Goal: Task Accomplishment & Management: Manage account settings

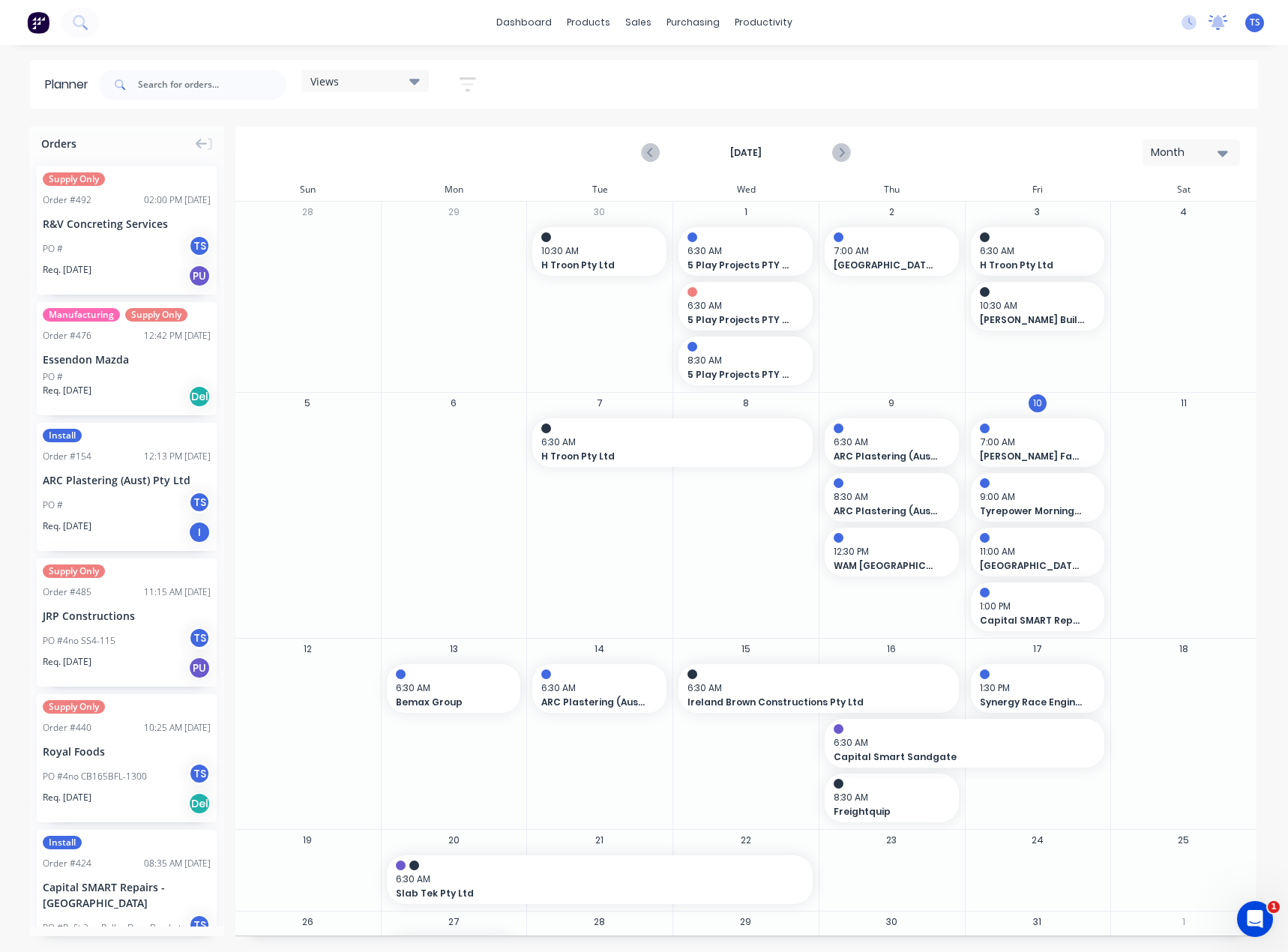
drag, startPoint x: 1220, startPoint y: 25, endPoint x: 1212, endPoint y: 14, distance: 13.6
click at [1220, 25] on icon at bounding box center [1218, 21] width 14 height 12
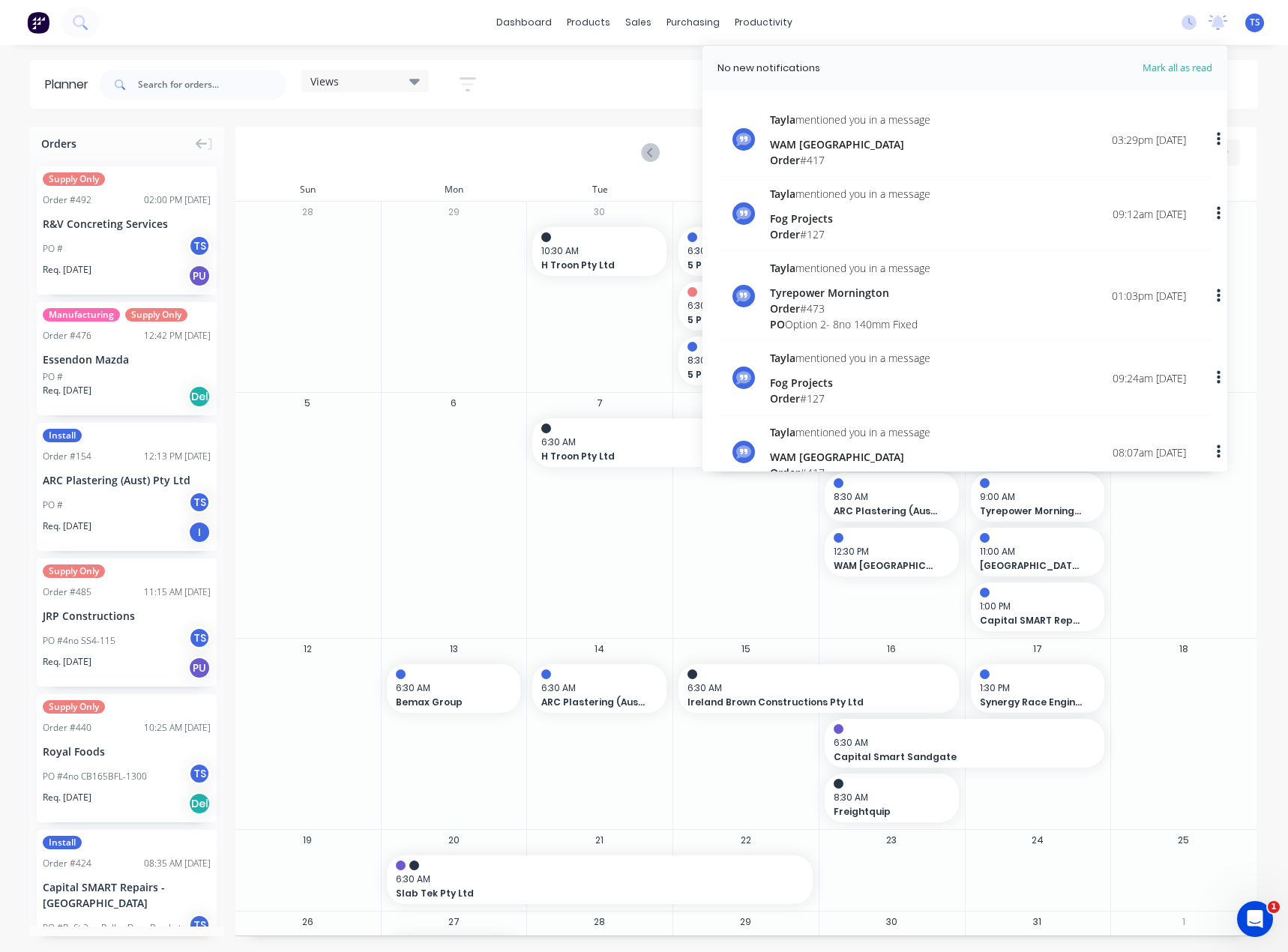
click at [1119, 37] on div "dashboard products sales purchasing productivity dashboard products Product Cat…" at bounding box center [644, 22] width 1288 height 45
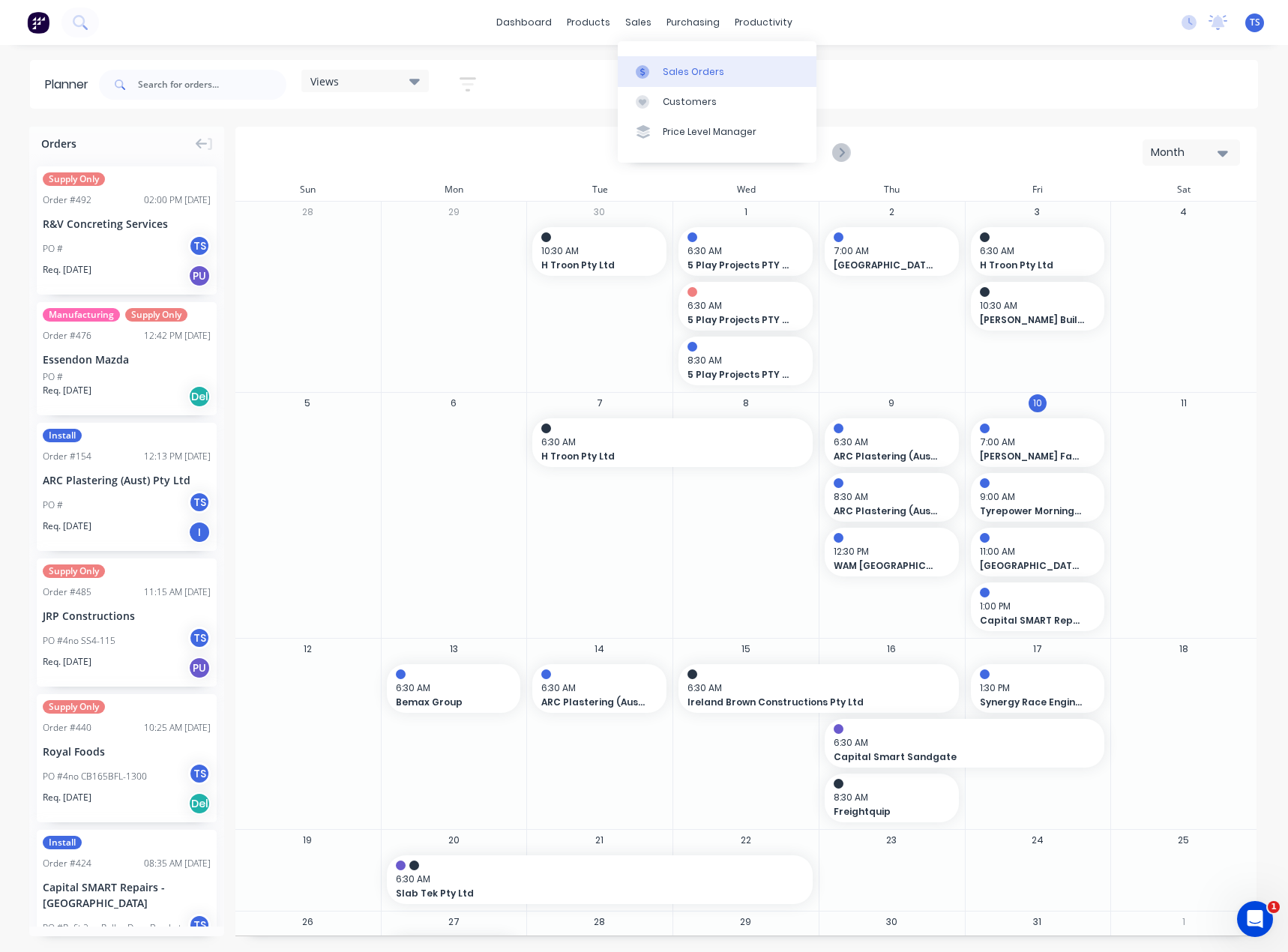
click at [669, 68] on div "Sales Orders" at bounding box center [692, 72] width 61 height 14
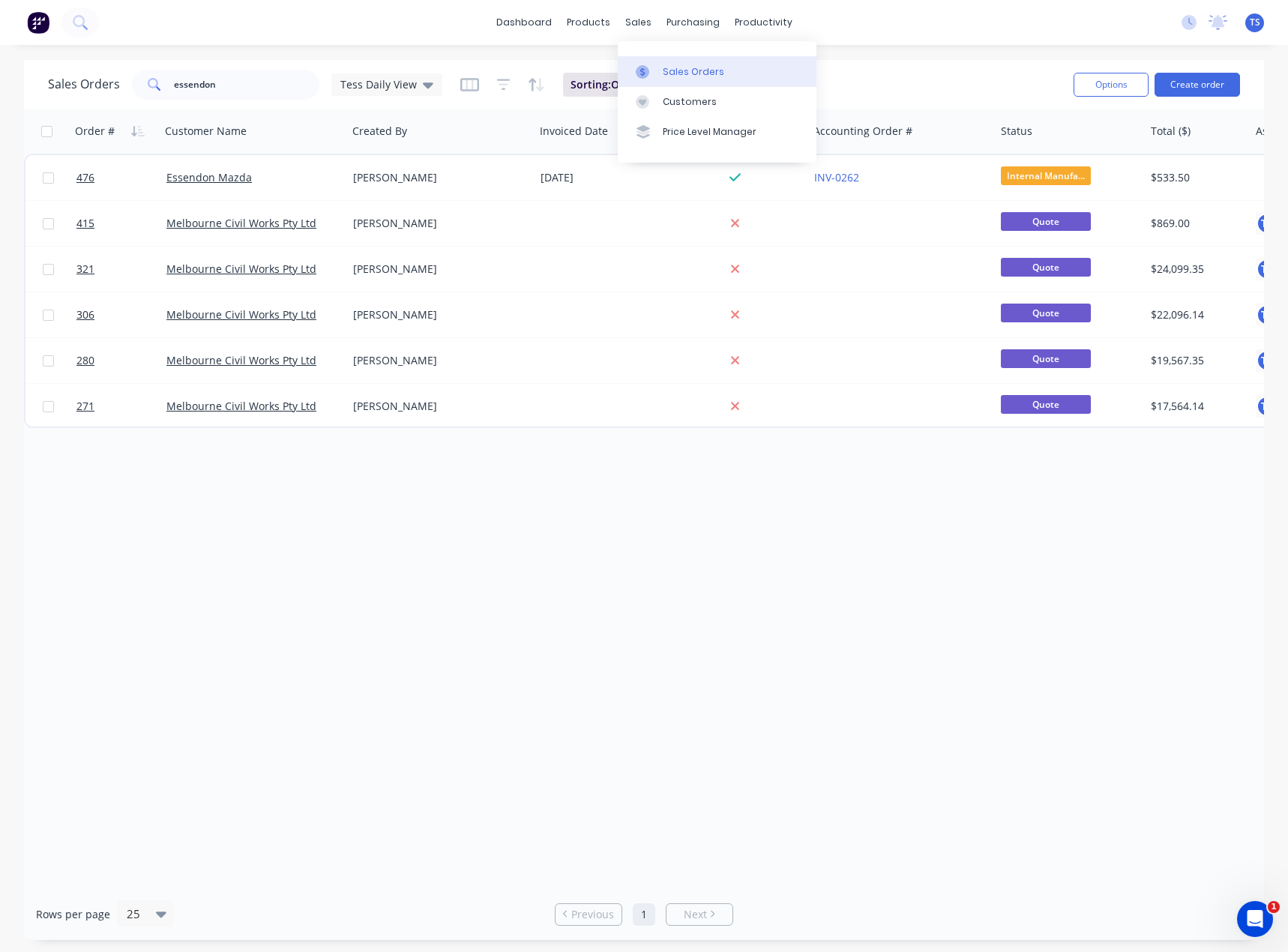
click at [660, 69] on link "Sales Orders" at bounding box center [717, 72] width 199 height 30
drag, startPoint x: 260, startPoint y: 75, endPoint x: 132, endPoint y: 93, distance: 129.3
click at [133, 92] on div "essendon" at bounding box center [226, 85] width 188 height 30
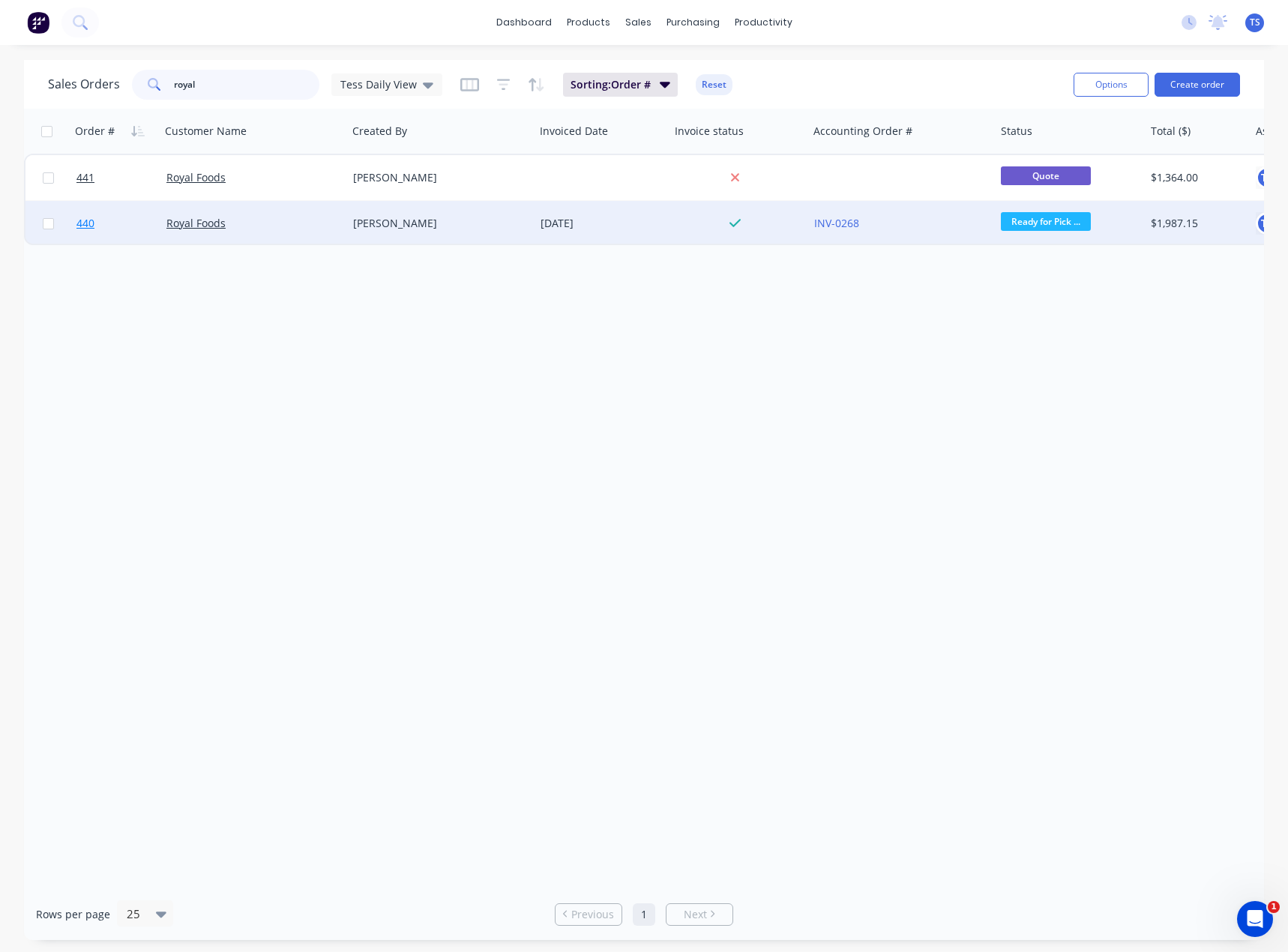
type input "royal"
click at [84, 224] on span "440" at bounding box center [85, 223] width 18 height 15
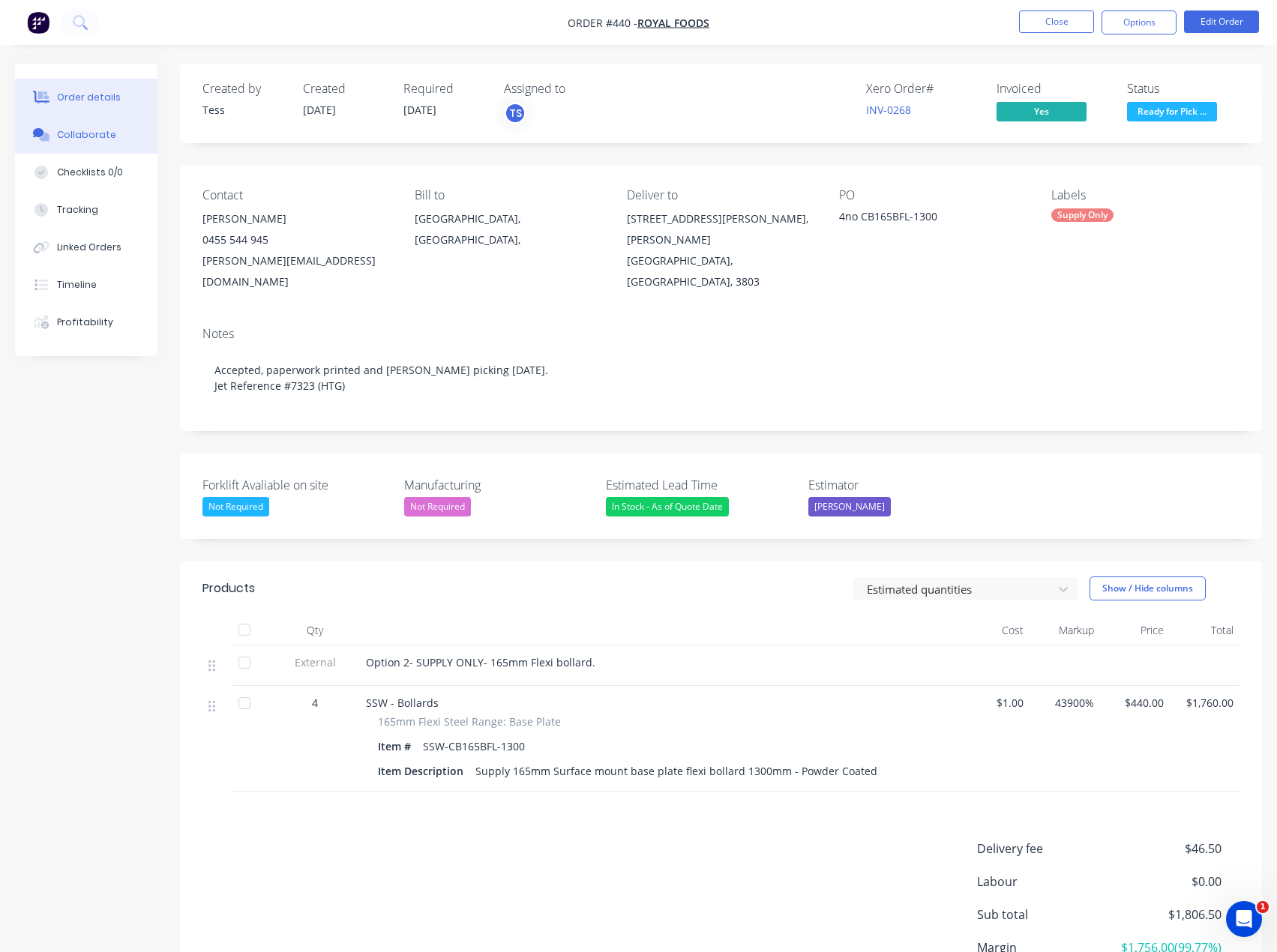
click at [77, 139] on div "Collaborate" at bounding box center [87, 134] width 59 height 14
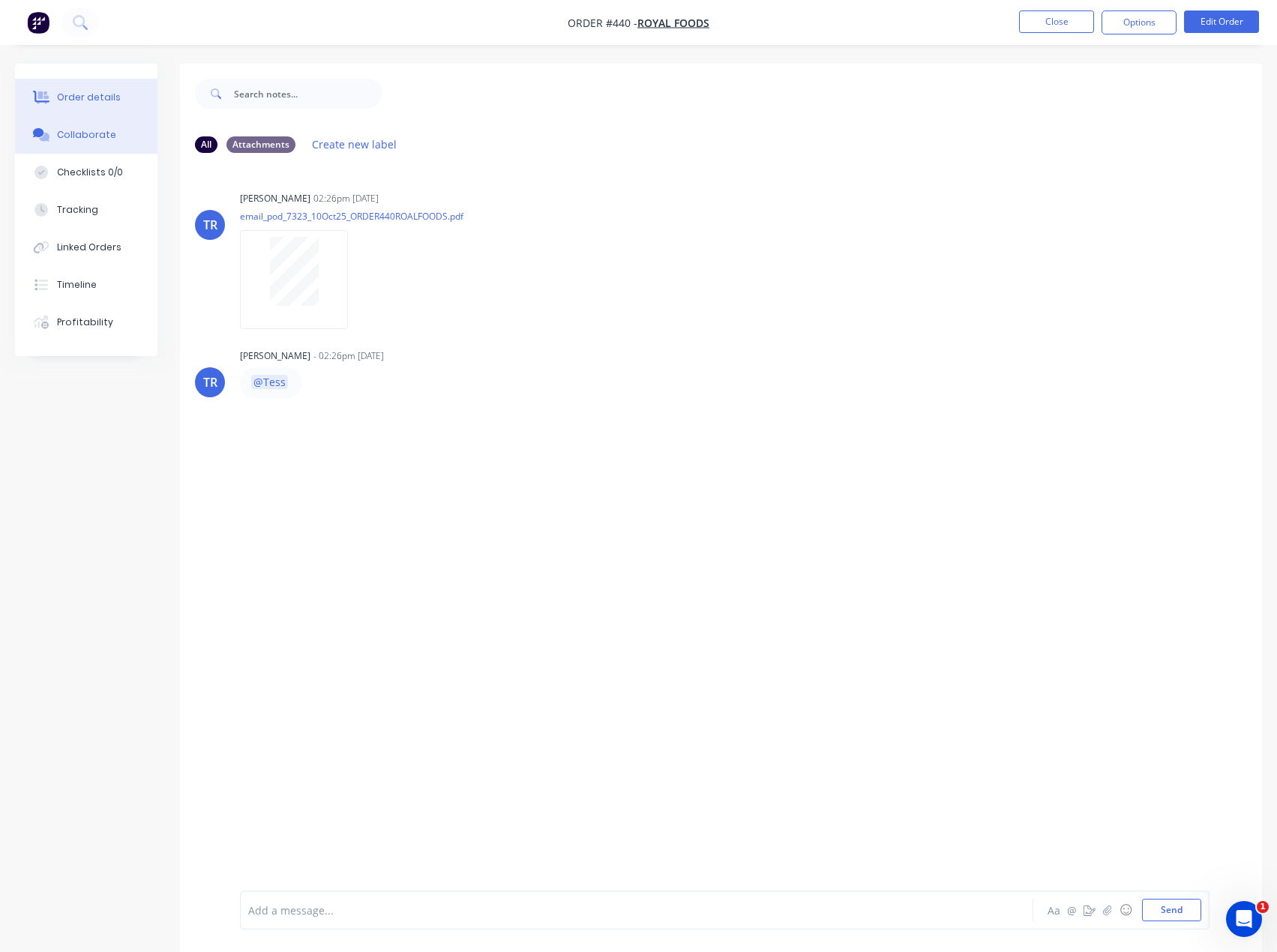
click at [82, 97] on div "Order details" at bounding box center [89, 97] width 64 height 14
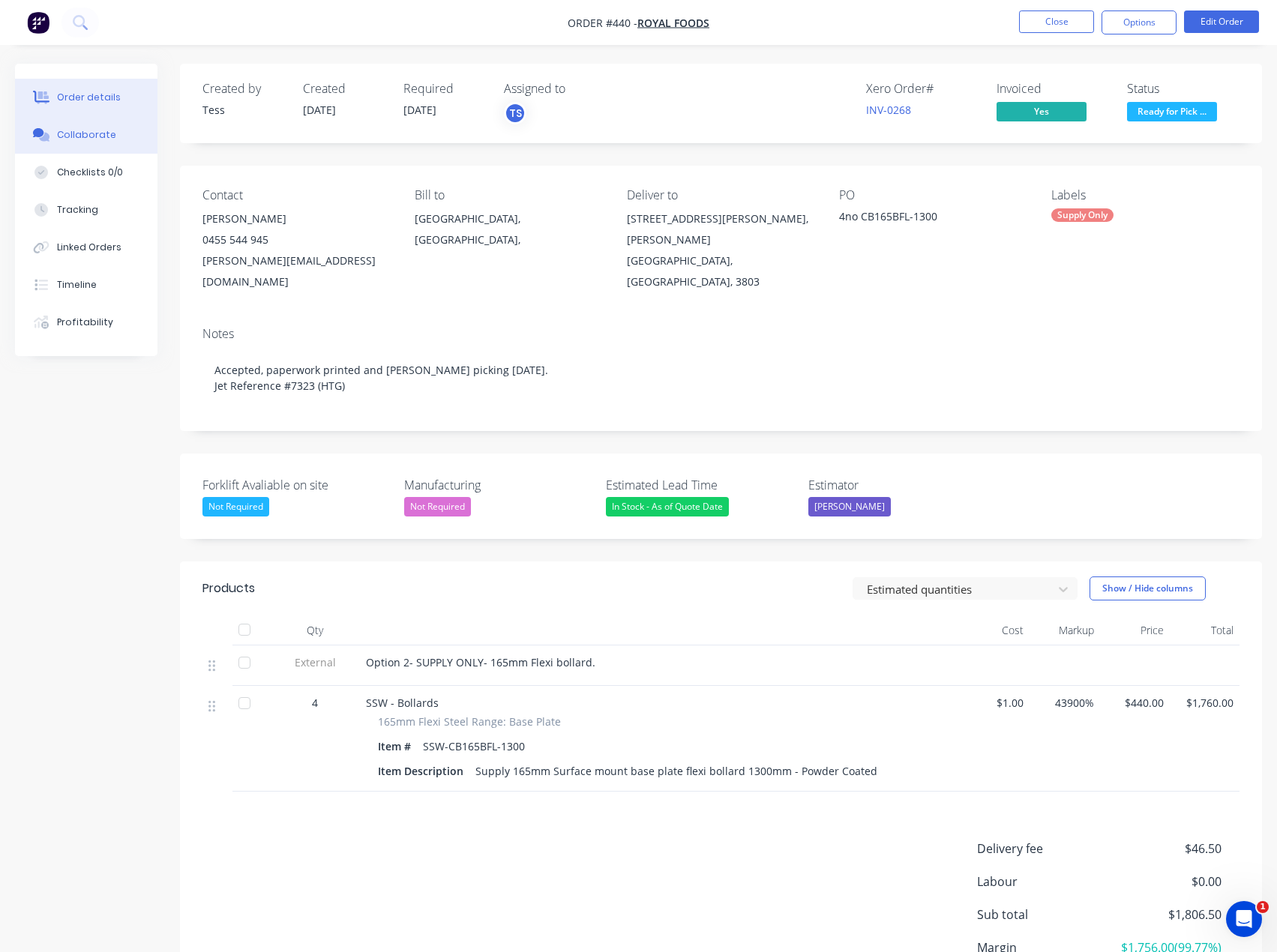
click at [70, 130] on div "Collaborate" at bounding box center [87, 134] width 59 height 14
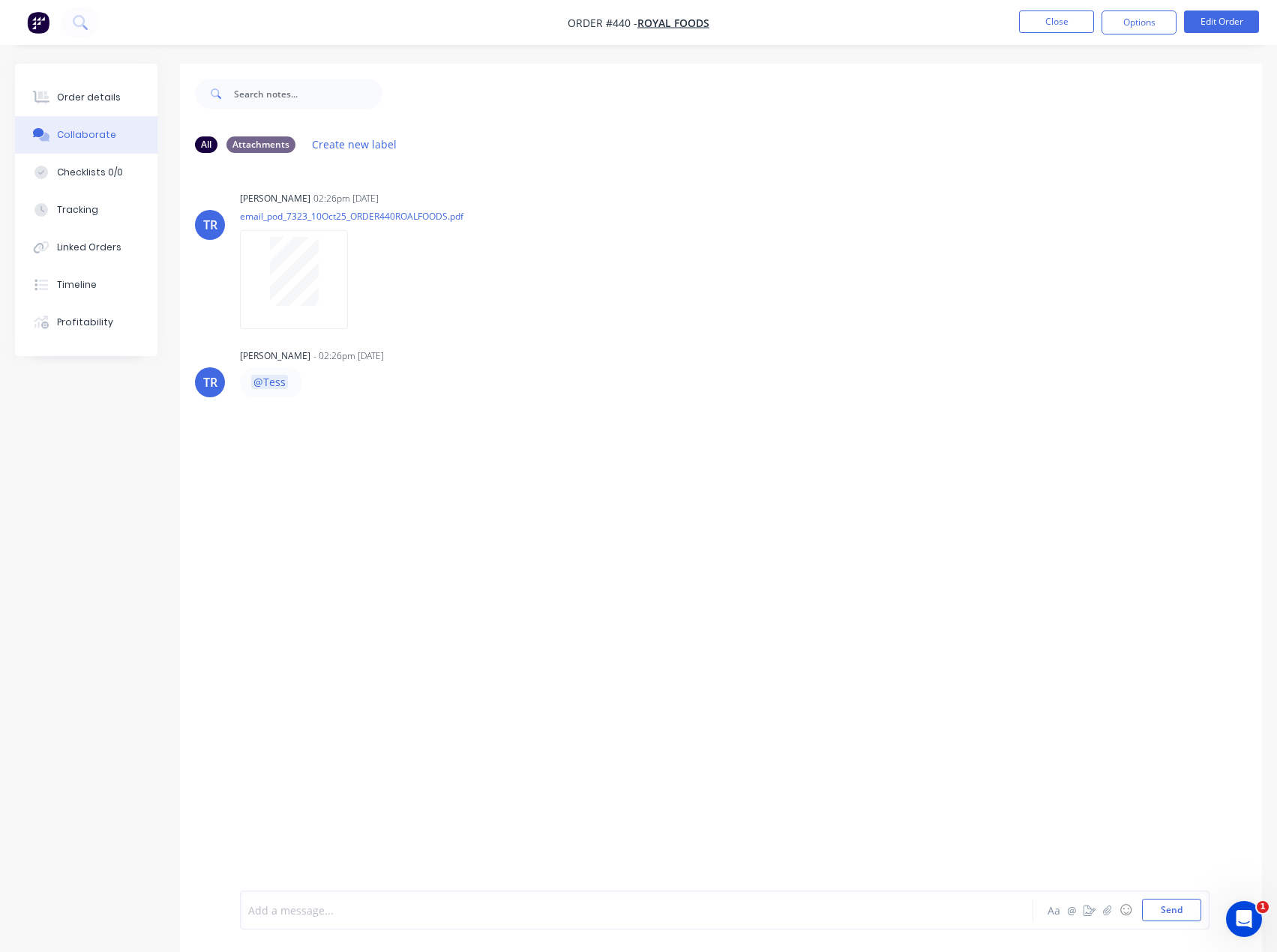
click at [345, 913] on div at bounding box center [606, 911] width 714 height 16
click at [1161, 912] on button "Send" at bounding box center [1171, 910] width 59 height 22
click at [1065, 24] on button "Close" at bounding box center [1056, 21] width 75 height 22
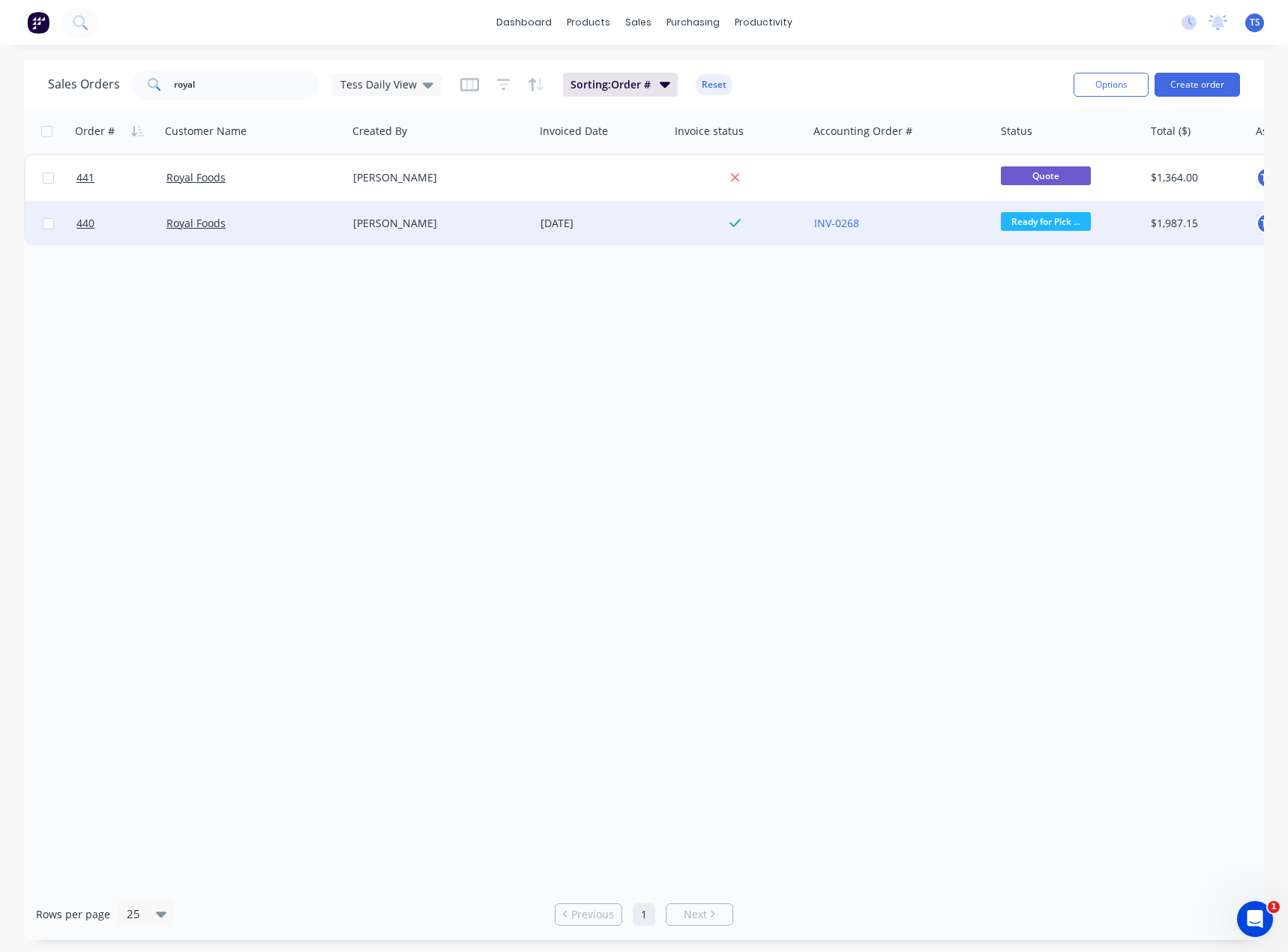
click at [394, 220] on div "[PERSON_NAME]" at bounding box center [436, 223] width 166 height 15
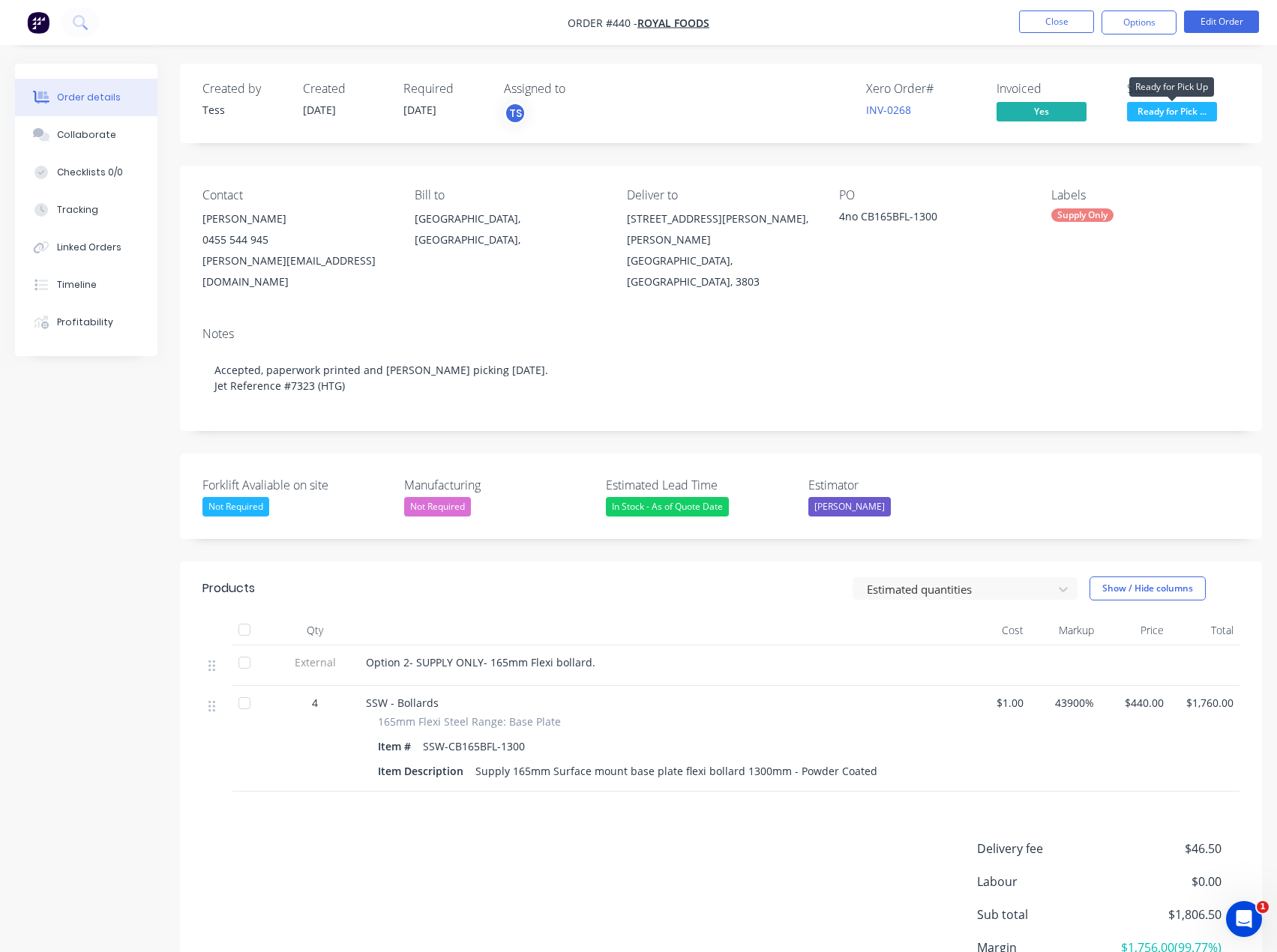
click at [1170, 102] on span "Ready for Pick ..." at bounding box center [1171, 111] width 90 height 19
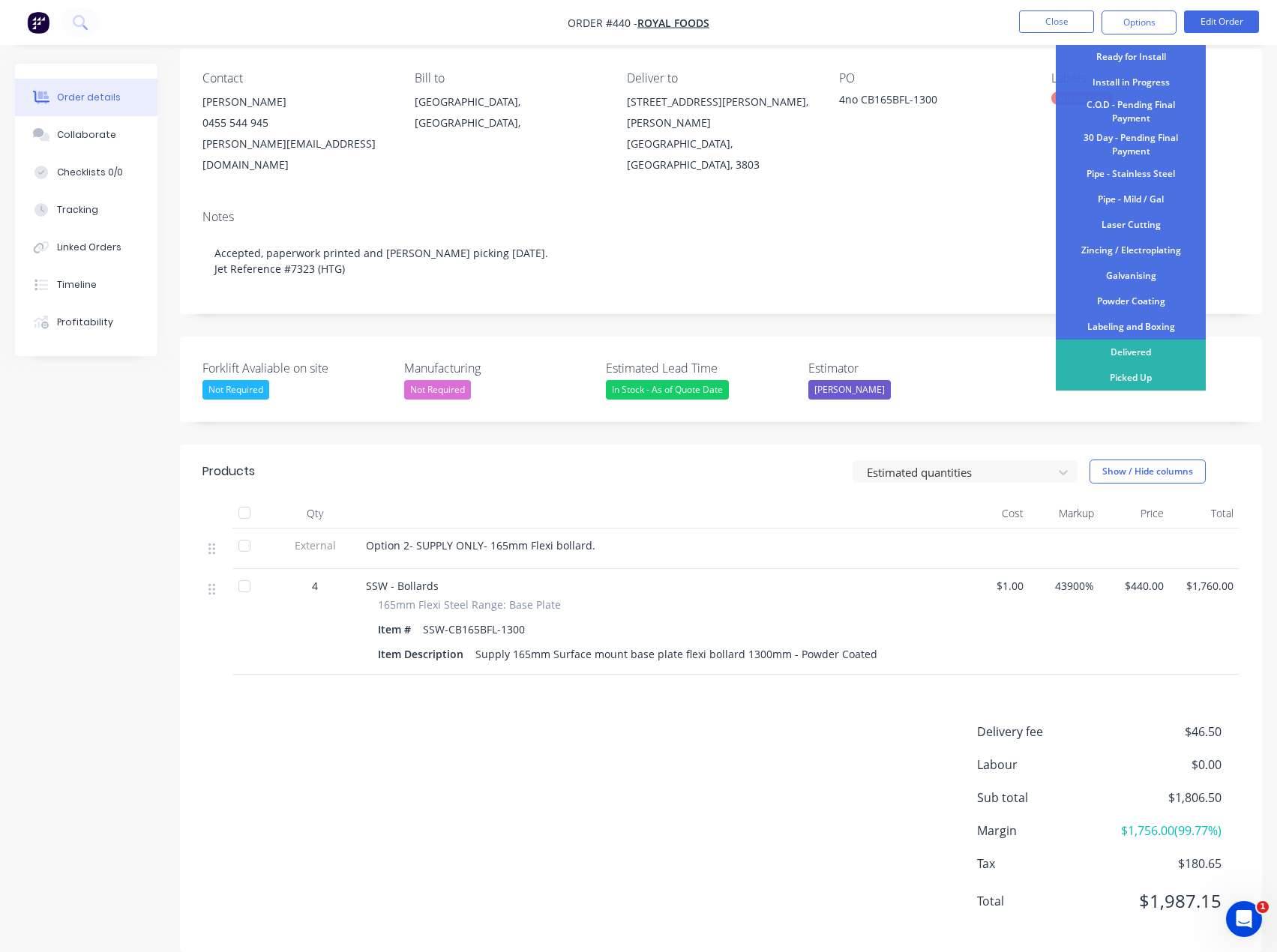
scroll to position [119, 0]
click at [808, 164] on div "Contact [PERSON_NAME] [PHONE_NUMBER] [PERSON_NAME][EMAIL_ADDRESS][DOMAIN_NAME] …" at bounding box center [720, 122] width 1082 height 150
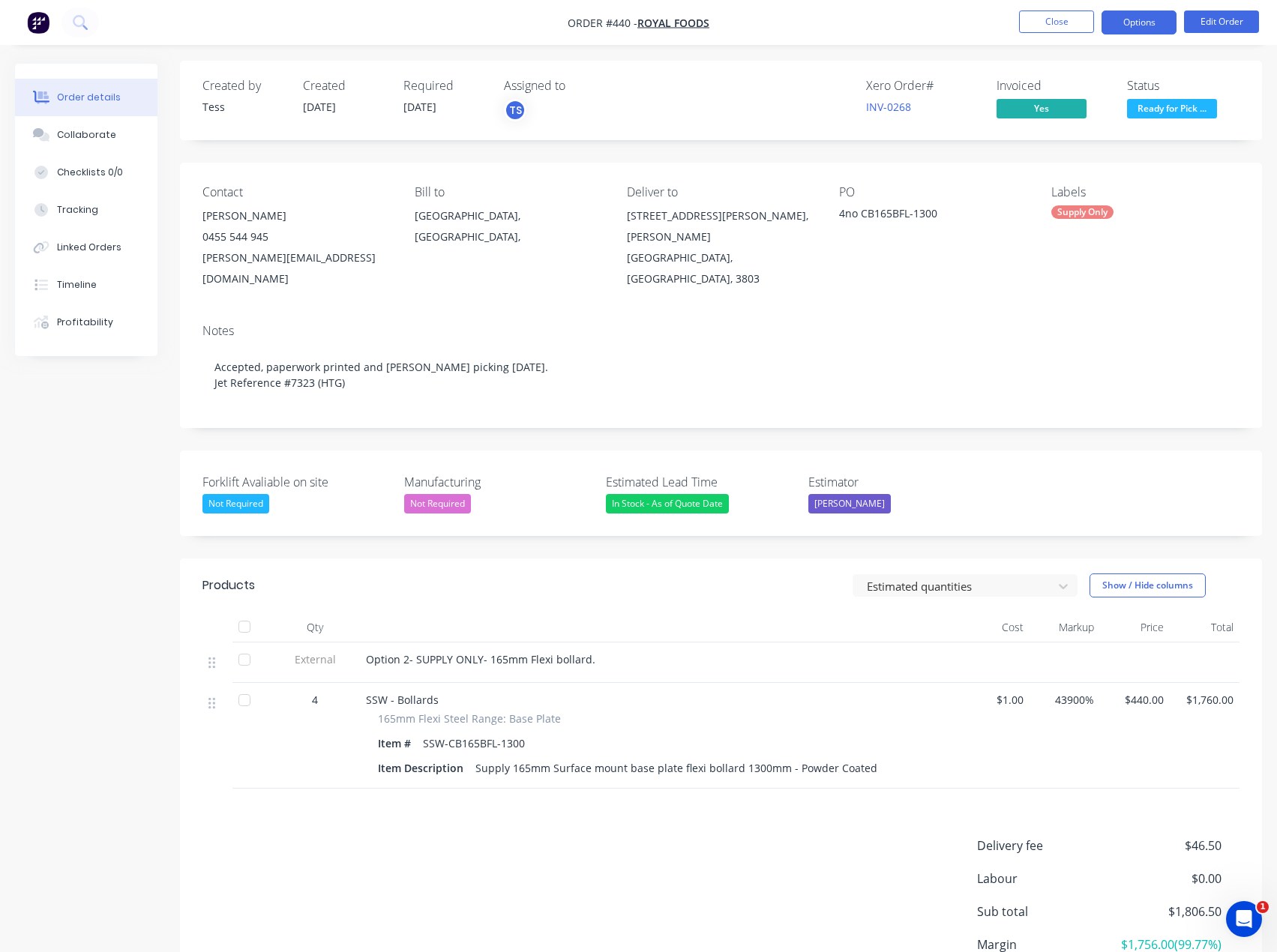
scroll to position [0, 0]
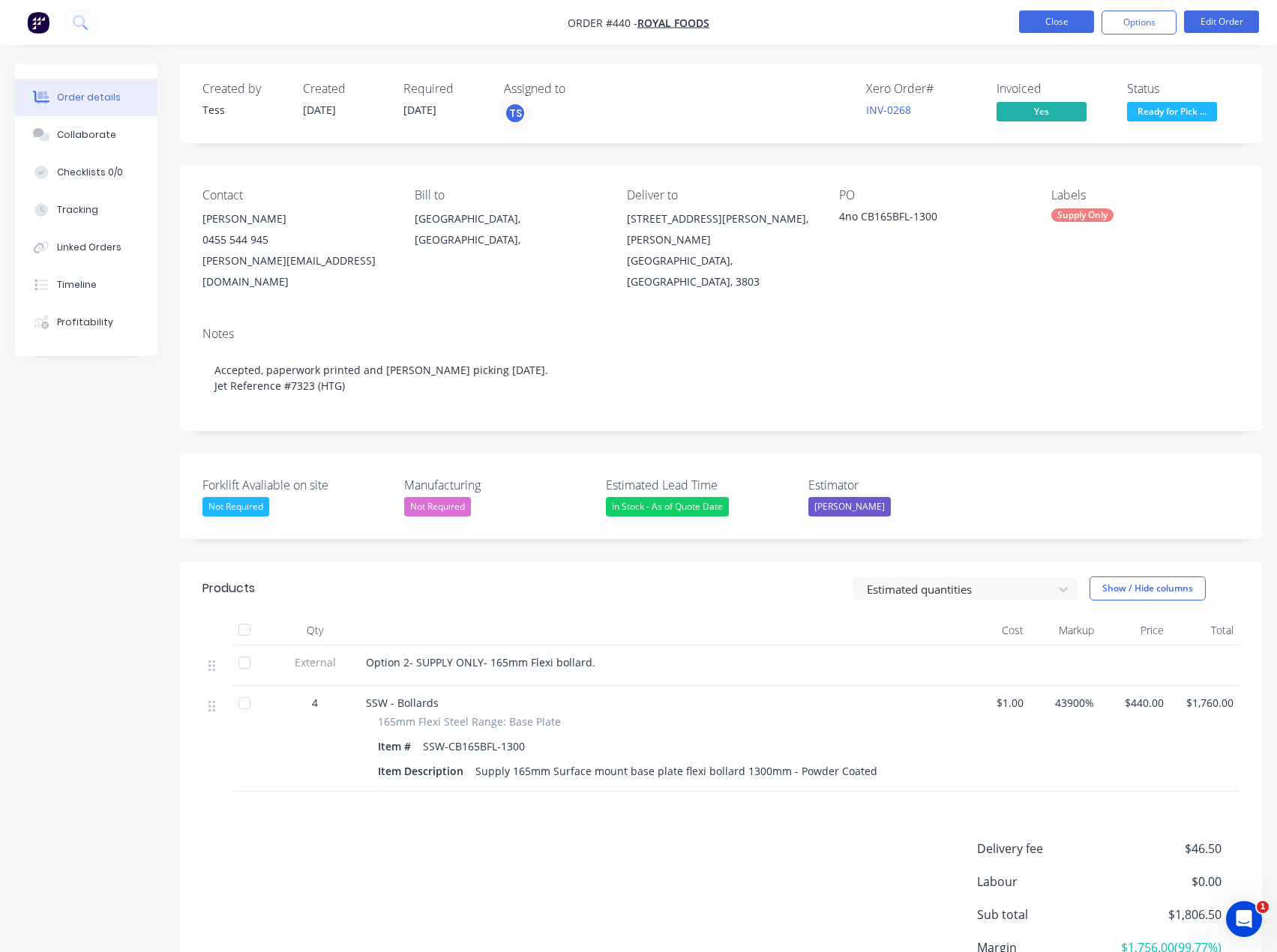
click at [1067, 21] on button "Close" at bounding box center [1056, 21] width 75 height 22
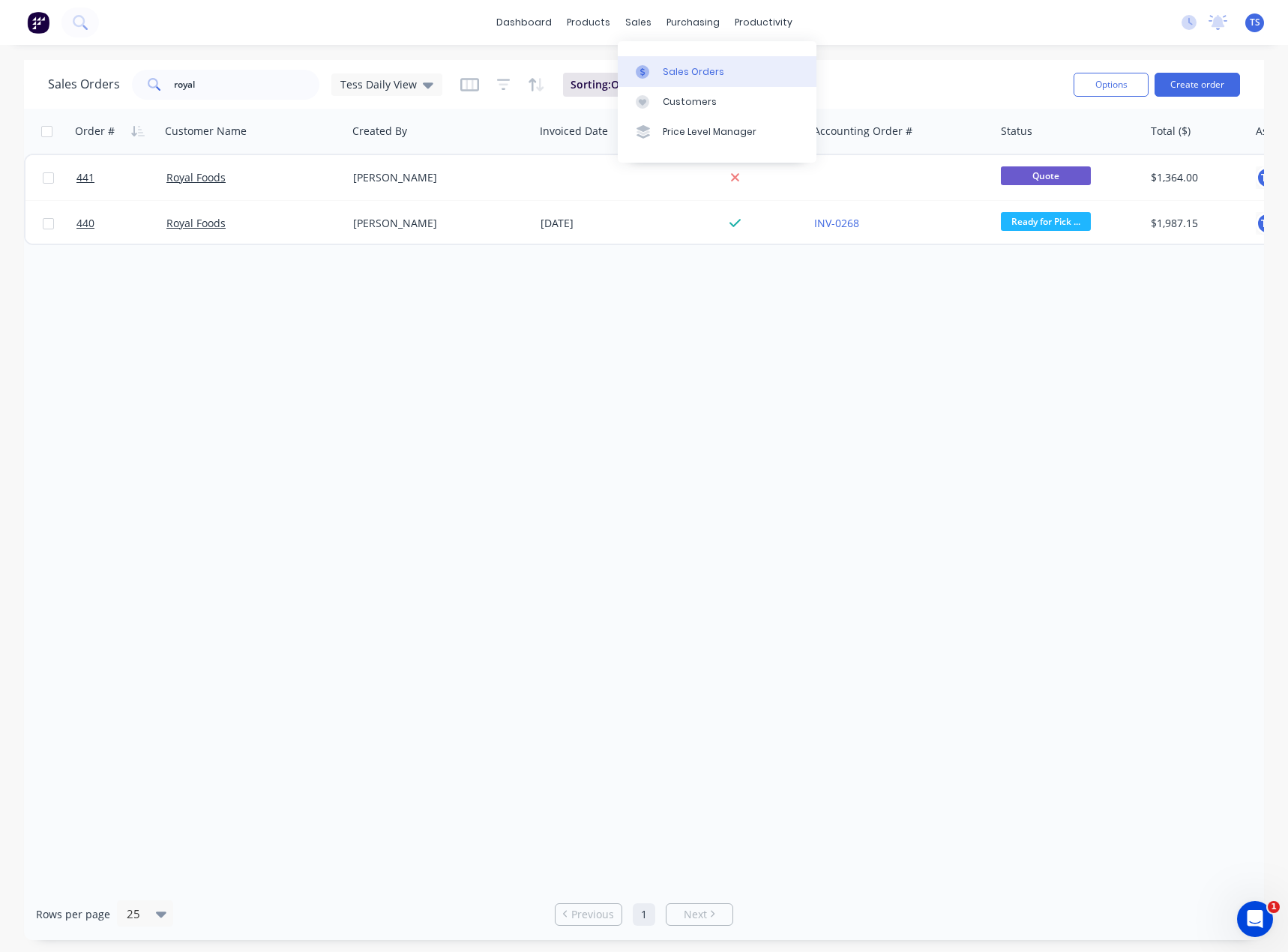
click at [662, 72] on div "Sales Orders" at bounding box center [692, 72] width 61 height 14
drag, startPoint x: 185, startPoint y: 87, endPoint x: 138, endPoint y: 95, distance: 47.7
click at [138, 95] on div "royal" at bounding box center [226, 85] width 188 height 30
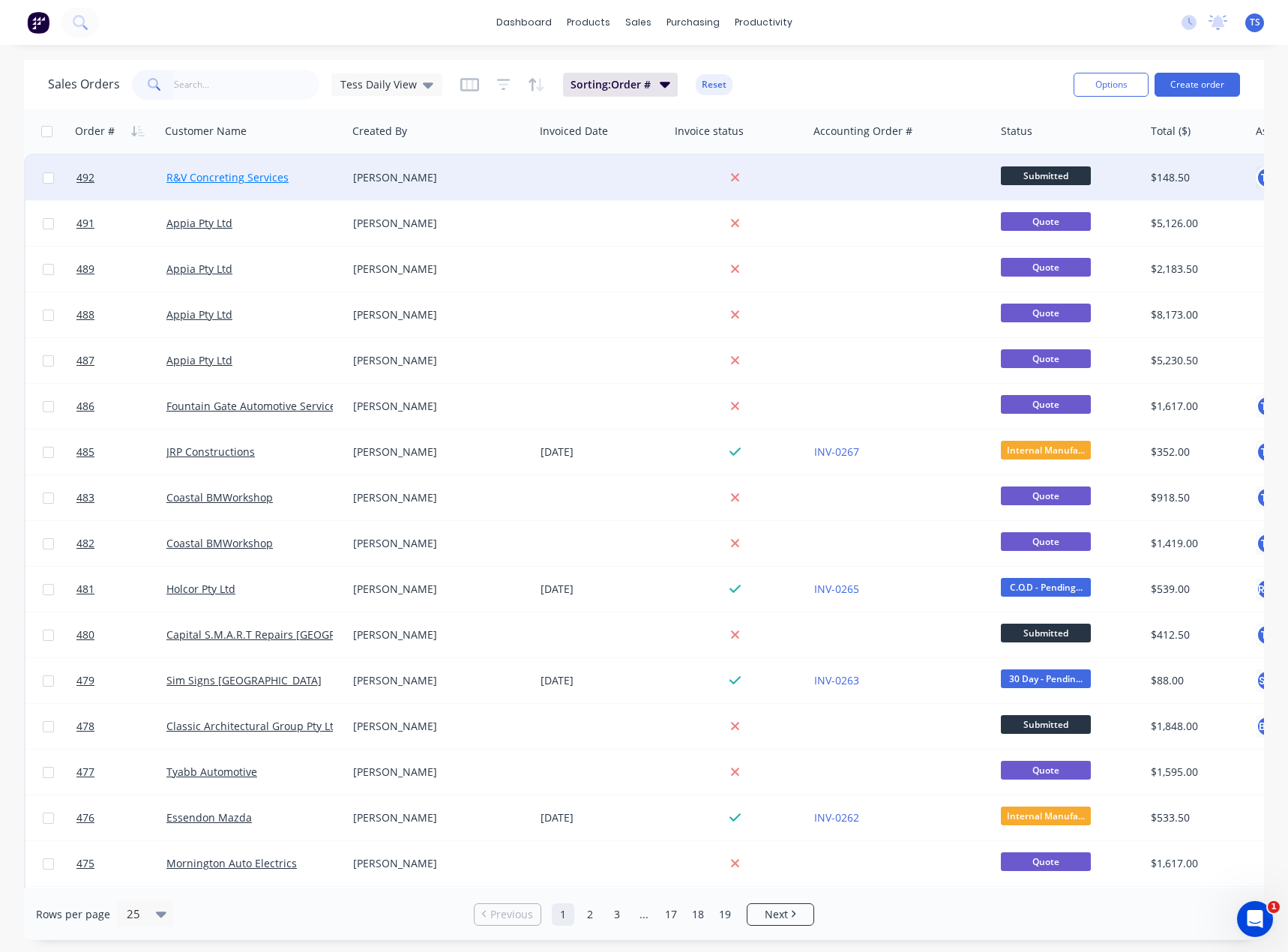
click at [228, 177] on link "R&V Concreting Services" at bounding box center [227, 177] width 122 height 14
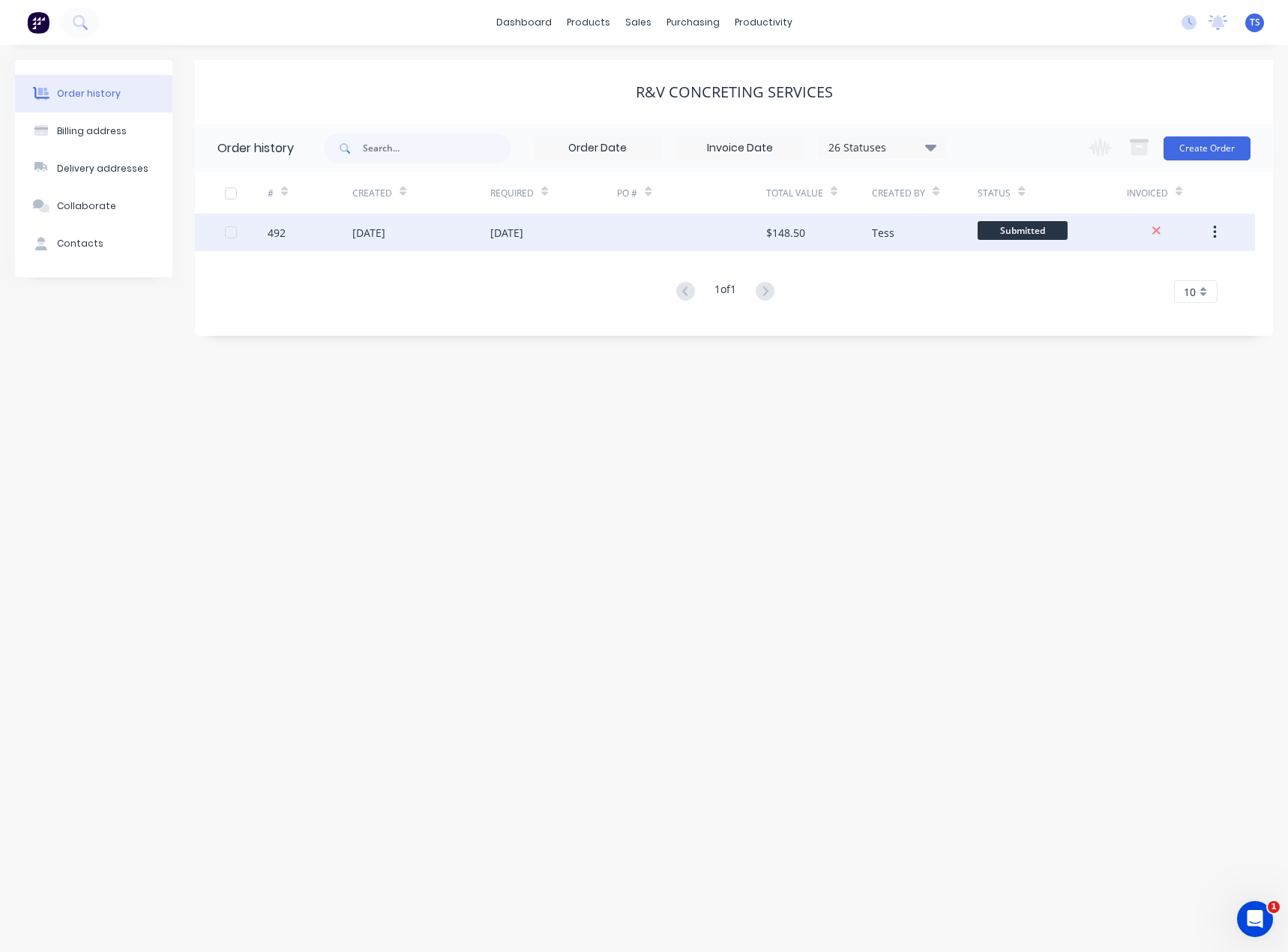
click at [369, 234] on div "[DATE]" at bounding box center [368, 233] width 33 height 16
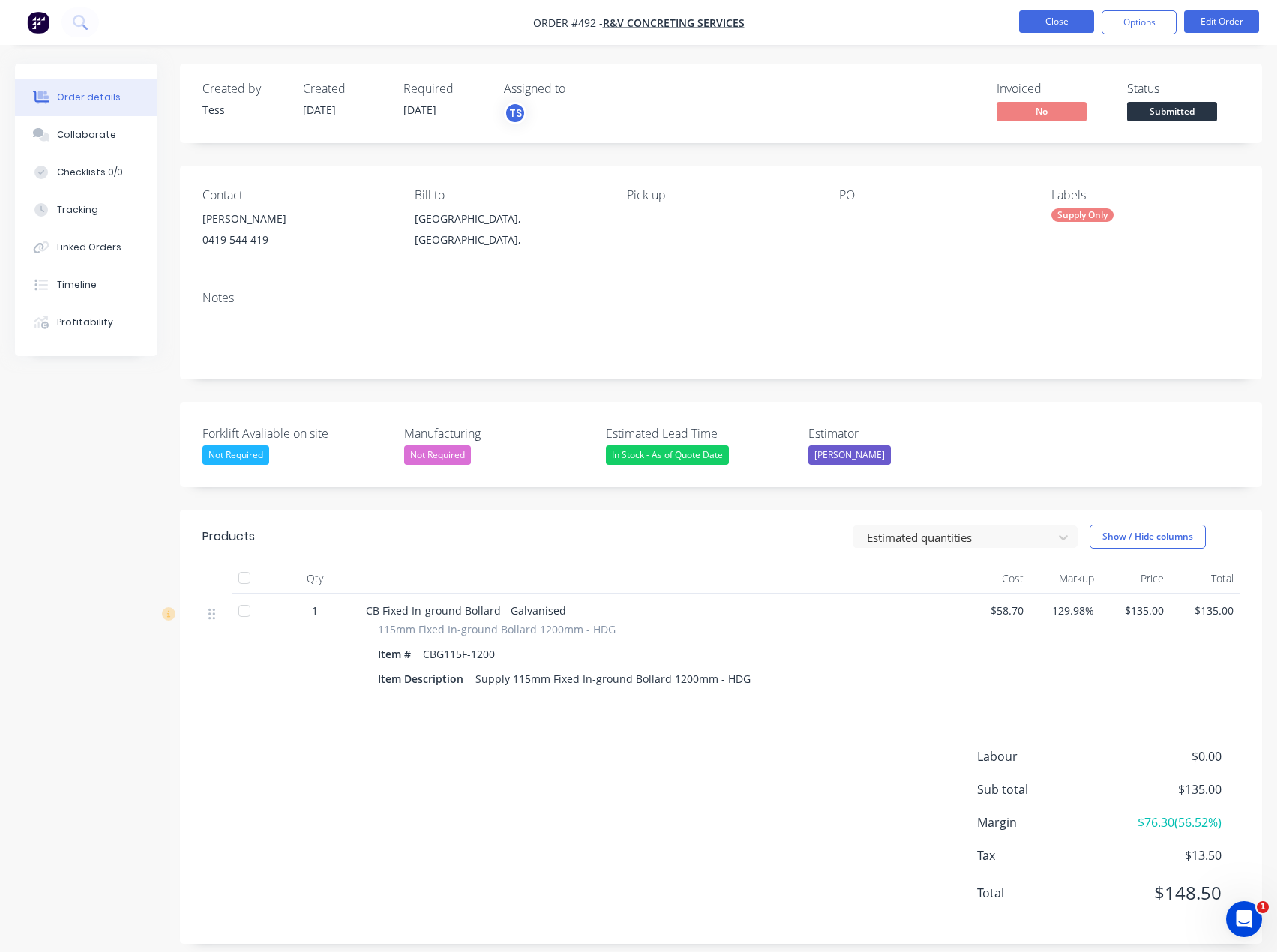
click at [1063, 17] on button "Close" at bounding box center [1056, 21] width 75 height 22
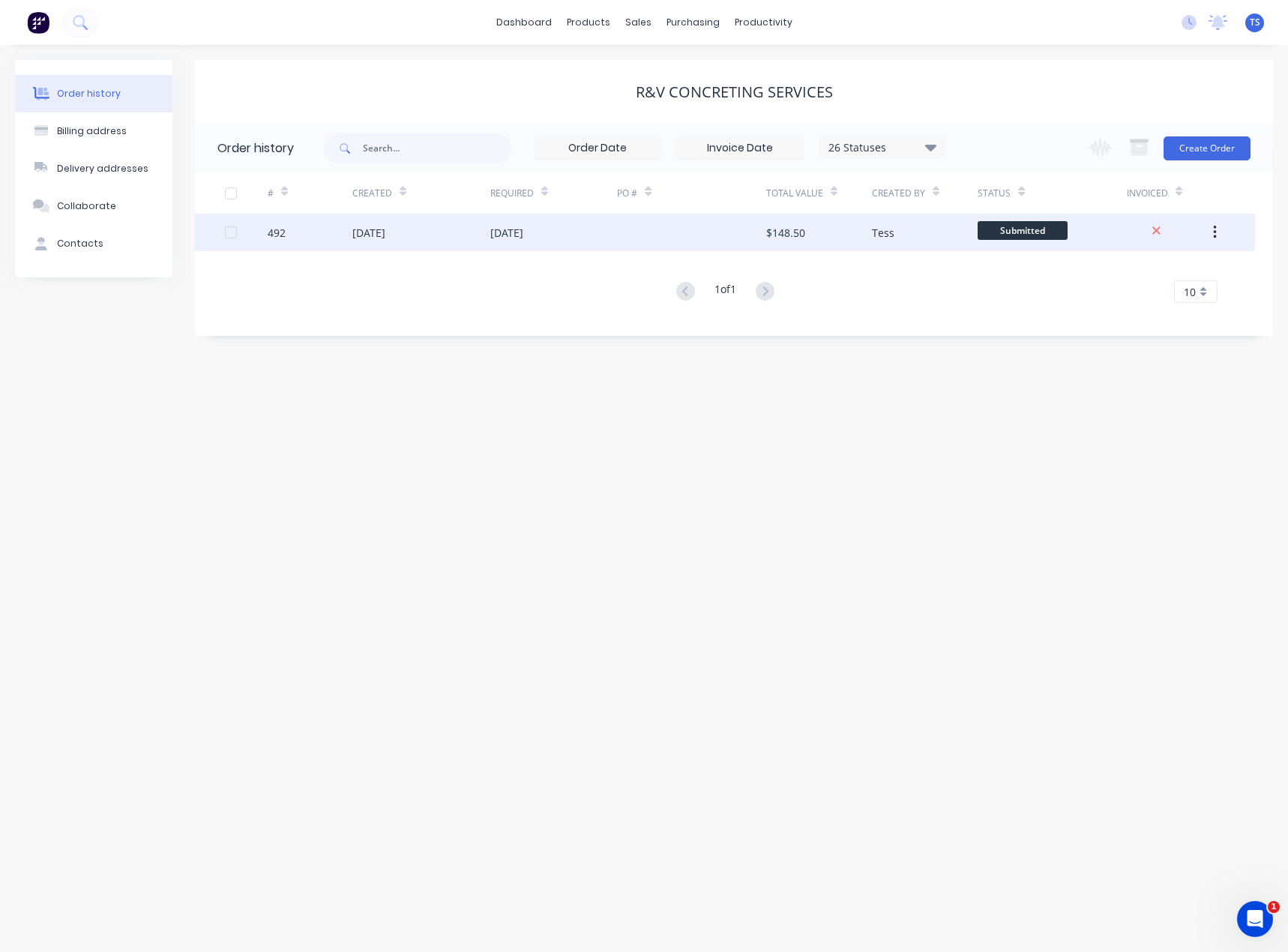
click at [416, 224] on div "[DATE]" at bounding box center [421, 232] width 138 height 37
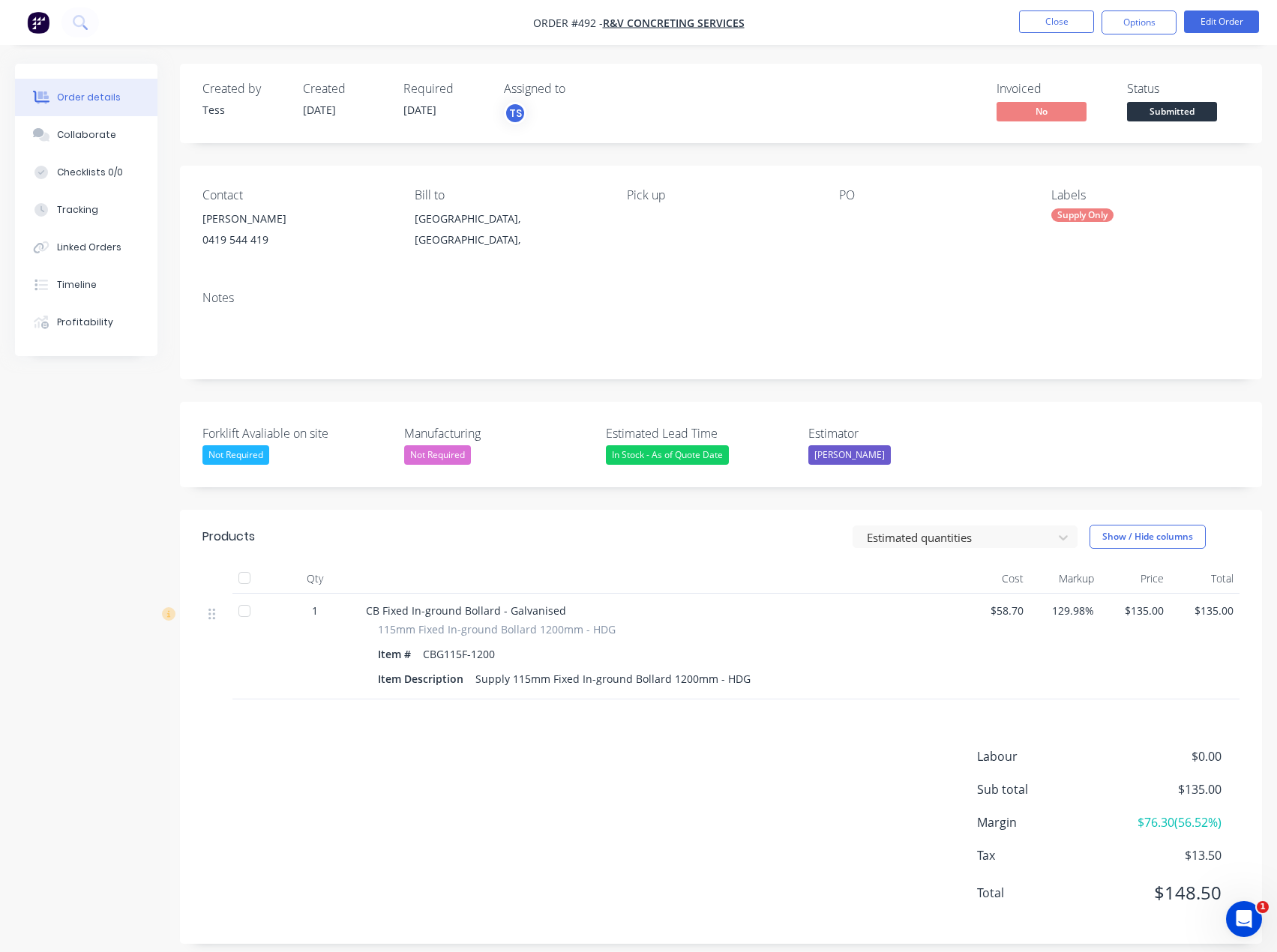
drag, startPoint x: 1042, startPoint y: 25, endPoint x: 1075, endPoint y: 425, distance: 401.4
click at [1042, 44] on nav "Order #492 - R&V Concreting Services Close Options Edit Order" at bounding box center [638, 22] width 1277 height 45
click at [1174, 112] on span "Submitted" at bounding box center [1171, 111] width 90 height 19
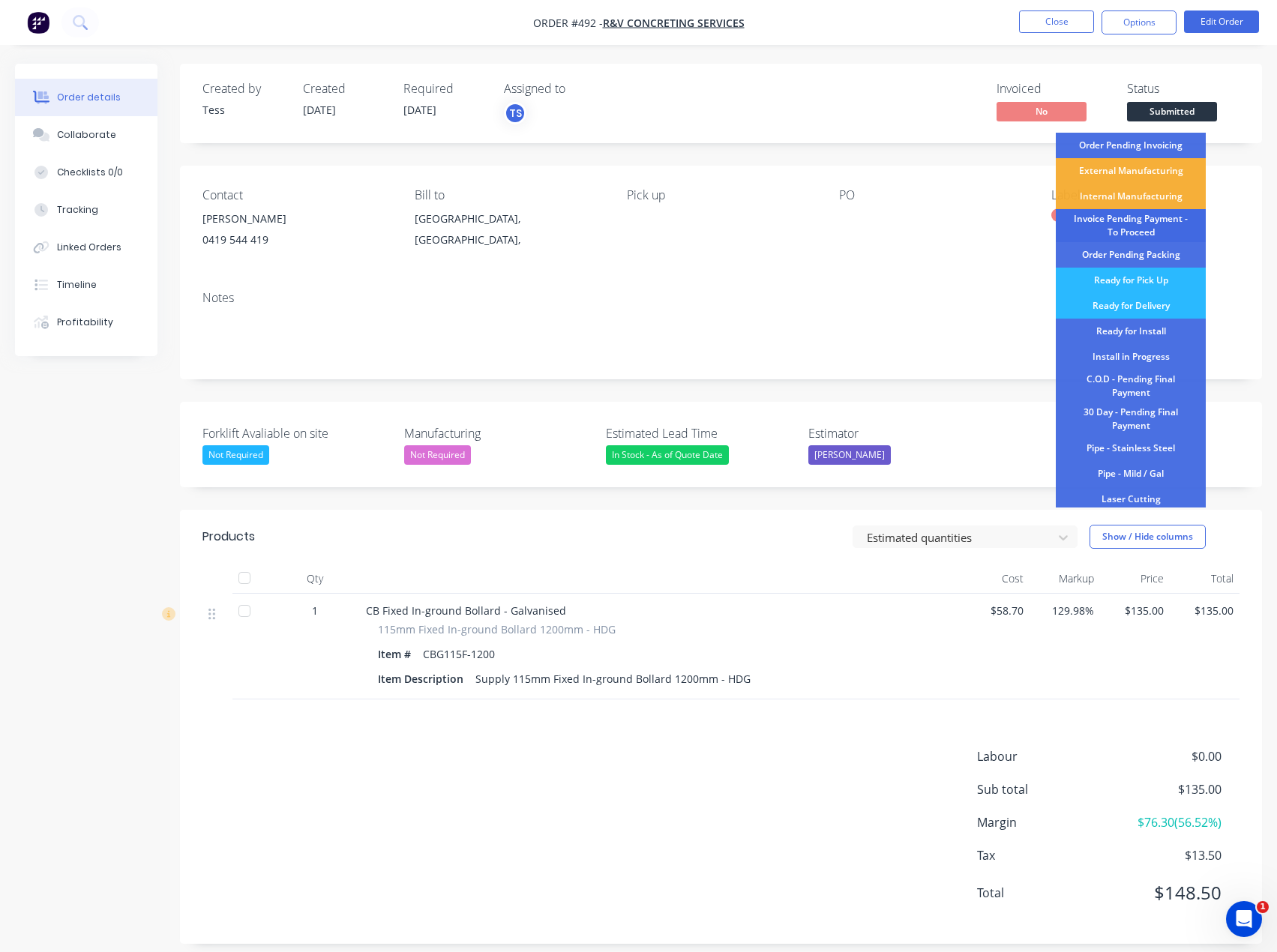
click at [1139, 220] on div "Invoice Pending Payment - To Proceed" at bounding box center [1131, 225] width 150 height 33
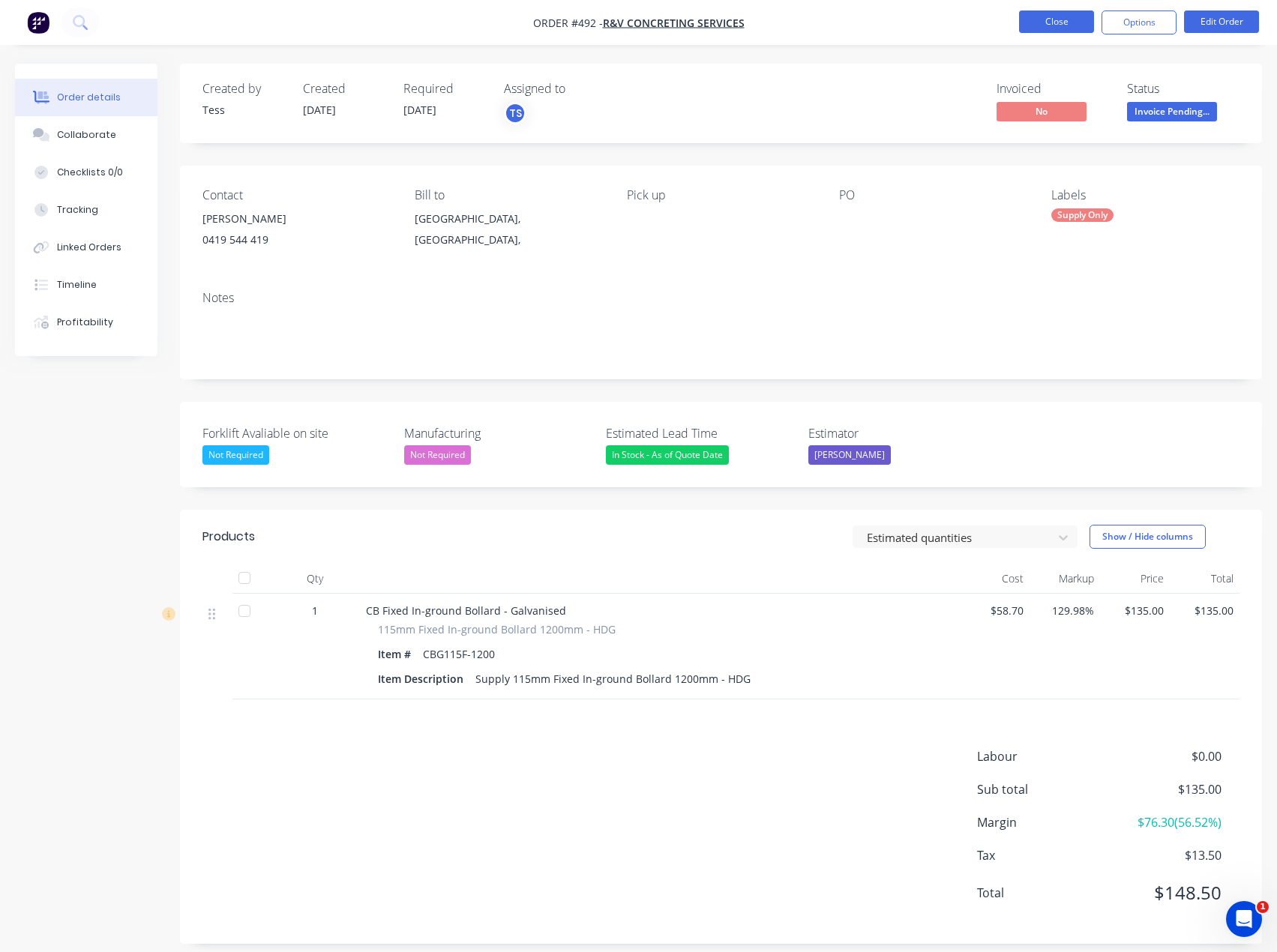
click at [1047, 19] on button "Close" at bounding box center [1056, 21] width 75 height 22
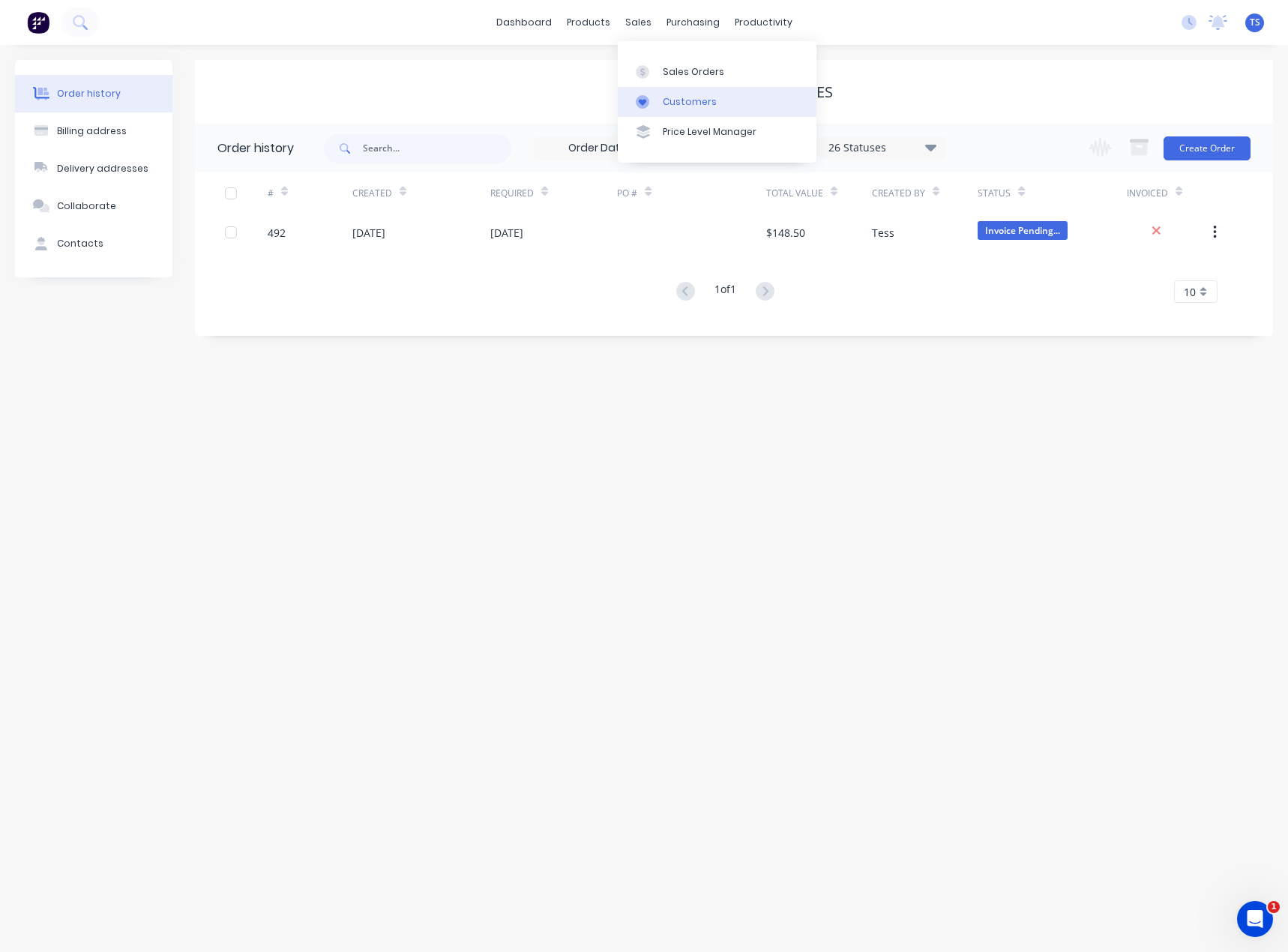
click at [671, 99] on div "Customers" at bounding box center [689, 102] width 54 height 14
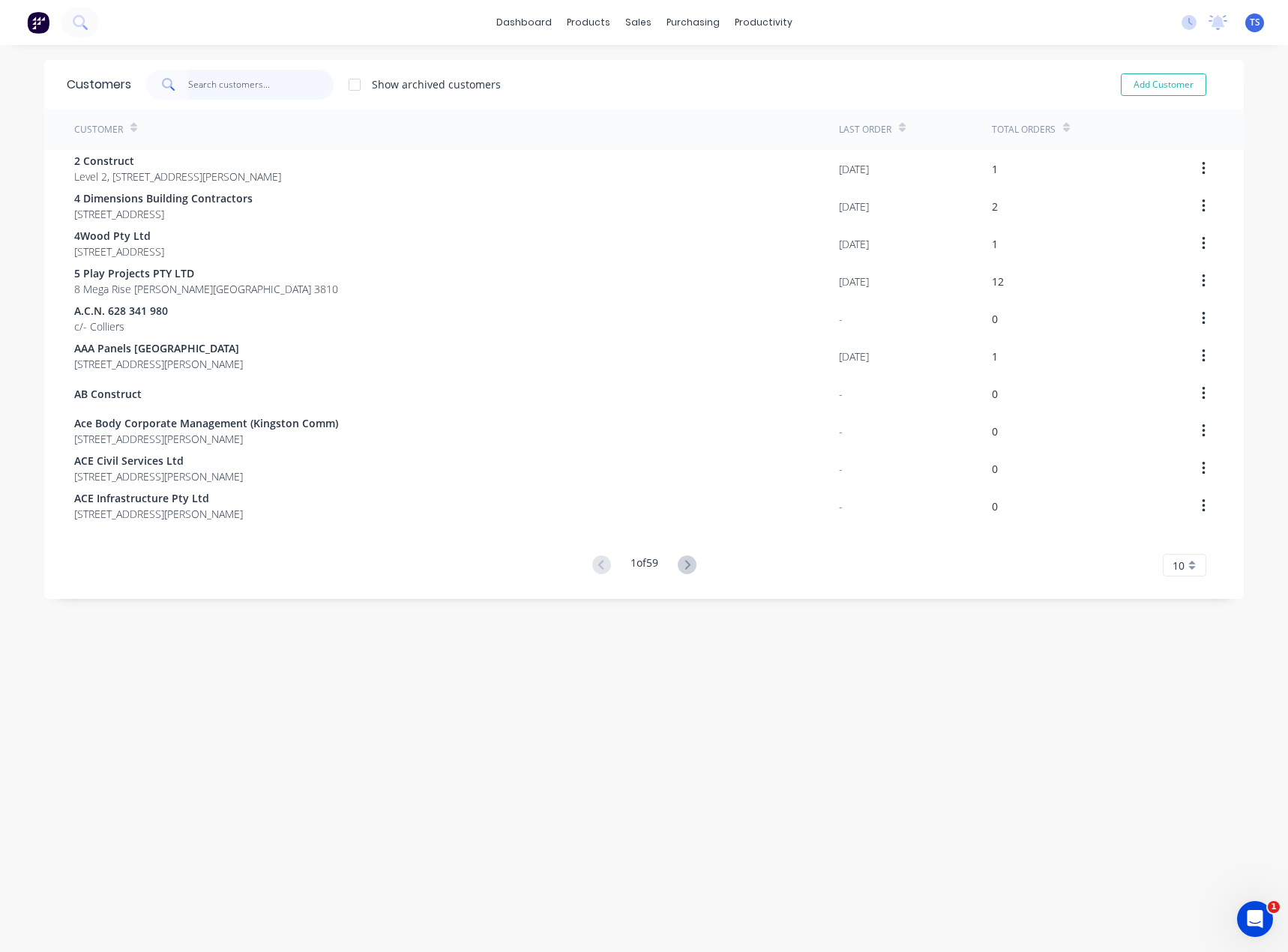
click at [224, 75] on input "text" at bounding box center [262, 85] width 146 height 30
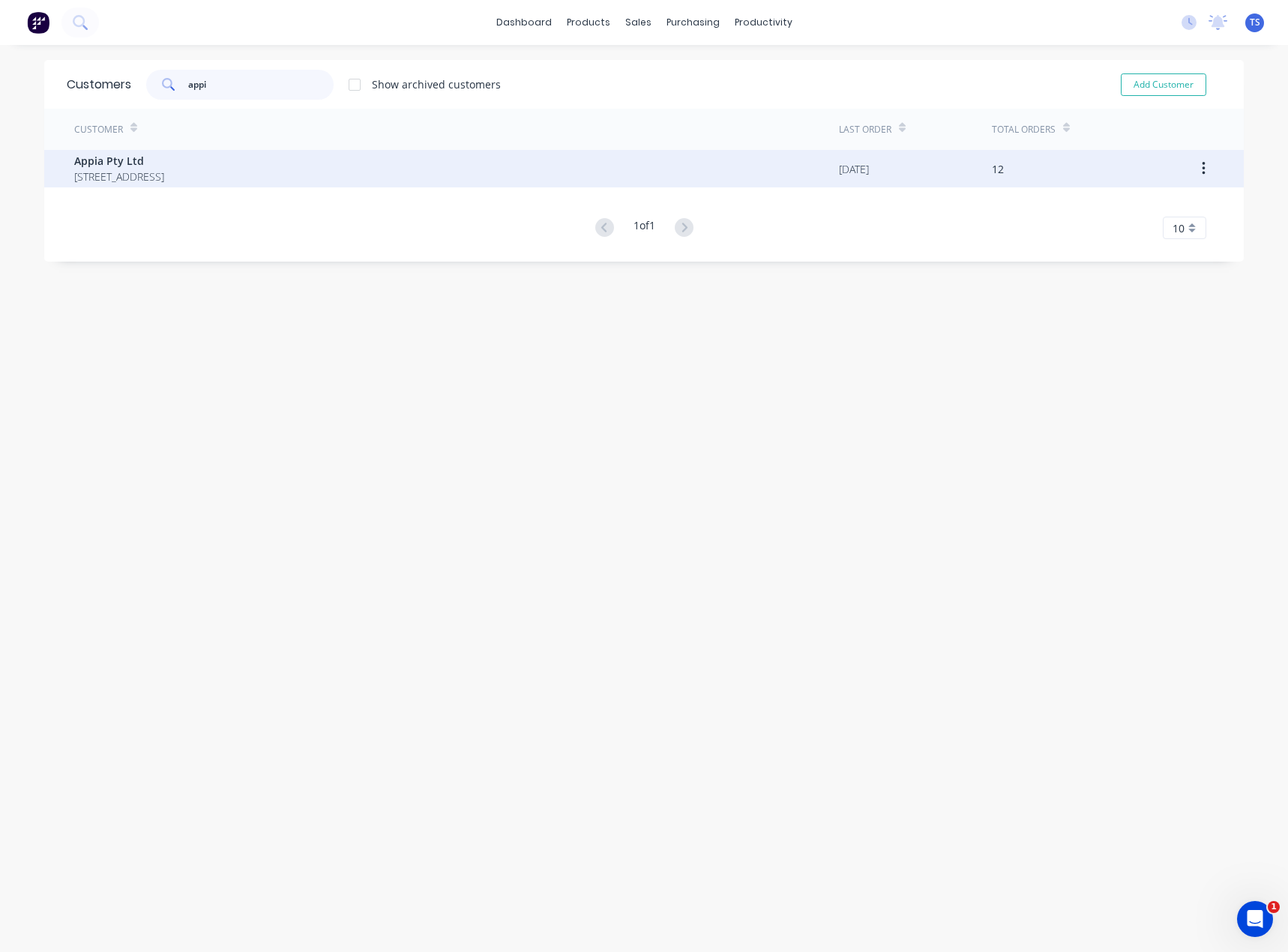
type input "appi"
click at [164, 158] on span "Appia Pty Ltd" at bounding box center [118, 161] width 90 height 16
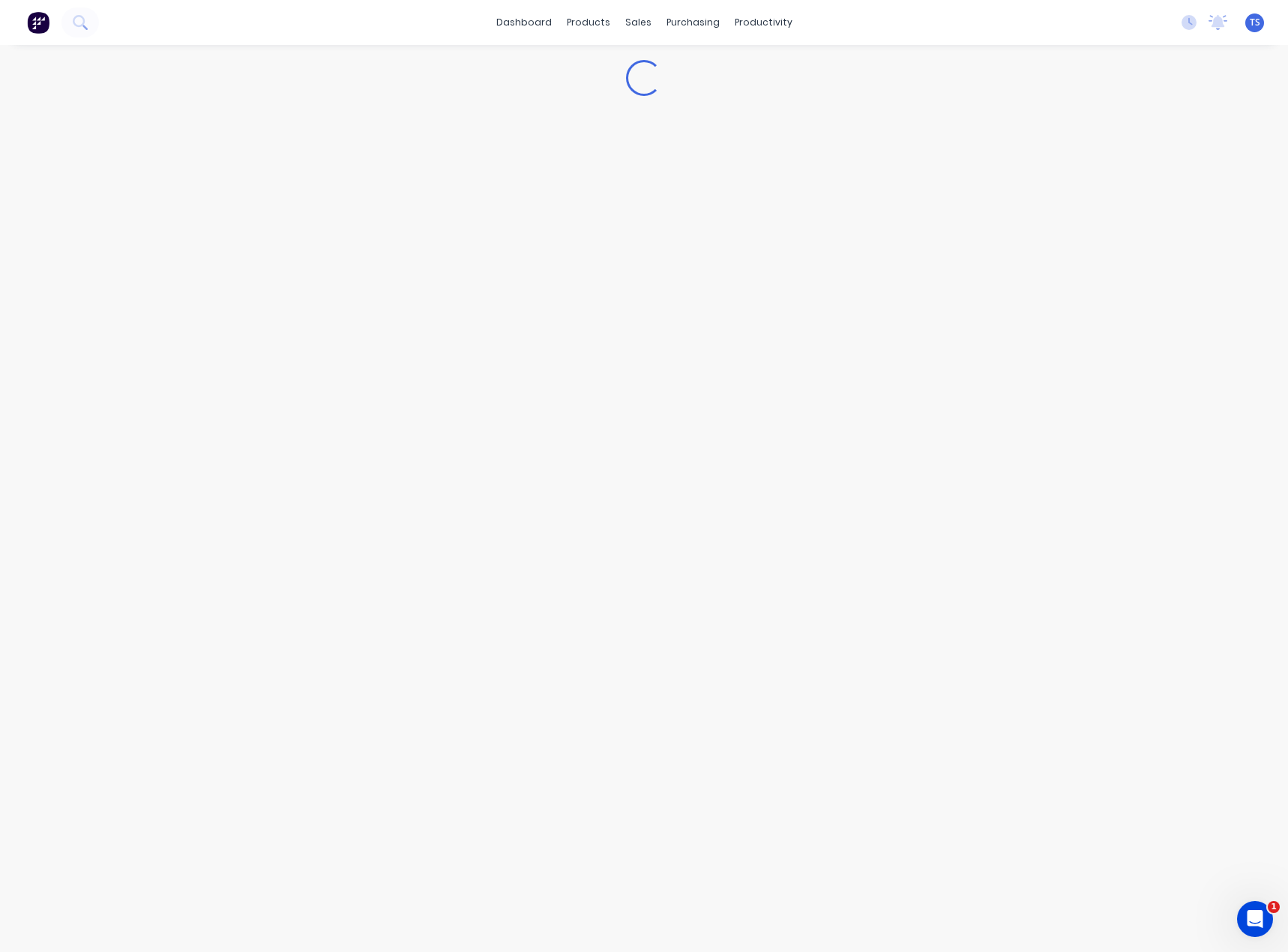
click at [187, 158] on div "Loading..." at bounding box center [644, 499] width 1288 height 907
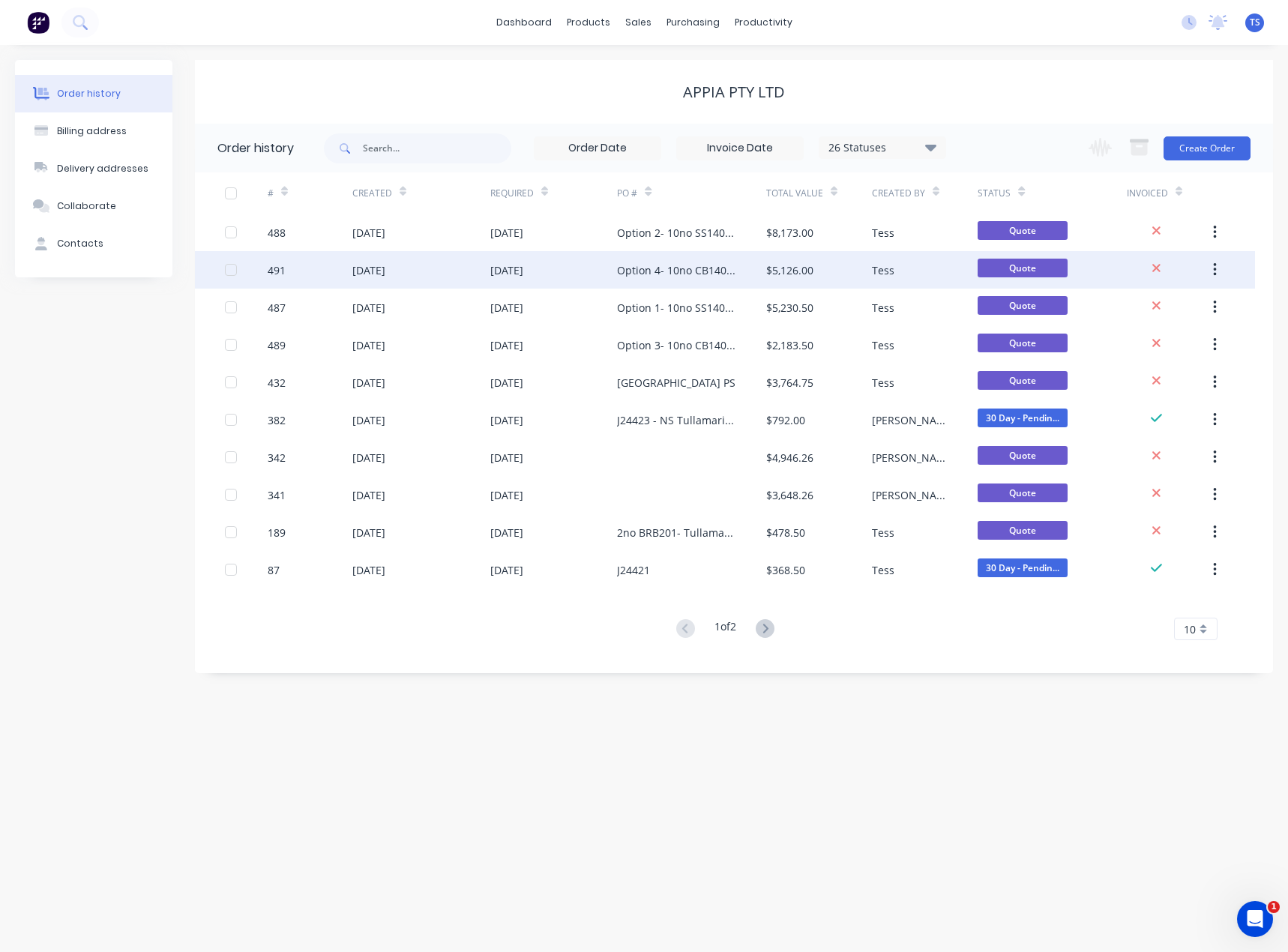
click at [624, 274] on div "Option 4- 10no CB140F-100 (Supply and Install)" at bounding box center [676, 270] width 118 height 16
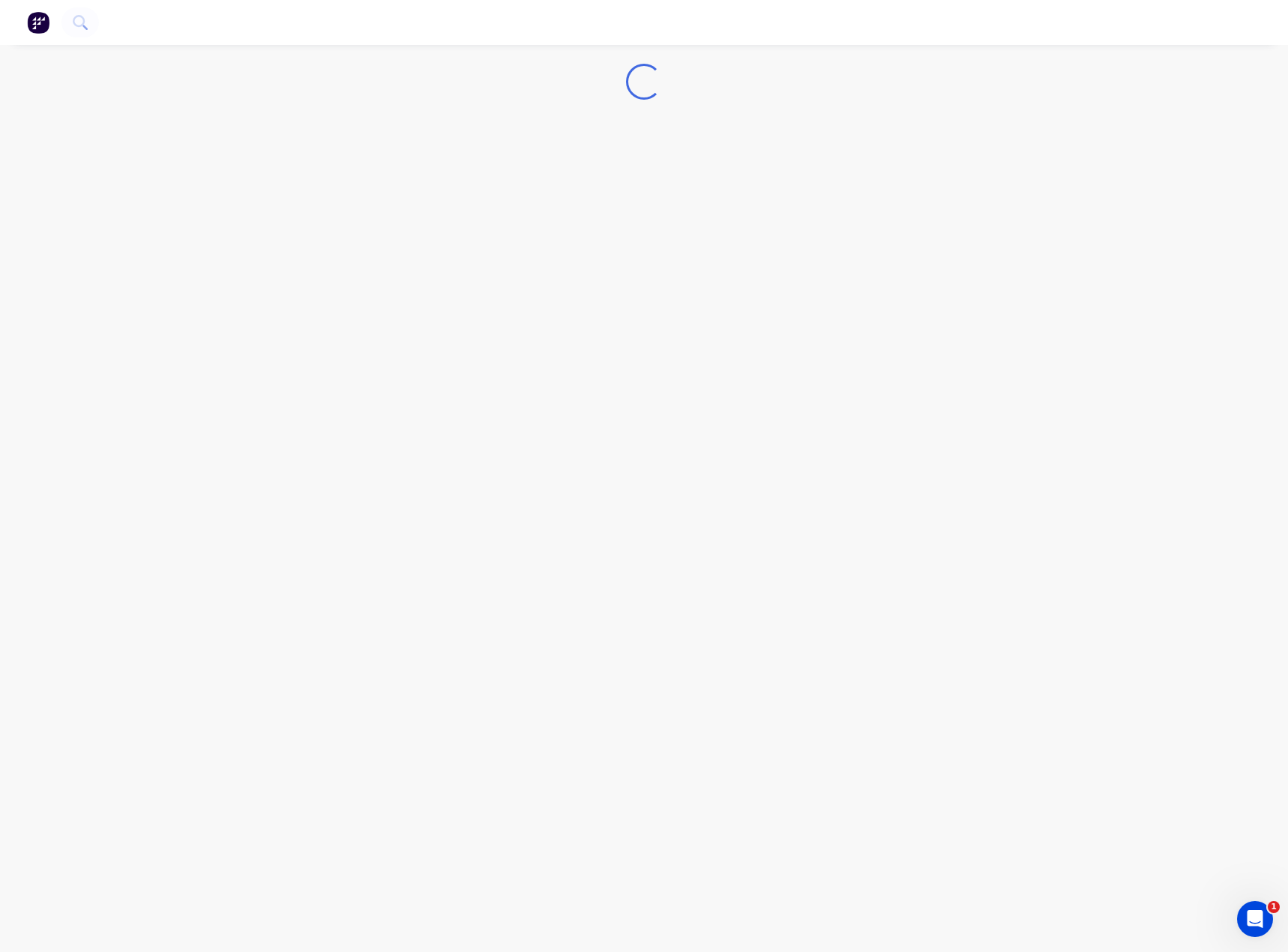
click at [624, 274] on div "Loading..." at bounding box center [644, 476] width 1288 height 952
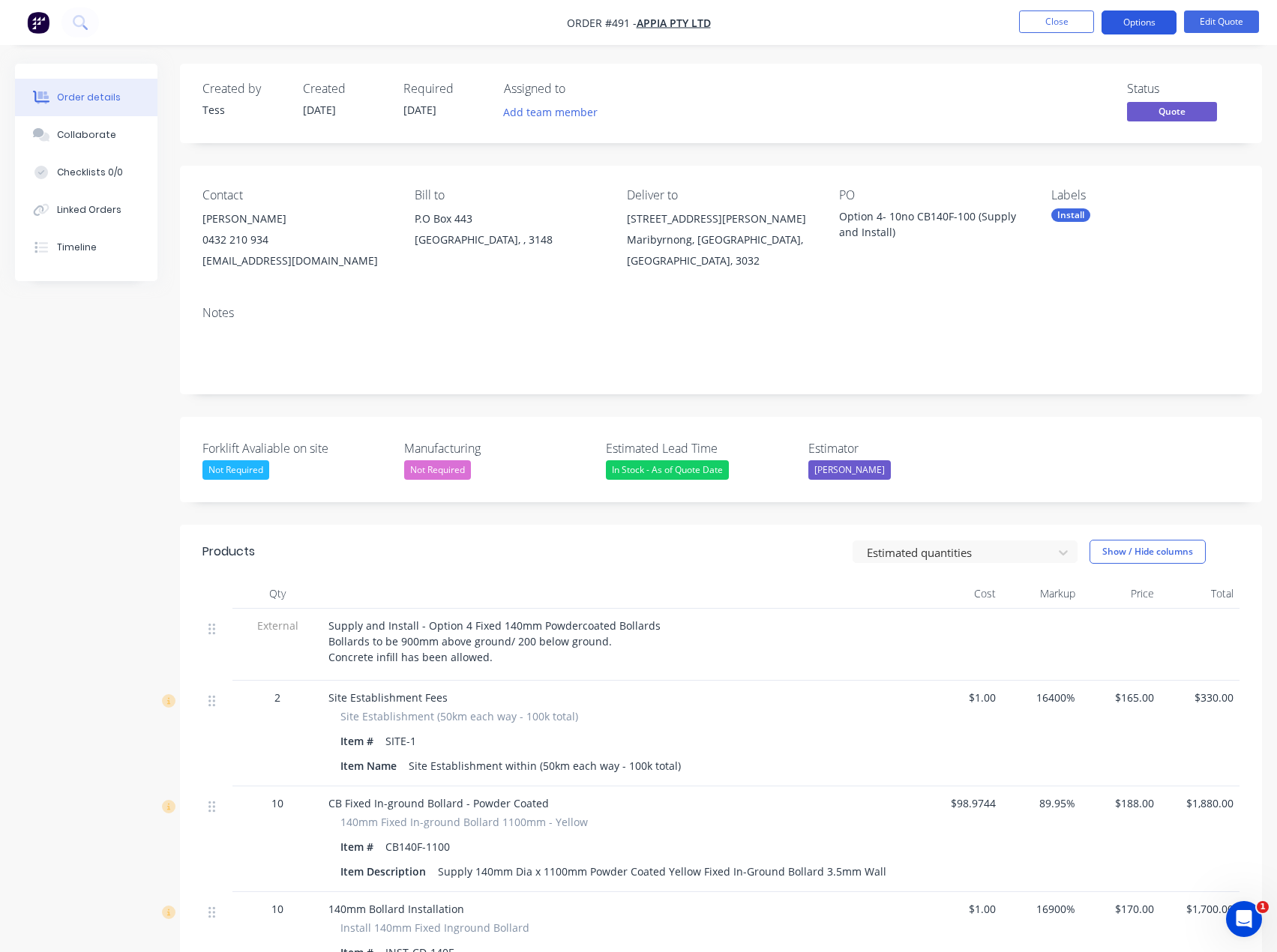
click at [1149, 24] on button "Options" at bounding box center [1139, 22] width 75 height 24
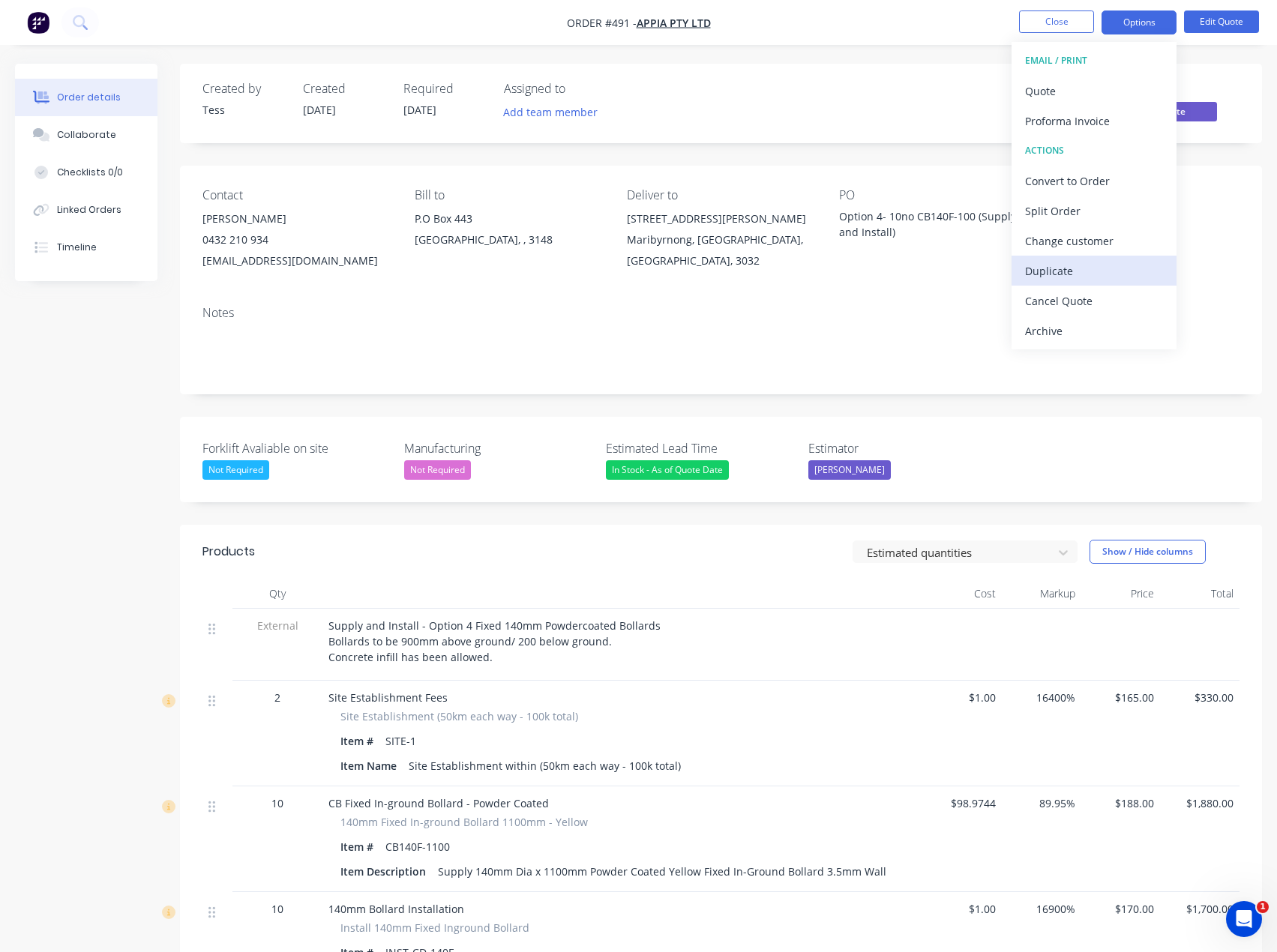
click at [1058, 269] on div "Duplicate" at bounding box center [1093, 270] width 138 height 21
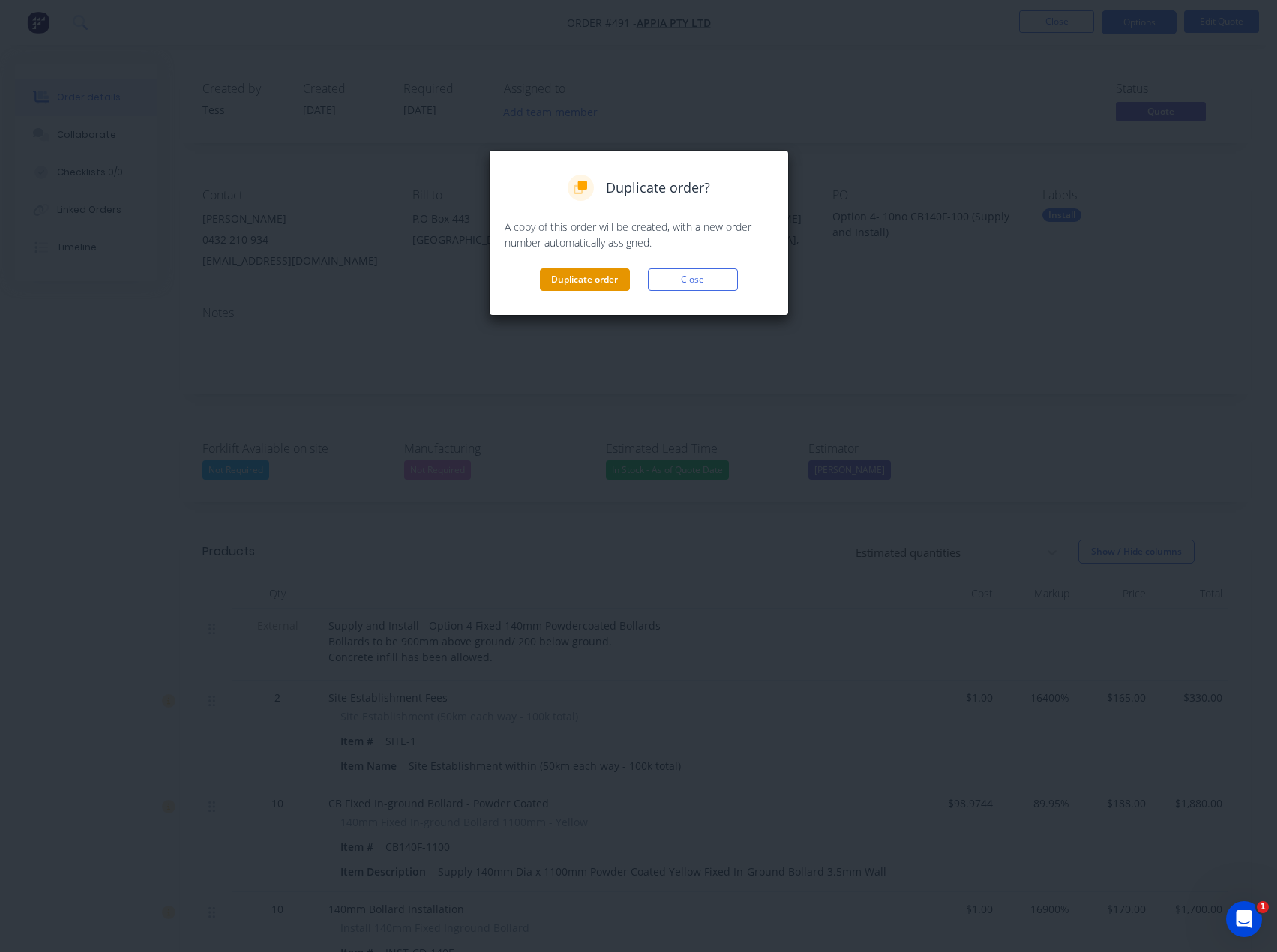
click at [592, 278] on button "Duplicate order" at bounding box center [584, 280] width 90 height 22
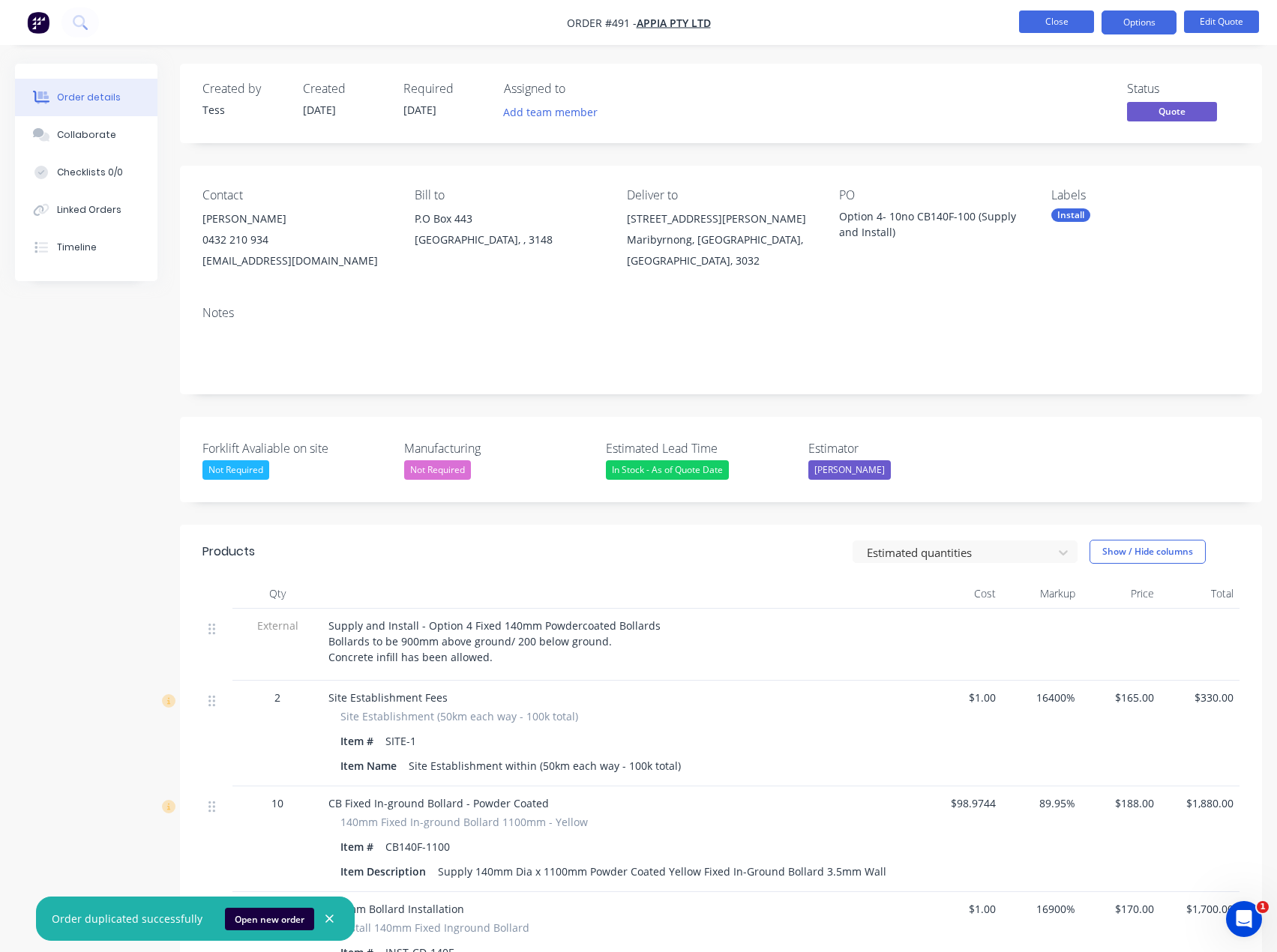
click at [1052, 27] on button "Close" at bounding box center [1056, 21] width 75 height 22
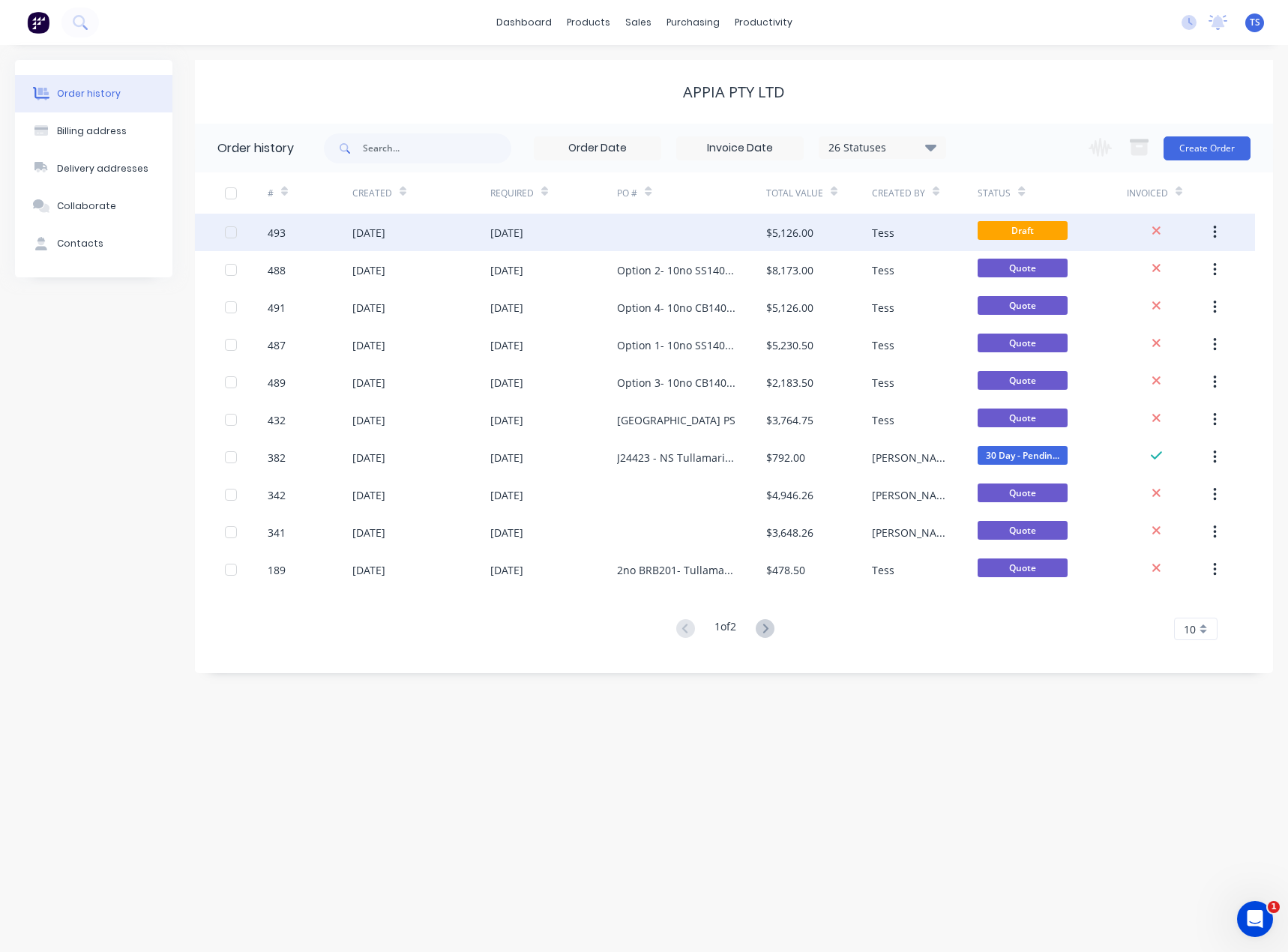
click at [488, 231] on div "[DATE]" at bounding box center [421, 232] width 138 height 37
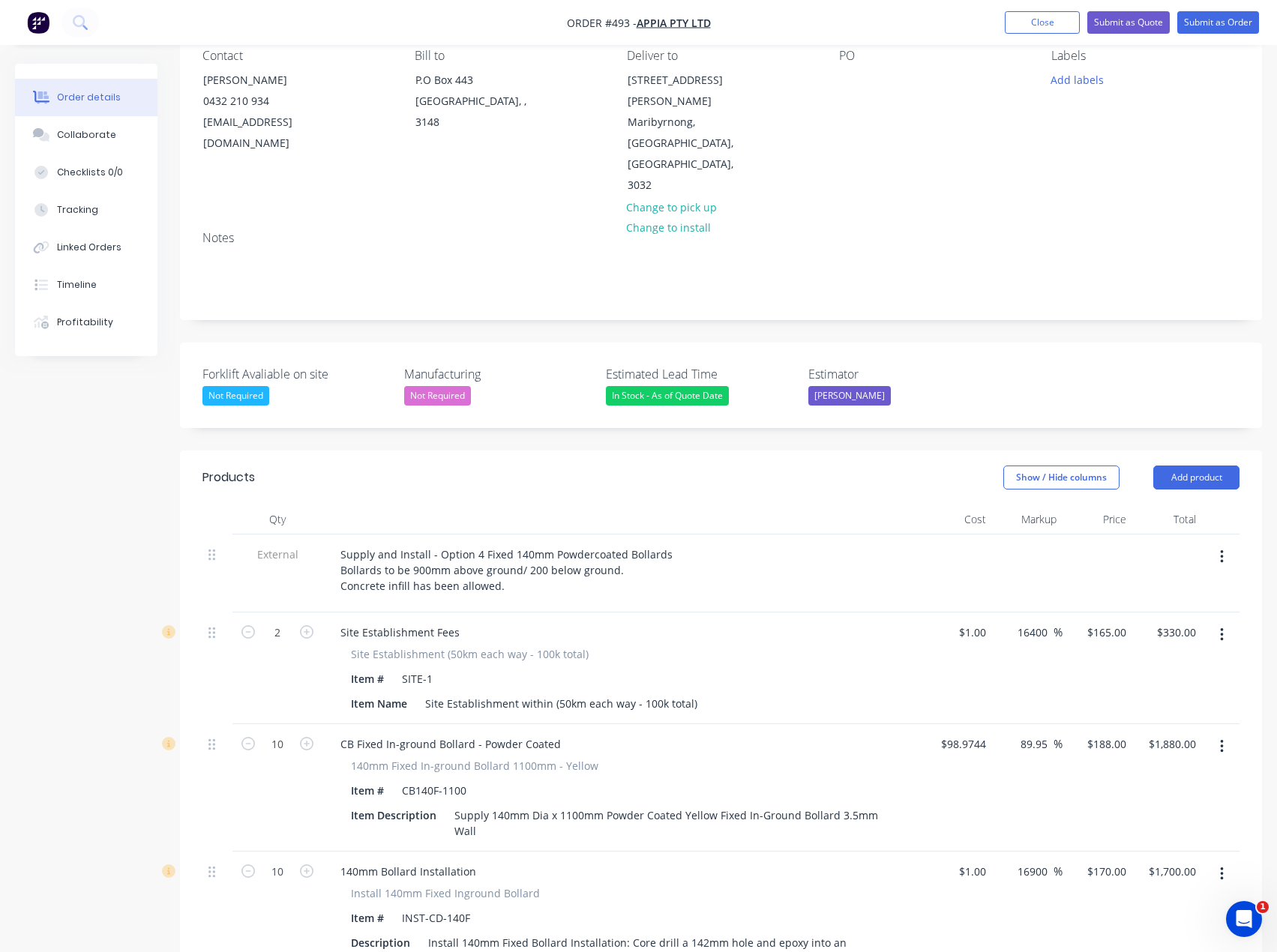
scroll to position [150, 0]
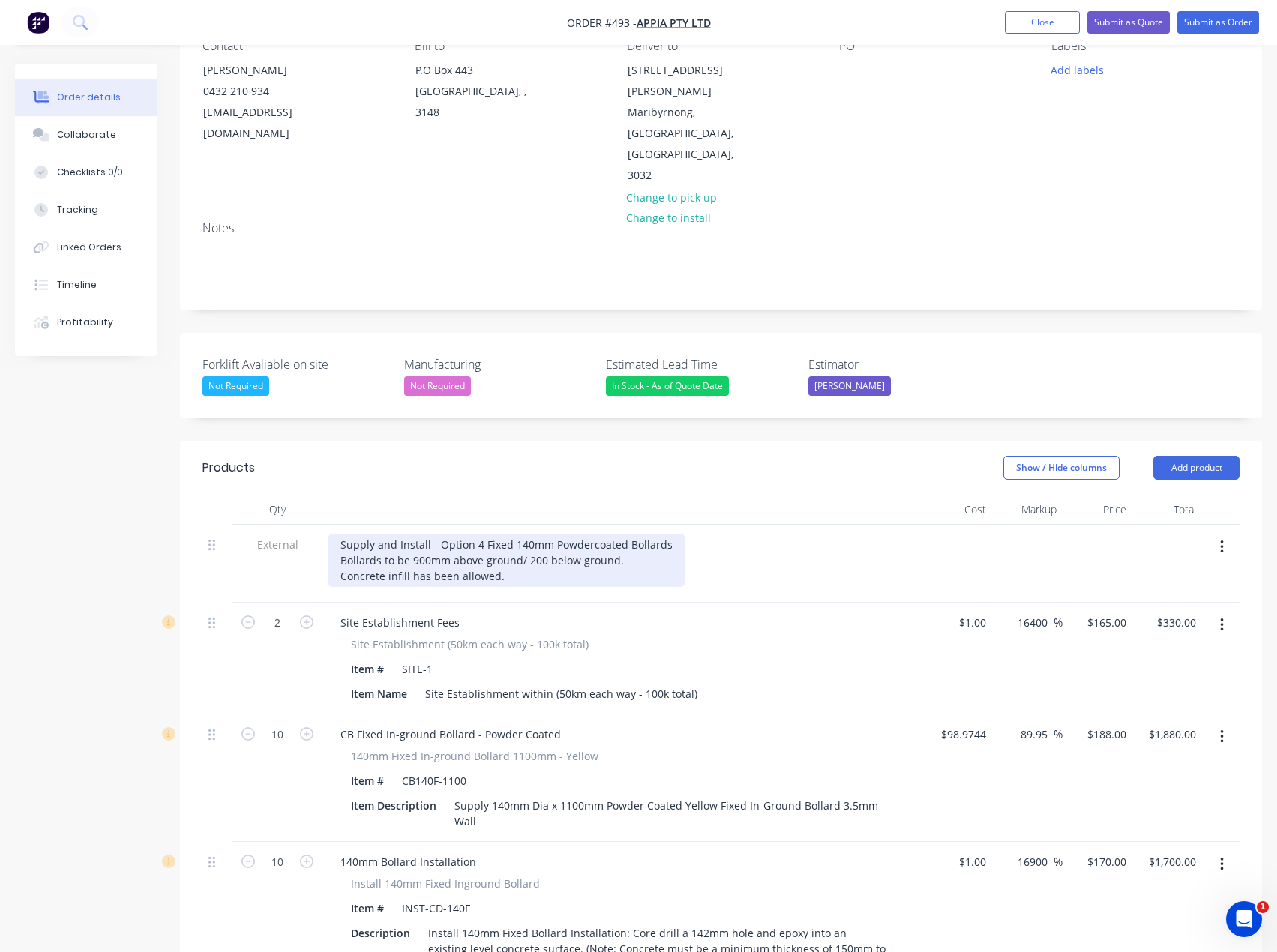
click at [464, 534] on div "Supply and Install - Option 4 Fixed 140mm Powdercoated Bollards Bollards to be …" at bounding box center [507, 560] width 356 height 53
click at [479, 534] on div "Supply and Install - Option 4 Fixed 140mm Powdercoated Bollards Bollards to be …" at bounding box center [507, 560] width 356 height 53
click at [507, 534] on div "Supply and Install - Option 5 Fixed 140mm Powdercoated Bollards Bollards to be …" at bounding box center [507, 560] width 356 height 53
click at [556, 534] on div "Supply and Install - Option 5 Removable 140mm Powdercoated Bollards Bollards to…" at bounding box center [521, 560] width 386 height 53
click at [629, 534] on div "Supply and Install - Option 5 Removable 90mm Powdercoated Bollards Bollards to …" at bounding box center [518, 560] width 379 height 53
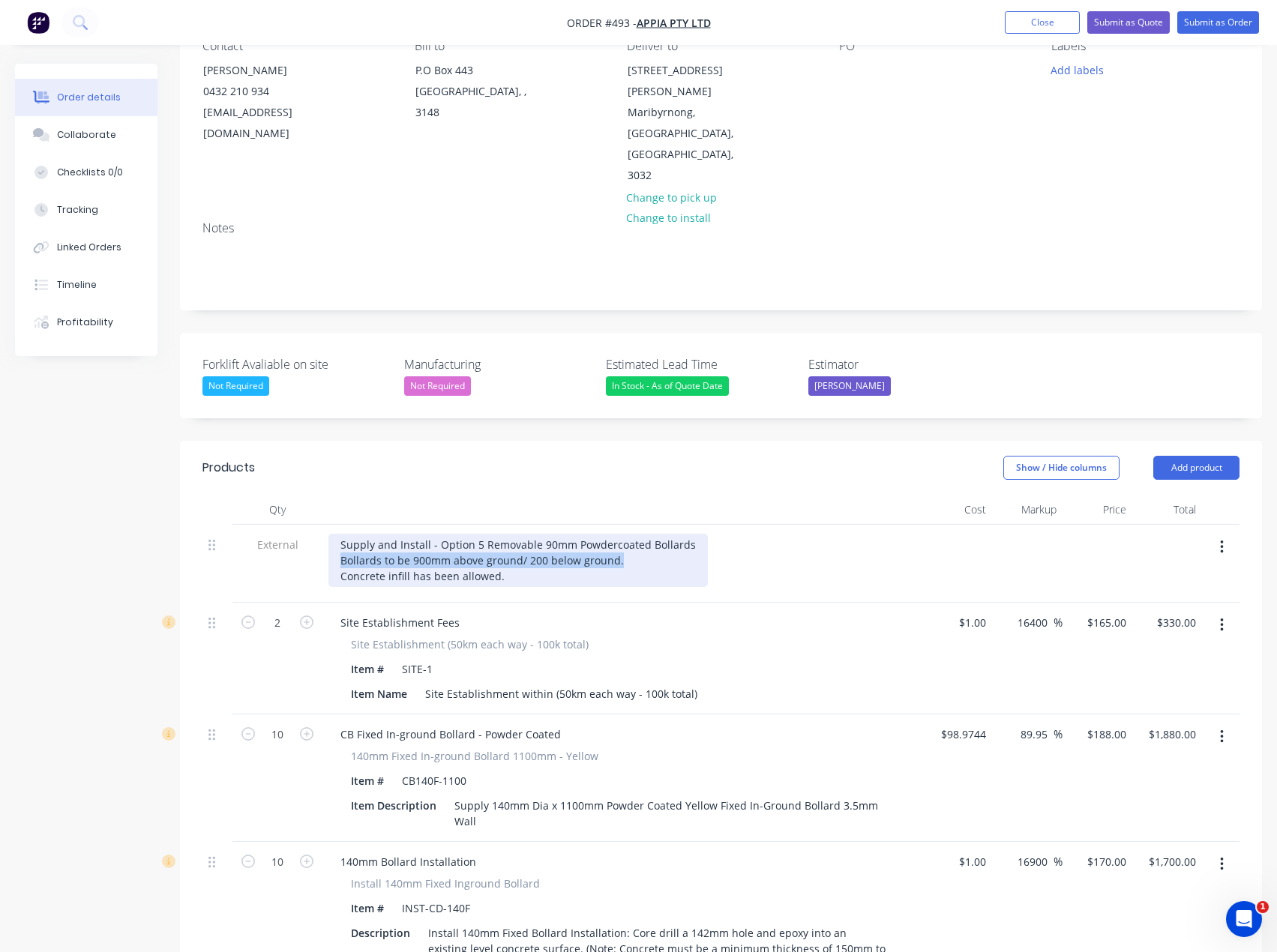
drag, startPoint x: 623, startPoint y: 519, endPoint x: 340, endPoint y: 515, distance: 283.0
click at [340, 534] on div "Supply and Install - Option 5 Removable 90mm Powdercoated Bollards Bollards to …" at bounding box center [518, 560] width 379 height 53
drag, startPoint x: 509, startPoint y: 537, endPoint x: 336, endPoint y: 532, distance: 173.1
click at [336, 534] on div "Supply and Install - Option 5 Removable 90mm Powdercoated Bollards Concrete inf…" at bounding box center [518, 560] width 379 height 53
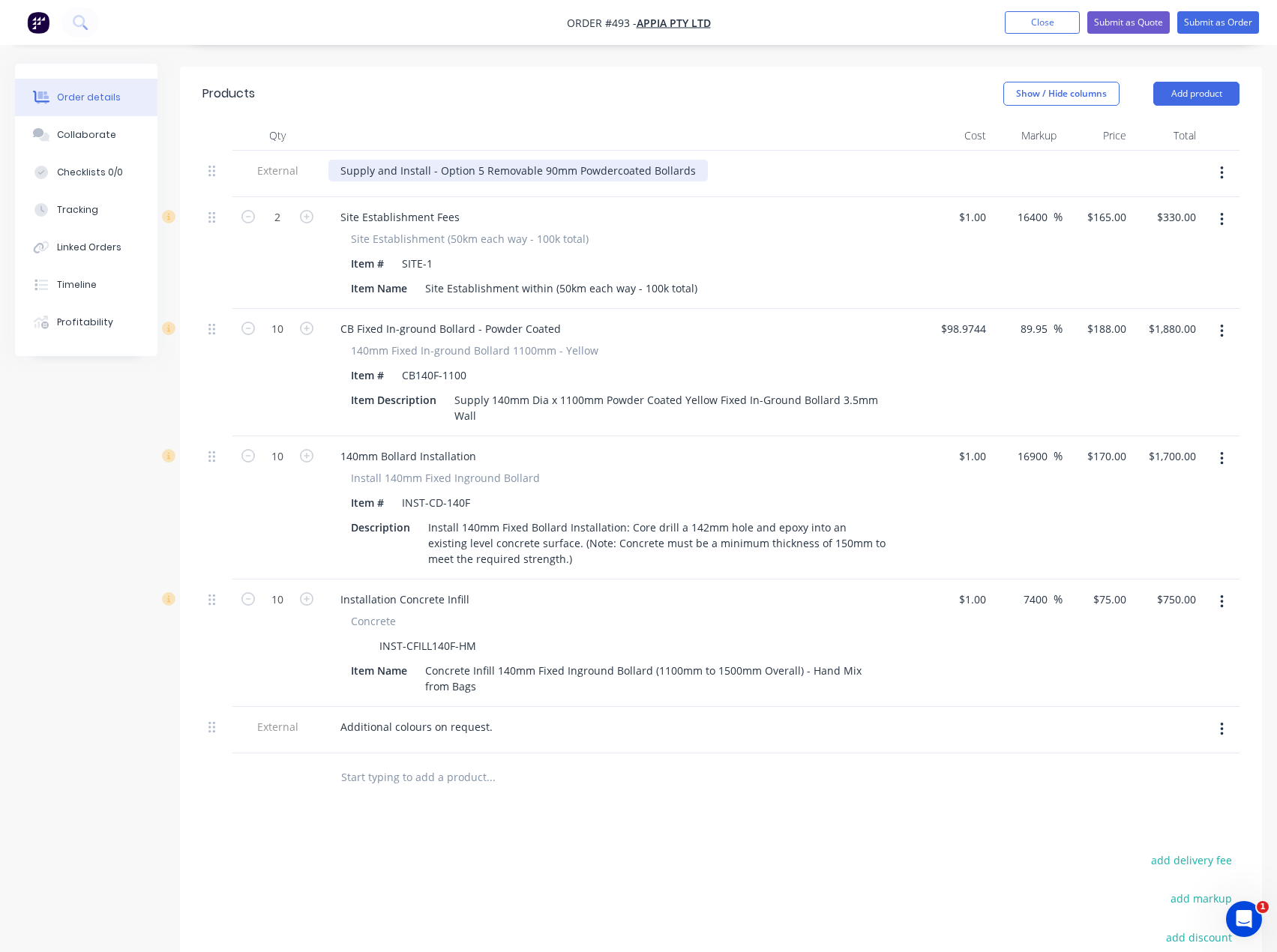
scroll to position [525, 0]
click at [396, 753] on div at bounding box center [592, 777] width 540 height 49
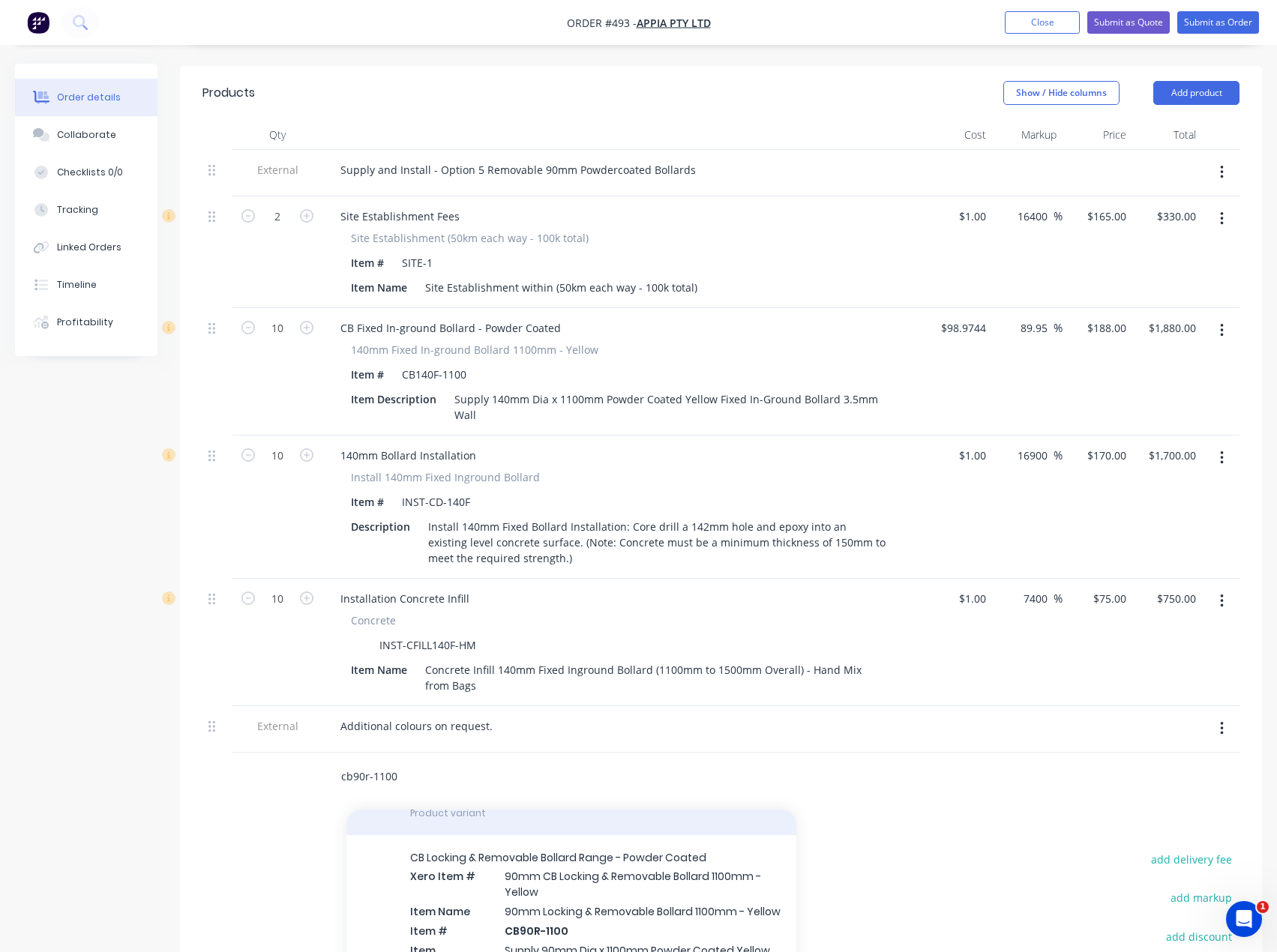
scroll to position [225, 0]
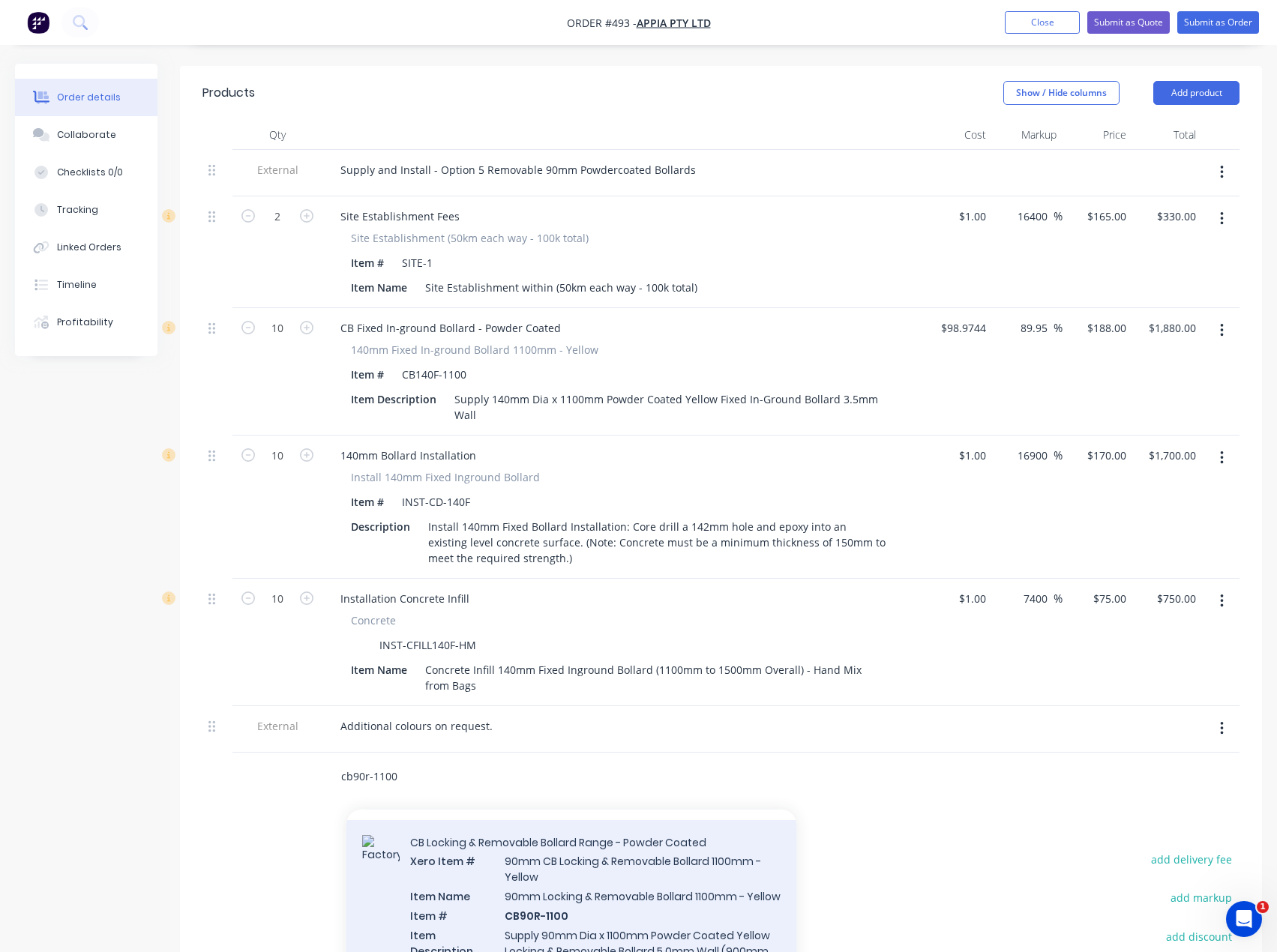
type input "cb90r-1100"
click at [556, 872] on div "CB Locking & Removable Bollard Range - Powder Coated Xero Item # 90mm CB Lockin…" at bounding box center [572, 914] width 450 height 188
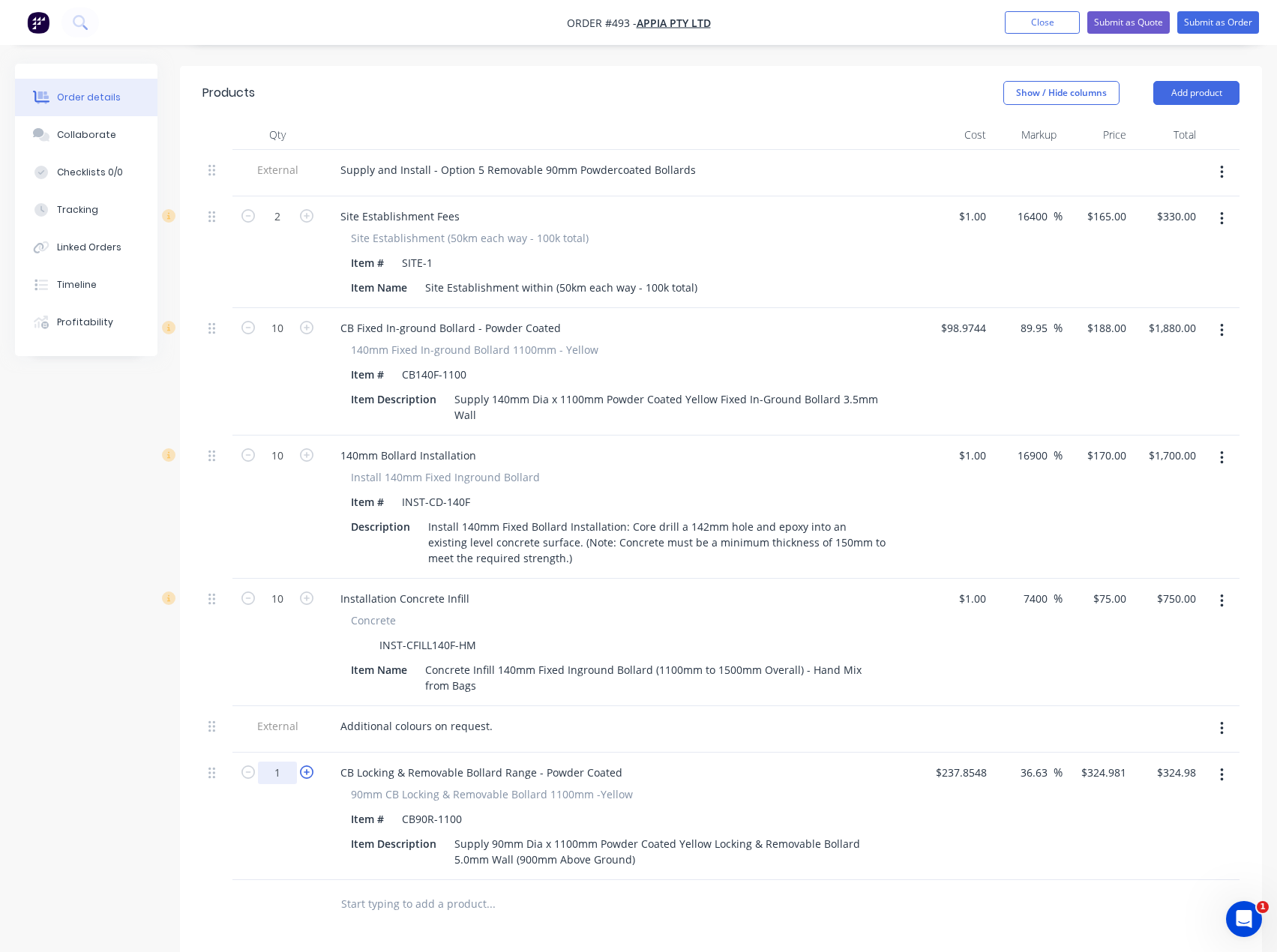
drag, startPoint x: 275, startPoint y: 729, endPoint x: 305, endPoint y: 736, distance: 30.8
click at [275, 762] on input "1" at bounding box center [277, 773] width 39 height 22
type input "10"
type input "$3,249.81"
drag, startPoint x: 785, startPoint y: 872, endPoint x: 937, endPoint y: 802, distance: 167.3
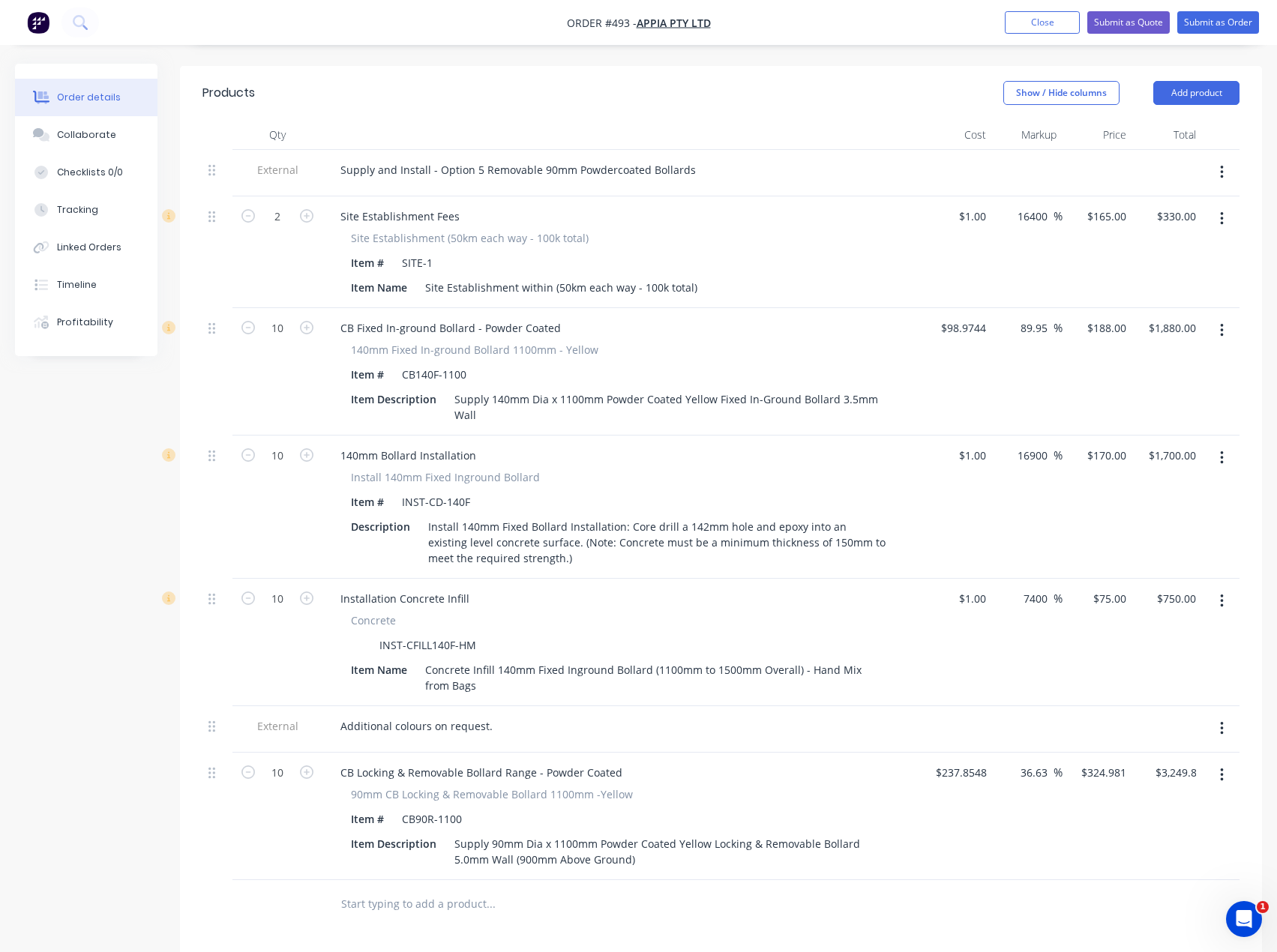
click at [788, 889] on div at bounding box center [592, 904] width 528 height 30
click at [1099, 762] on input "324.981" at bounding box center [1108, 772] width 46 height 21
drag, startPoint x: 1113, startPoint y: 730, endPoint x: 1121, endPoint y: 731, distance: 8.1
click at [1121, 762] on input "325" at bounding box center [1120, 772] width 25 height 21
type input "315"
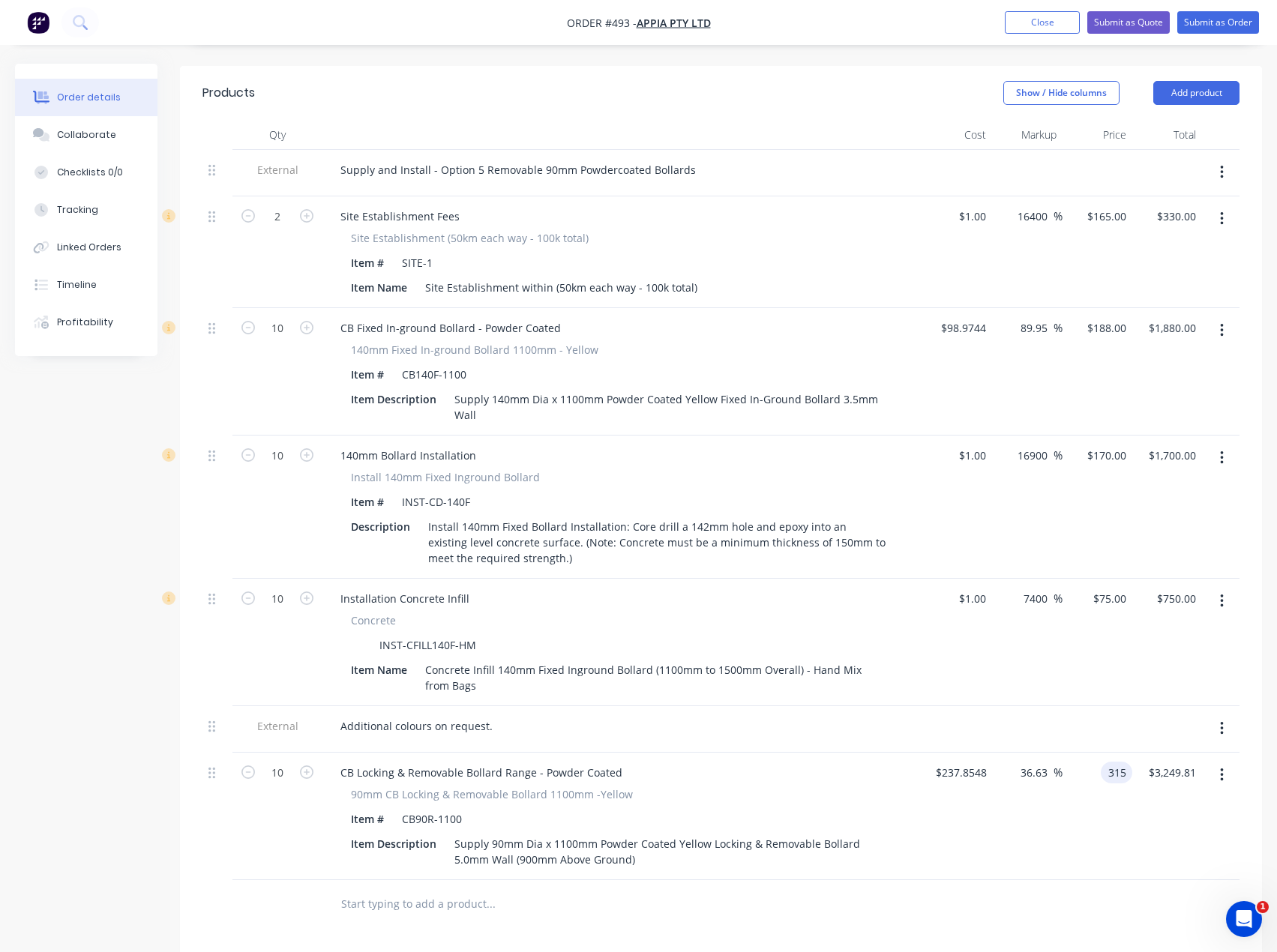
type input "32.43"
type input "$315.00"
type input "$3,150.00"
click at [555, 891] on div "Products Show / Hide columns Add product Qty Cost Markup Price Total External S…" at bounding box center [720, 678] width 1082 height 1223
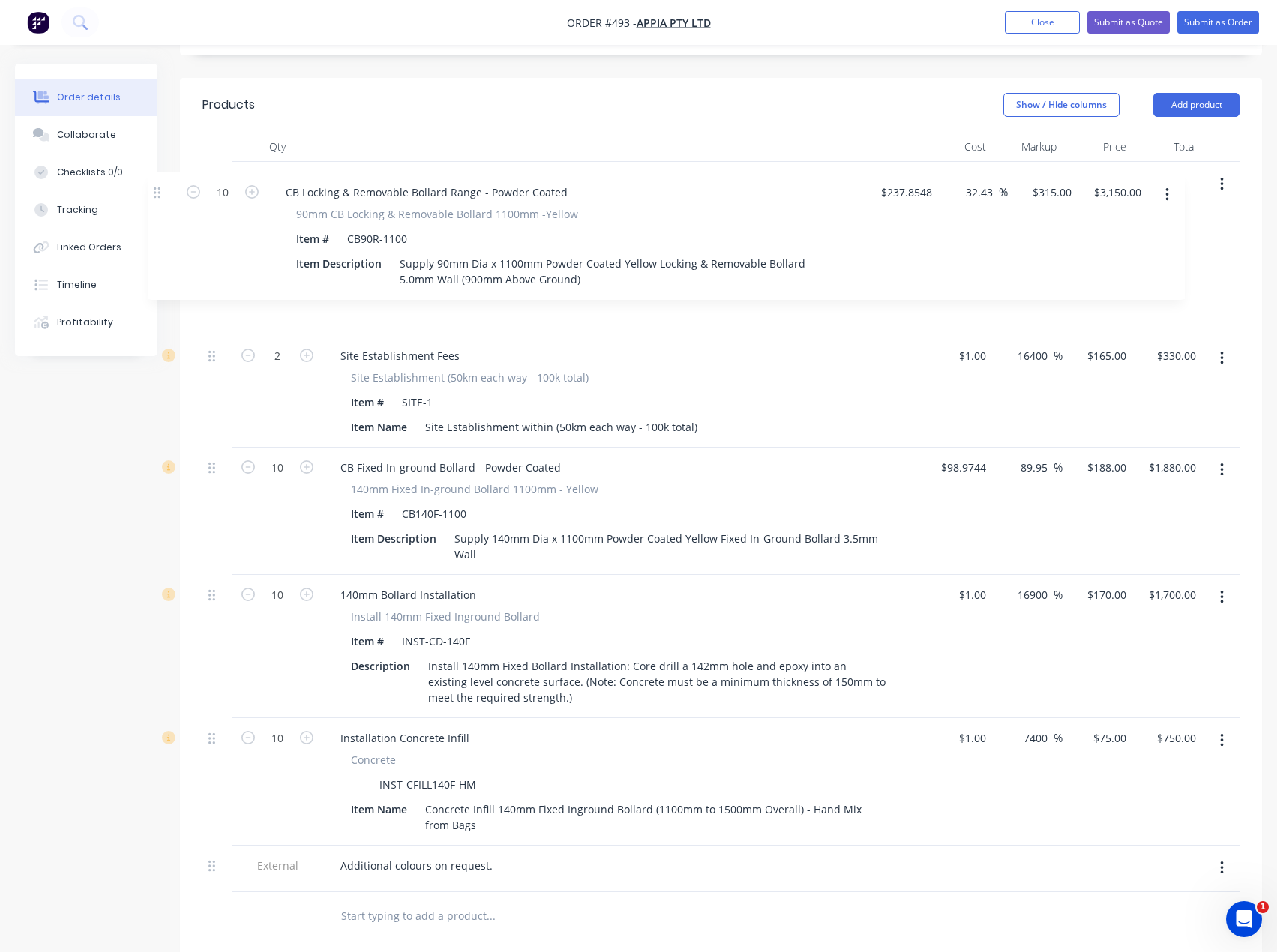
scroll to position [508, 0]
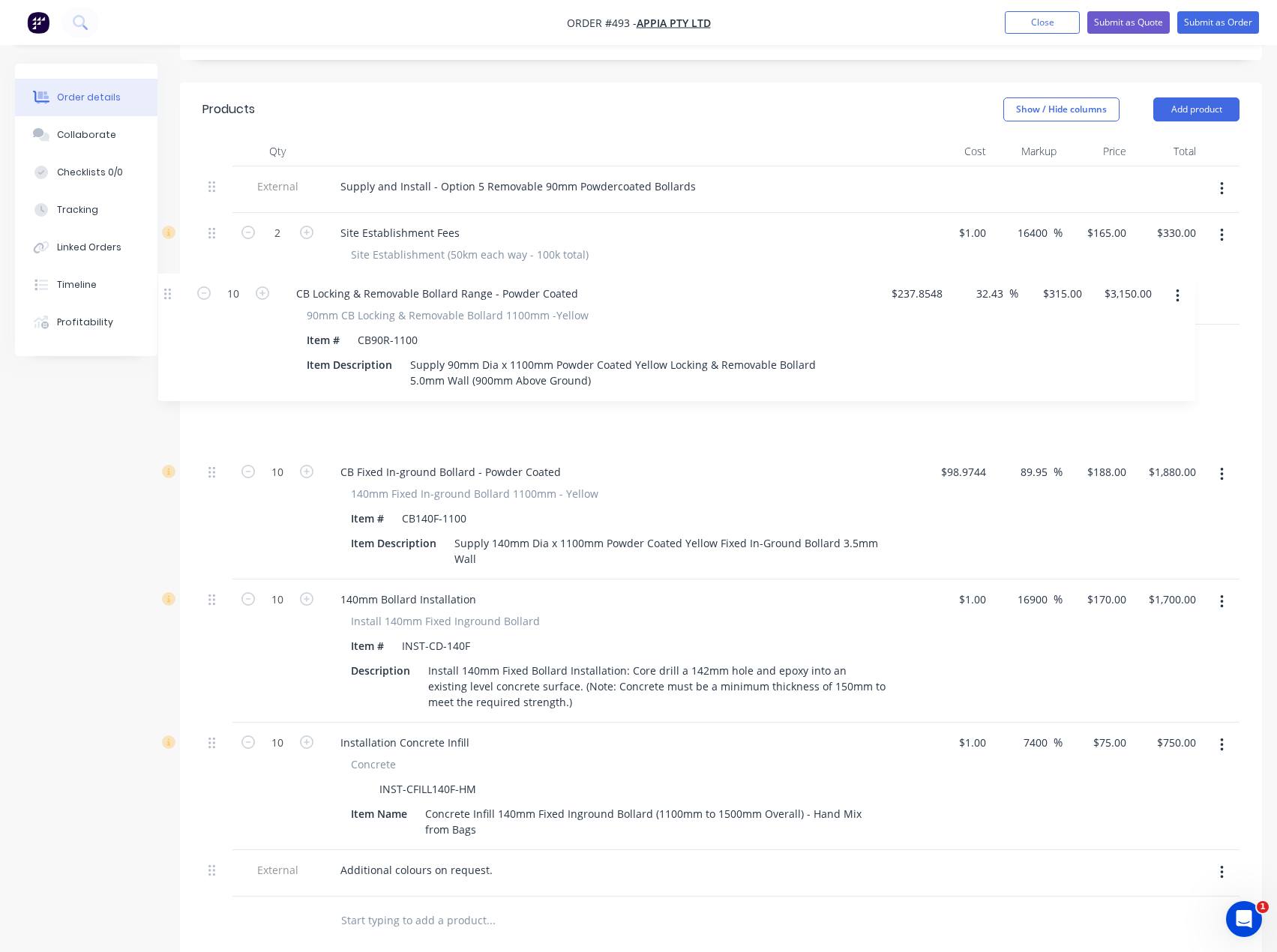
drag, startPoint x: 213, startPoint y: 732, endPoint x: 169, endPoint y: 294, distance: 440.2
click at [169, 294] on div "Order details Collaborate Checklists 0/0 Tracking Linked Orders Timeline Profit…" at bounding box center [638, 441] width 1277 height 1773
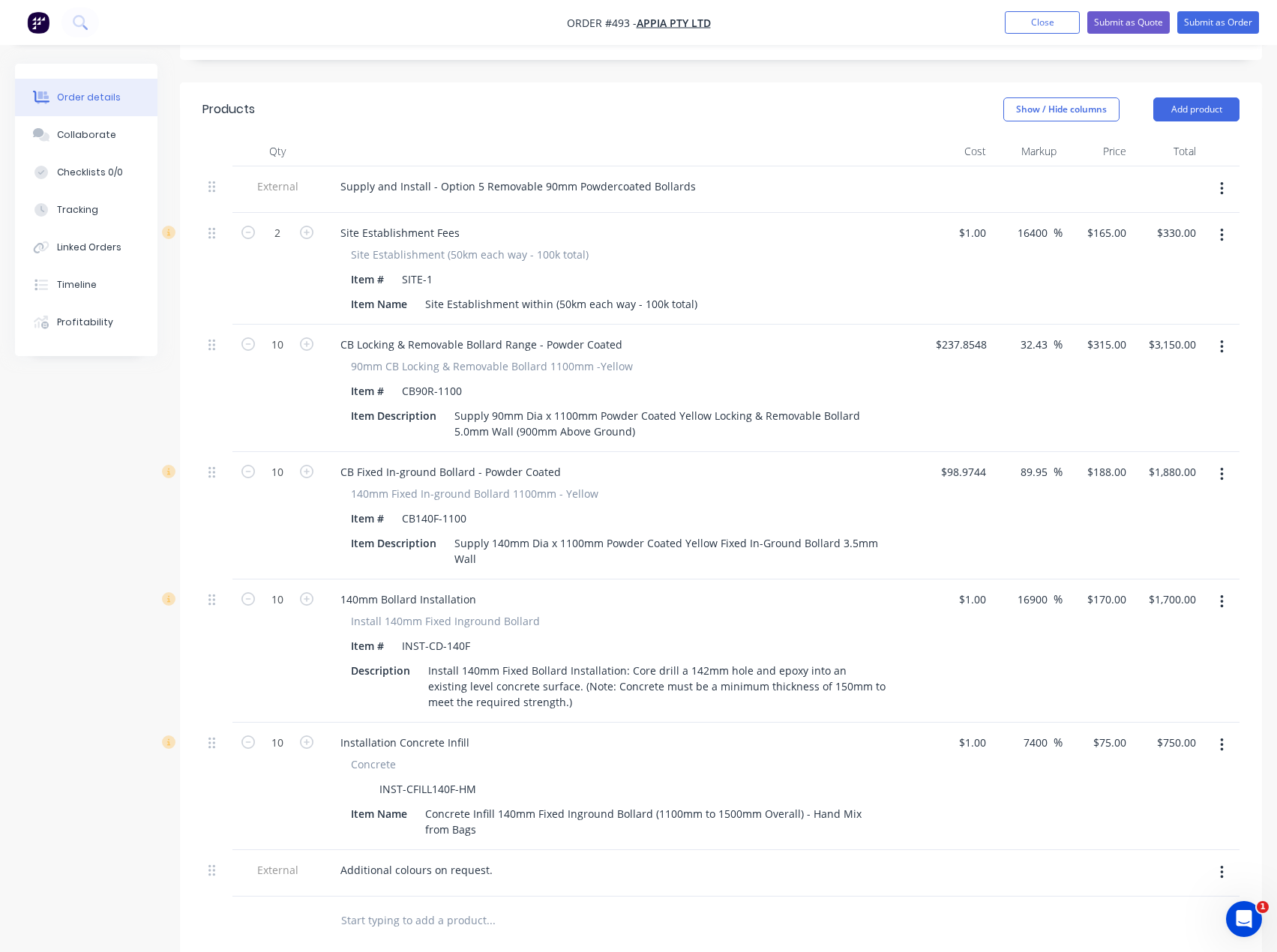
click at [366, 906] on input "text" at bounding box center [490, 921] width 300 height 30
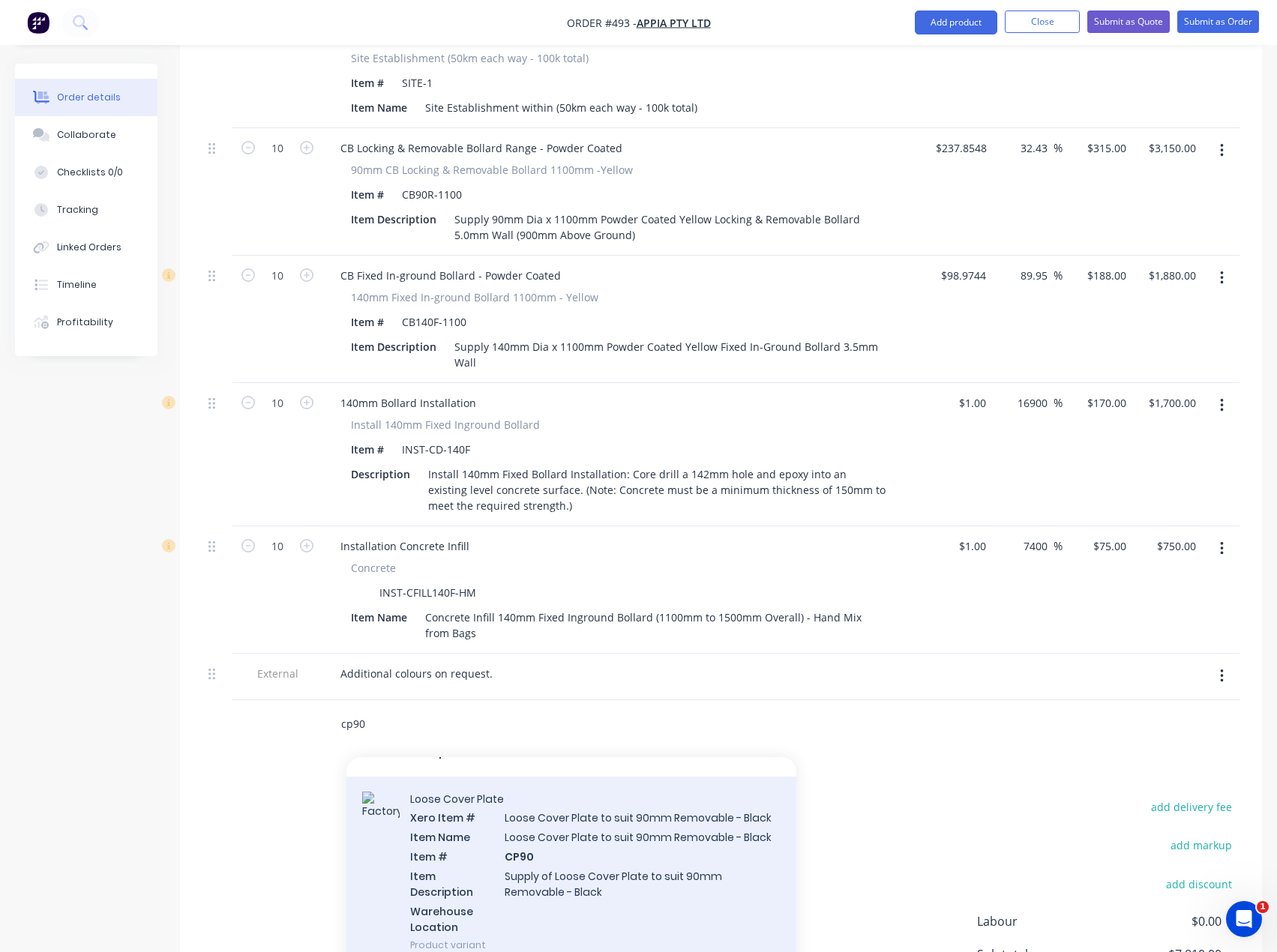
scroll to position [733, 0]
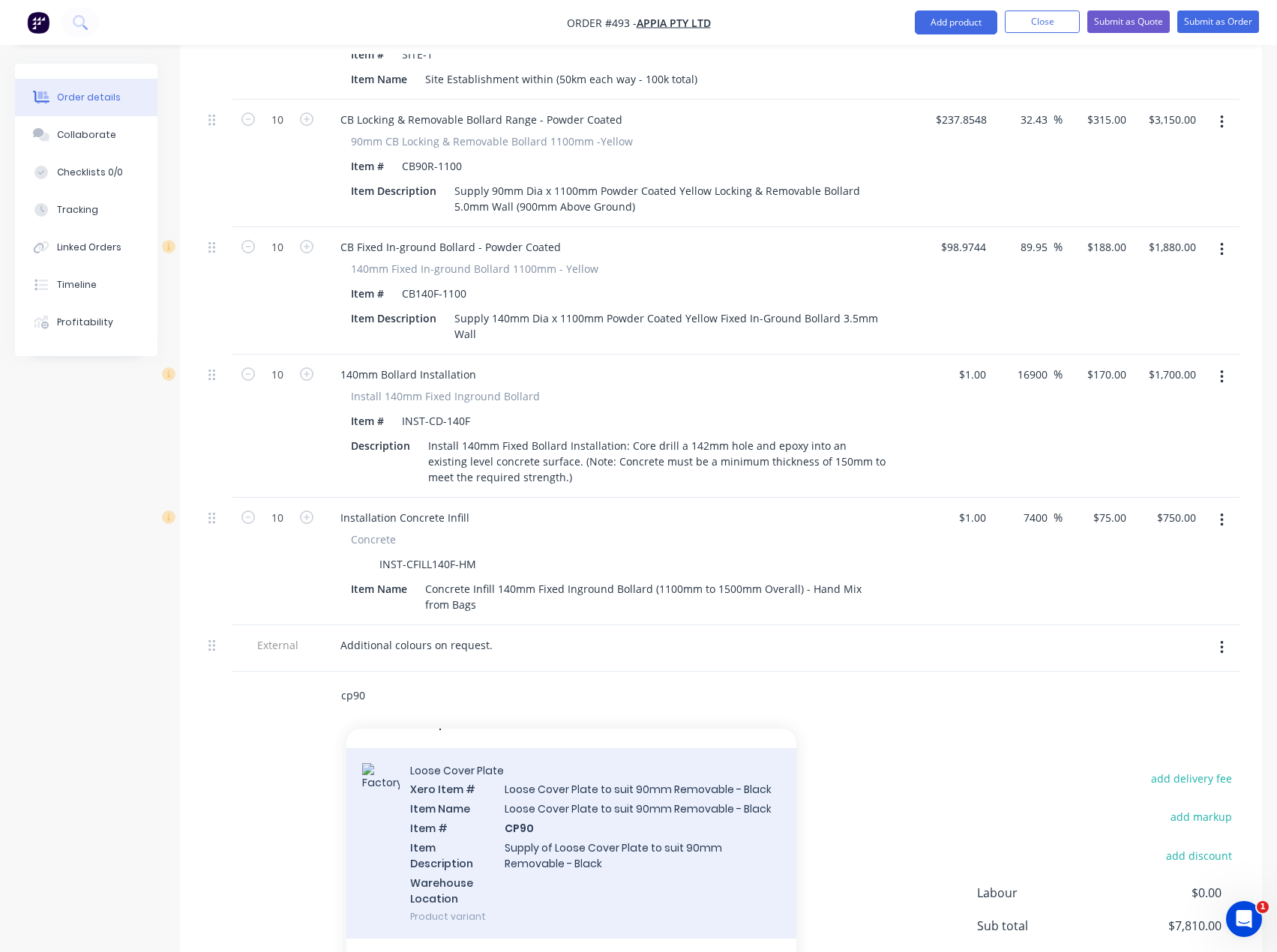
type input "cp90"
click at [515, 807] on div "Loose Cover Plate Xero Item # Loose Cover Plate to suit 90mm Removable - Black …" at bounding box center [572, 844] width 450 height 191
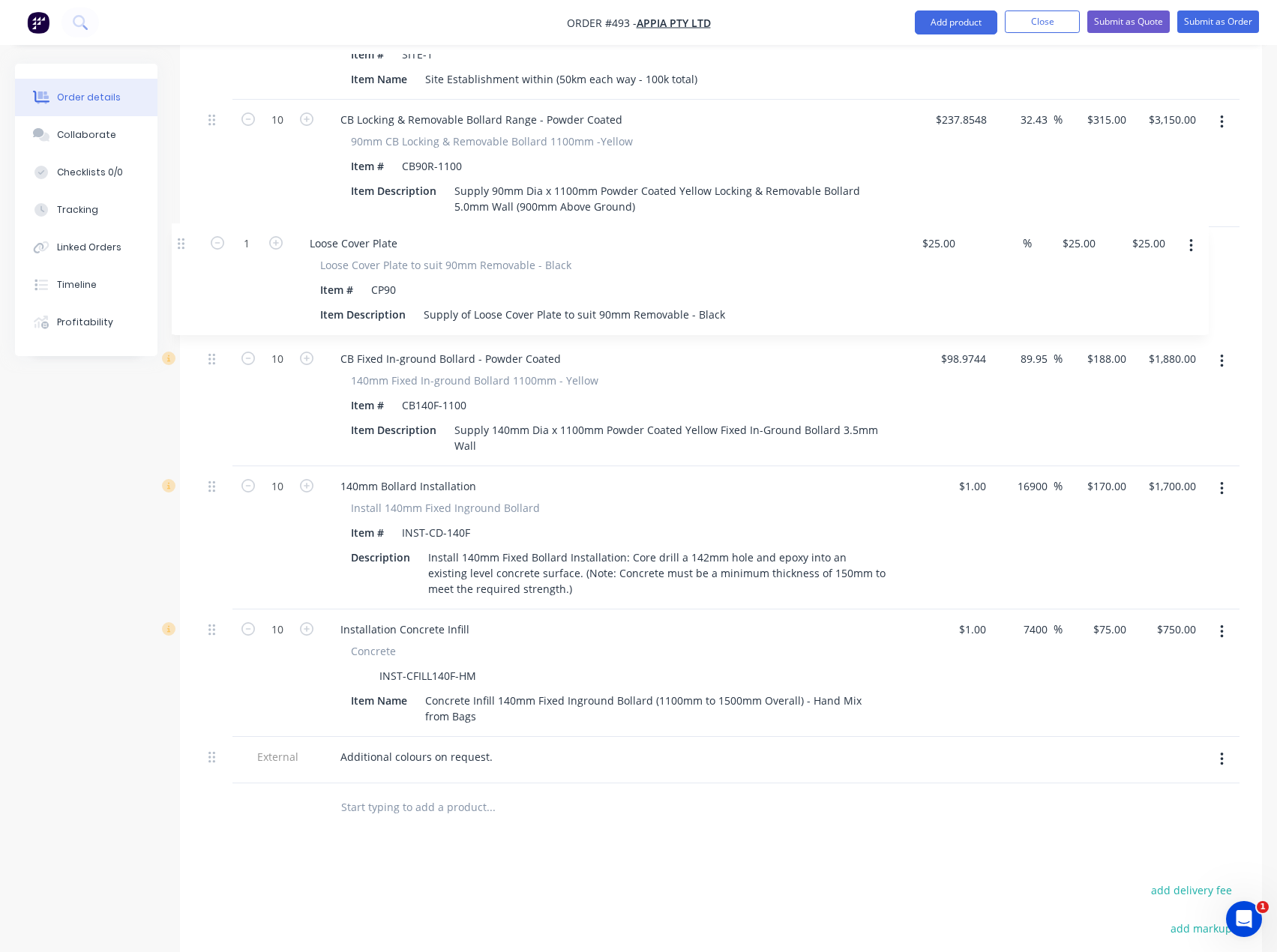
drag, startPoint x: 213, startPoint y: 653, endPoint x: 239, endPoint y: 247, distance: 406.8
click at [181, 239] on div "Qty Cost Markup Price Total External Supply and Install - Option 5 Removable 90…" at bounding box center [720, 372] width 1082 height 921
click at [287, 236] on input "1" at bounding box center [277, 247] width 39 height 22
type input "10"
type input "$250.00"
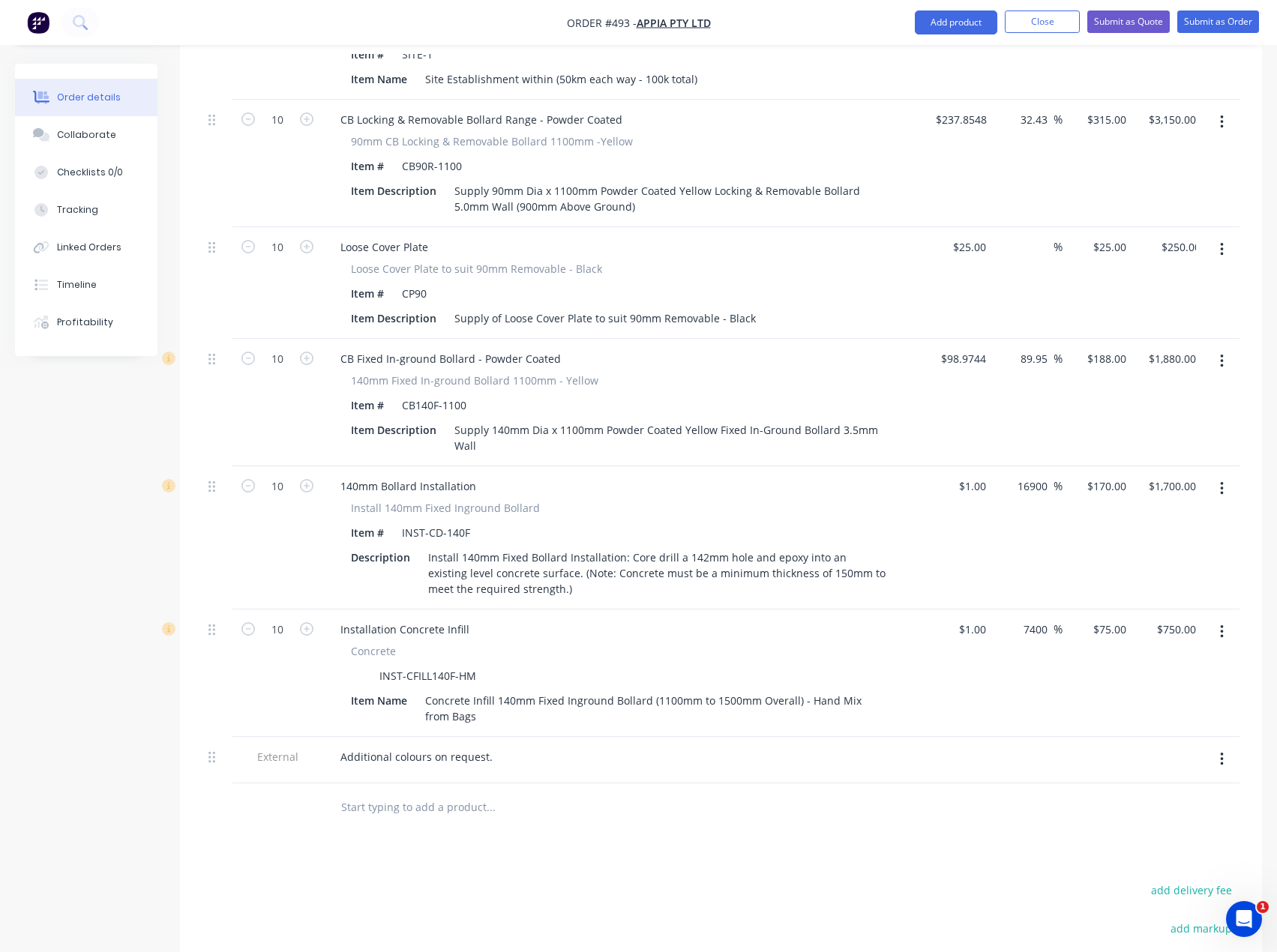
click at [1225, 348] on button "button" at bounding box center [1221, 361] width 35 height 27
click at [1137, 480] on div "Delete" at bounding box center [1167, 490] width 115 height 21
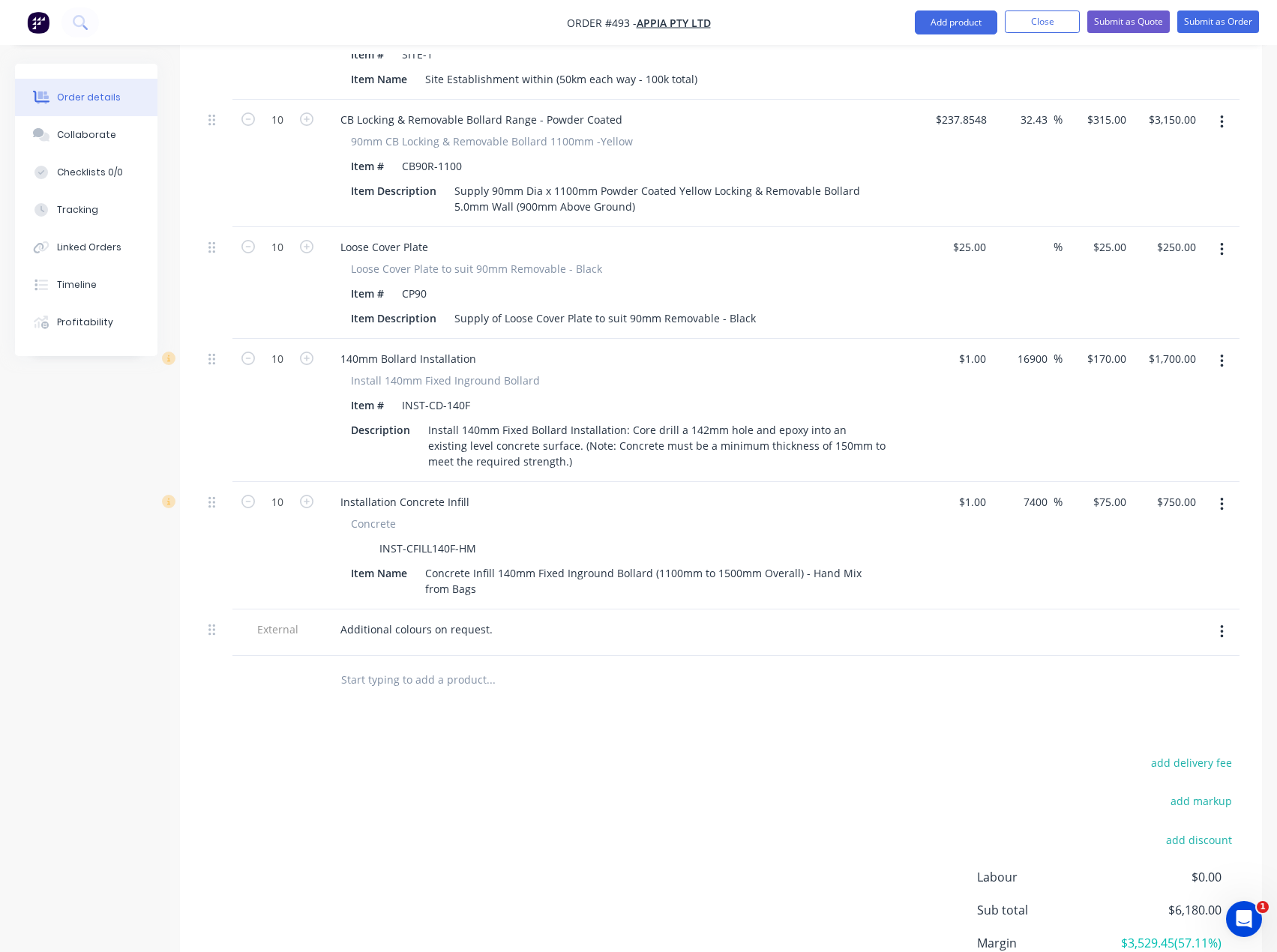
click at [1222, 355] on icon "button" at bounding box center [1221, 361] width 3 height 14
click at [1115, 480] on div "Delete" at bounding box center [1167, 490] width 115 height 21
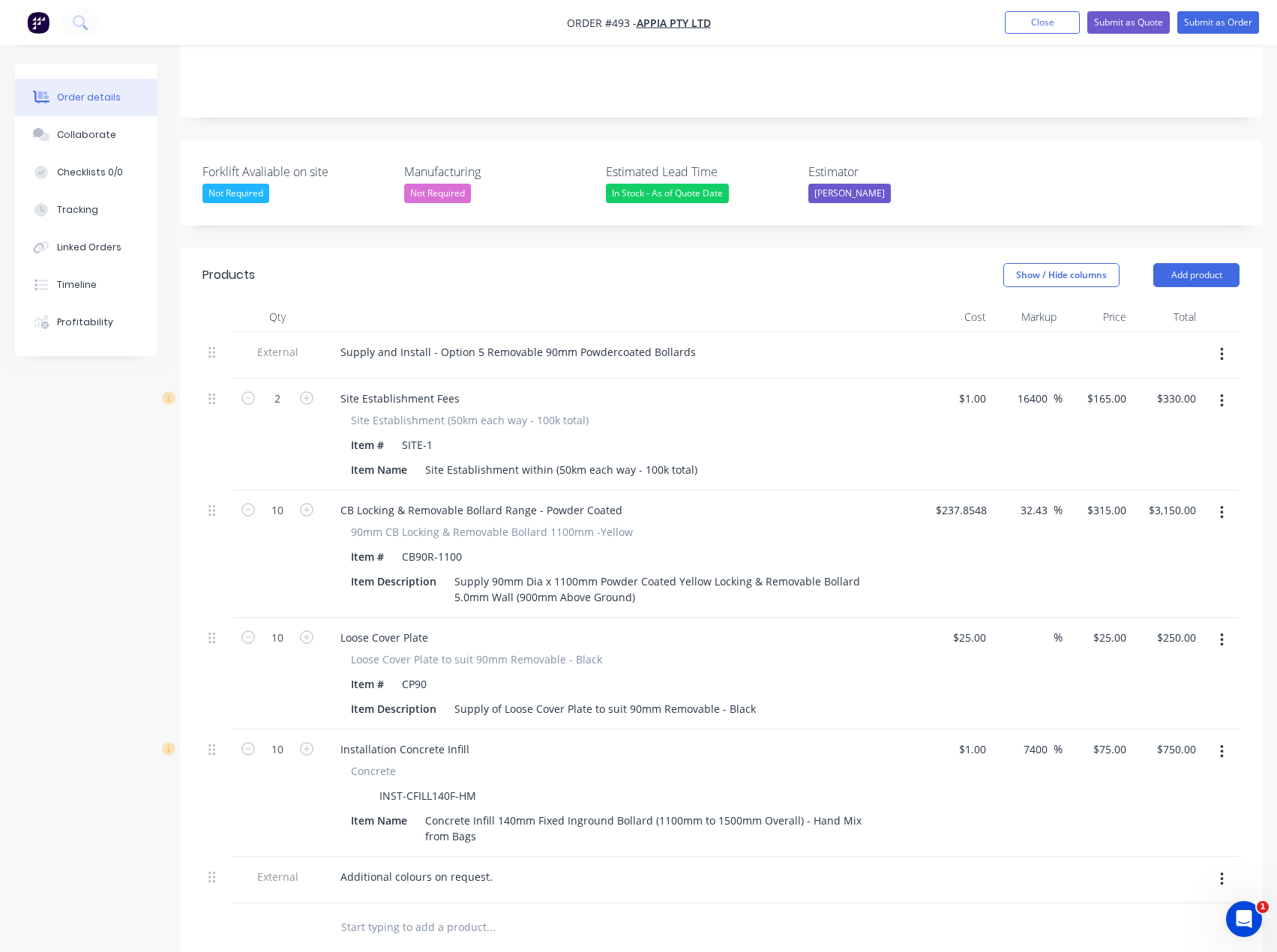
scroll to position [309, 0]
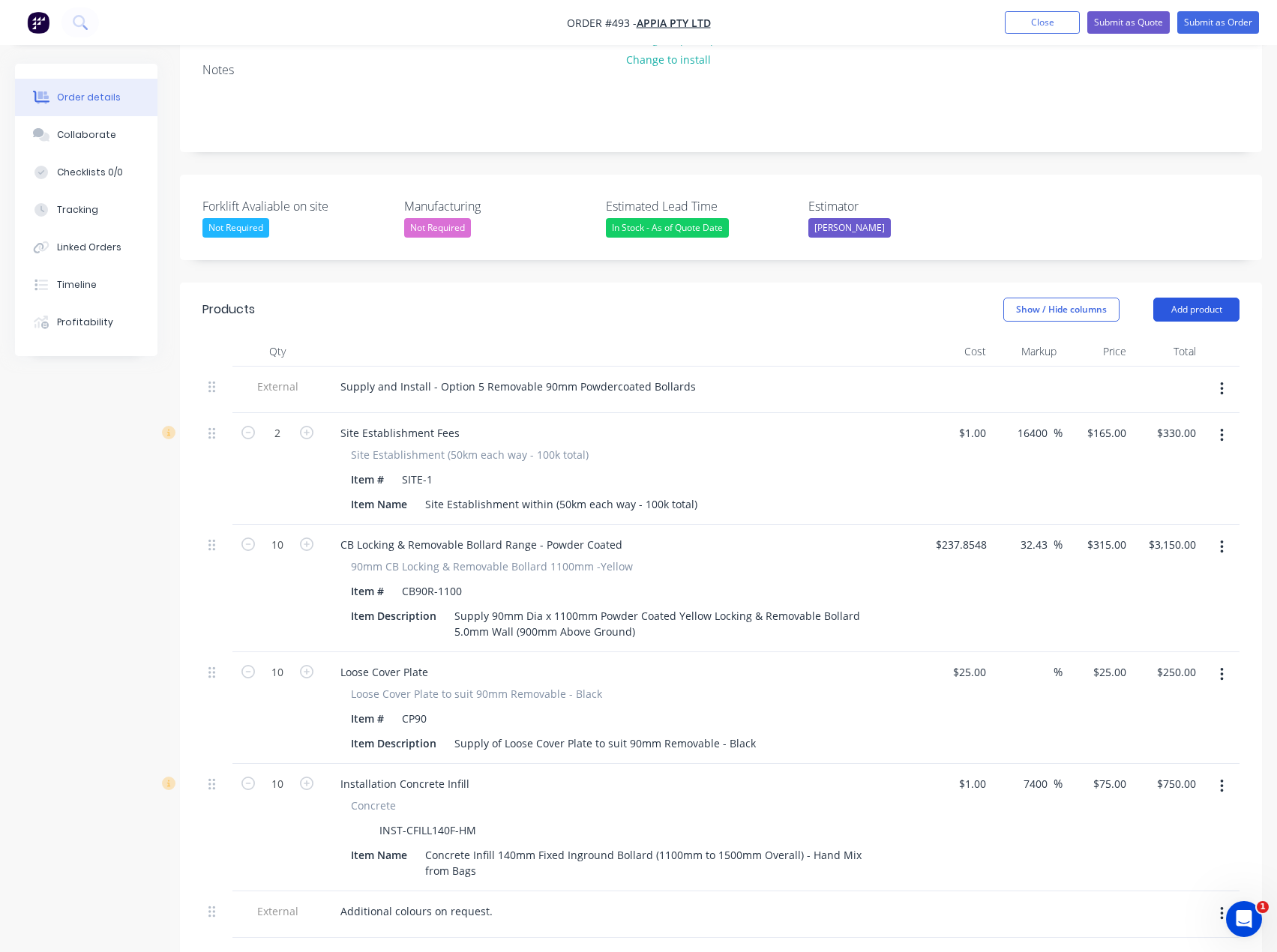
click at [1178, 297] on button "Add product" at bounding box center [1196, 309] width 86 height 24
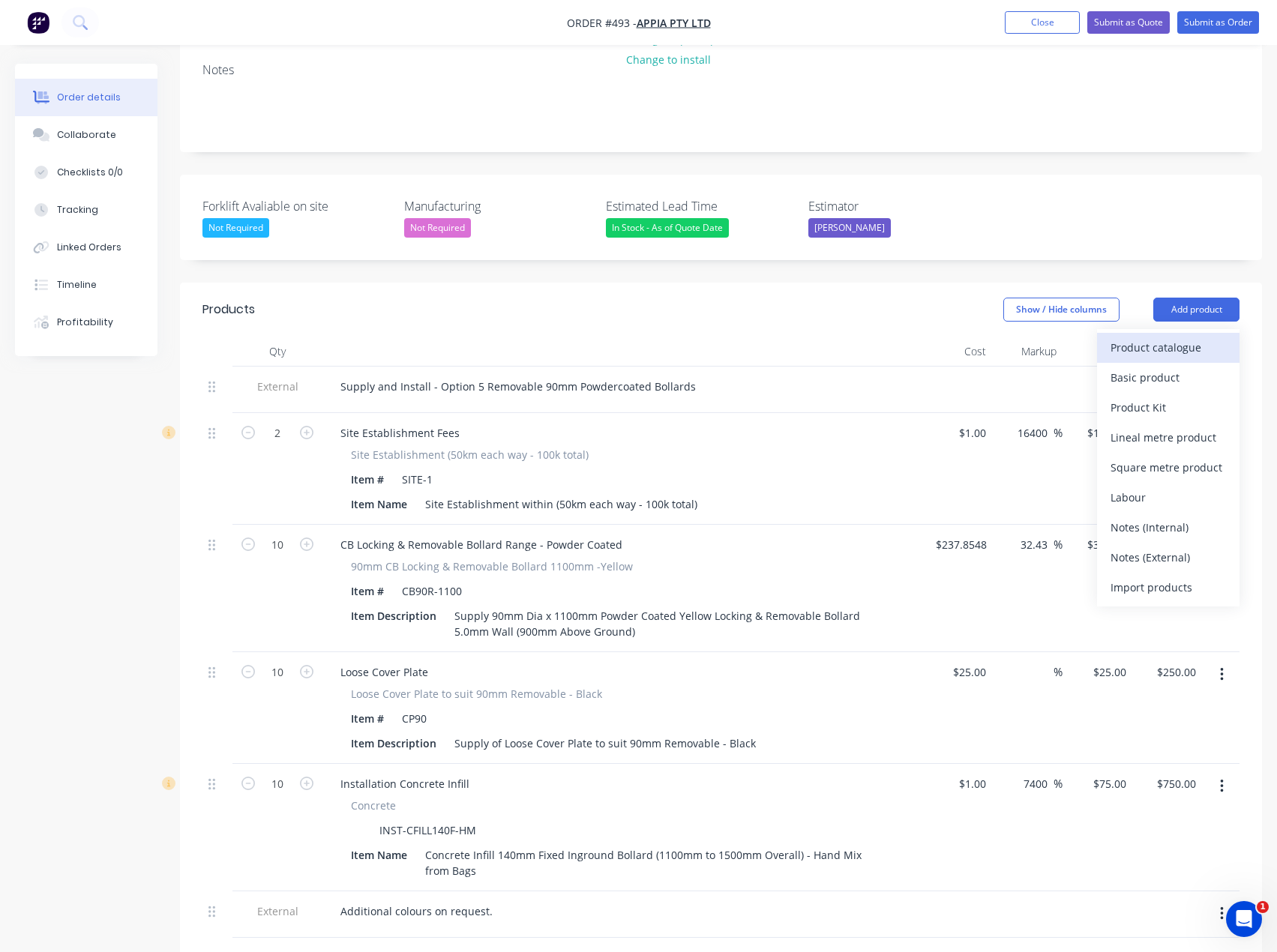
click at [1163, 336] on div "Product catalogue" at bounding box center [1167, 347] width 115 height 21
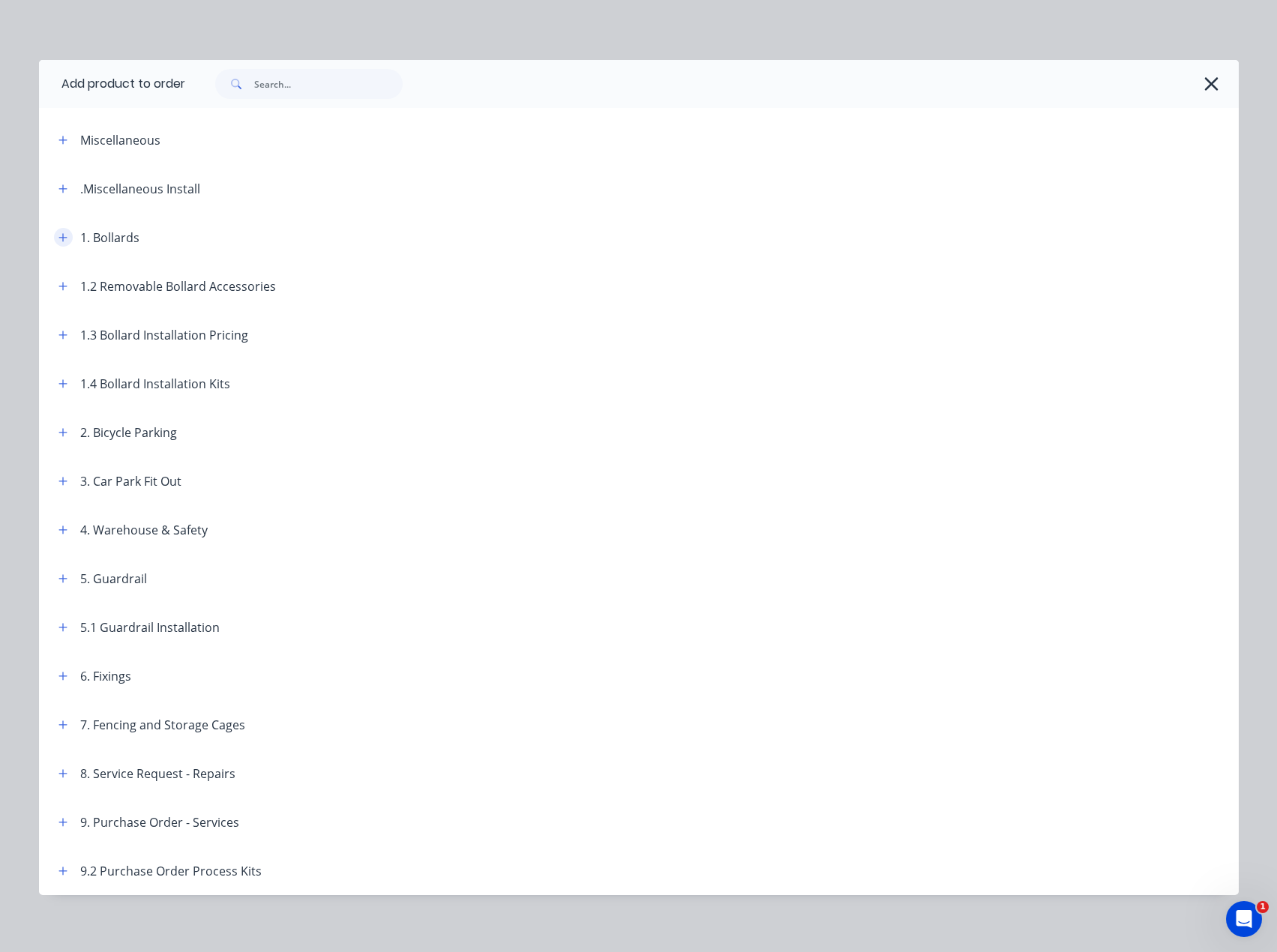
click at [59, 235] on icon "button" at bounding box center [63, 237] width 9 height 10
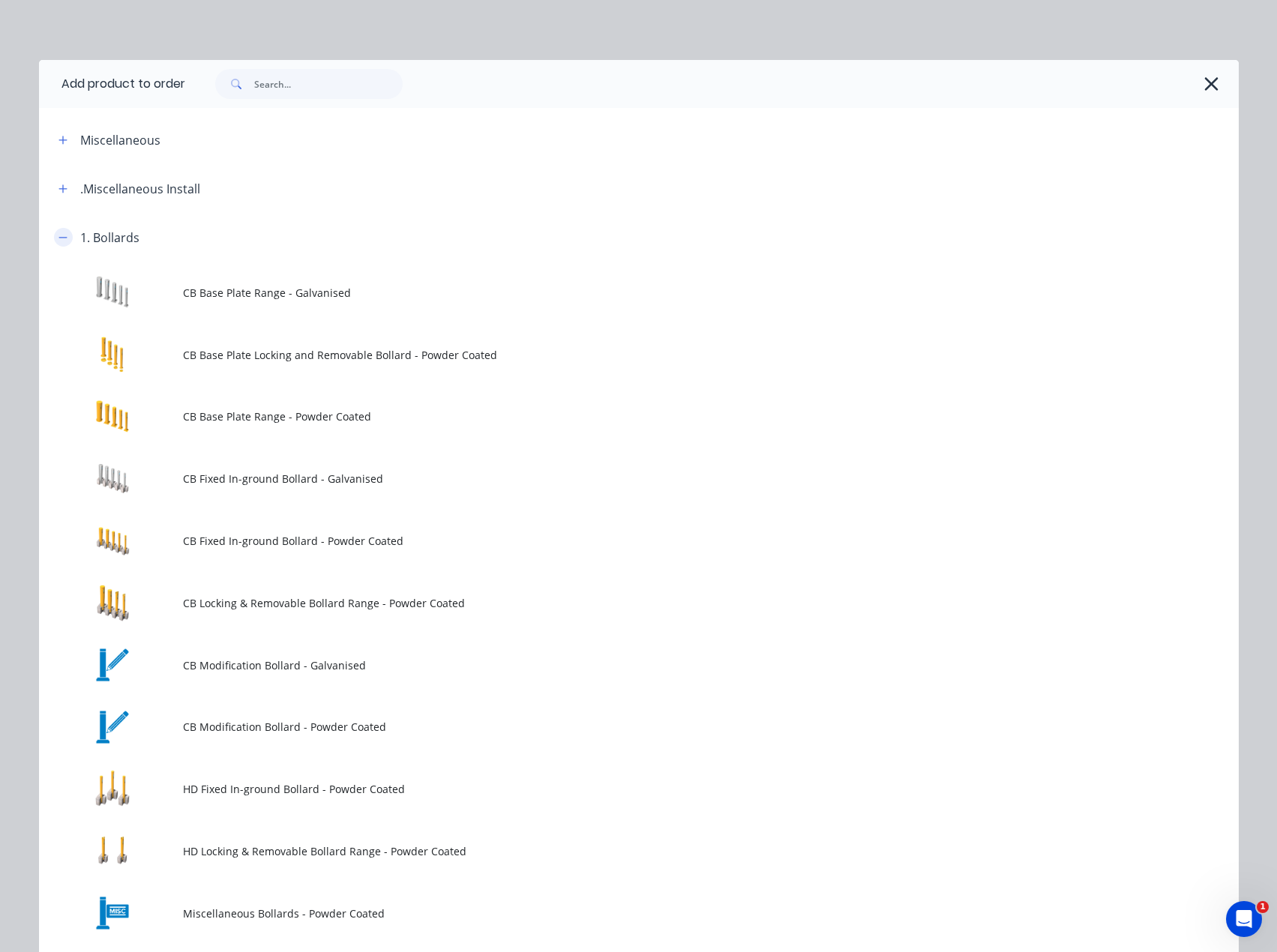
click at [59, 235] on icon "button" at bounding box center [63, 237] width 9 height 10
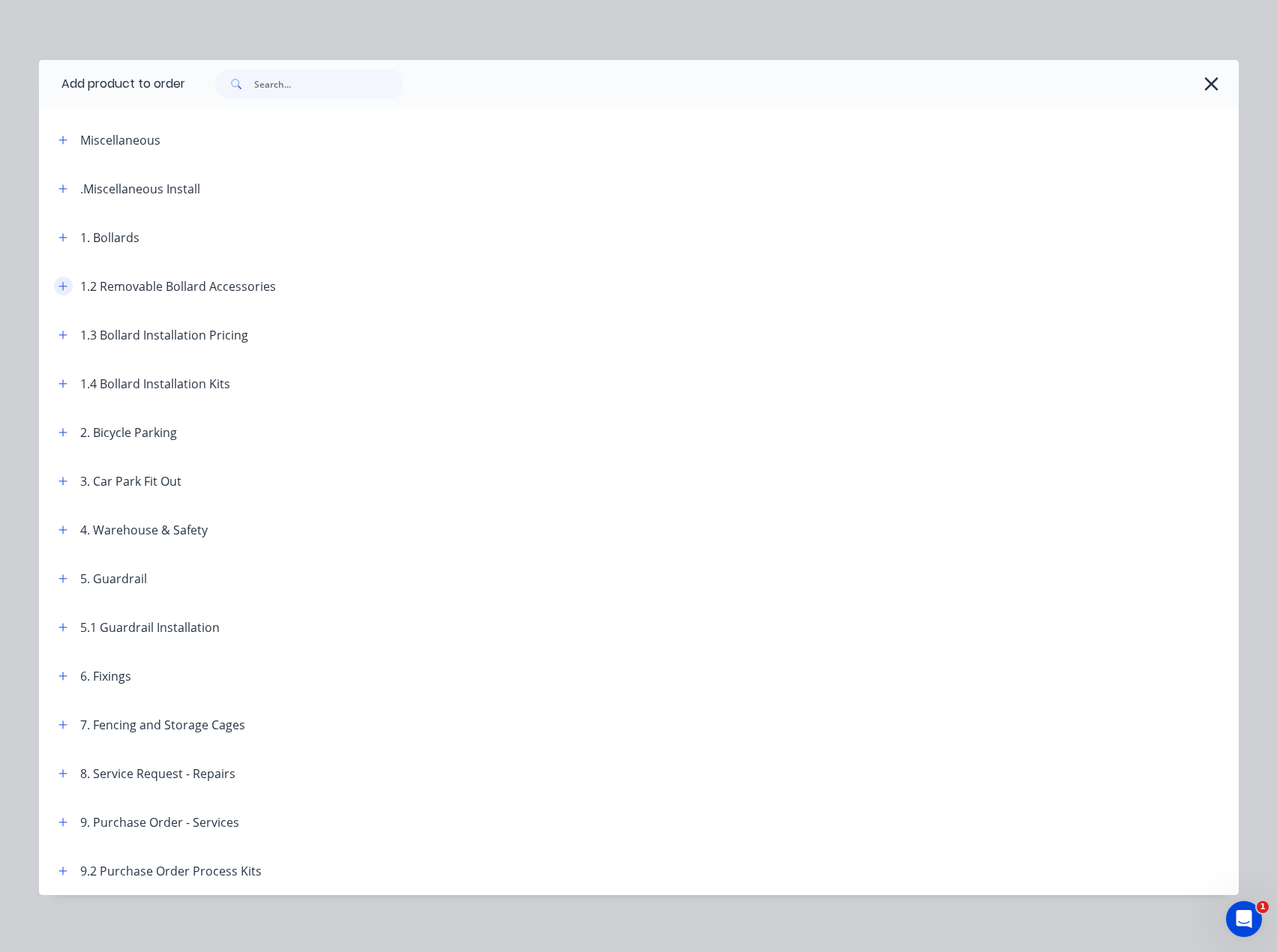
click at [59, 287] on icon "button" at bounding box center [63, 286] width 9 height 10
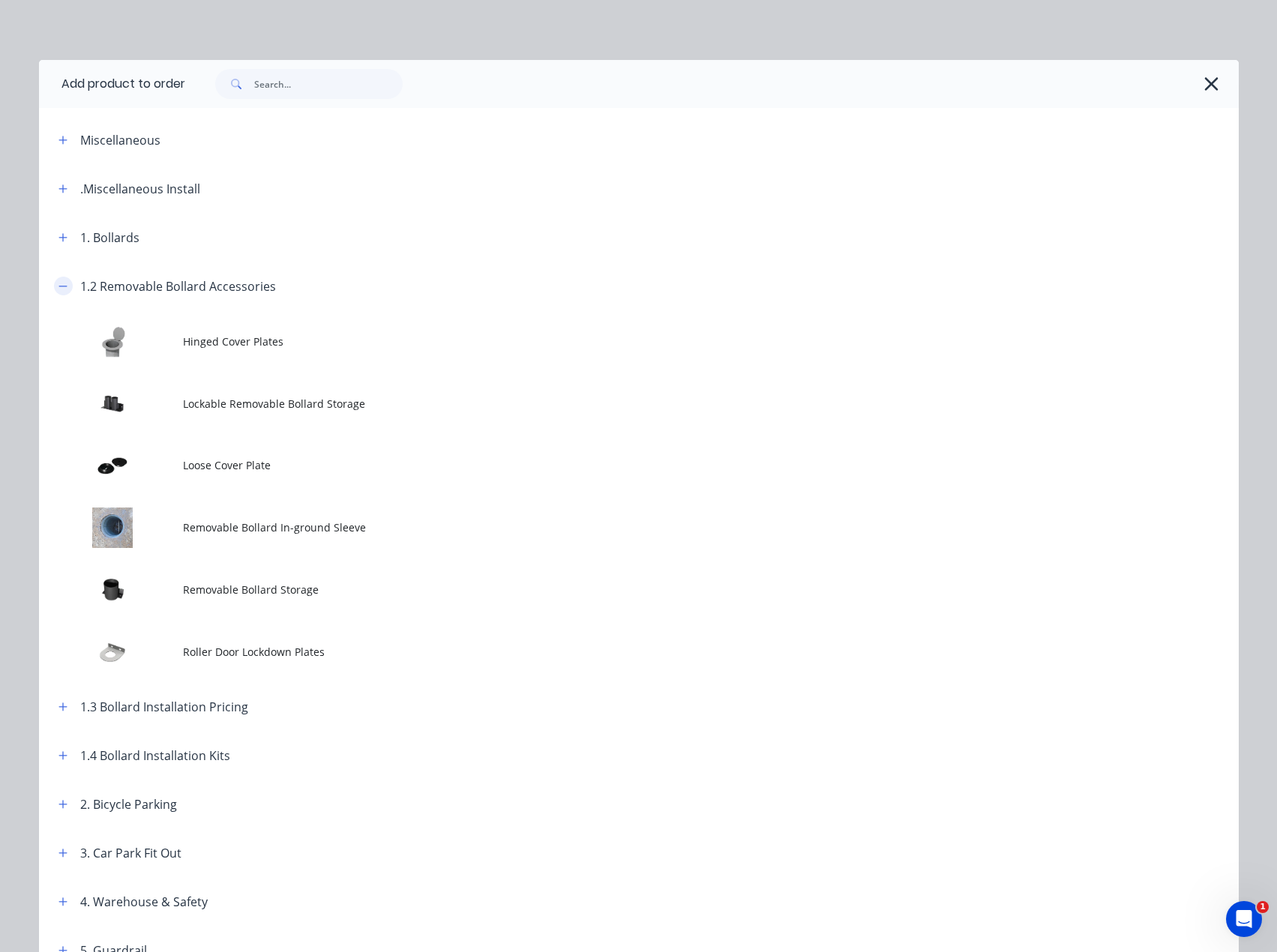
click at [54, 281] on button "button" at bounding box center [64, 286] width 19 height 19
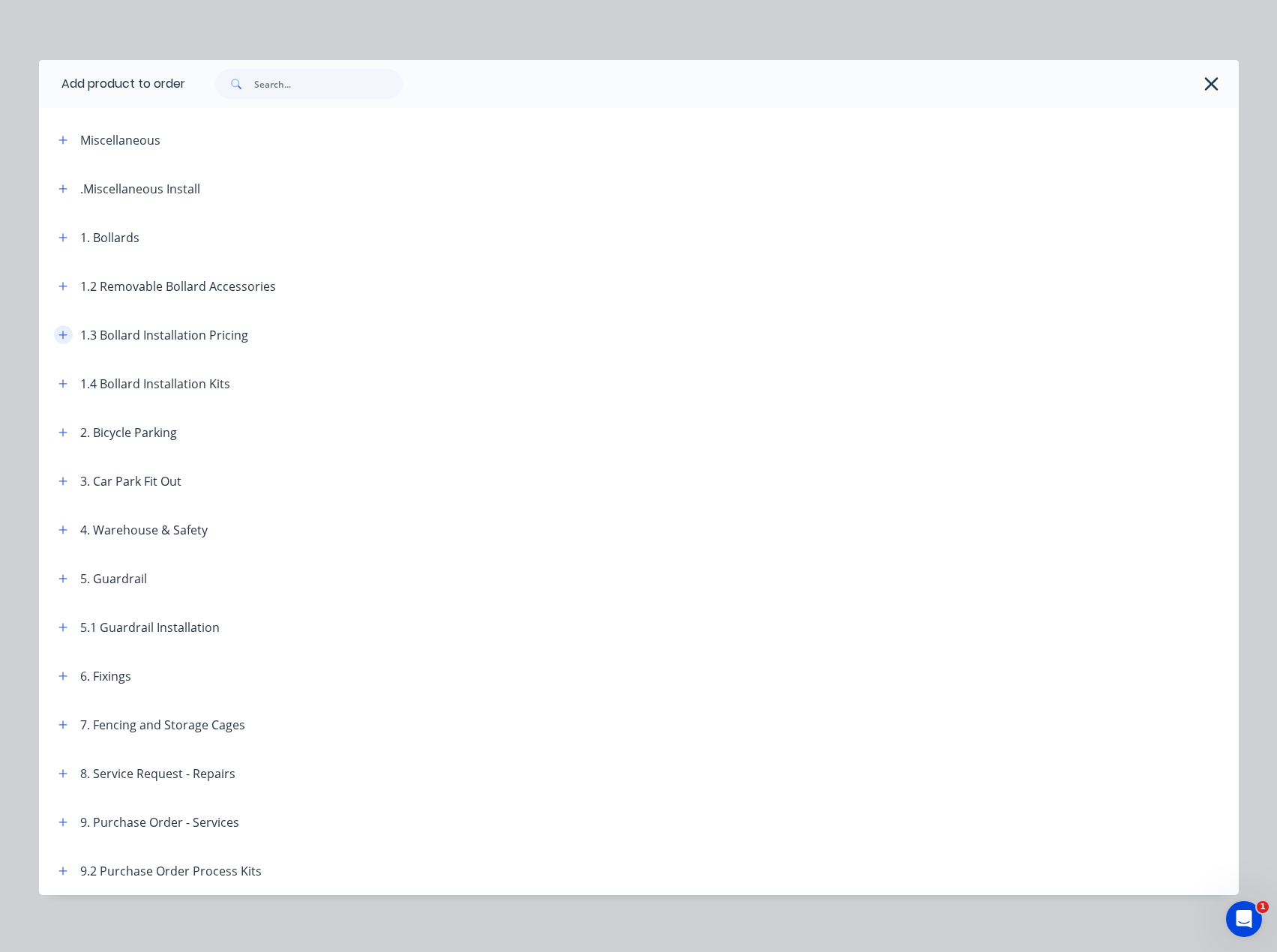
click at [59, 337] on icon "button" at bounding box center [63, 335] width 8 height 8
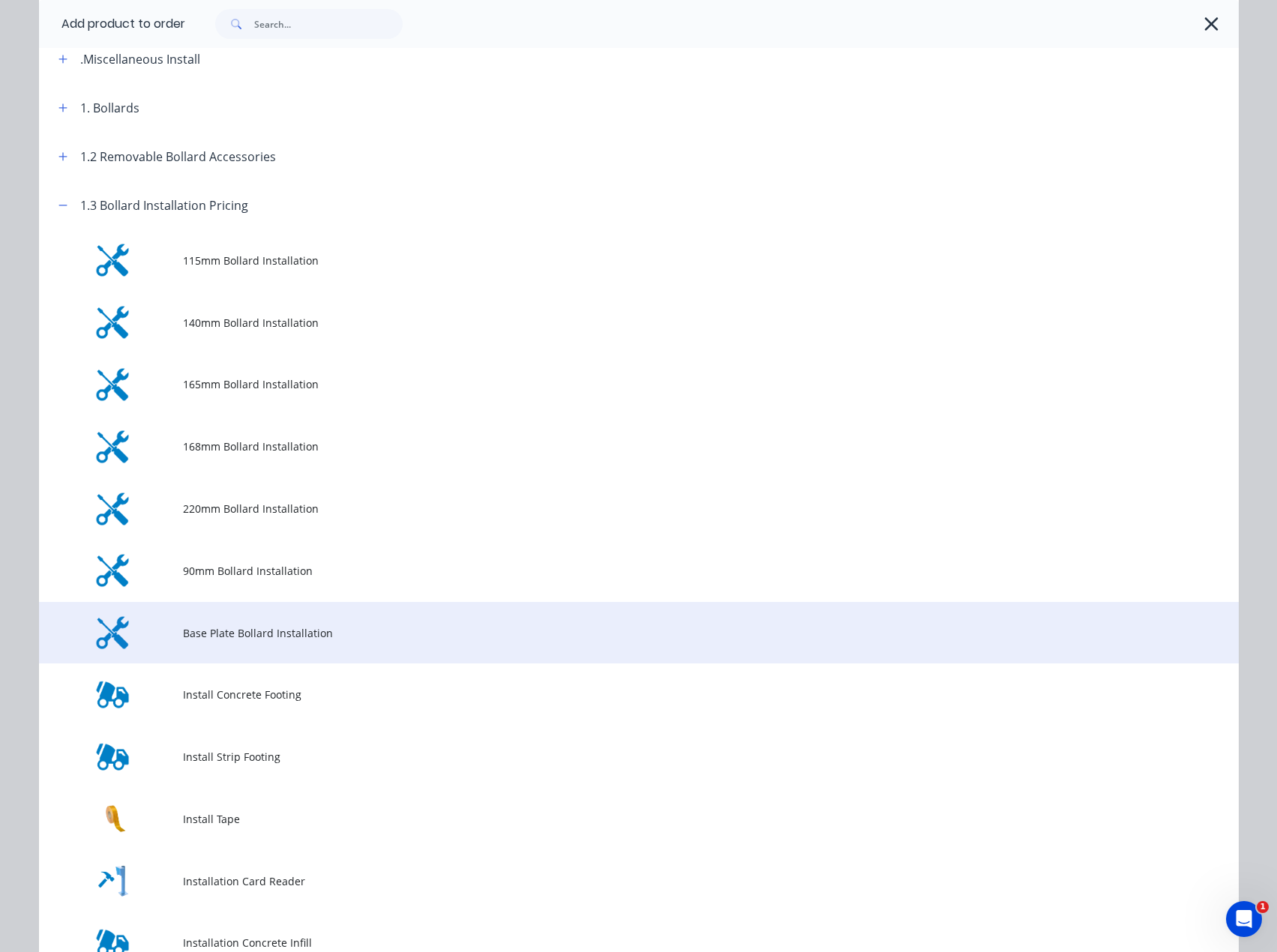
scroll to position [150, 0]
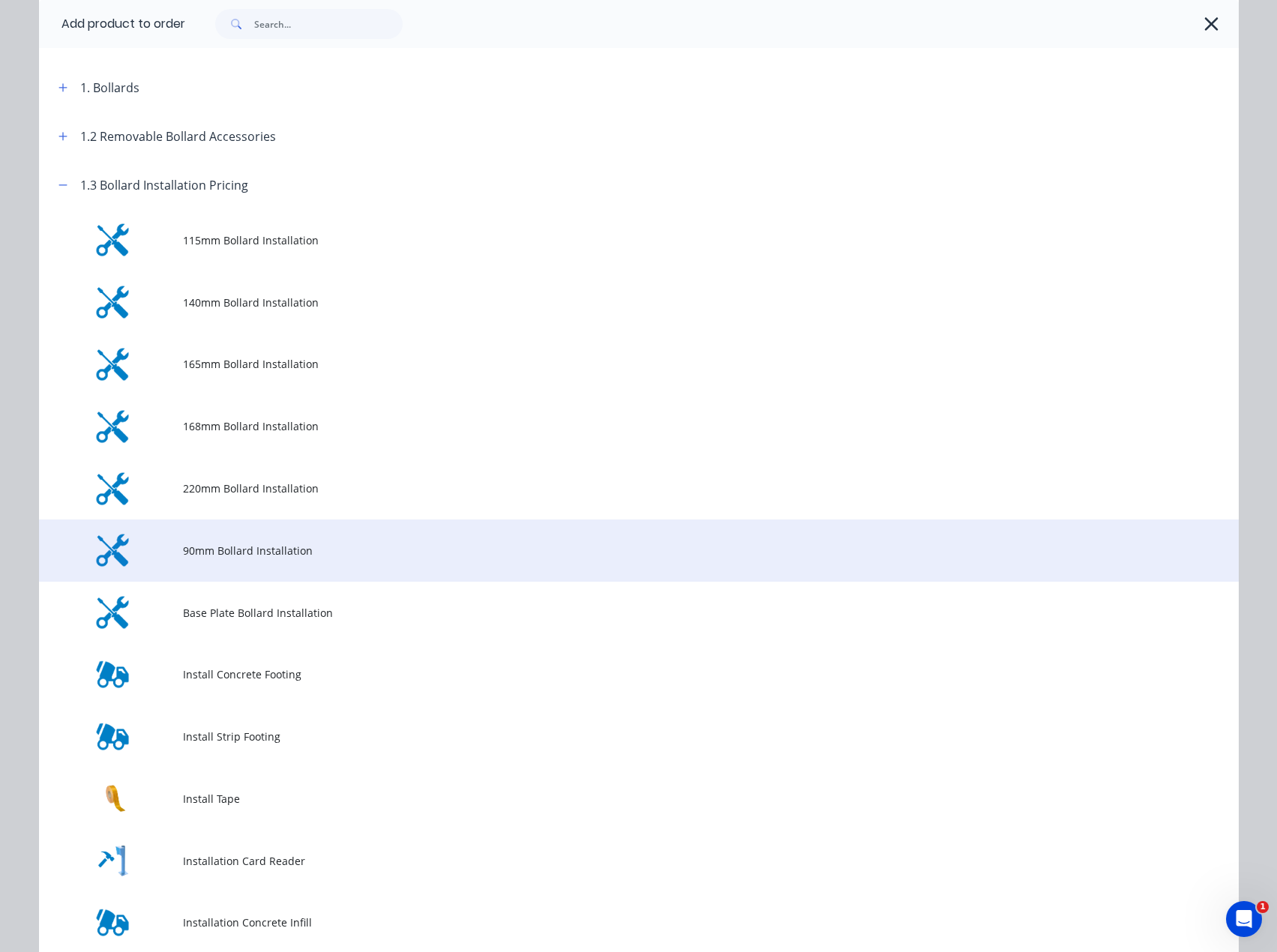
click at [240, 570] on td "90mm Bollard Installation" at bounding box center [711, 550] width 1056 height 62
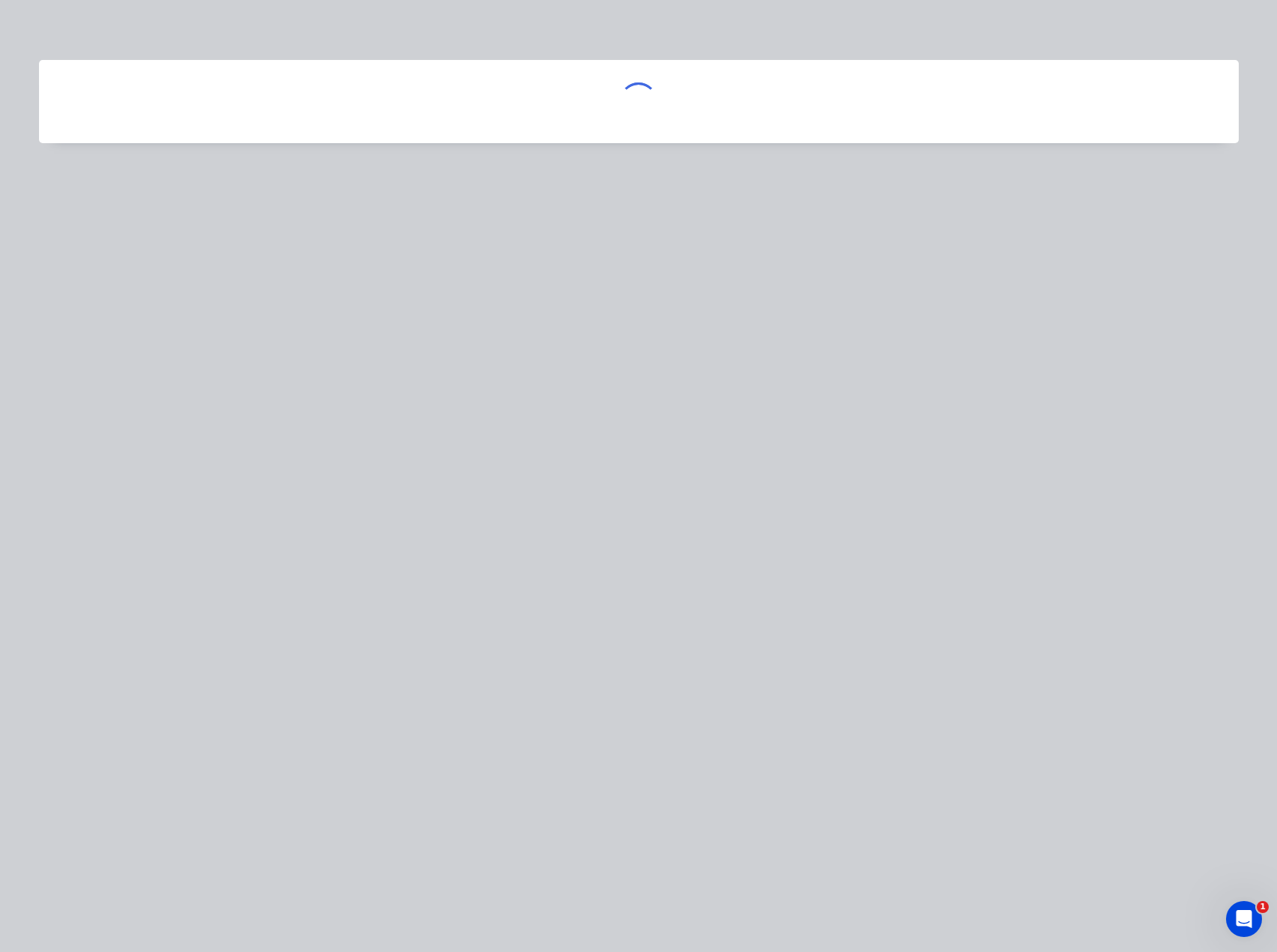
scroll to position [0, 0]
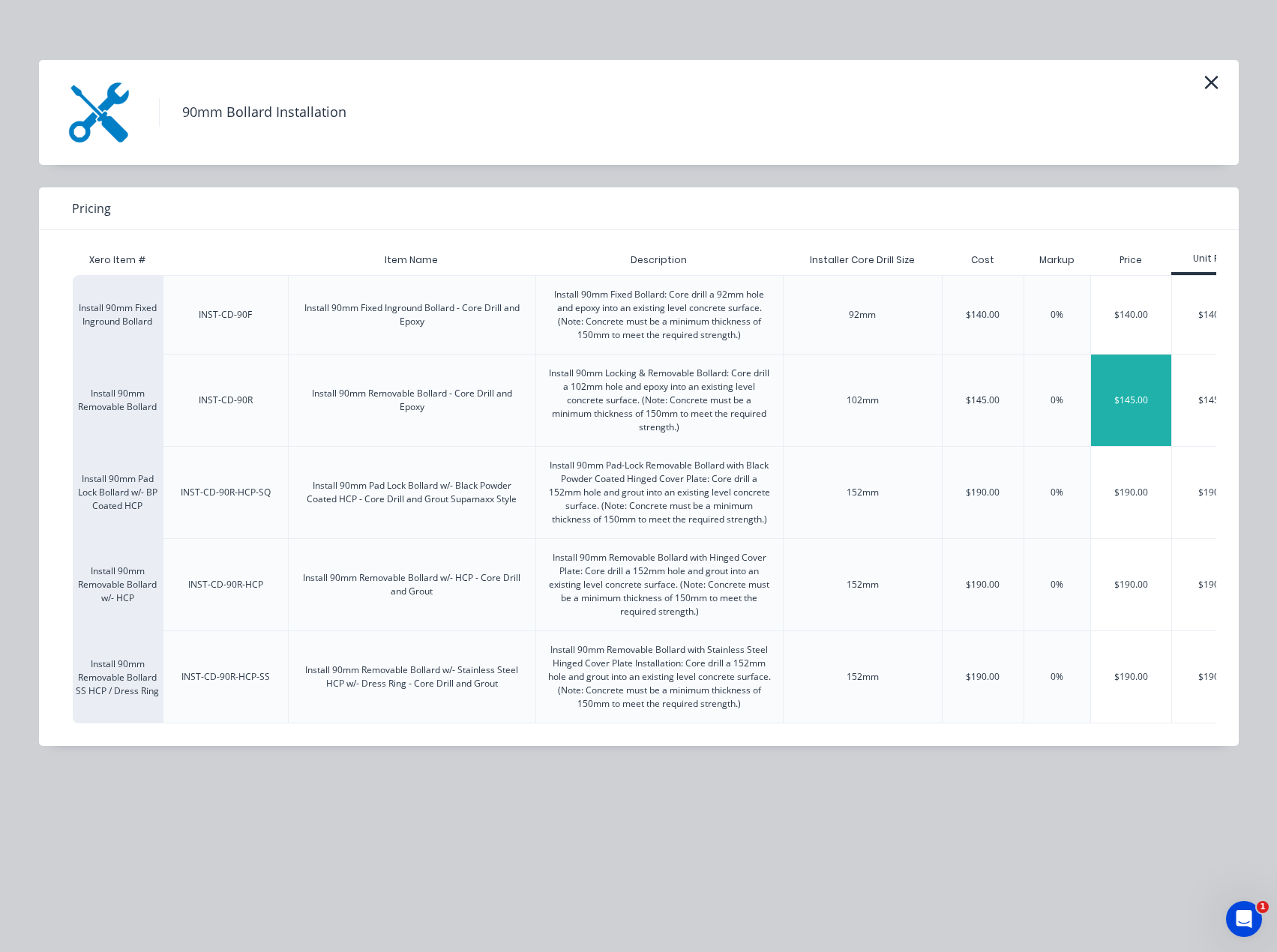
click at [1121, 398] on div "$145.00" at bounding box center [1131, 400] width 81 height 91
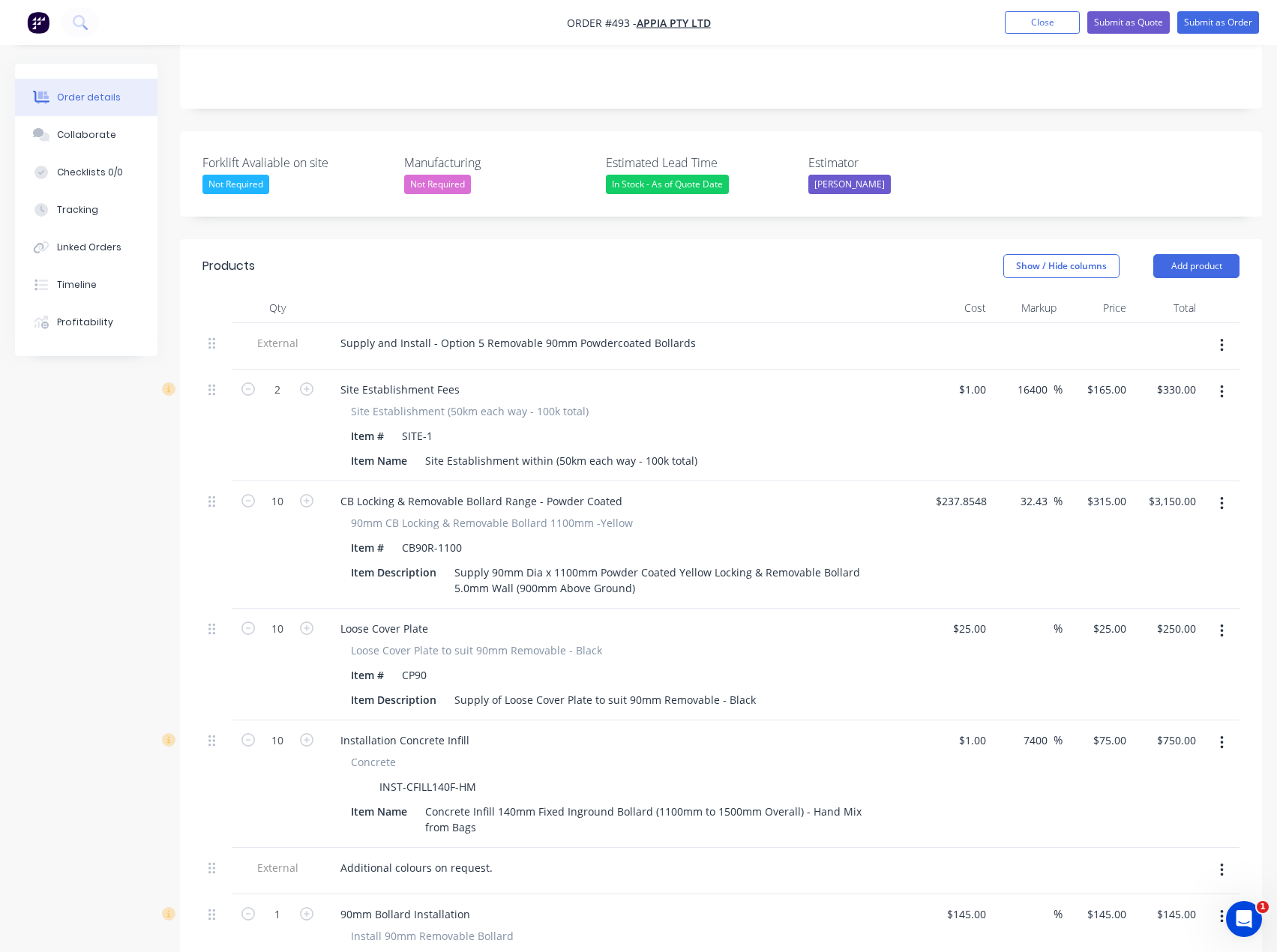
scroll to position [458, 0]
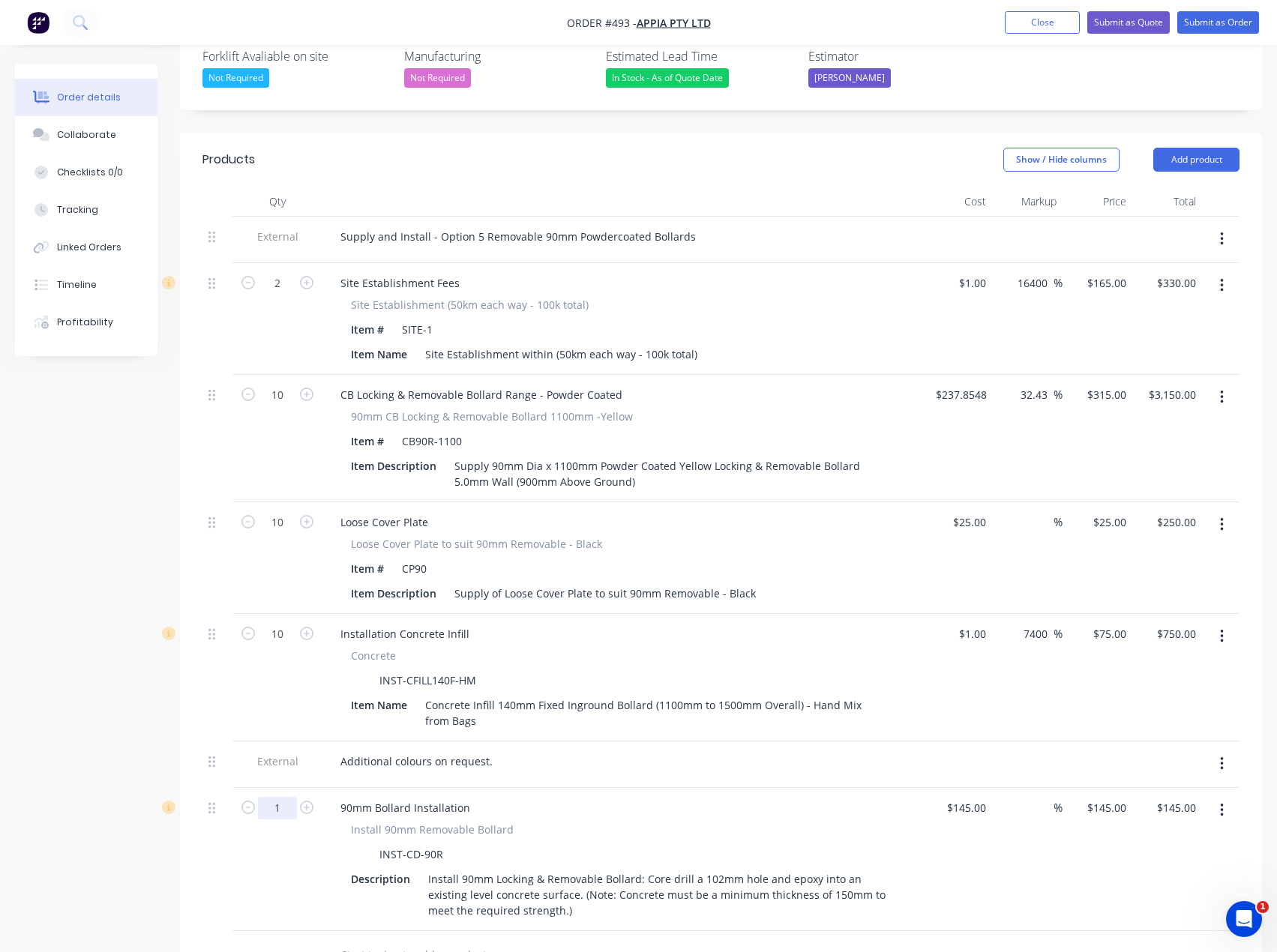
click at [283, 797] on input "1" at bounding box center [277, 808] width 39 height 22
type input "10"
type input "145"
type input "$1,450.00"
click at [1123, 797] on input "145" at bounding box center [1120, 807] width 25 height 21
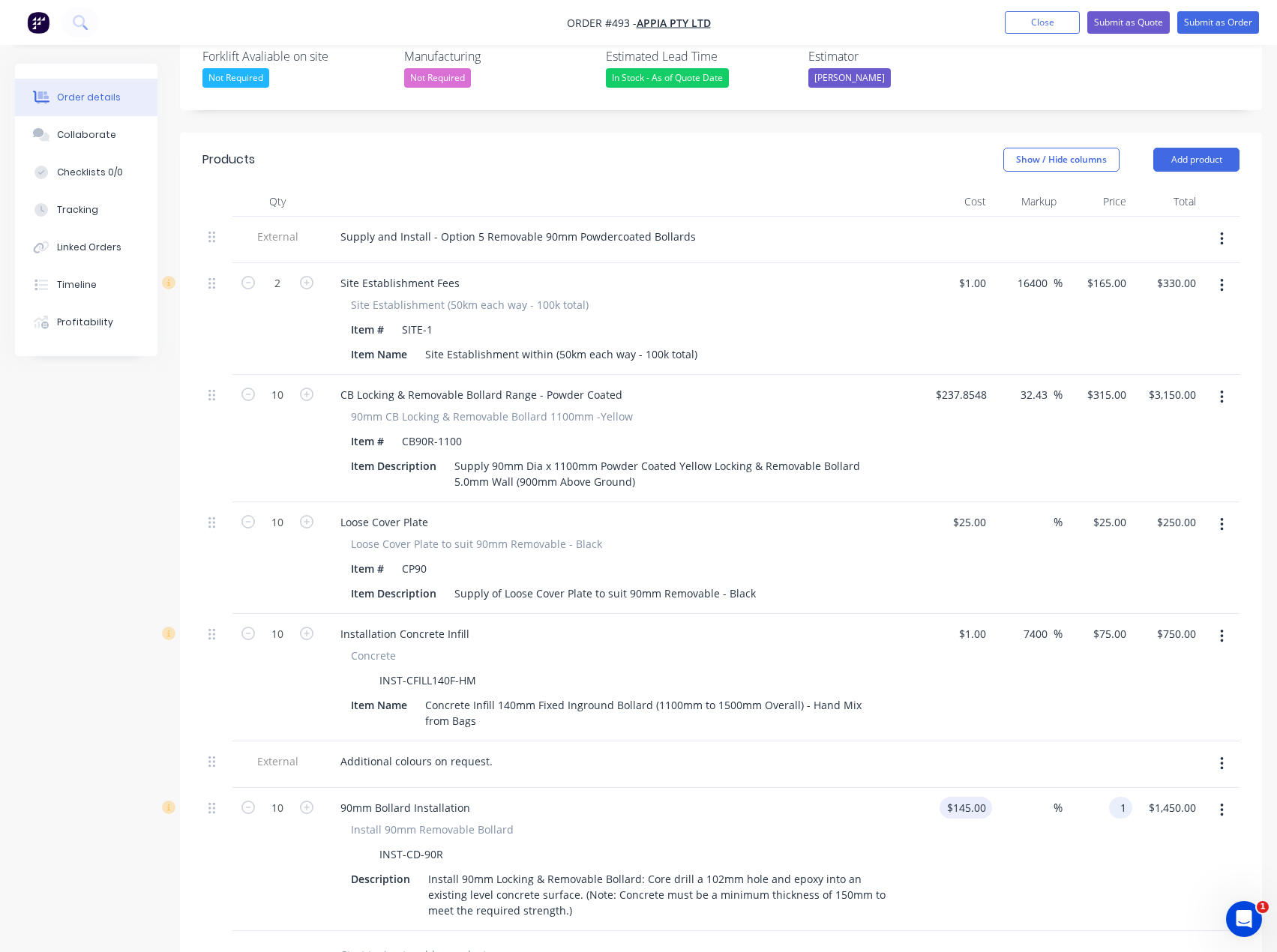
type input "1"
type input "145"
type input "-99.31"
type input "$1.00"
type input "$10.00"
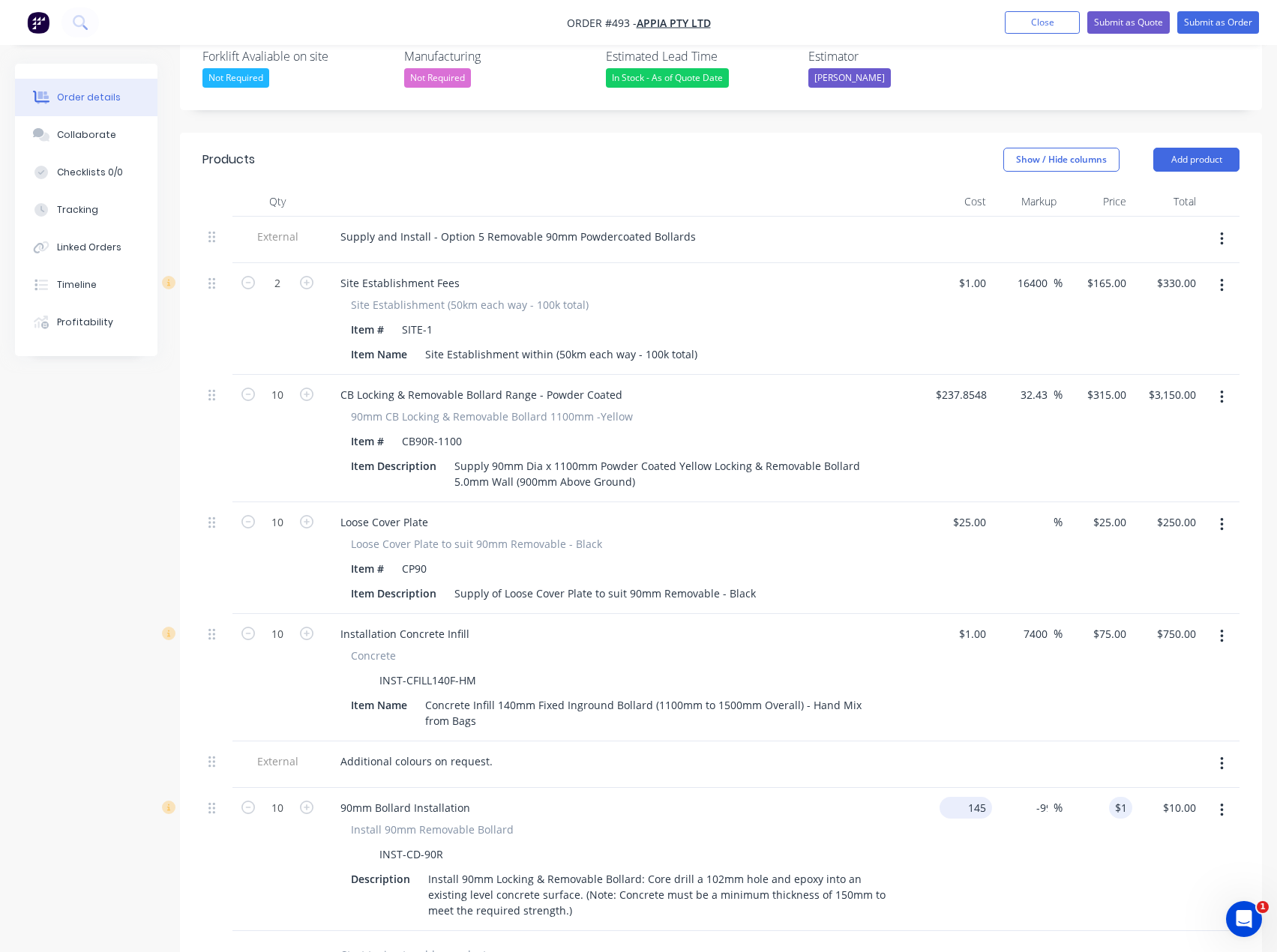
click at [977, 797] on input "145" at bounding box center [968, 807] width 46 height 21
type input "$1.00"
type input "0.0069"
type input "$0.07"
click at [1116, 797] on input "0.0069" at bounding box center [1114, 807] width 34 height 21
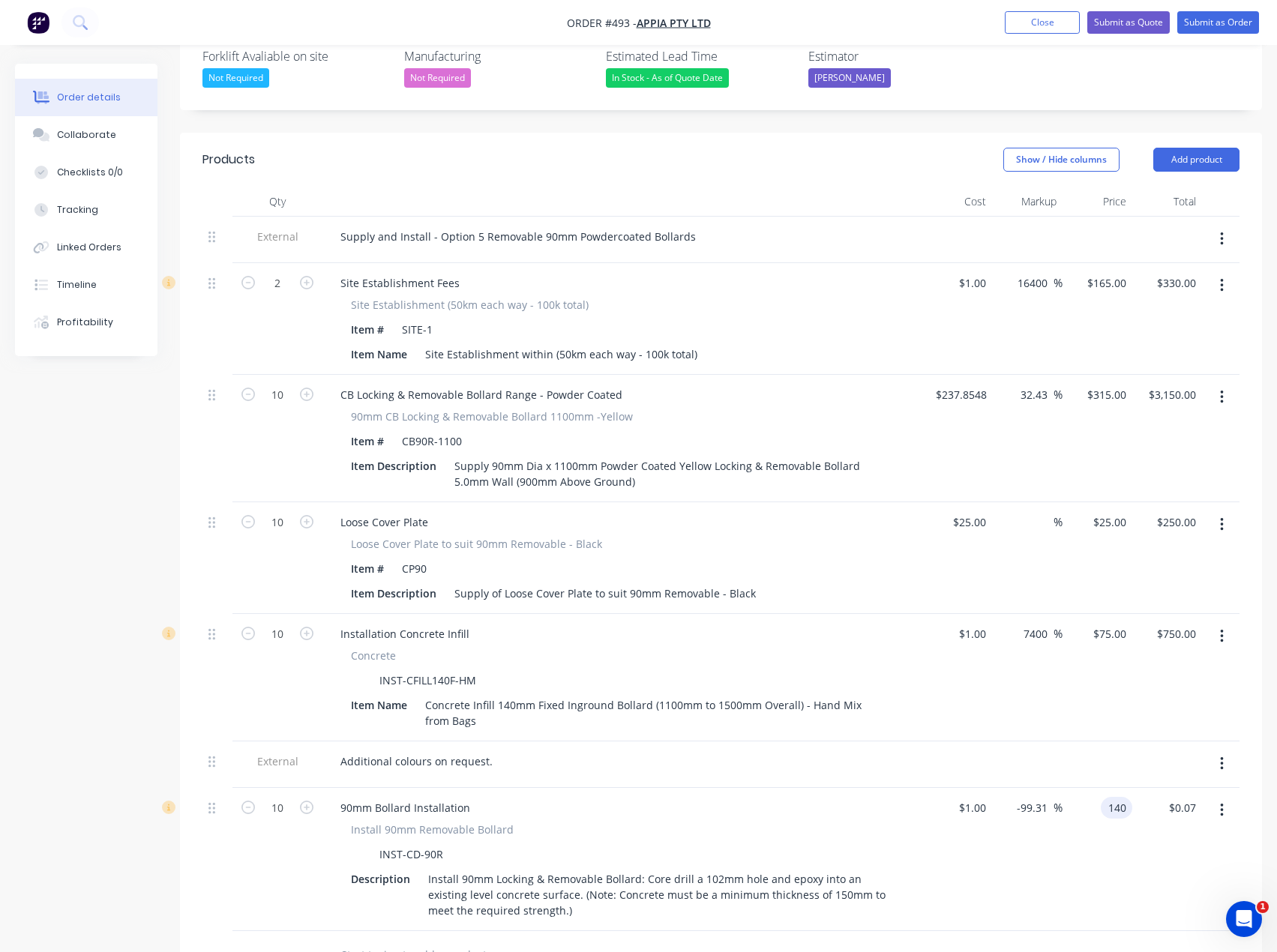
type input "140"
type input "13900"
type input "$140.00"
type input "$1,400.00"
click at [864, 931] on div at bounding box center [721, 955] width 1037 height 49
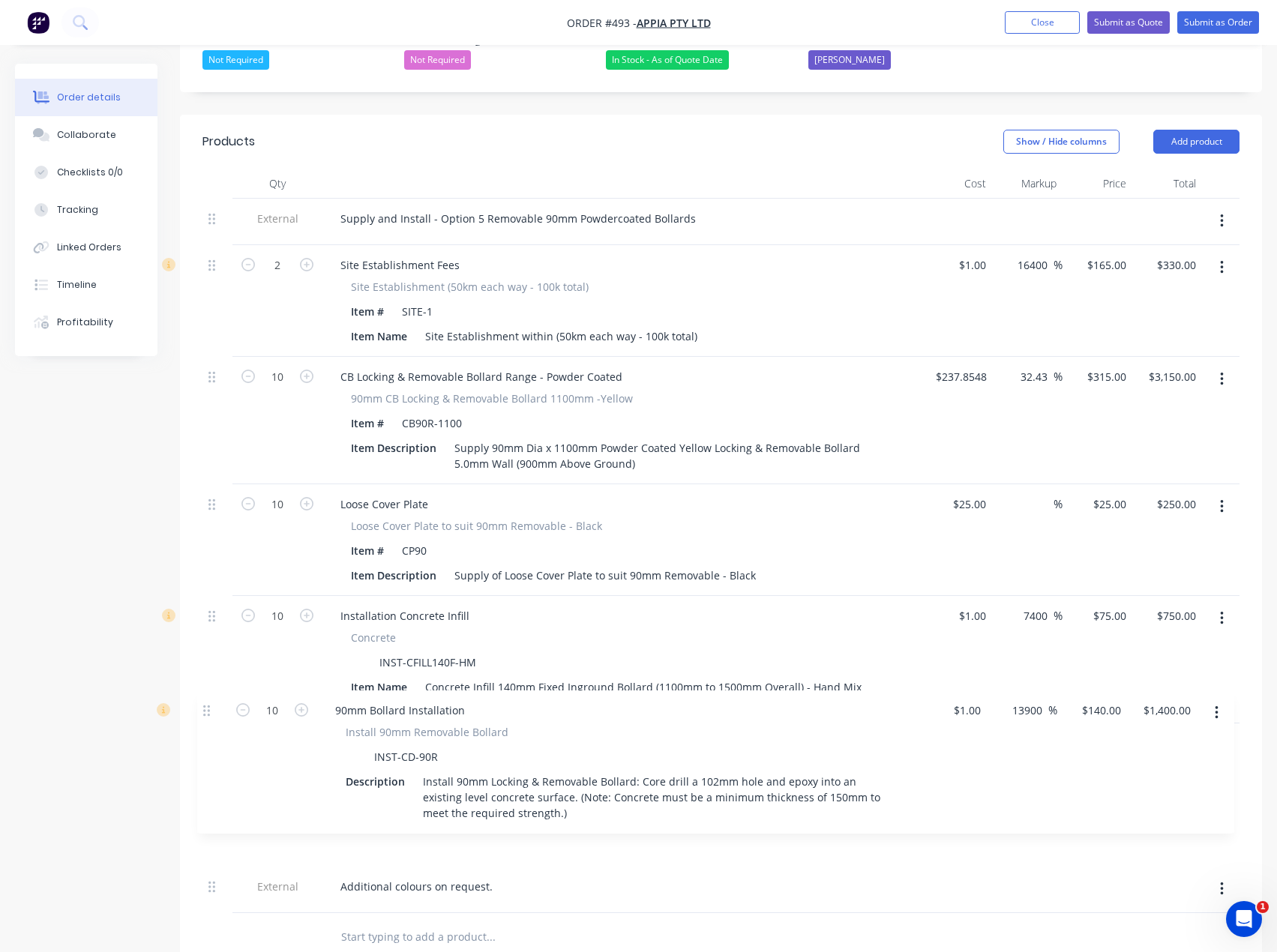
scroll to position [487, 0]
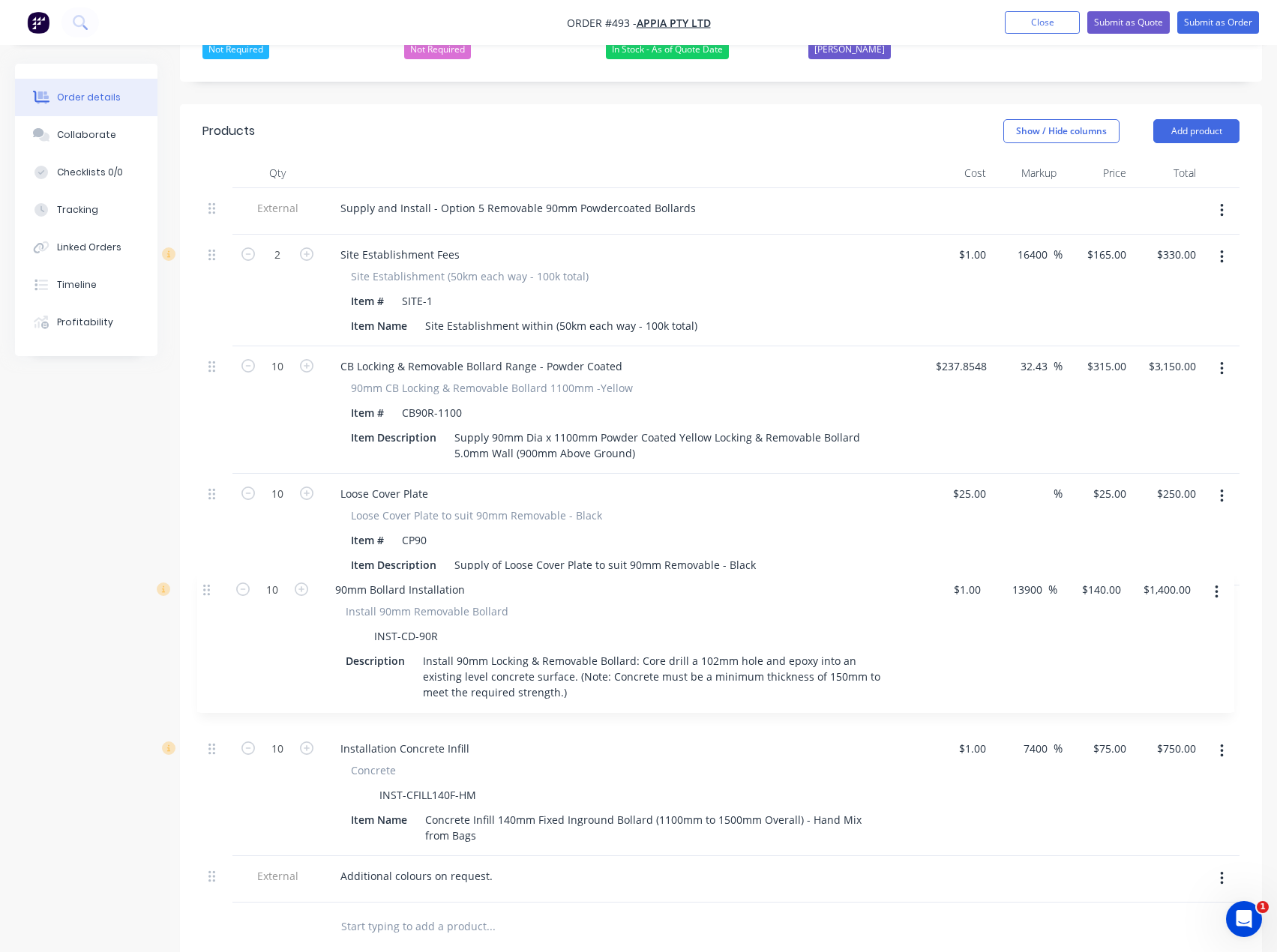
drag, startPoint x: 212, startPoint y: 769, endPoint x: 206, endPoint y: 581, distance: 188.1
click at [205, 581] on div "External Supply and Install - Option 5 Removable 90mm Powdercoated Bollards 2 S…" at bounding box center [721, 546] width 1037 height 715
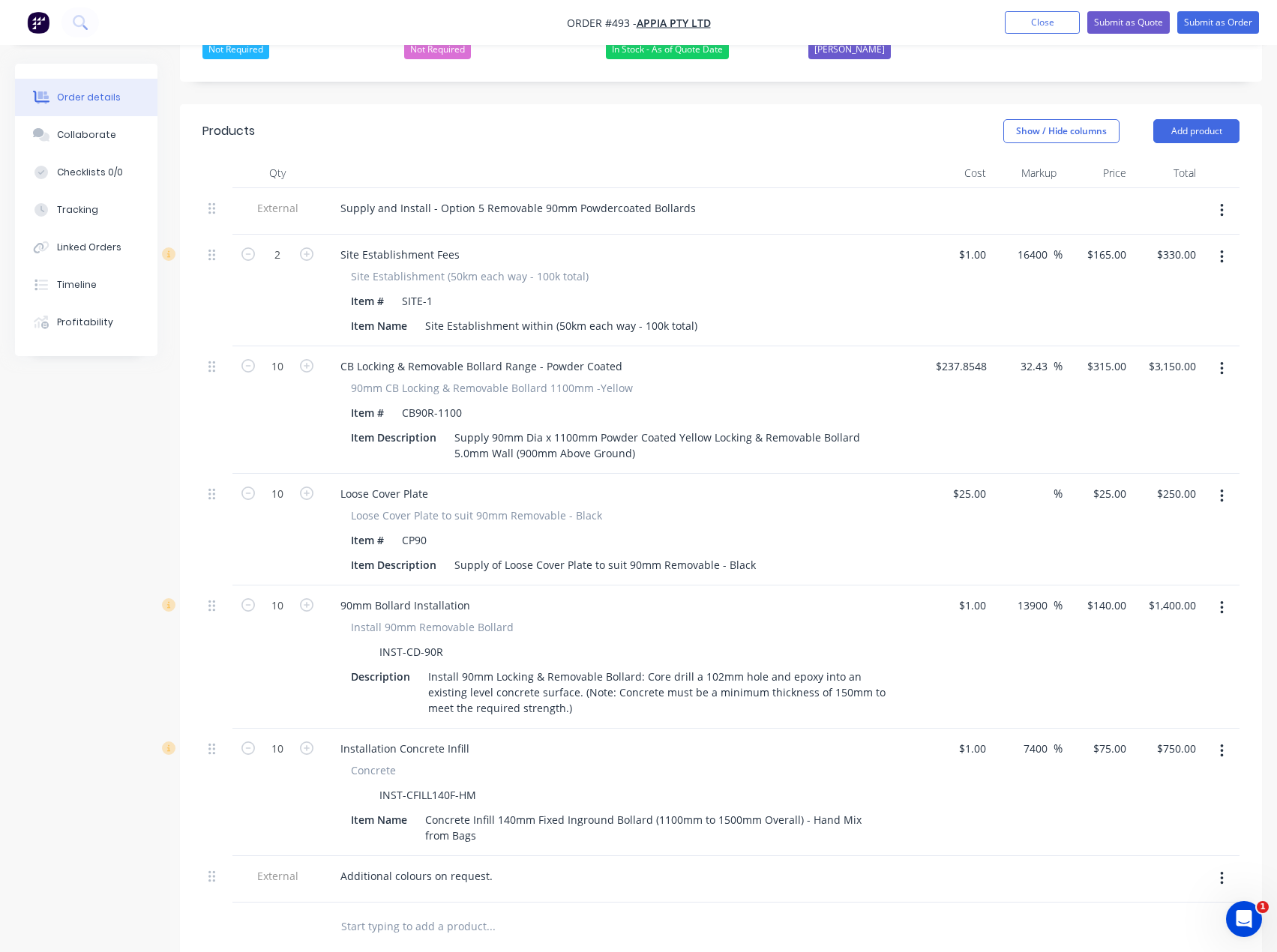
click at [1225, 738] on button "button" at bounding box center [1221, 752] width 35 height 27
click at [1142, 870] on div "Delete" at bounding box center [1167, 880] width 115 height 21
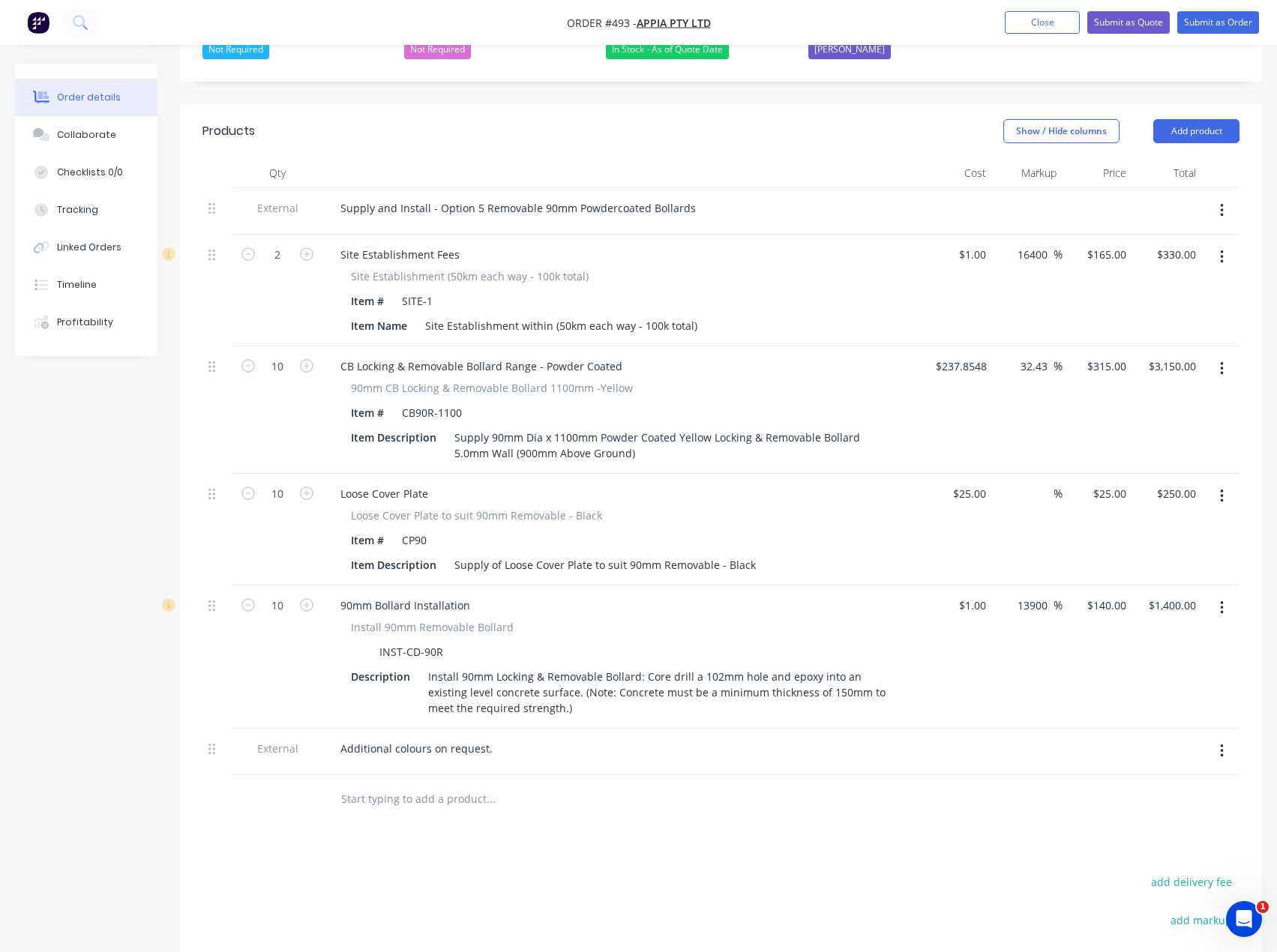
click at [370, 784] on input "text" at bounding box center [490, 799] width 300 height 30
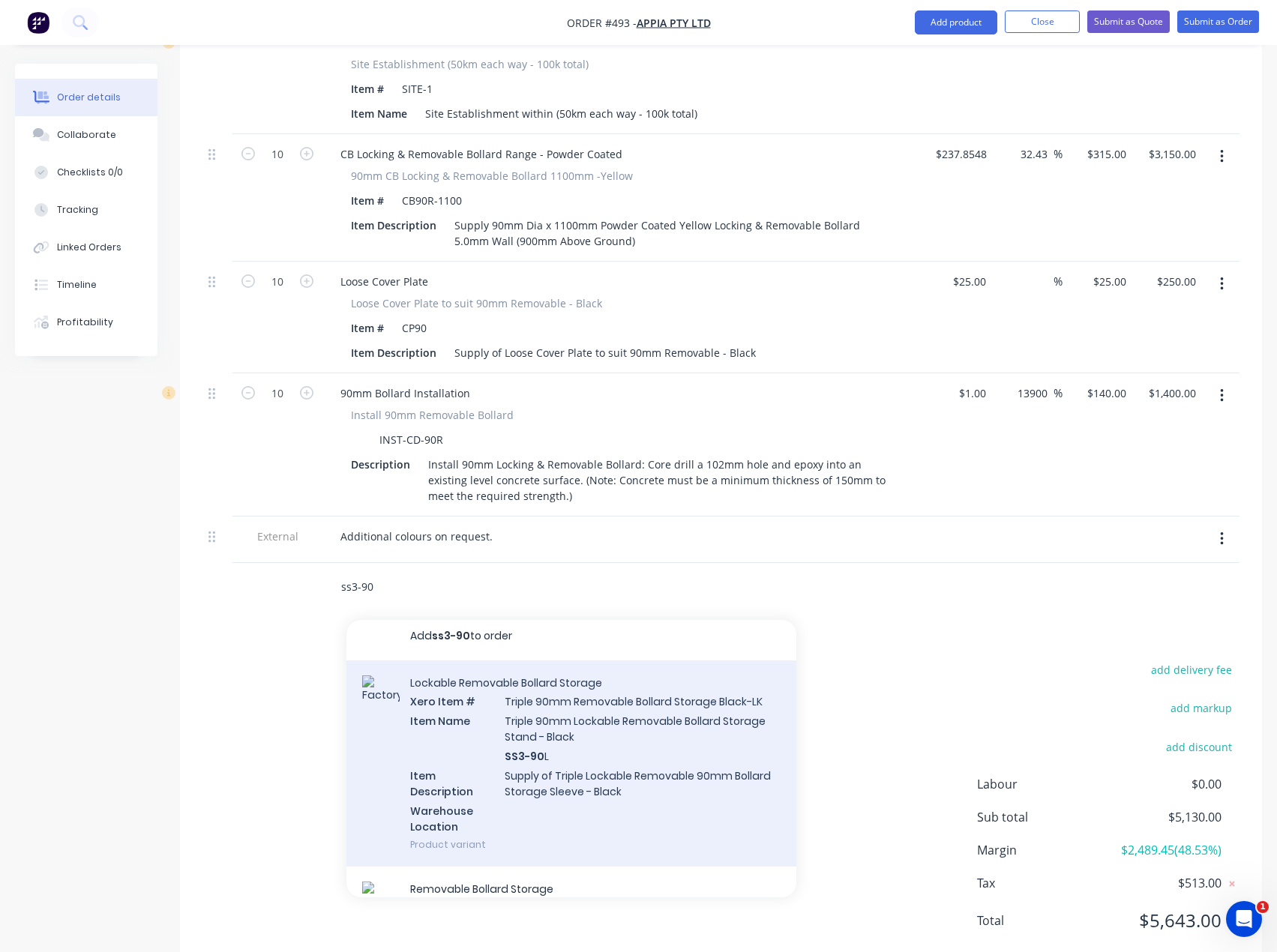
scroll to position [0, 0]
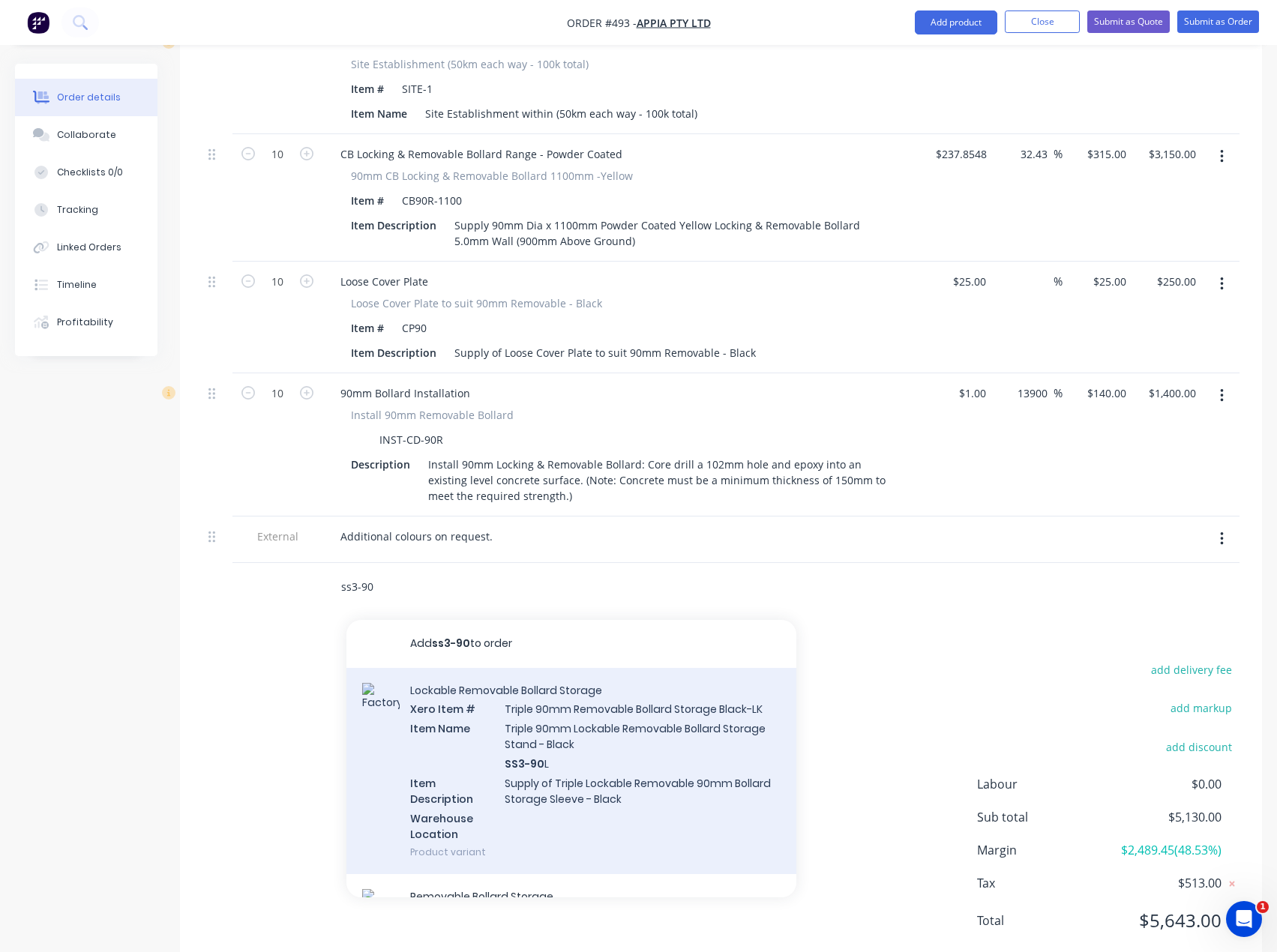
type input "ss3-90"
click at [584, 681] on div "Lockable Removable Bollard Storage Xero Item # Triple 90mm Removable Bollard St…" at bounding box center [572, 771] width 450 height 207
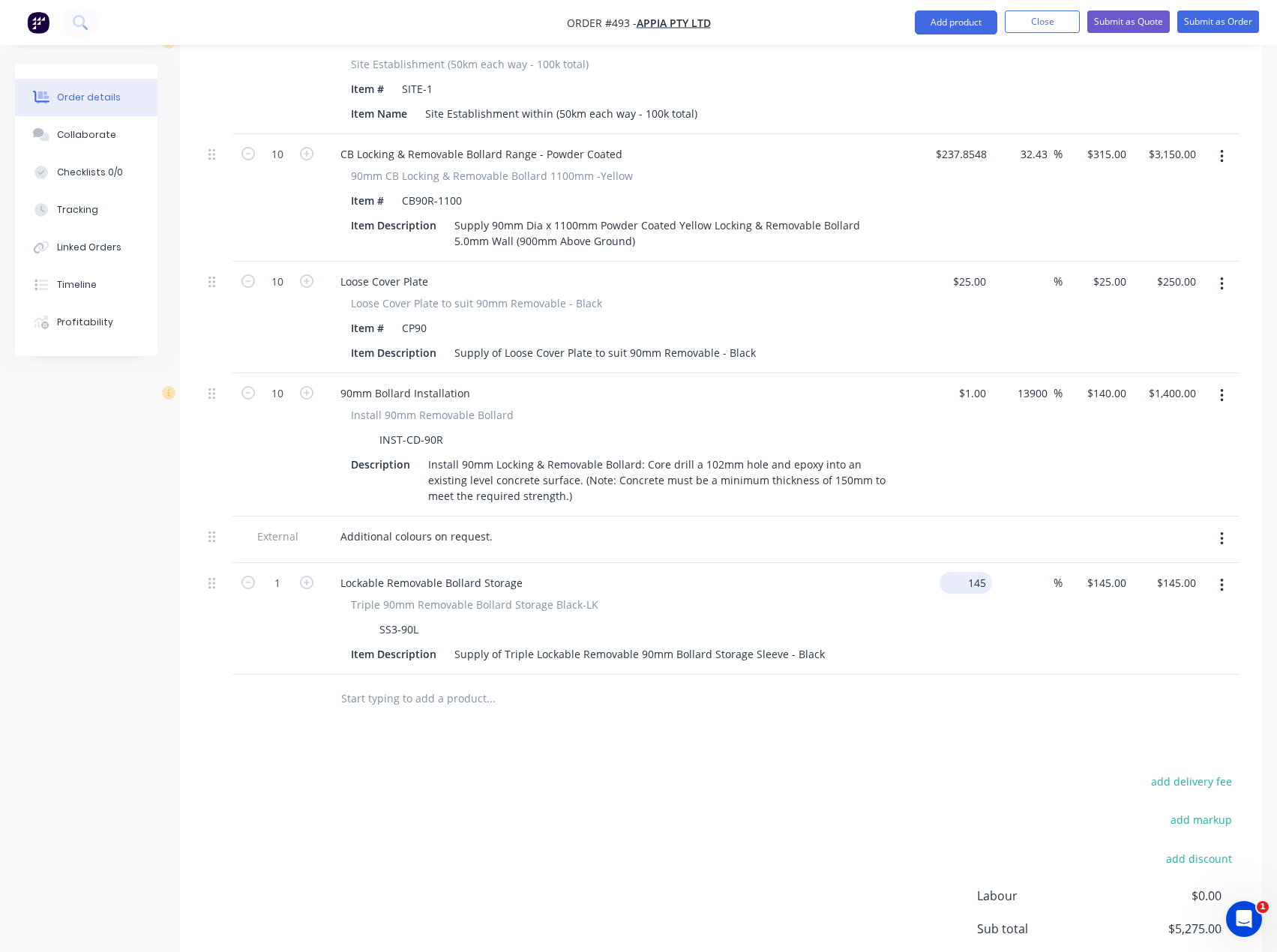
click at [977, 572] on input "145" at bounding box center [968, 582] width 46 height 21
type input "$1.00"
type input "1"
type input "$1.00"
click at [1123, 572] on input "1" at bounding box center [1108, 582] width 46 height 21
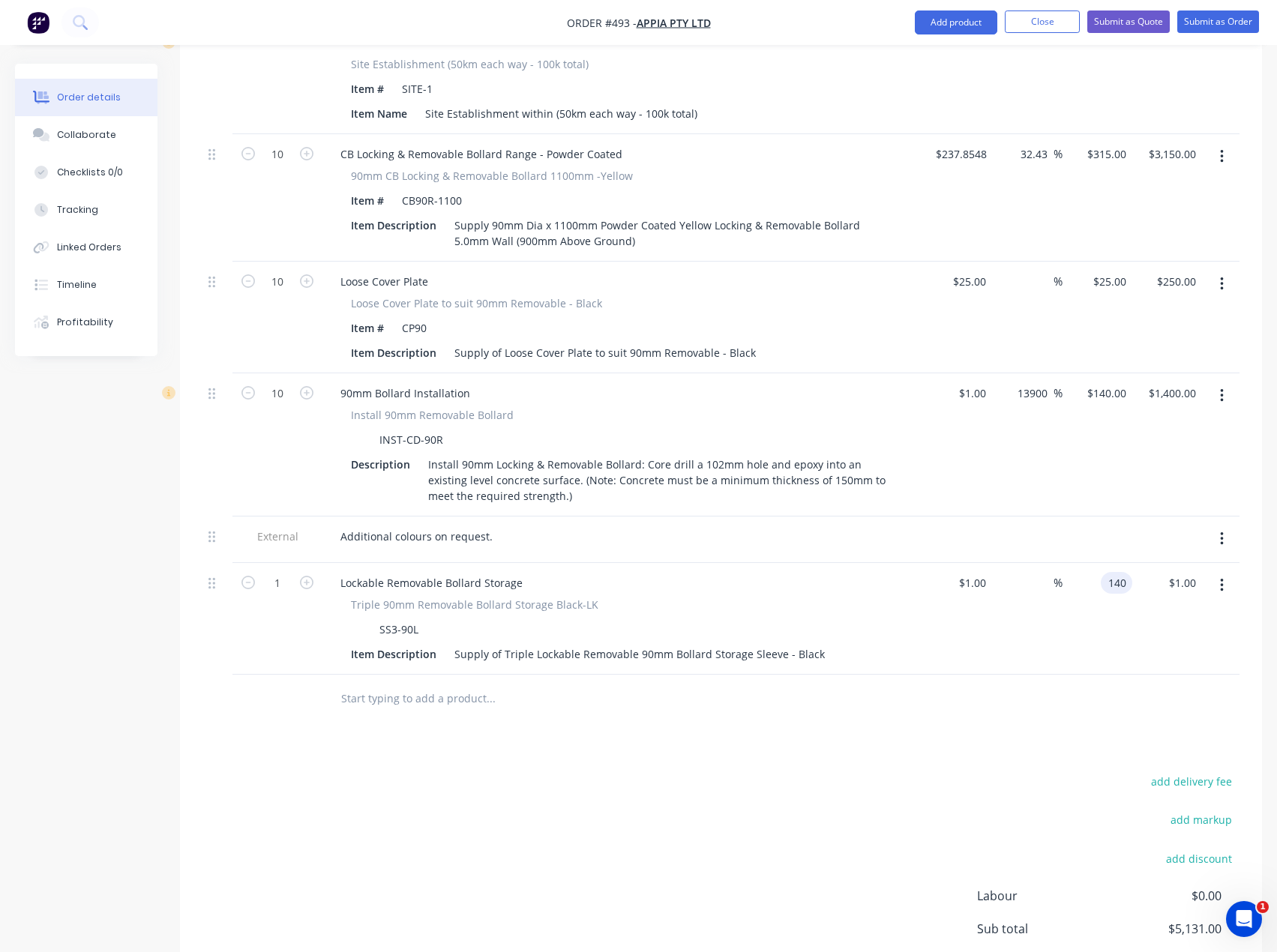
type input "140"
type input "13900"
type input "$140.00"
click at [623, 771] on div "add delivery fee add markup add discount Labour $0.00 Sub total $5,270.00 Margi…" at bounding box center [721, 916] width 1037 height 289
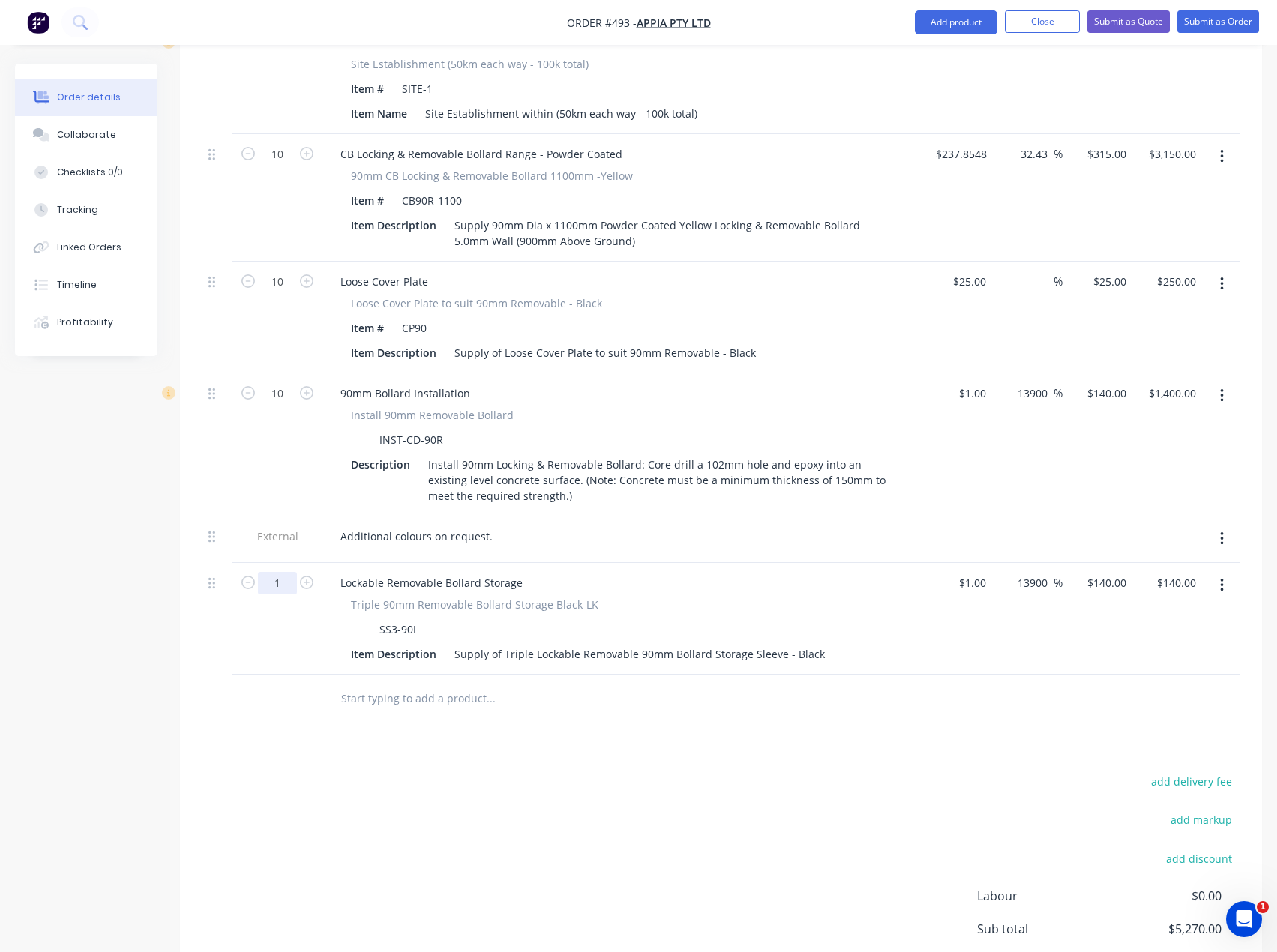
click at [285, 572] on input "1" at bounding box center [277, 583] width 39 height 22
type input "3"
type input "$420.00"
drag, startPoint x: 361, startPoint y: 682, endPoint x: 366, endPoint y: 673, distance: 10.3
click at [361, 682] on div "Products Show / Hide columns Add product Qty Cost Markup Price Total External S…" at bounding box center [720, 488] width 1082 height 1191
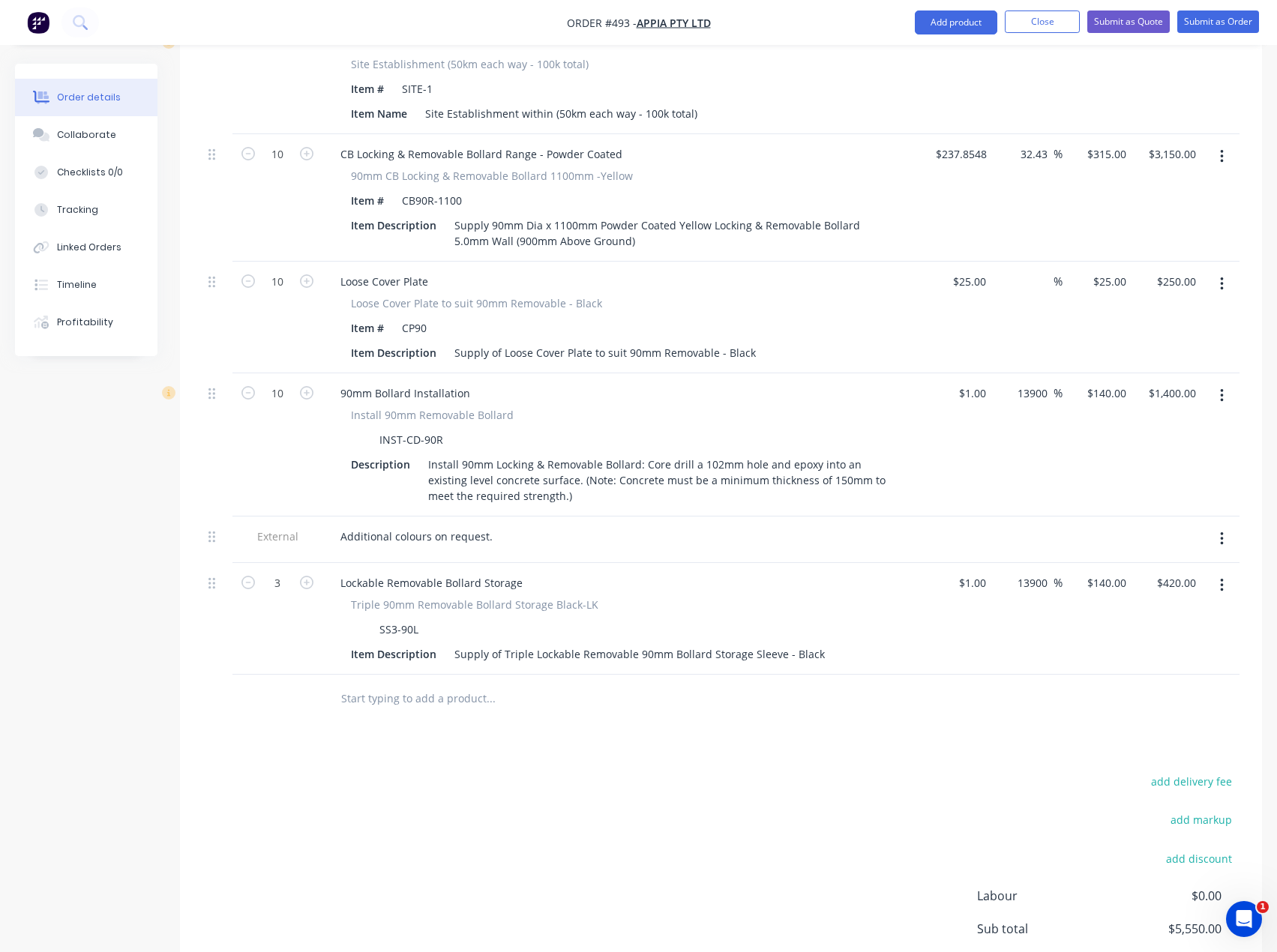
click at [374, 684] on input "text" at bounding box center [490, 699] width 300 height 30
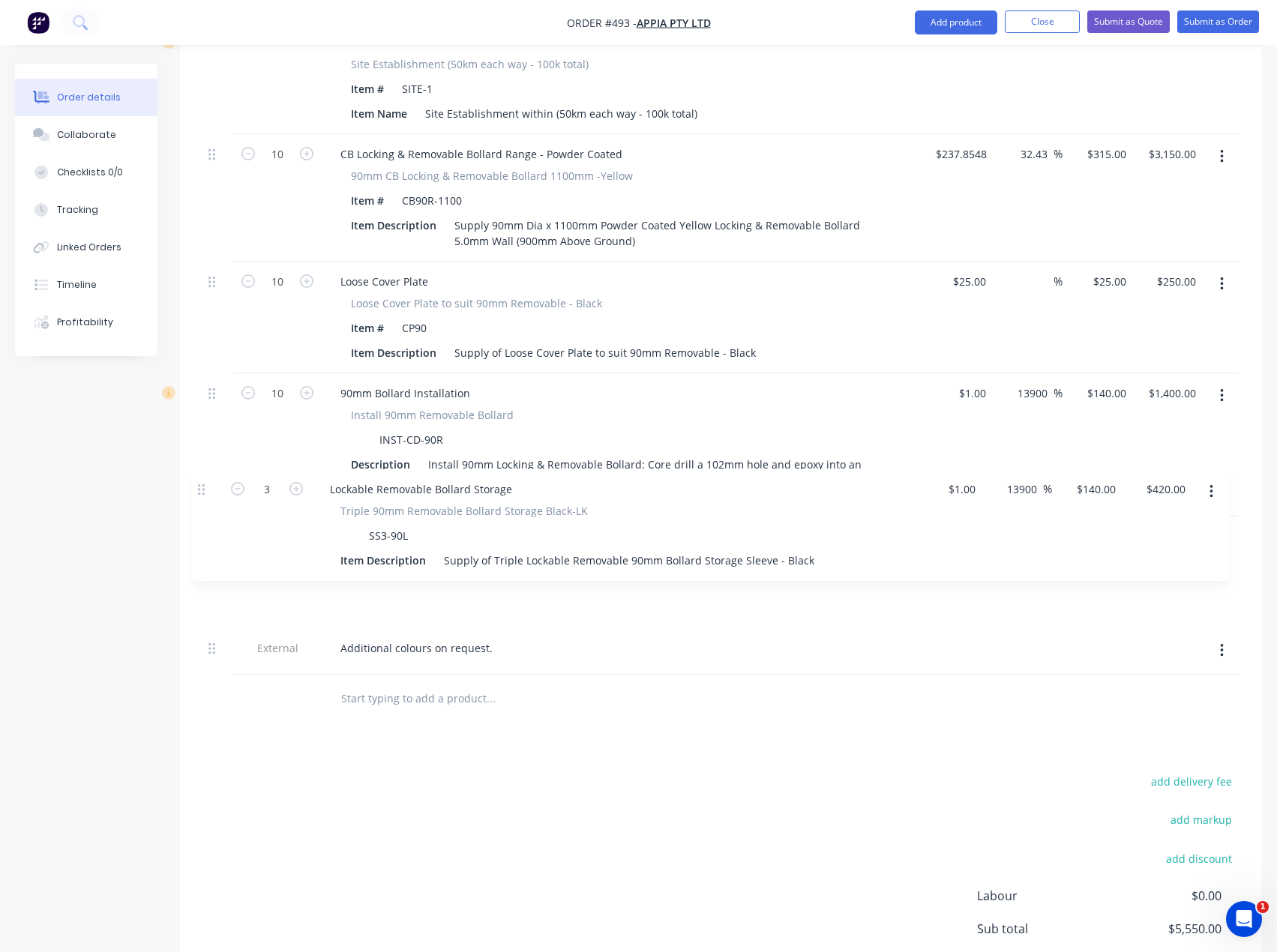
drag, startPoint x: 212, startPoint y: 542, endPoint x: 201, endPoint y: 486, distance: 57.1
click at [201, 486] on div "Qty Cost Markup Price Total External Supply and Install - Option 5 Removable 90…" at bounding box center [720, 335] width 1082 height 778
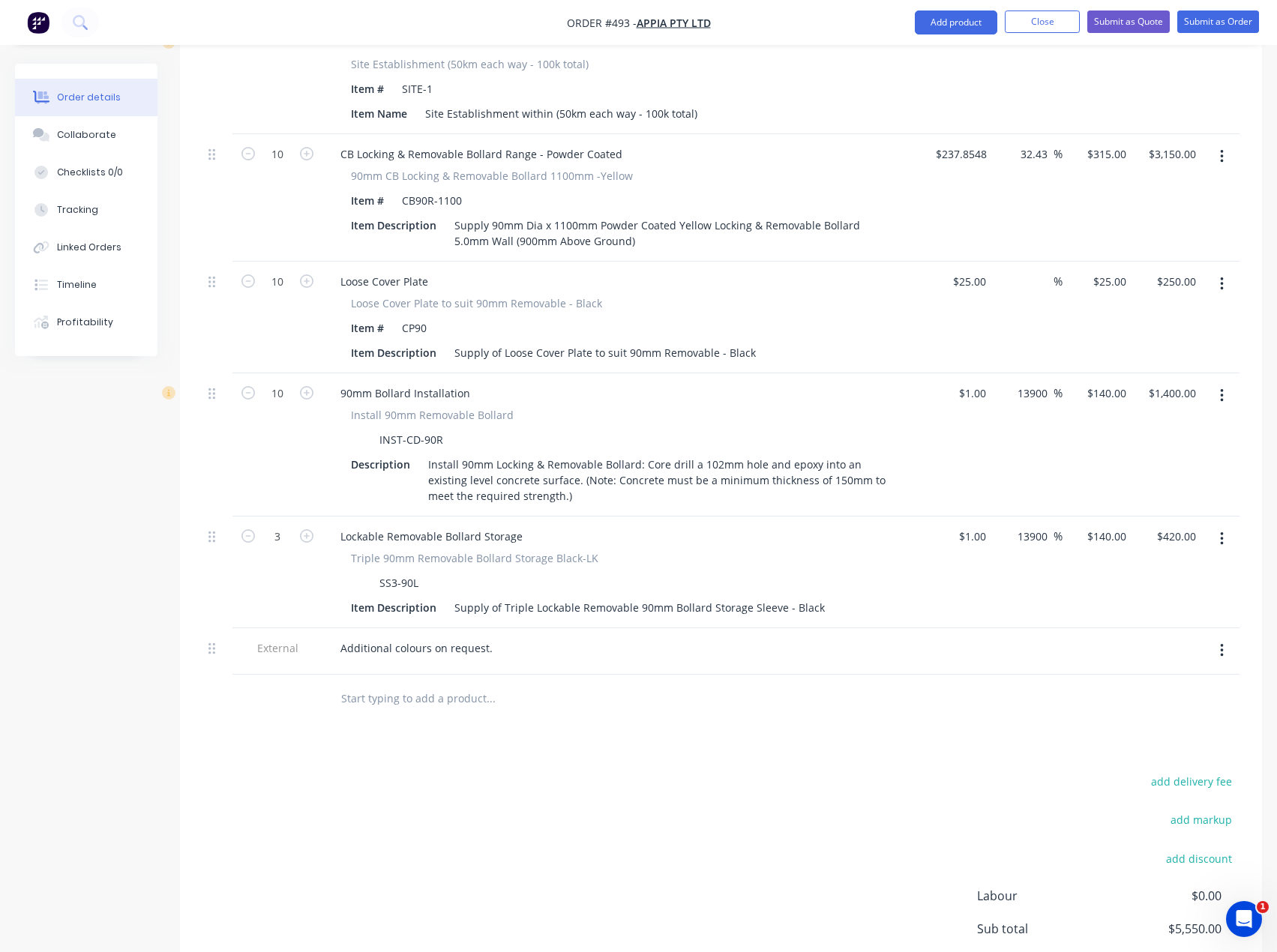
click at [355, 684] on input "text" at bounding box center [490, 699] width 300 height 30
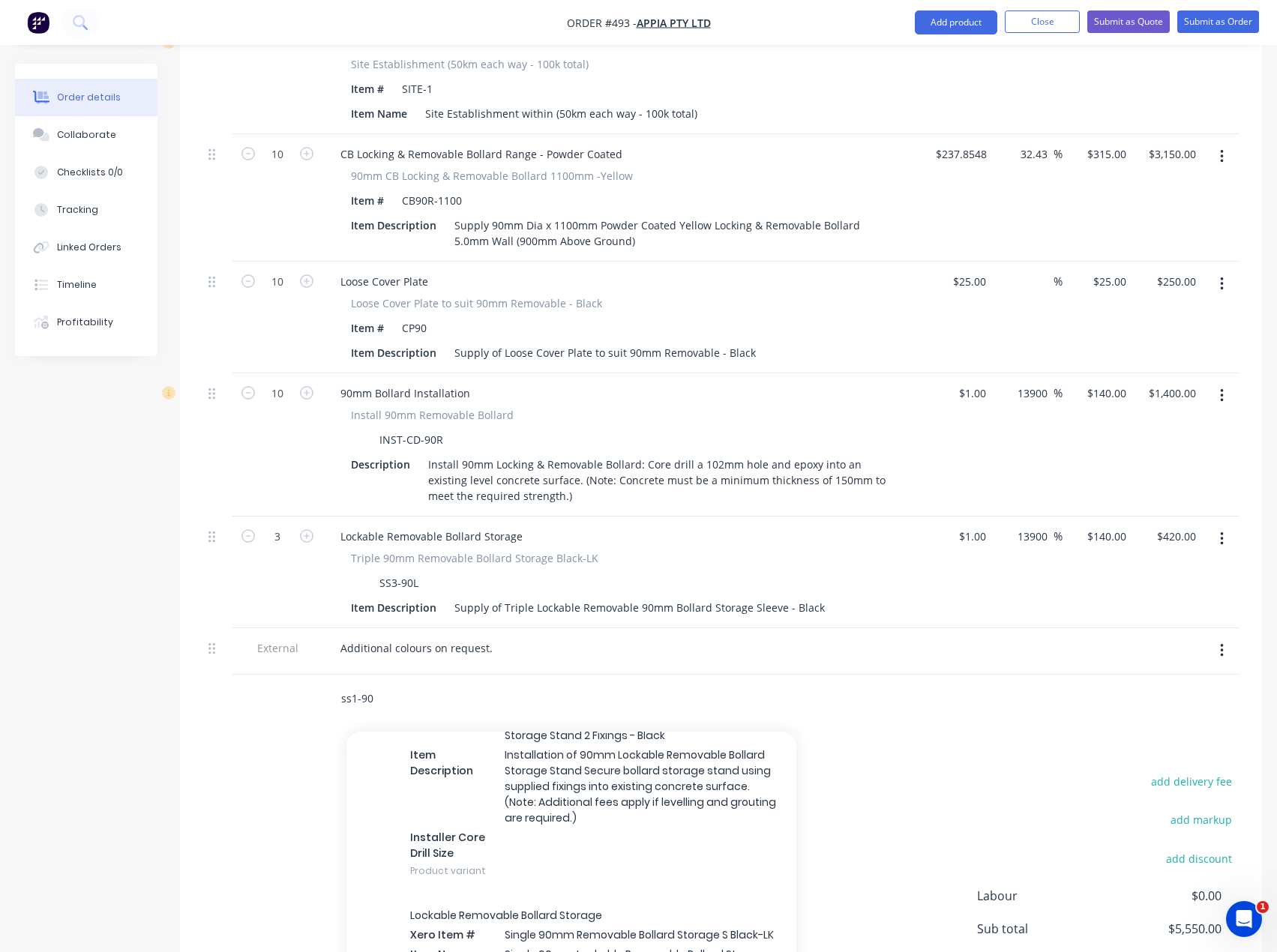
scroll to position [450, 0]
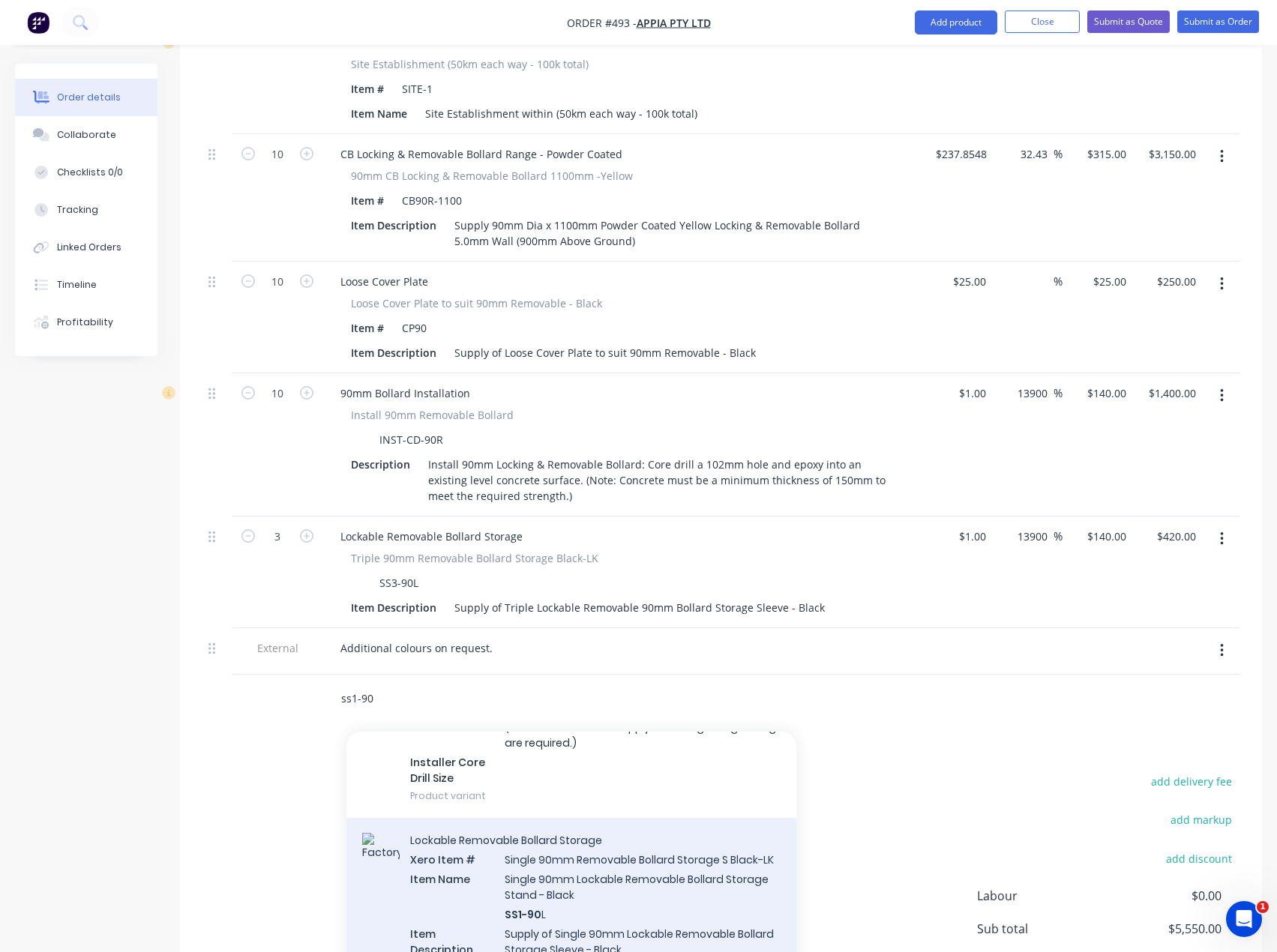
type input "ss1-90"
click at [549, 856] on div "Lockable Removable Bollard Storage Xero Item # Single 90mm Removable Bollard St…" at bounding box center [572, 922] width 450 height 207
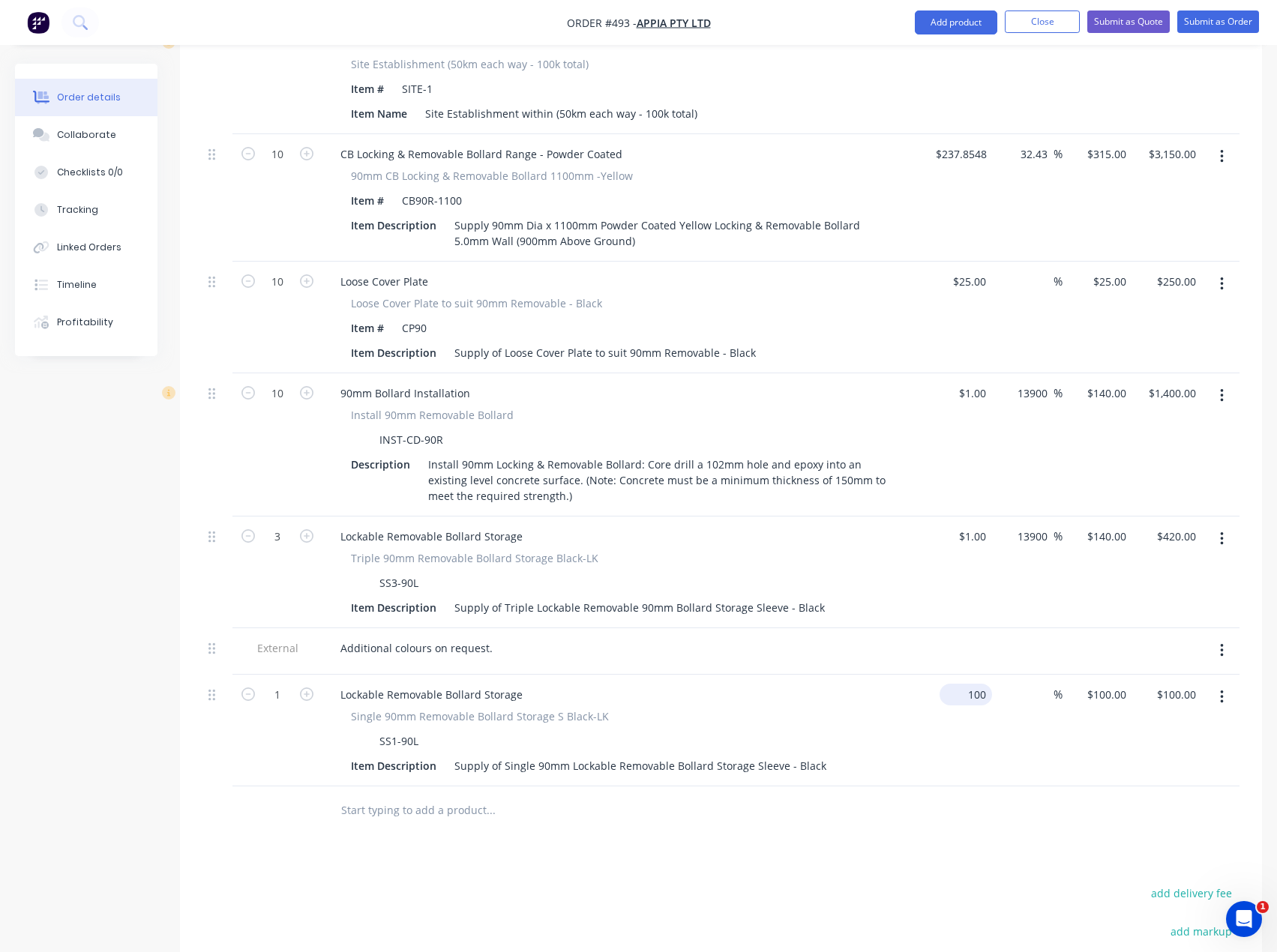
click at [970, 684] on input "100" at bounding box center [968, 694] width 46 height 21
type input "$1.00"
type input "1"
type input "$1.00"
click at [1109, 684] on div "1 1" at bounding box center [1120, 694] width 23 height 21
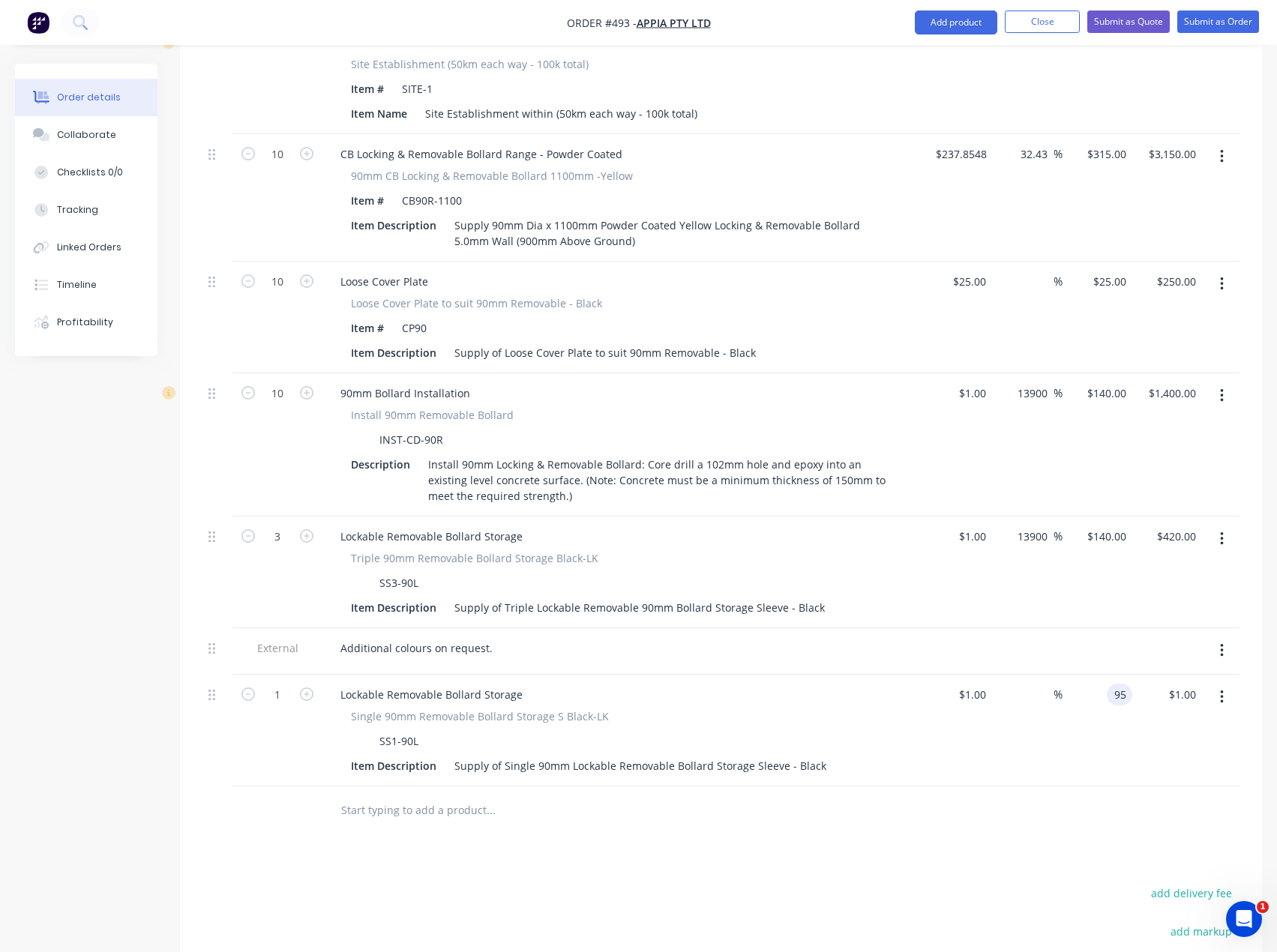
type input "95"
type input "9400"
type input "$95.00"
click at [929, 814] on div "Products Show / Hide columns Add product Qty Cost Markup Price Total External S…" at bounding box center [720, 543] width 1082 height 1304
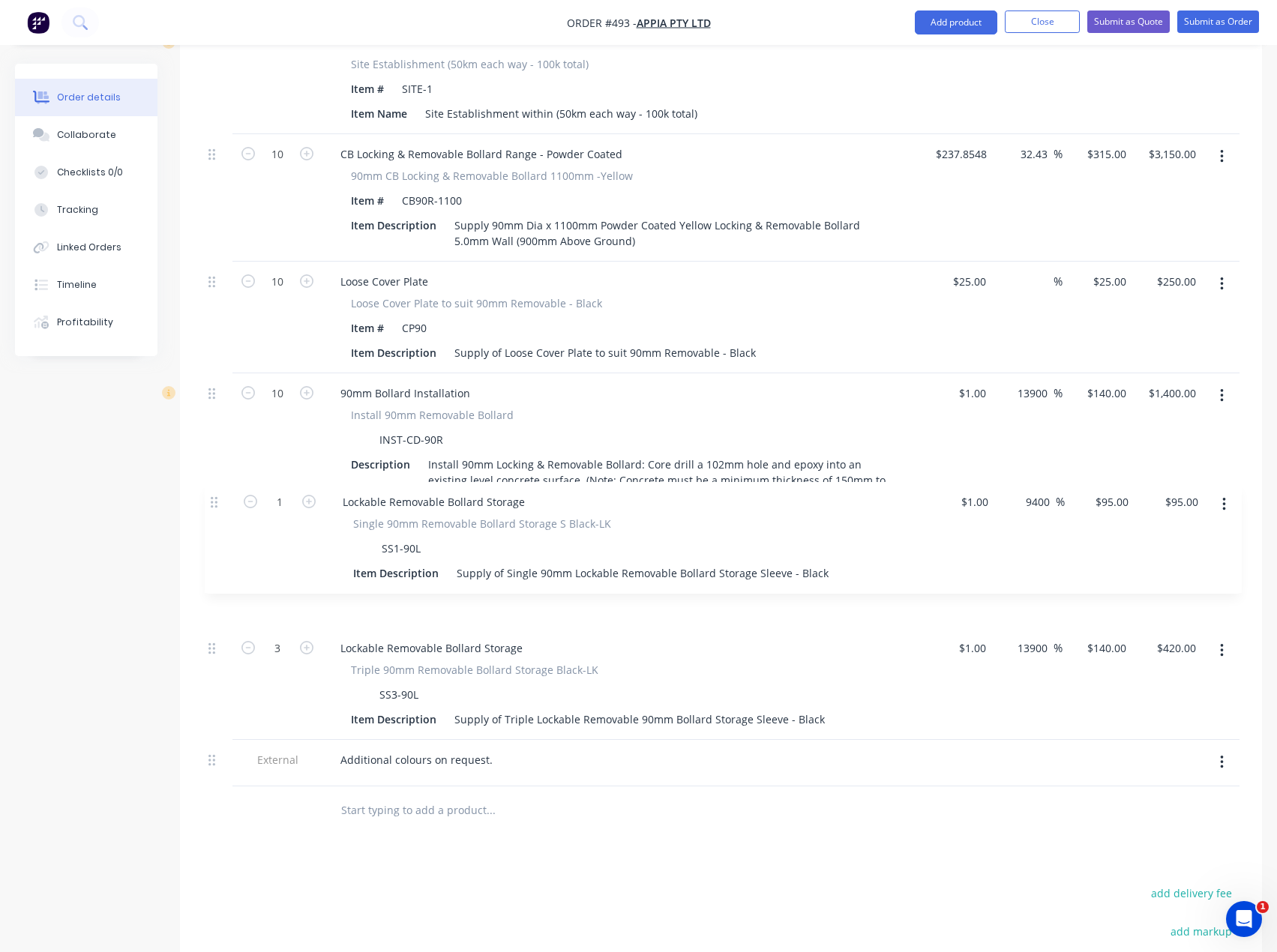
drag, startPoint x: 211, startPoint y: 655, endPoint x: 213, endPoint y: 499, distance: 156.0
click at [213, 499] on div "External Supply and Install - Option 5 Removable 90mm Powdercoated Bollards 2 S…" at bounding box center [721, 381] width 1037 height 810
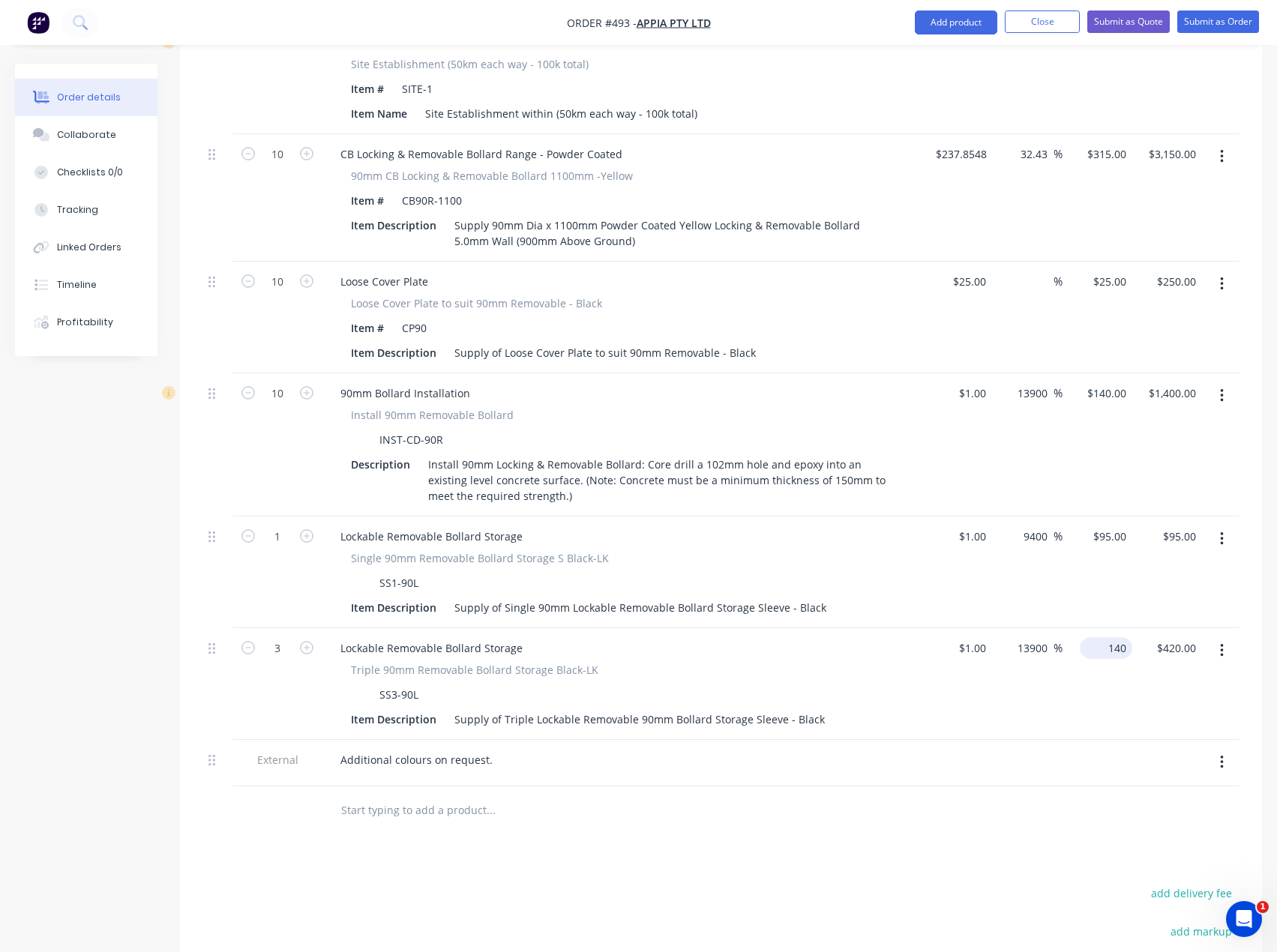
click at [1125, 637] on input "140" at bounding box center [1108, 647] width 46 height 21
type input "$140.00"
click at [434, 795] on input "text" at bounding box center [490, 810] width 300 height 30
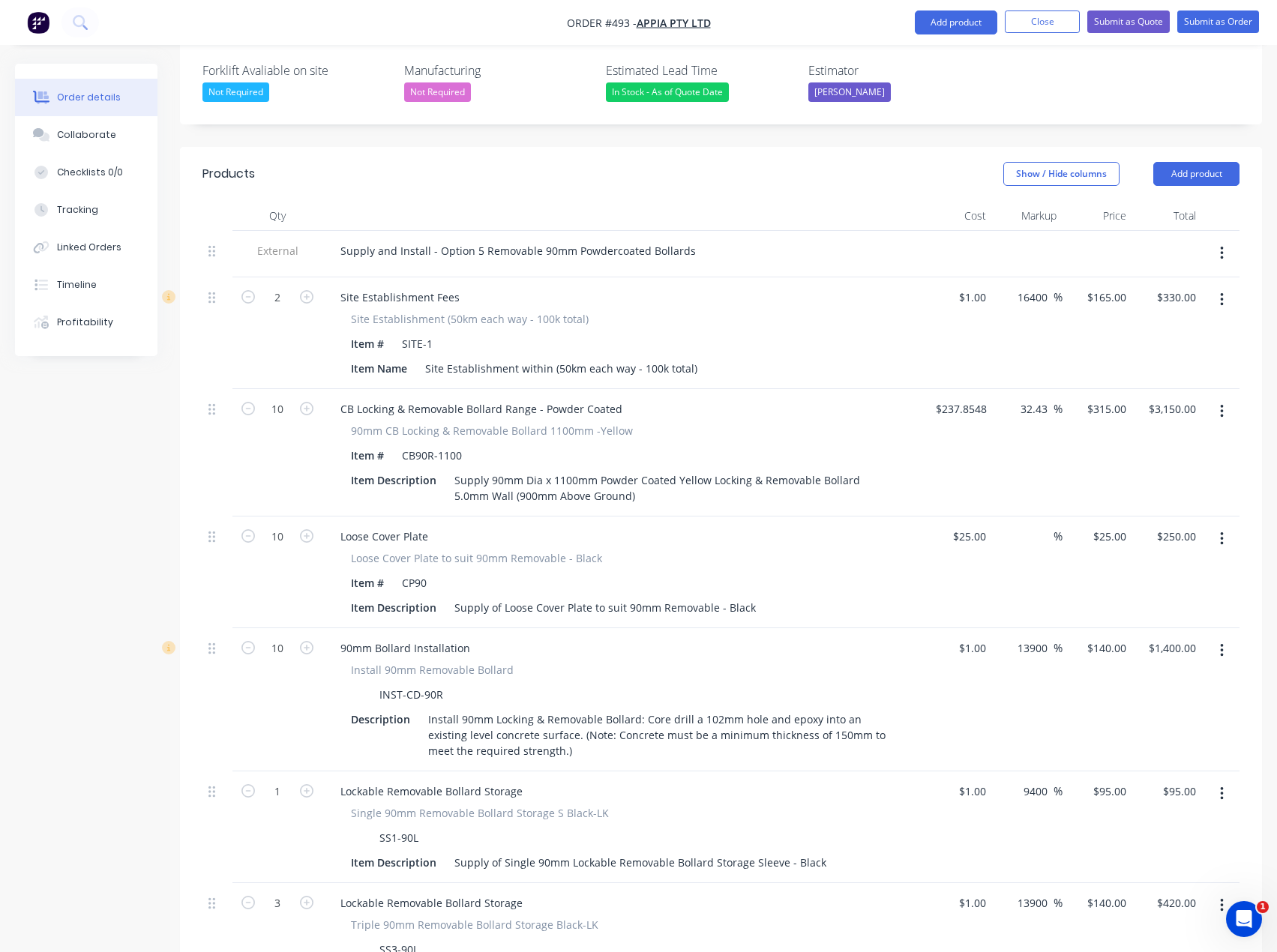
scroll to position [399, 0]
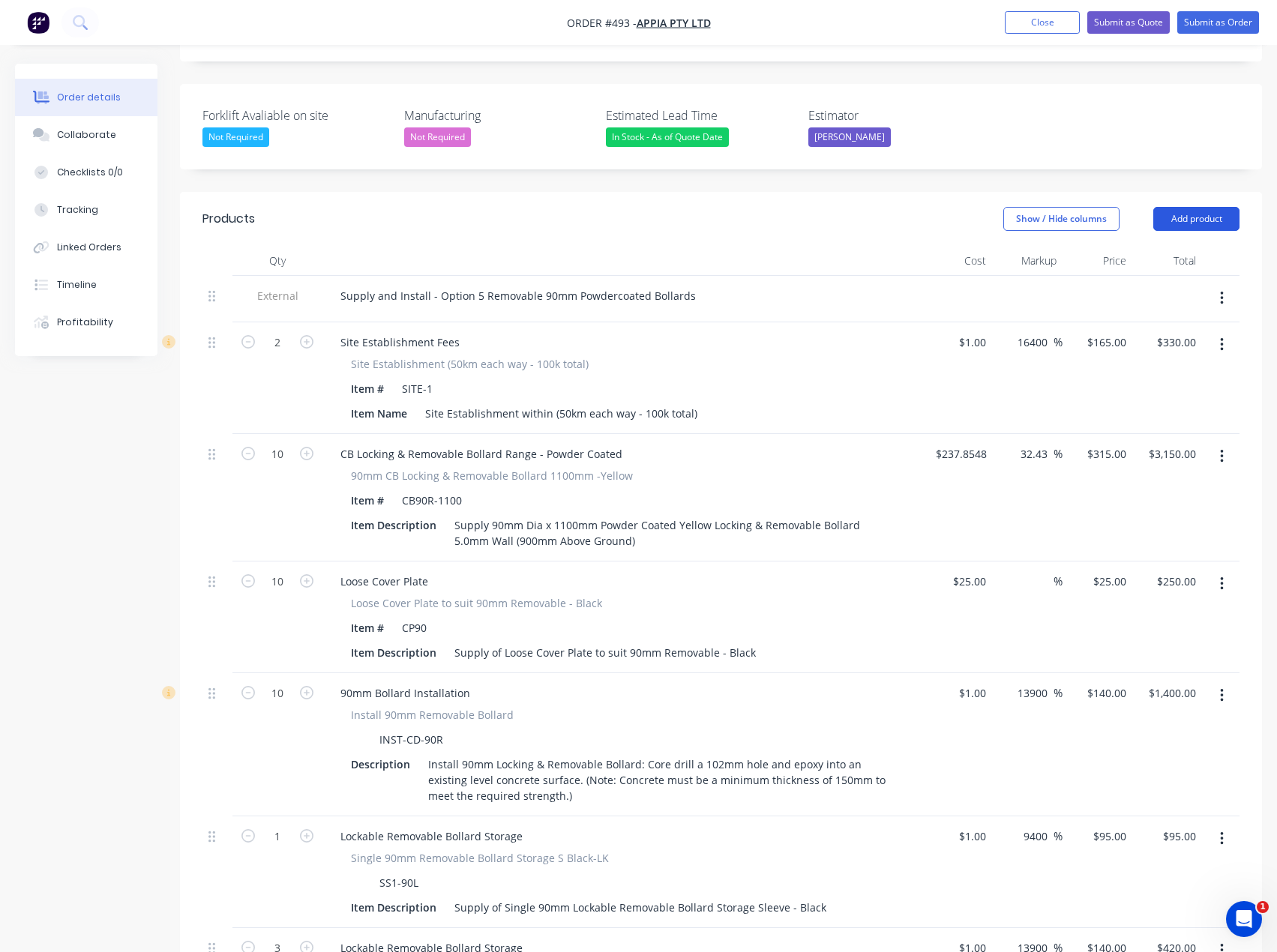
click at [1222, 207] on button "Add product" at bounding box center [1196, 219] width 86 height 24
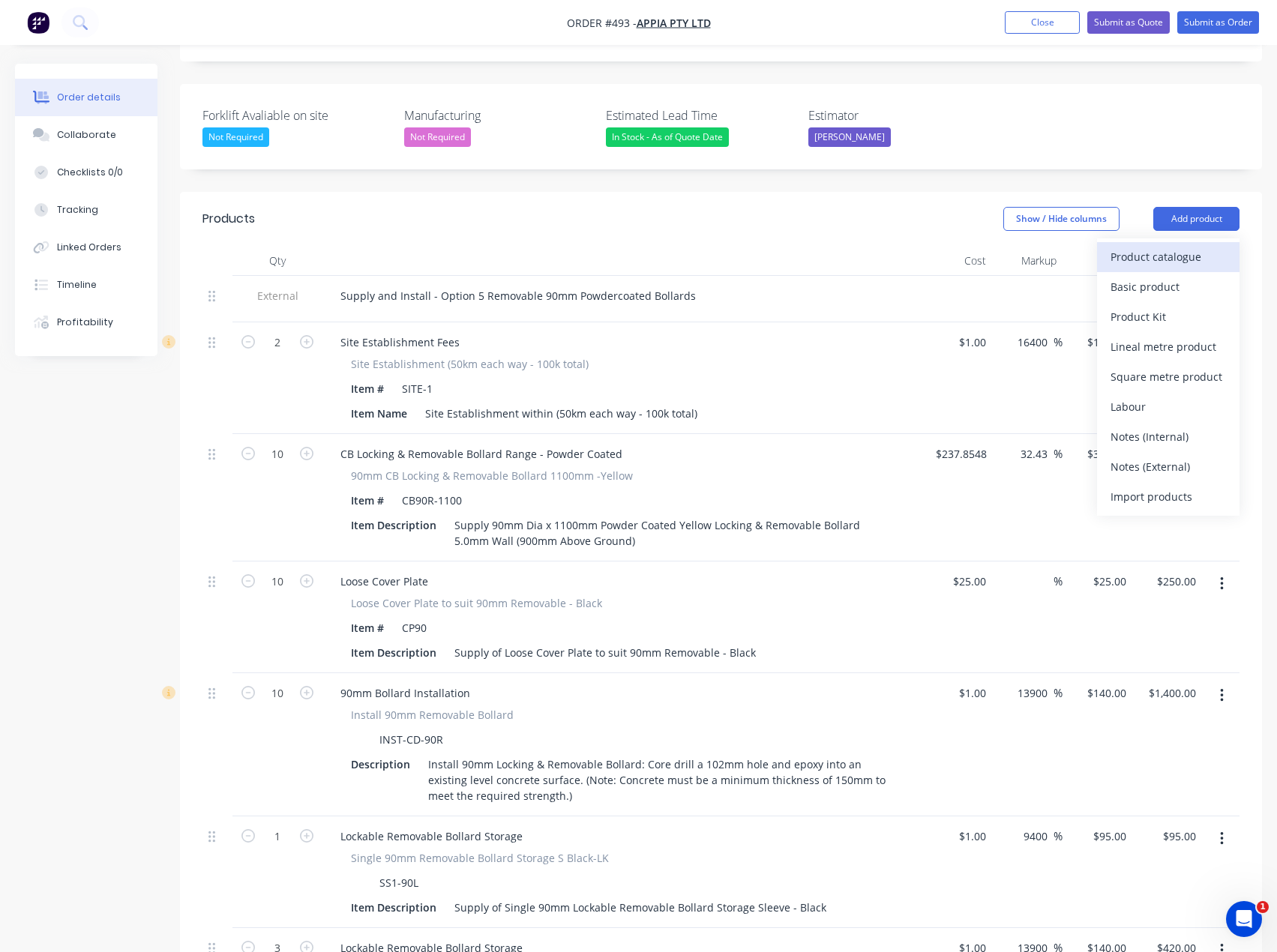
click at [1155, 246] on div "Product catalogue" at bounding box center [1167, 256] width 115 height 21
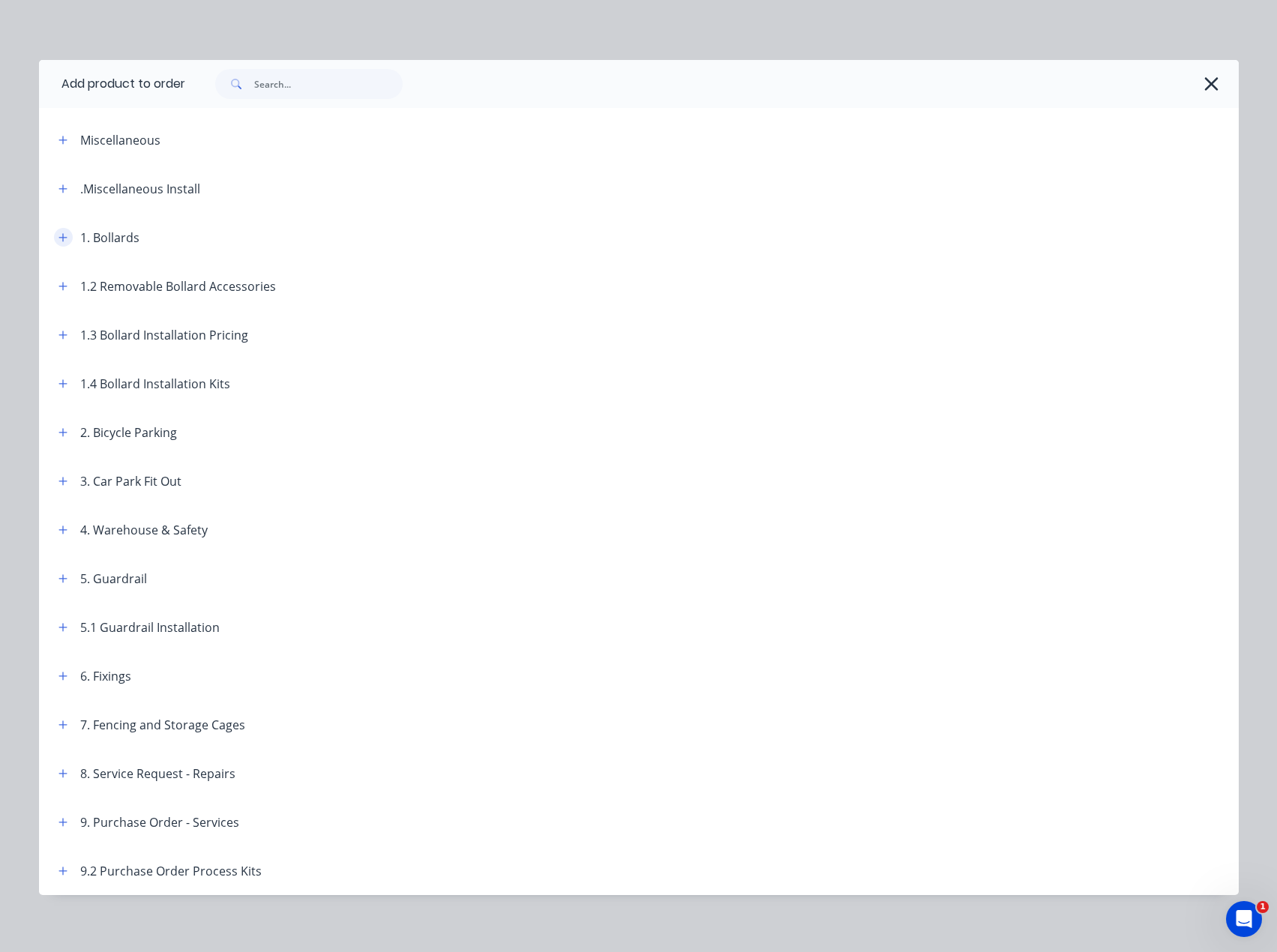
click at [62, 234] on button "button" at bounding box center [64, 238] width 19 height 19
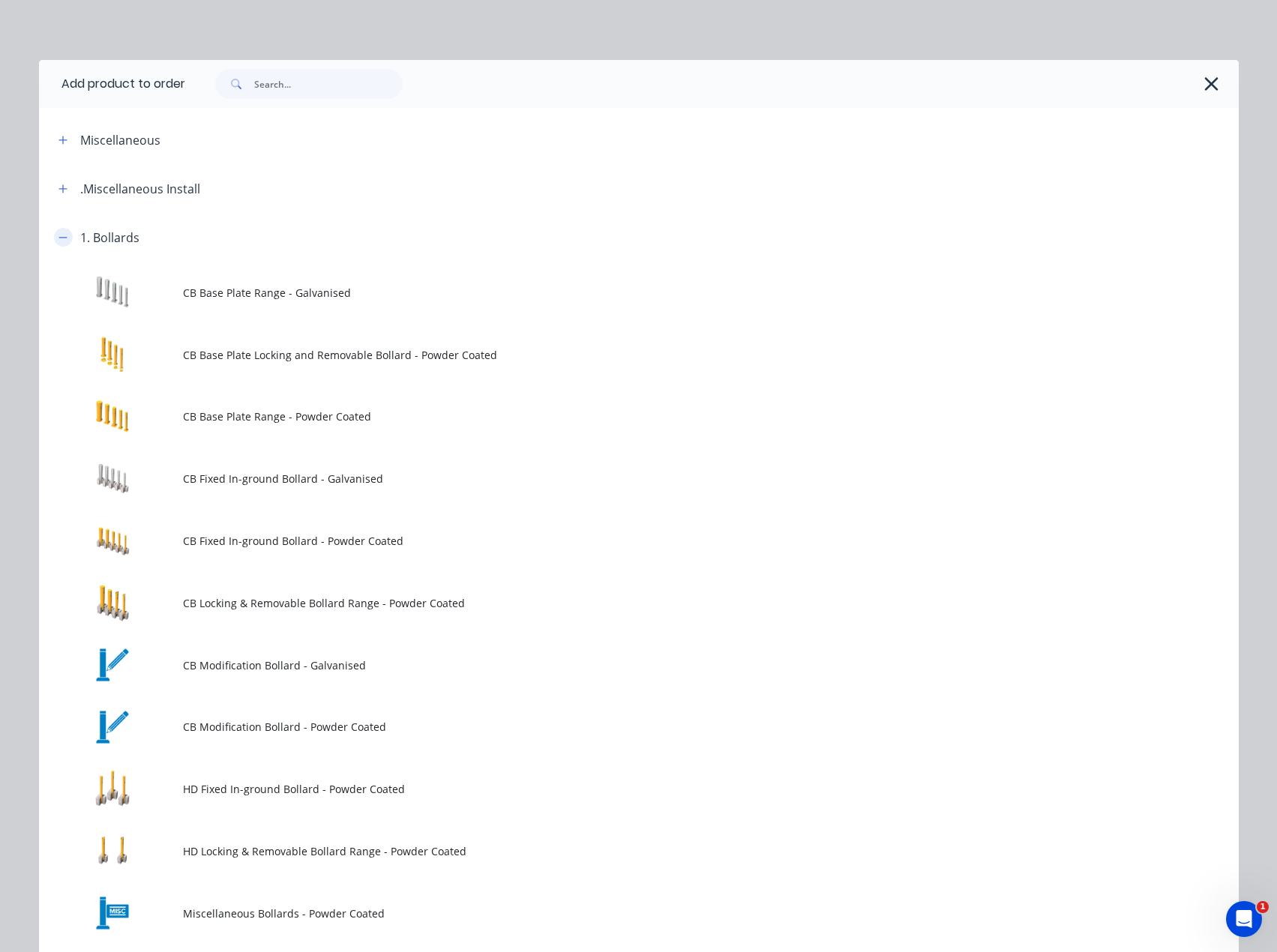
click at [59, 239] on icon "button" at bounding box center [63, 237] width 9 height 10
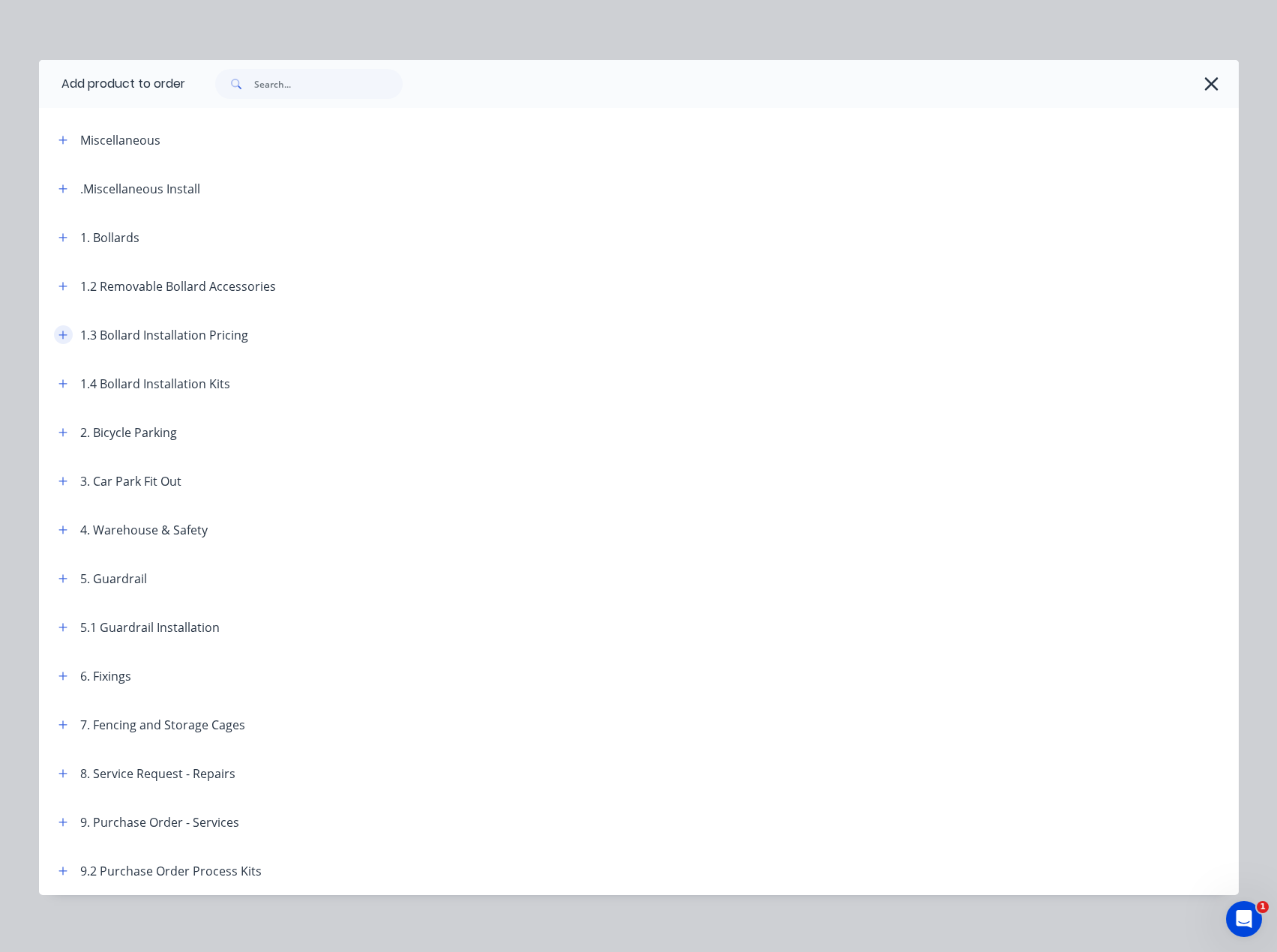
click at [59, 335] on icon "button" at bounding box center [63, 335] width 9 height 10
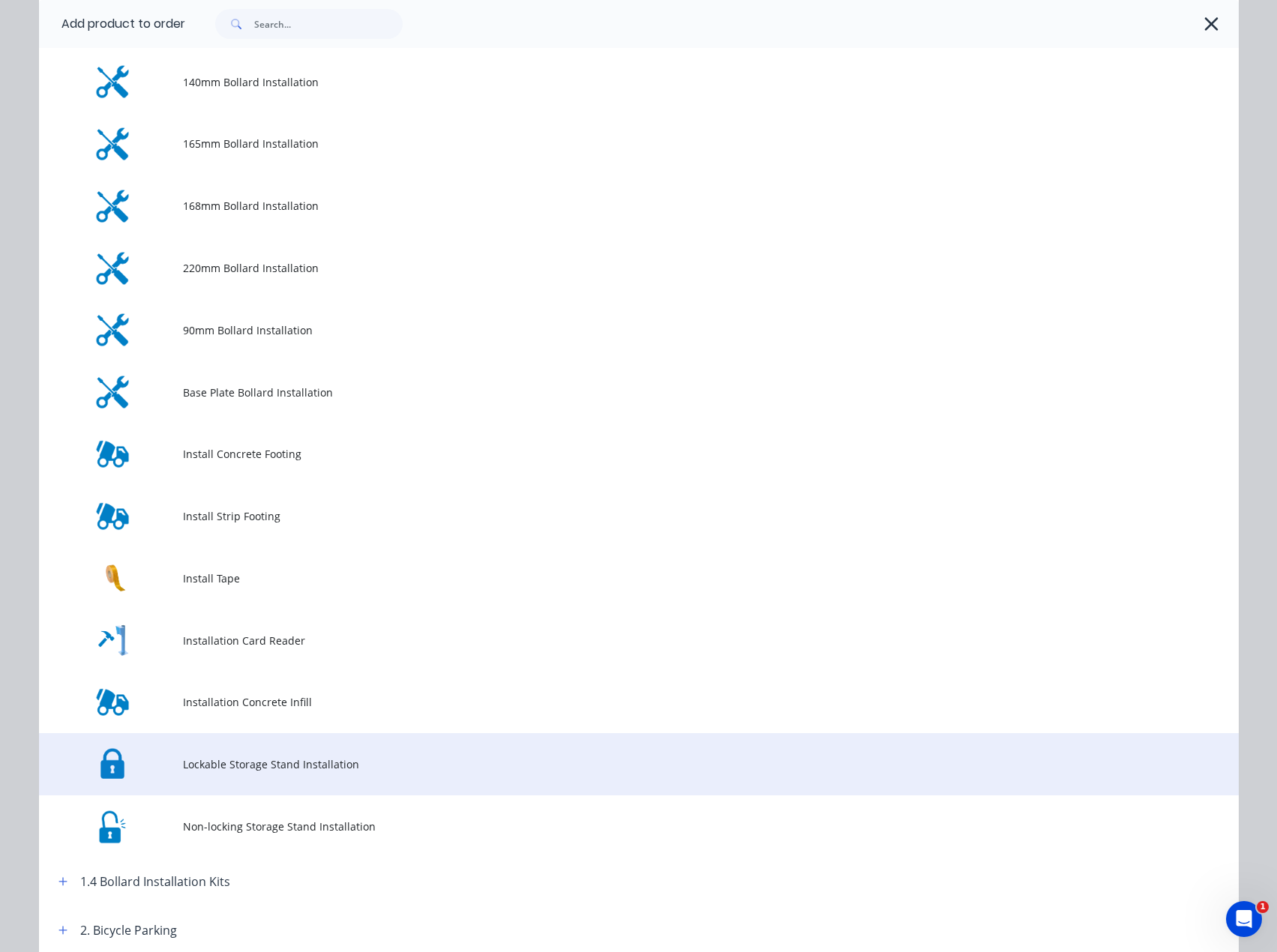
scroll to position [375, 0]
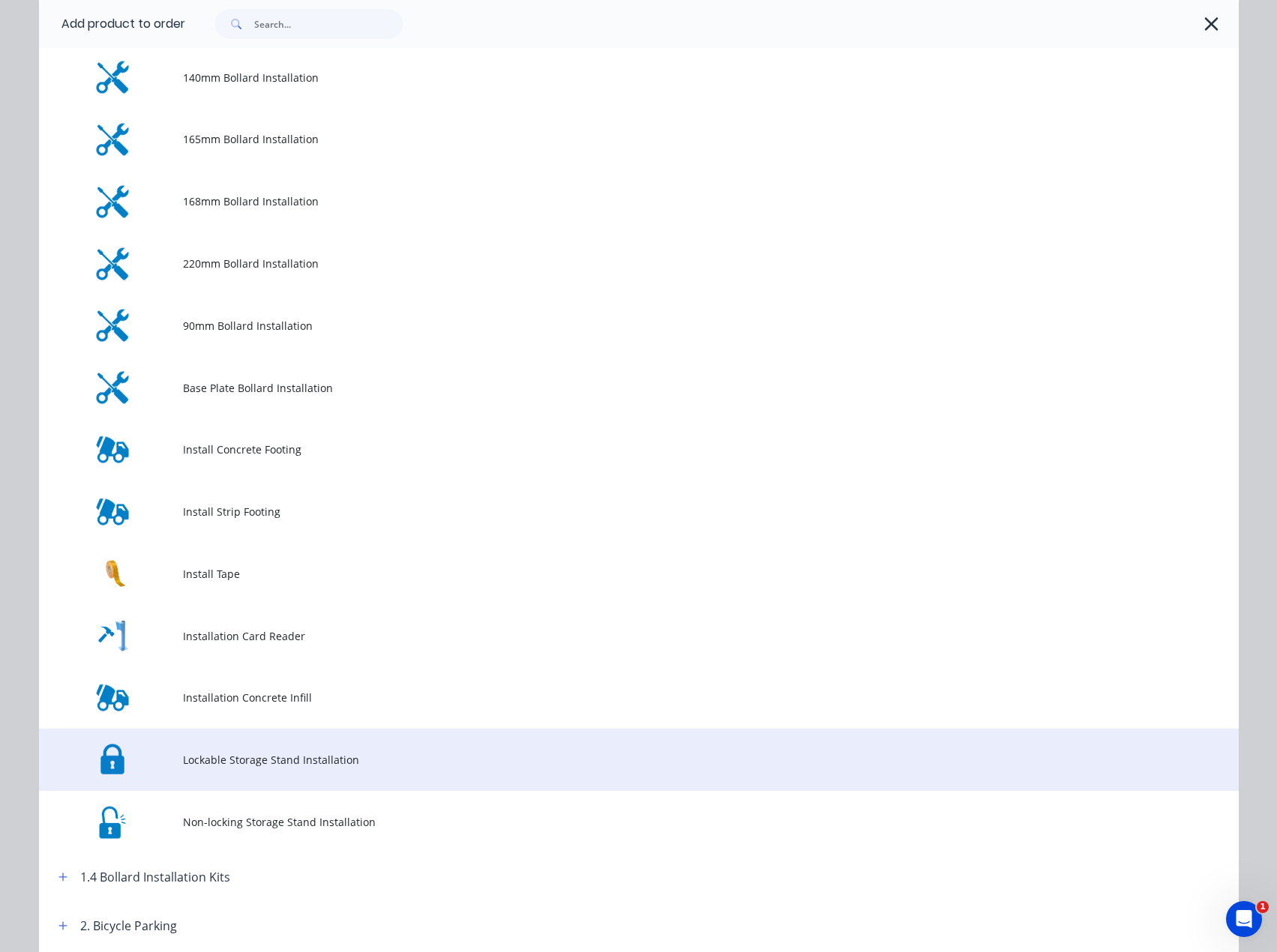
click at [243, 775] on td "Lockable Storage Stand Installation" at bounding box center [711, 760] width 1056 height 62
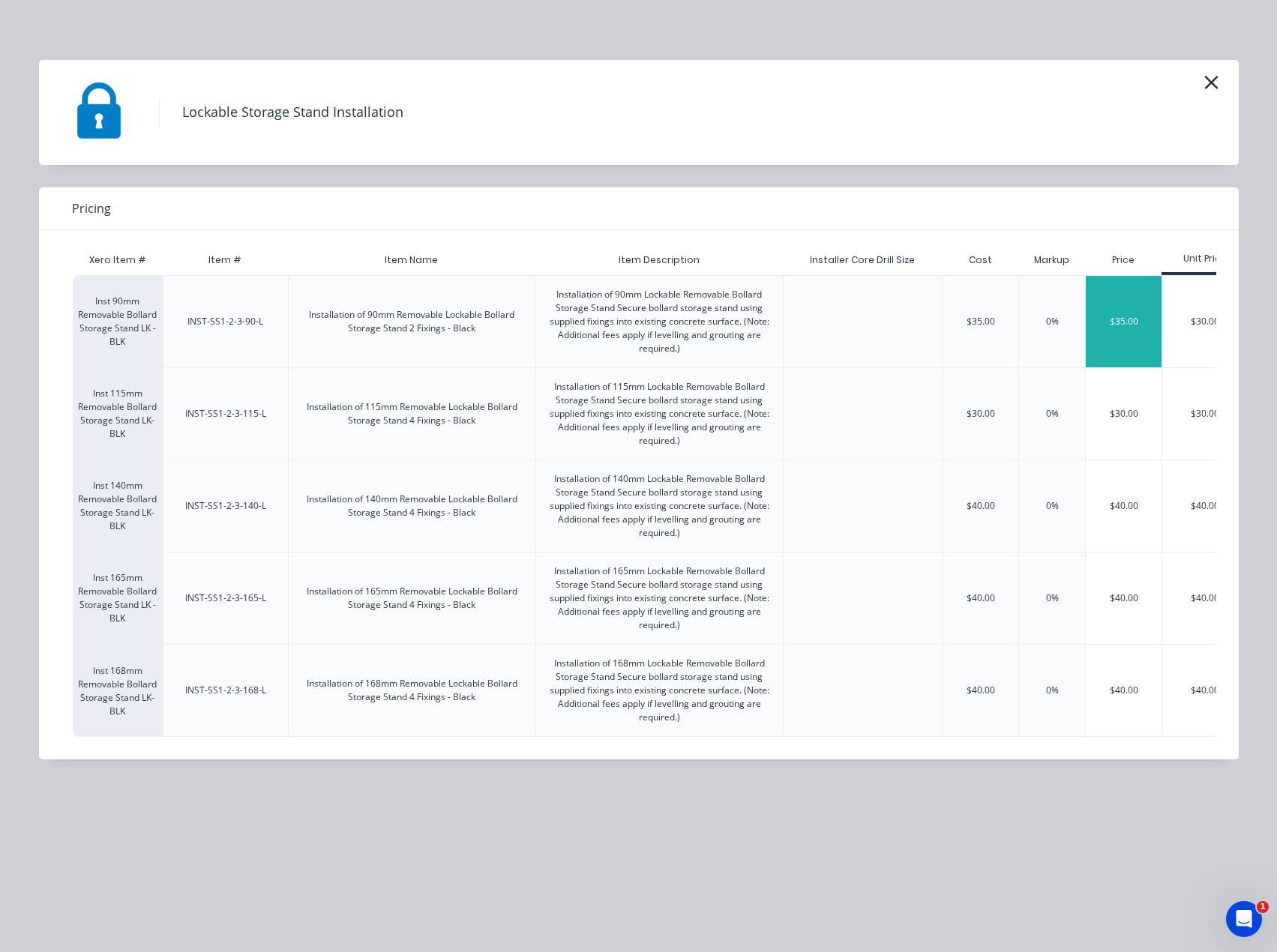
click at [1120, 324] on div "$35.00" at bounding box center [1123, 321] width 76 height 91
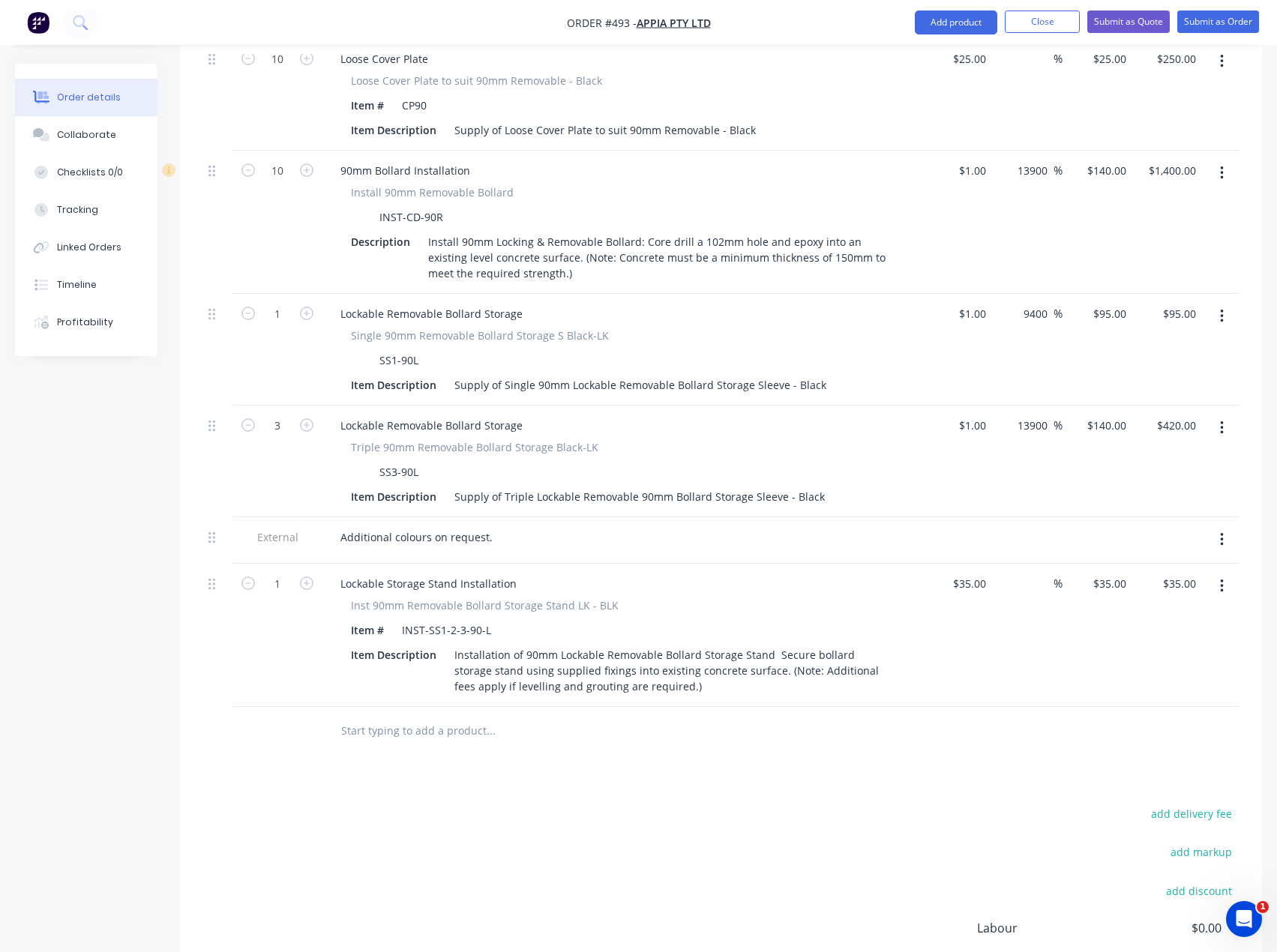
scroll to position [924, 0]
click at [1221, 530] on icon "button" at bounding box center [1221, 538] width 4 height 17
click at [1135, 596] on div "Delete" at bounding box center [1167, 607] width 115 height 21
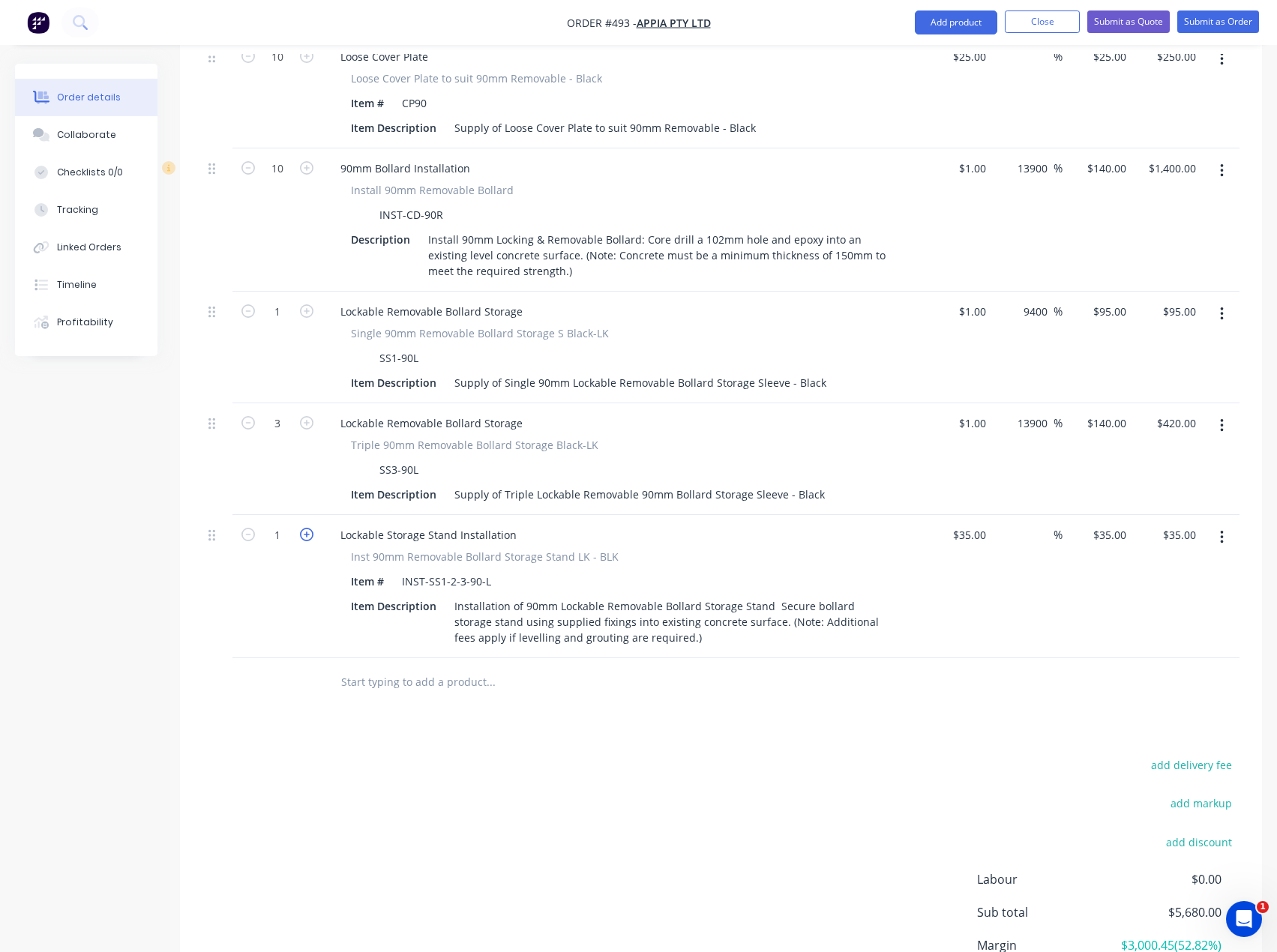
click at [310, 528] on icon "button" at bounding box center [306, 534] width 14 height 14
type input "2"
type input "$70.00"
click at [310, 528] on icon "button" at bounding box center [306, 534] width 14 height 14
type input "3"
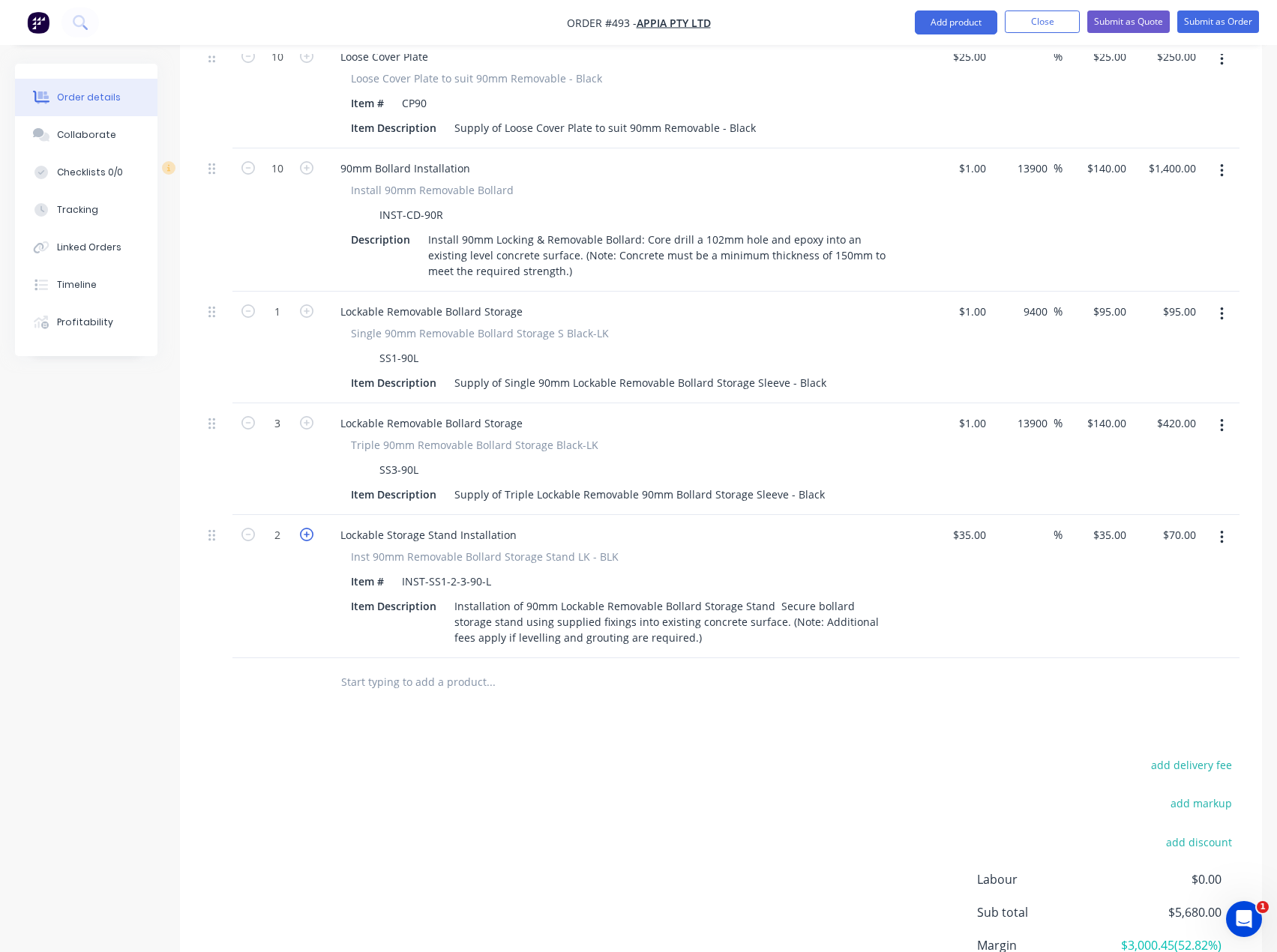
type input "$105.00"
click at [310, 528] on icon "button" at bounding box center [306, 534] width 14 height 14
type input "4"
type input "$140.00"
click at [433, 680] on div "Products Show / Hide columns Add product Qty Cost Markup Price Total External S…" at bounding box center [720, 367] width 1082 height 1400
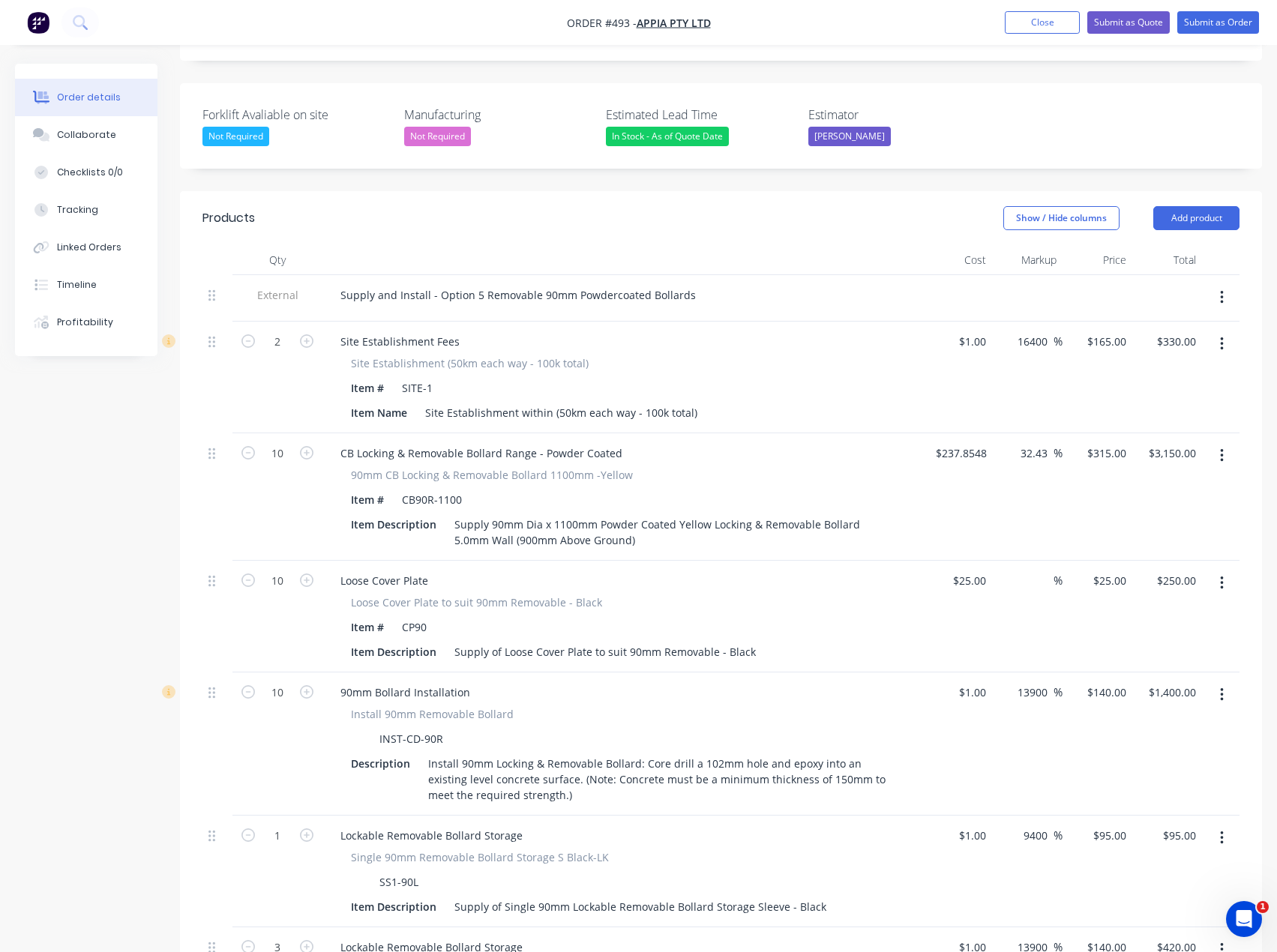
scroll to position [399, 0]
click at [458, 285] on div "Supply and Install - Option 5 Removable 90mm Powdercoated Bollards" at bounding box center [518, 295] width 379 height 21
click at [687, 285] on div "Supply and Install - Option 5 Removable 90mm Powdercoated Bollards" at bounding box center [518, 295] width 379 height 21
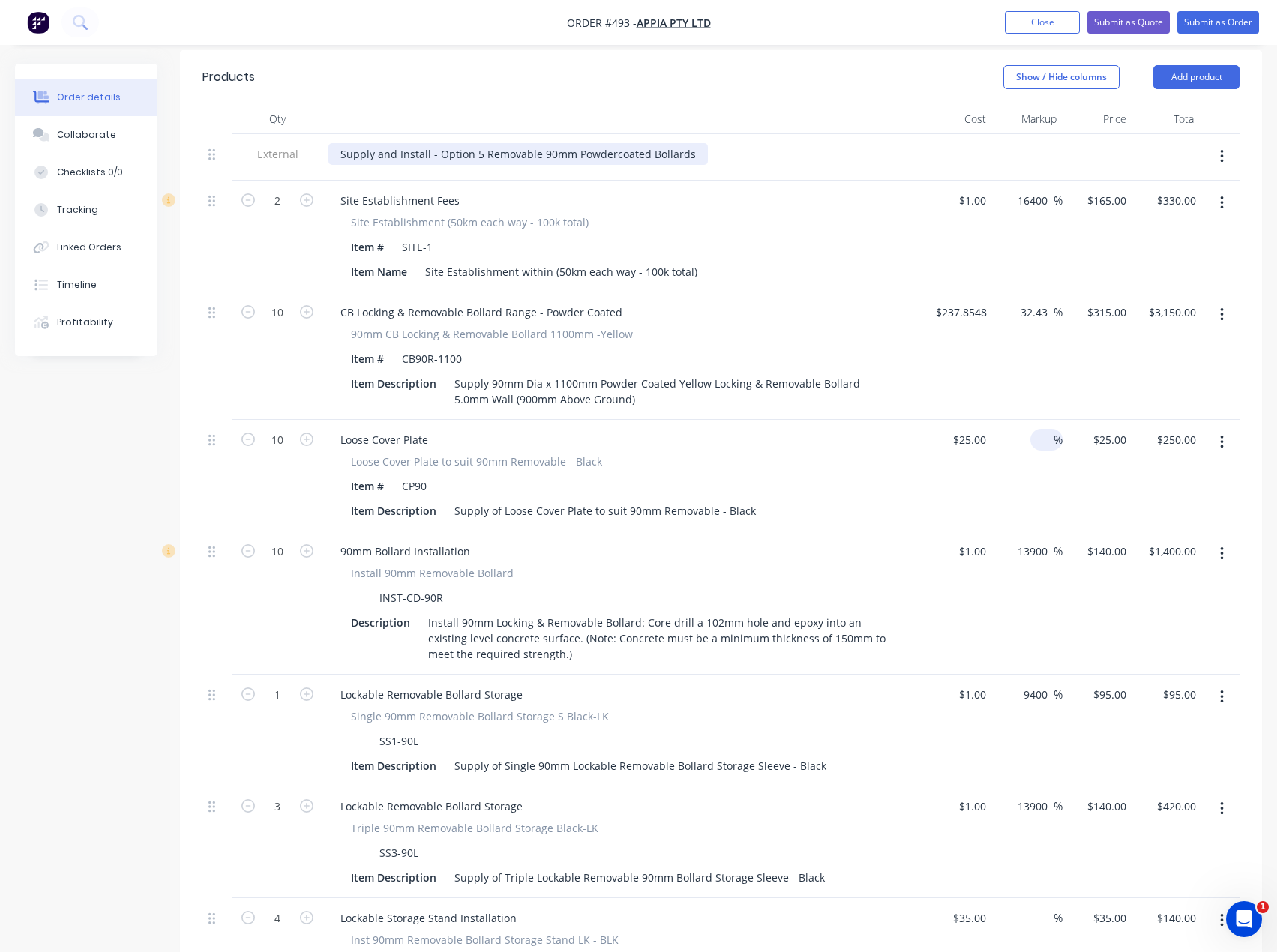
scroll to position [549, 0]
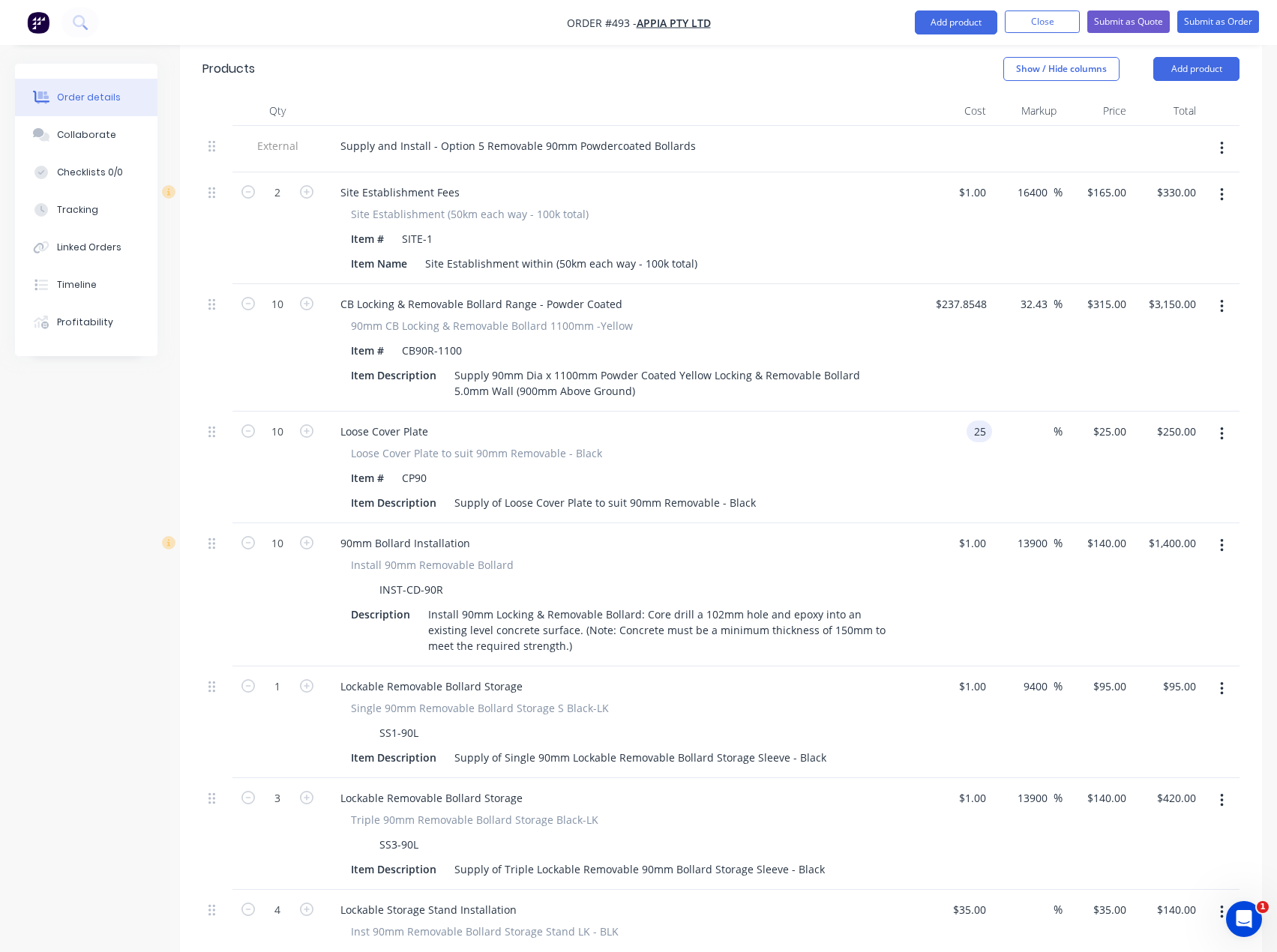
click at [977, 421] on input "25" at bounding box center [982, 431] width 20 height 21
type input "$1.00"
type input "1"
type input "$10.00"
click at [1113, 421] on div "1 1" at bounding box center [1120, 431] width 23 height 21
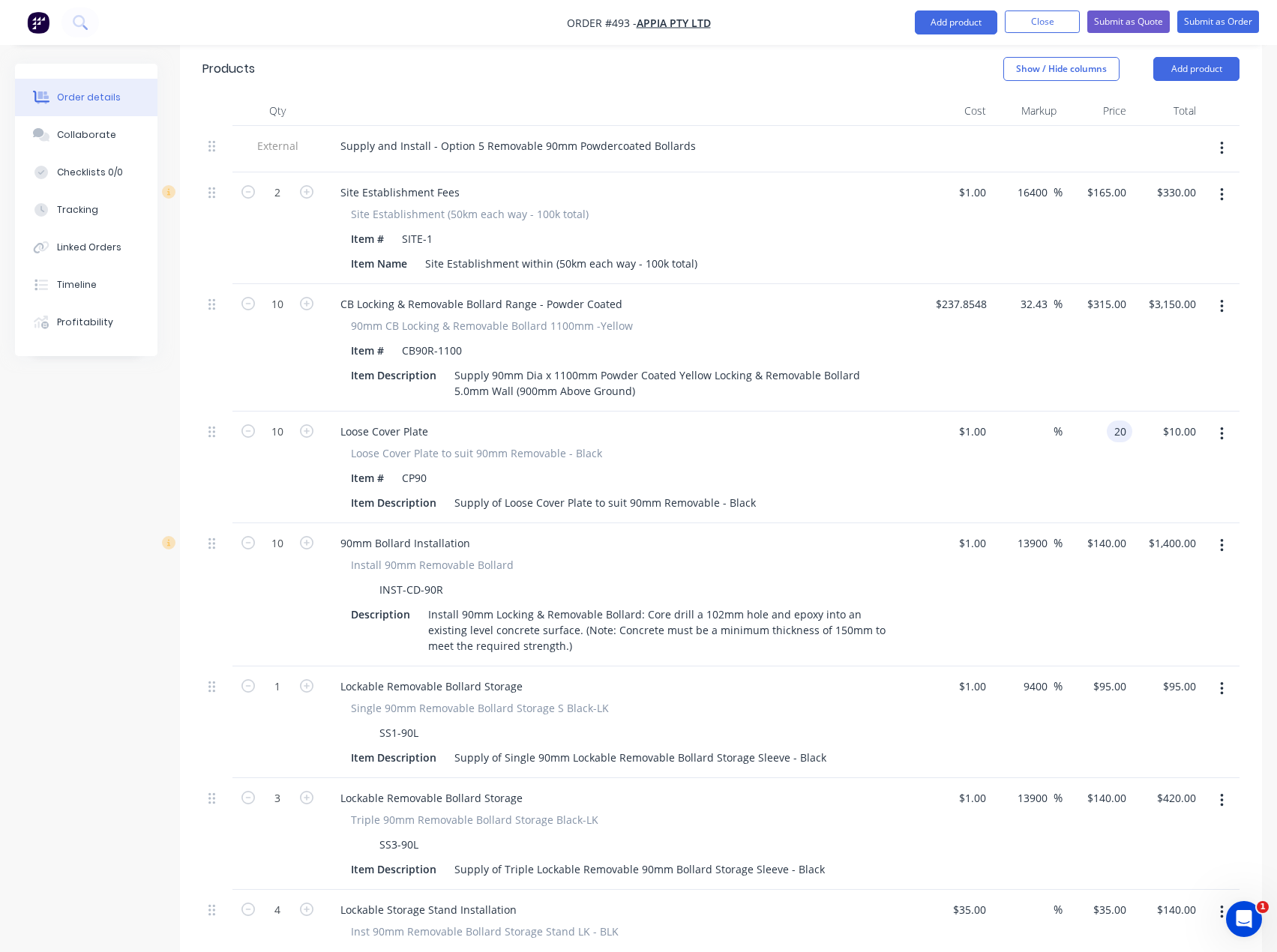
type input "20"
type input "1900"
type input "$20.00"
type input "$200.00"
click at [842, 558] on div "Install 90mm Removable Bollard" at bounding box center [622, 565] width 543 height 16
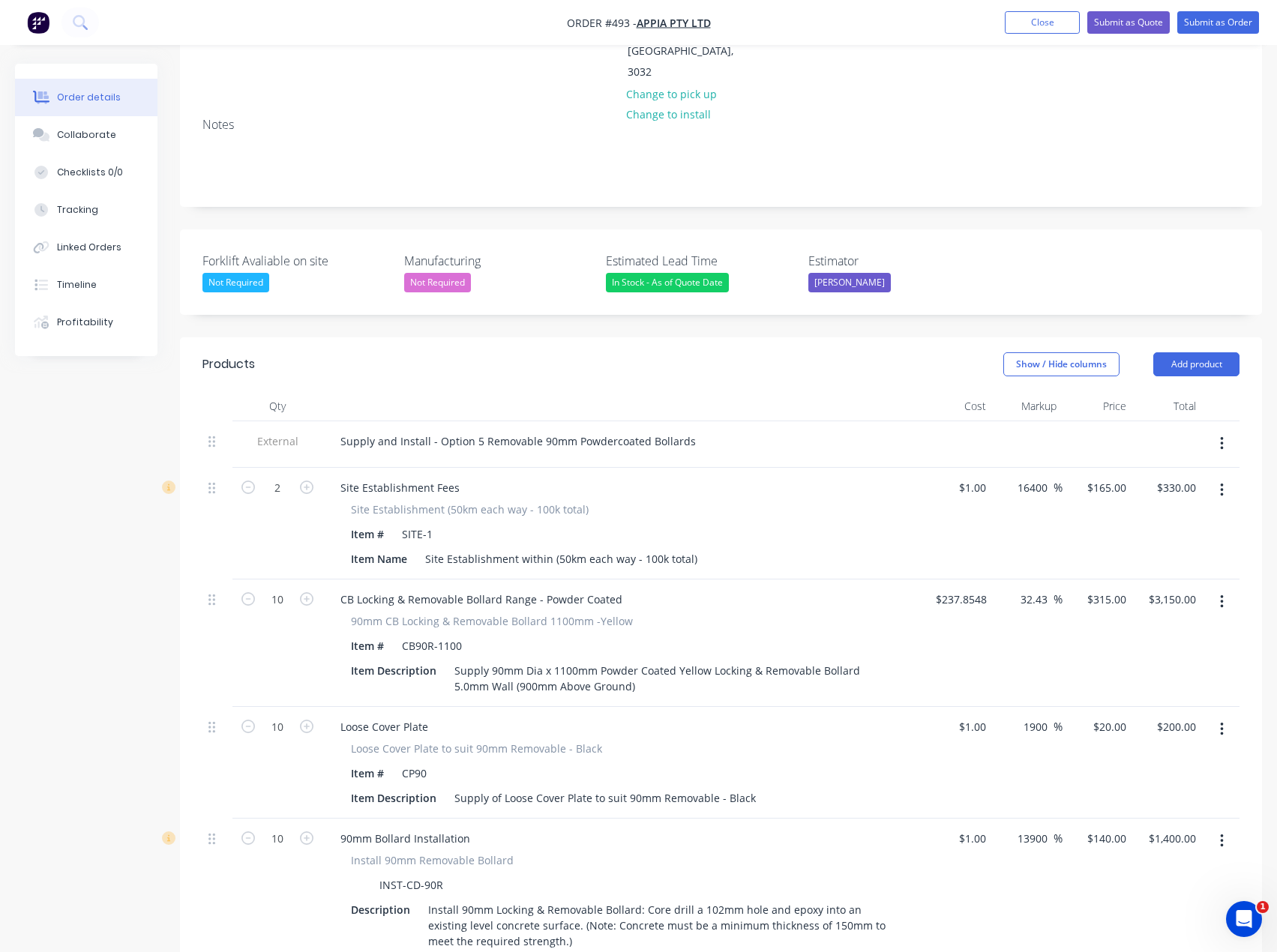
scroll to position [249, 0]
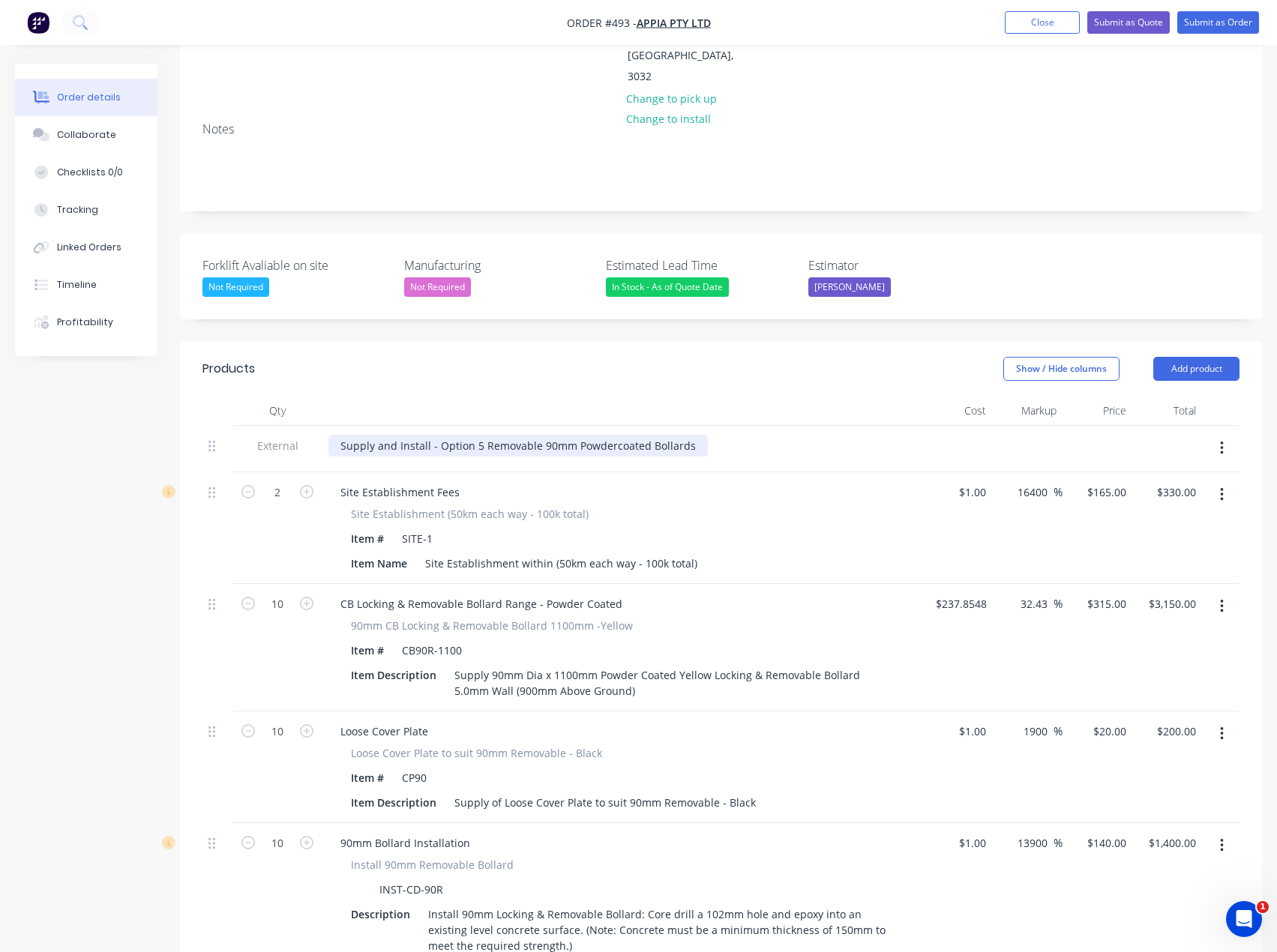
click at [518, 435] on div "Supply and Install - Option 5 Removable 90mm Powdercoated Bollards" at bounding box center [518, 445] width 379 height 21
click at [478, 435] on div "Supply and Install - Option 5 Removable 90mm Powdercoated Bollards" at bounding box center [518, 445] width 379 height 21
click at [431, 435] on div "Supply and Install - Option 5 Removable 90mm Powdercoated Bollards" at bounding box center [518, 445] width 379 height 21
click at [433, 435] on div "Supply and Install - Option 5 Removable 90mm Powdercoated Bollards" at bounding box center [518, 445] width 379 height 21
click at [480, 435] on div "Supply and Install - Option 5 Removable 90mm Powdercoated Bollards" at bounding box center [518, 445] width 379 height 21
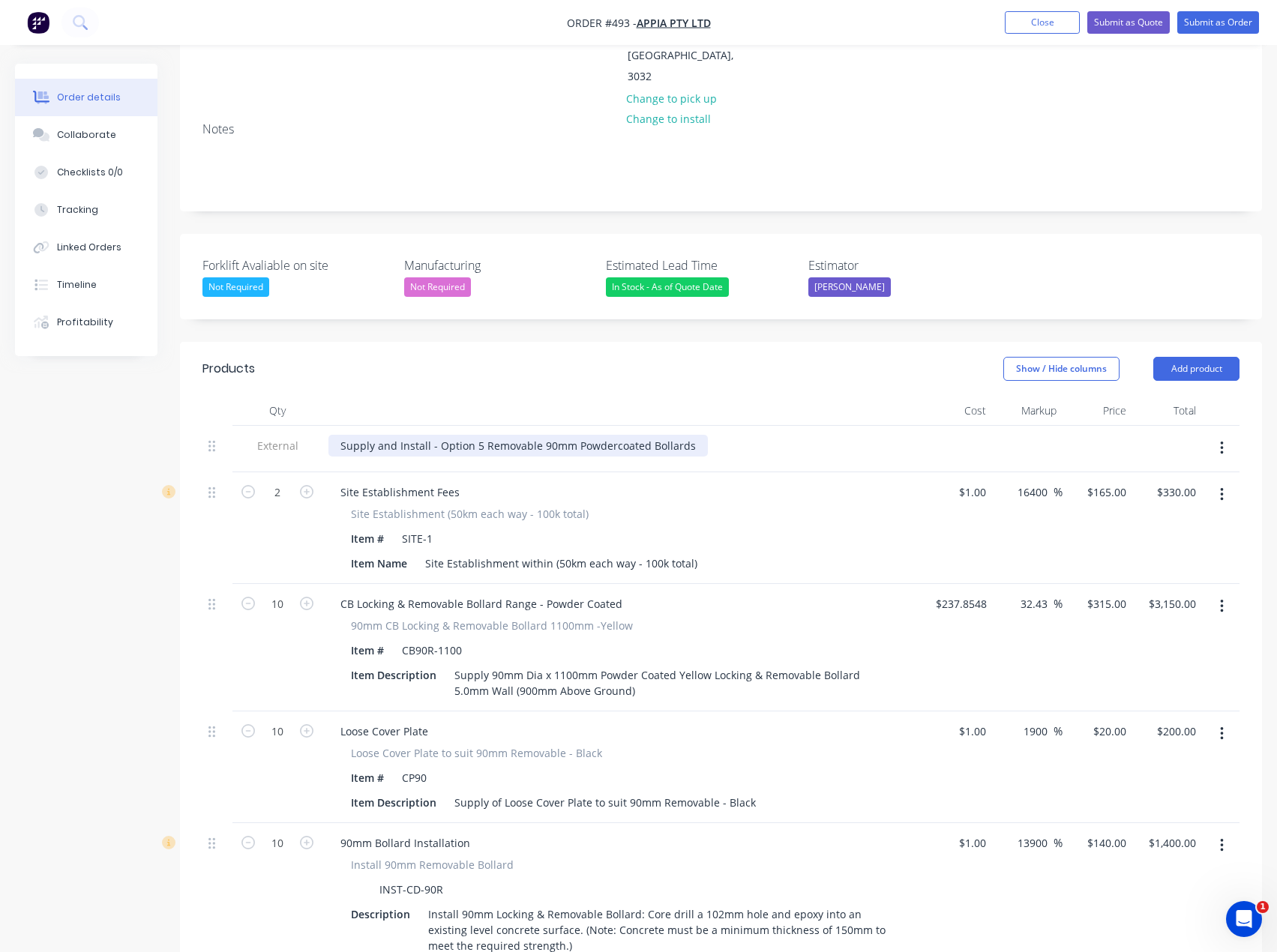
click at [684, 435] on div "Supply and Install - Option 5 Removable 90mm Powdercoated Bollards" at bounding box center [518, 445] width 379 height 21
click at [1128, 18] on button "Submit as Quote" at bounding box center [1128, 22] width 83 height 22
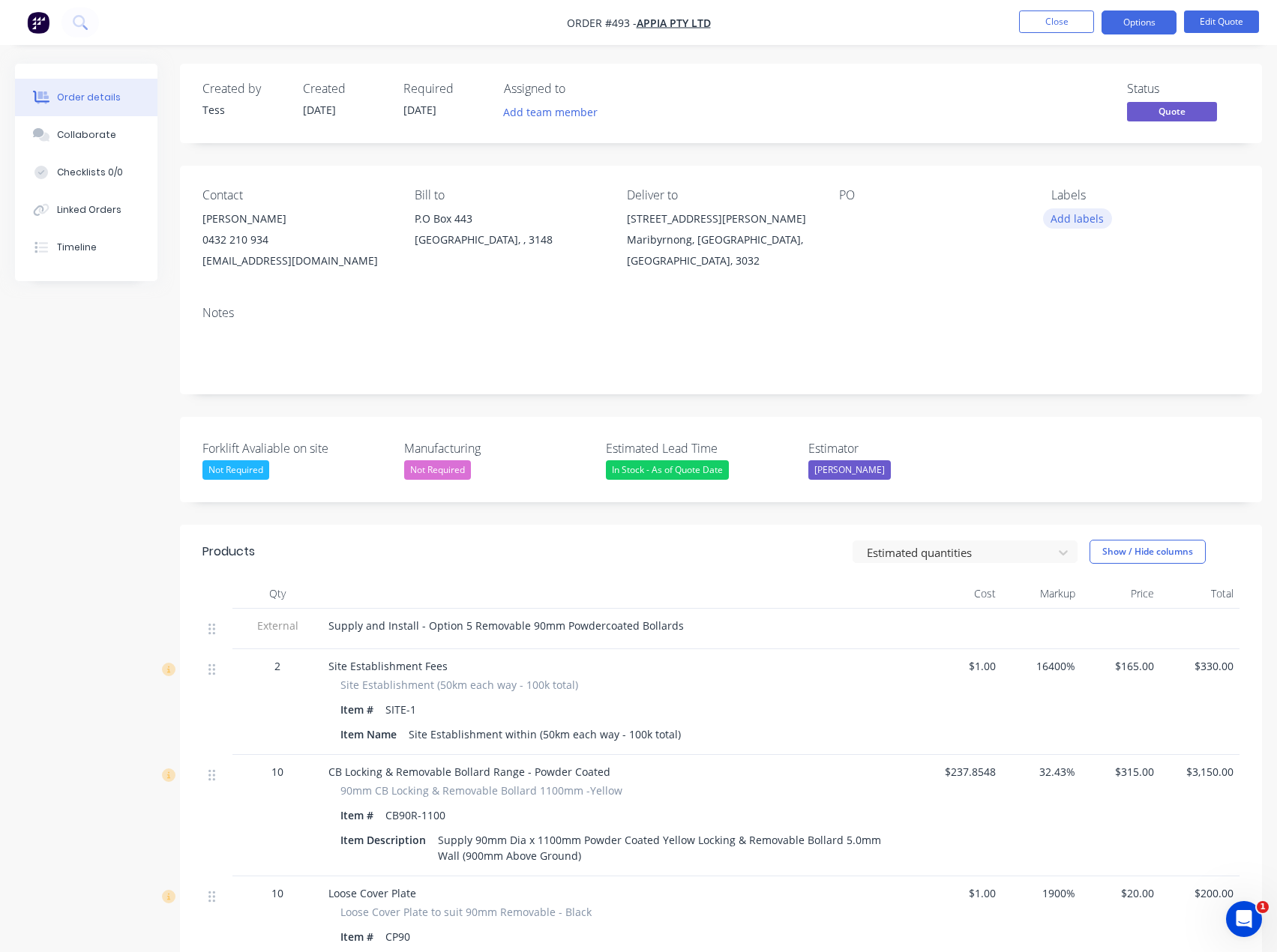
click at [1079, 216] on button "Add labels" at bounding box center [1077, 218] width 69 height 20
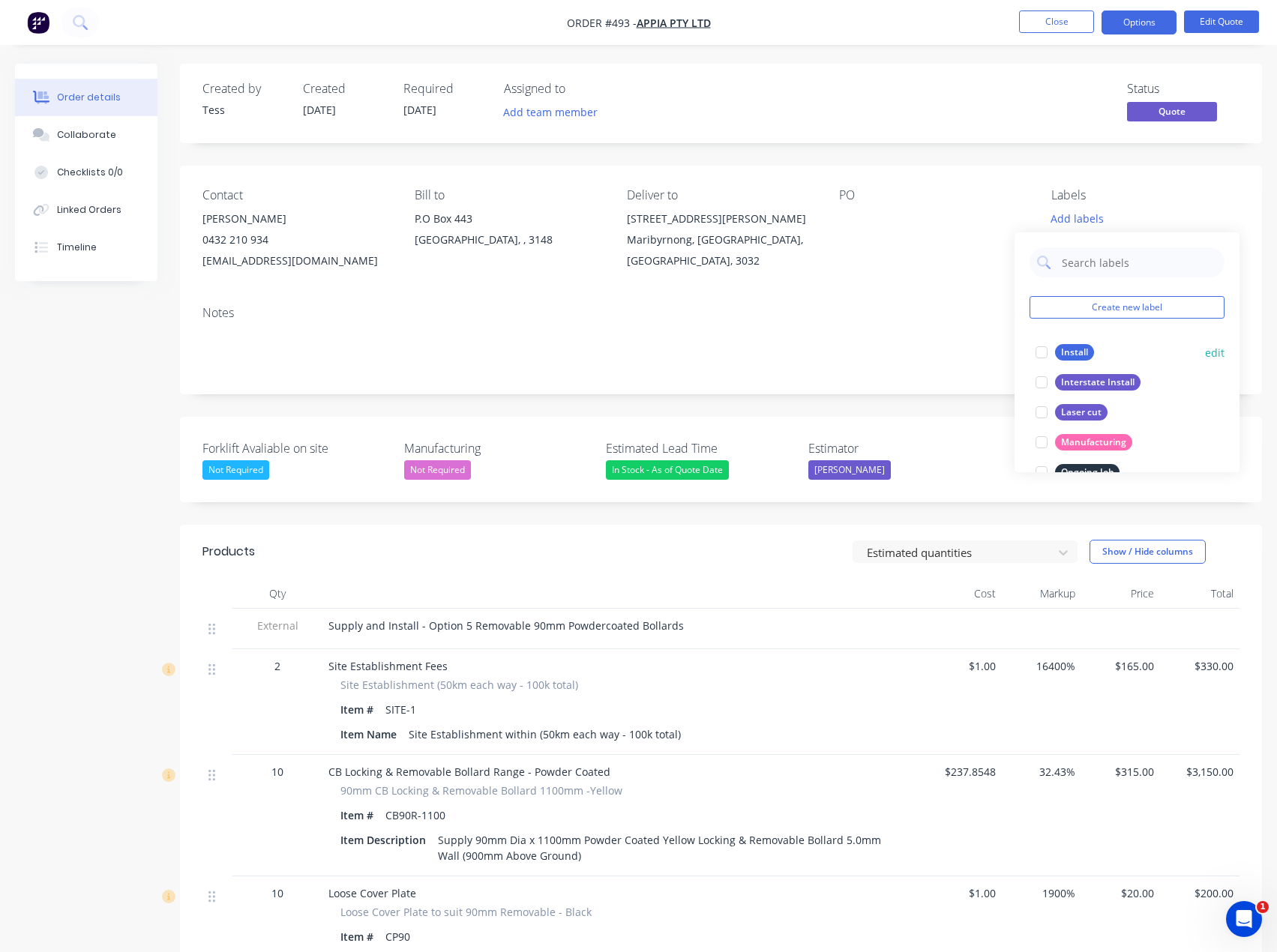
click at [1066, 351] on div "Install" at bounding box center [1074, 352] width 39 height 17
click at [998, 228] on div at bounding box center [933, 219] width 188 height 21
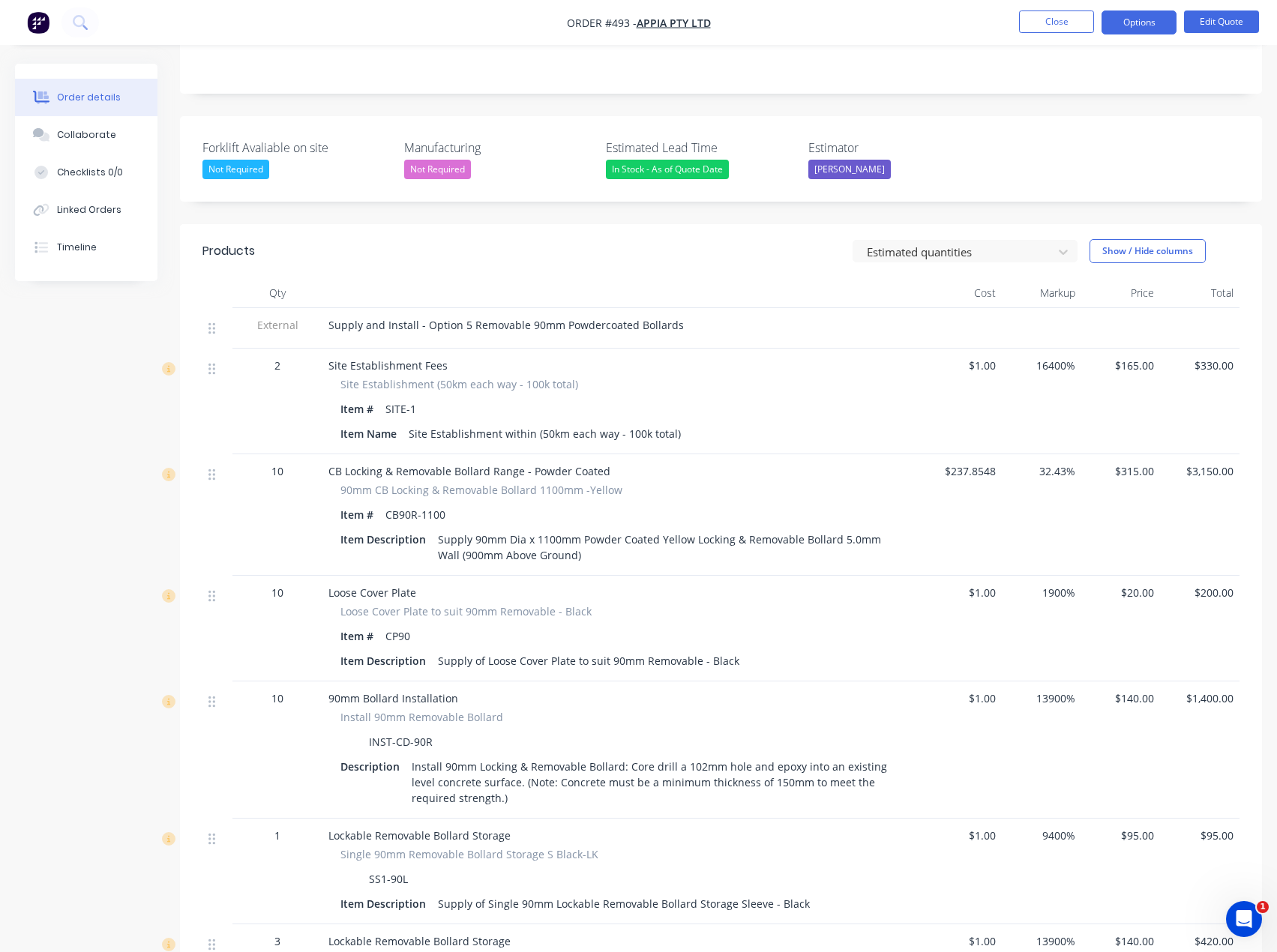
scroll to position [225, 0]
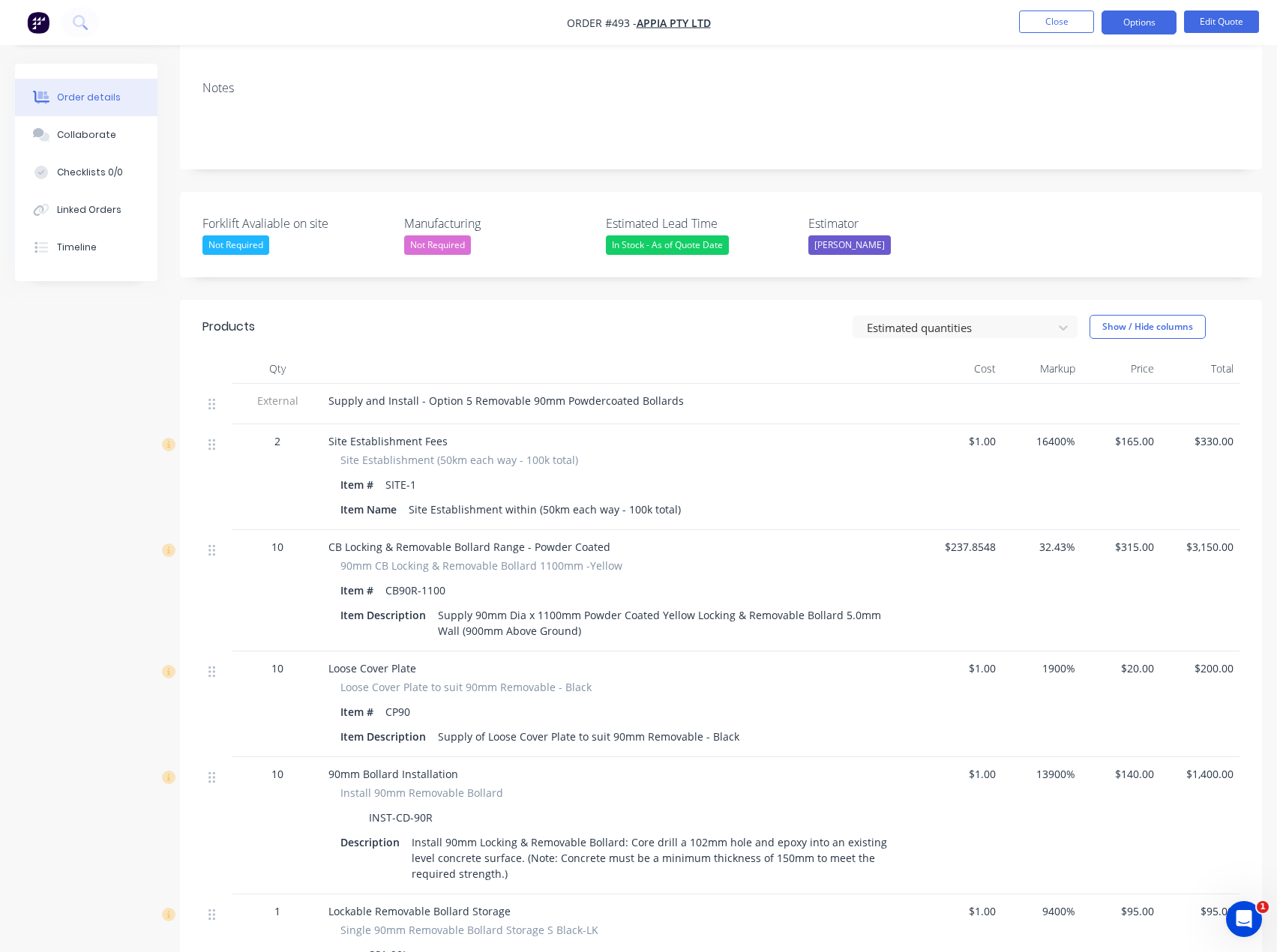
click at [673, 401] on div "Supply and Install - Option 5 Removable 90mm Powdercoated Bollards" at bounding box center [622, 401] width 588 height 16
click at [1201, 21] on button "Edit Quote" at bounding box center [1221, 21] width 75 height 22
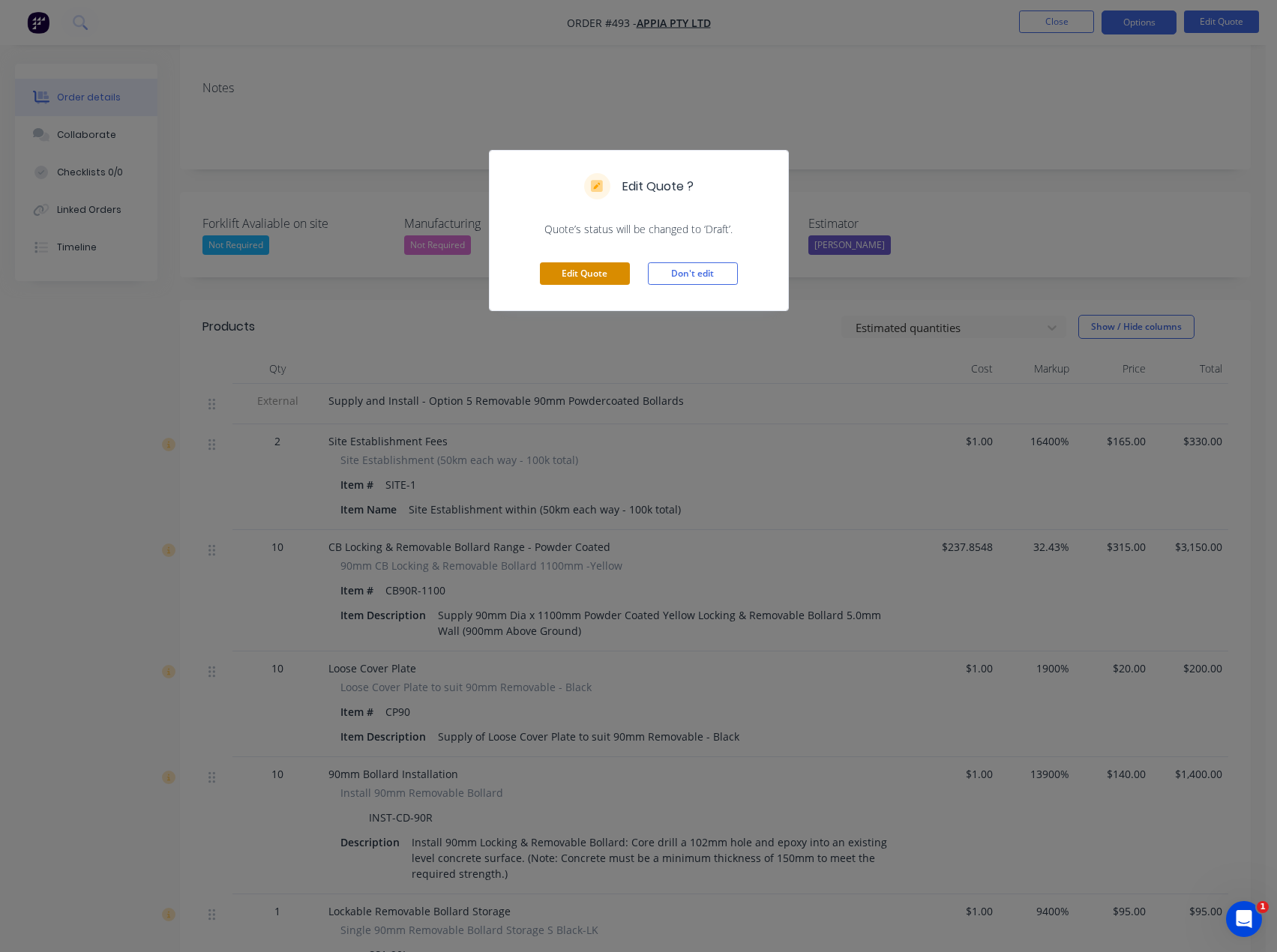
click at [604, 269] on button "Edit Quote" at bounding box center [584, 274] width 90 height 22
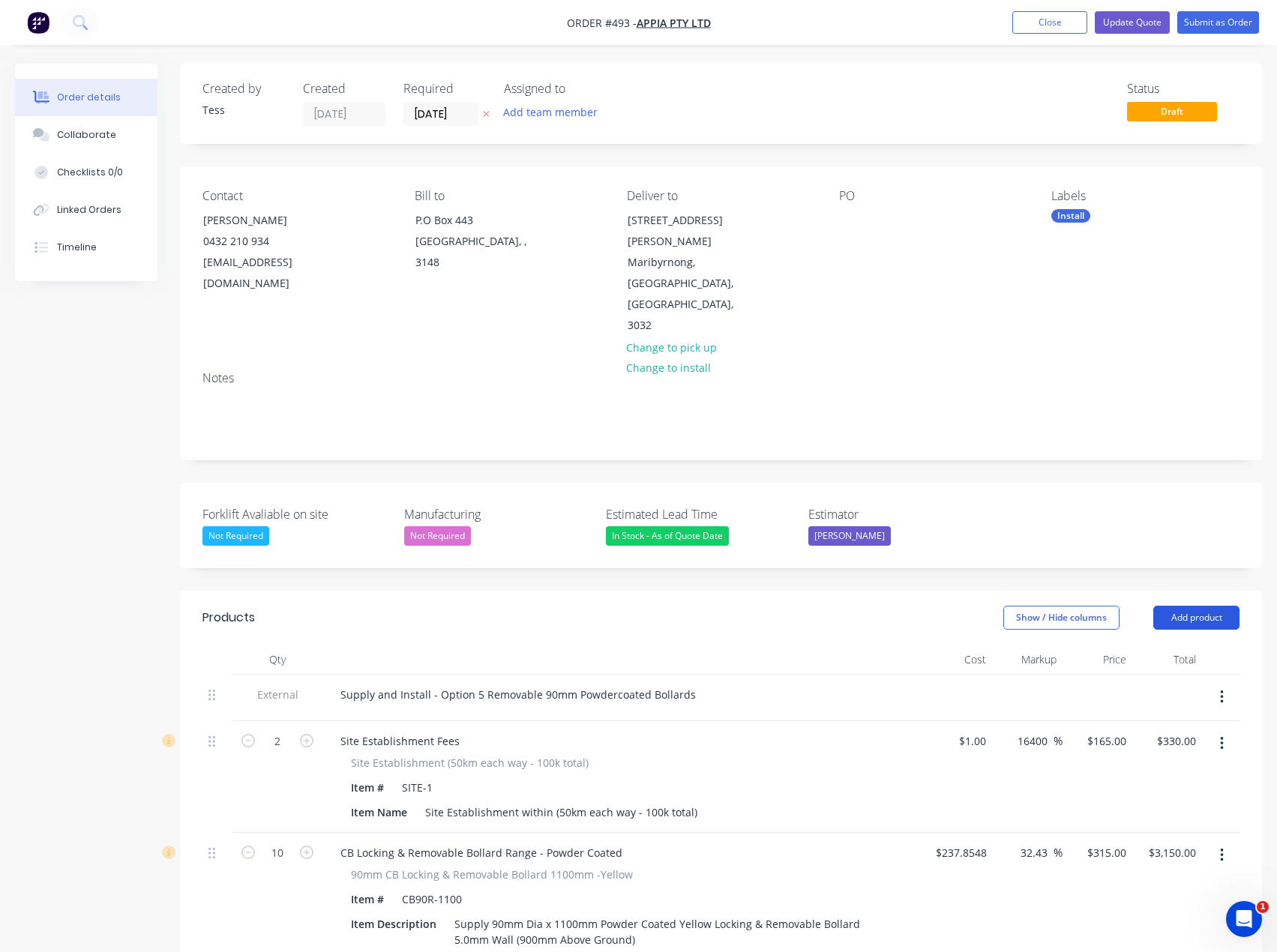
click at [1209, 606] on button "Add product" at bounding box center [1196, 618] width 86 height 24
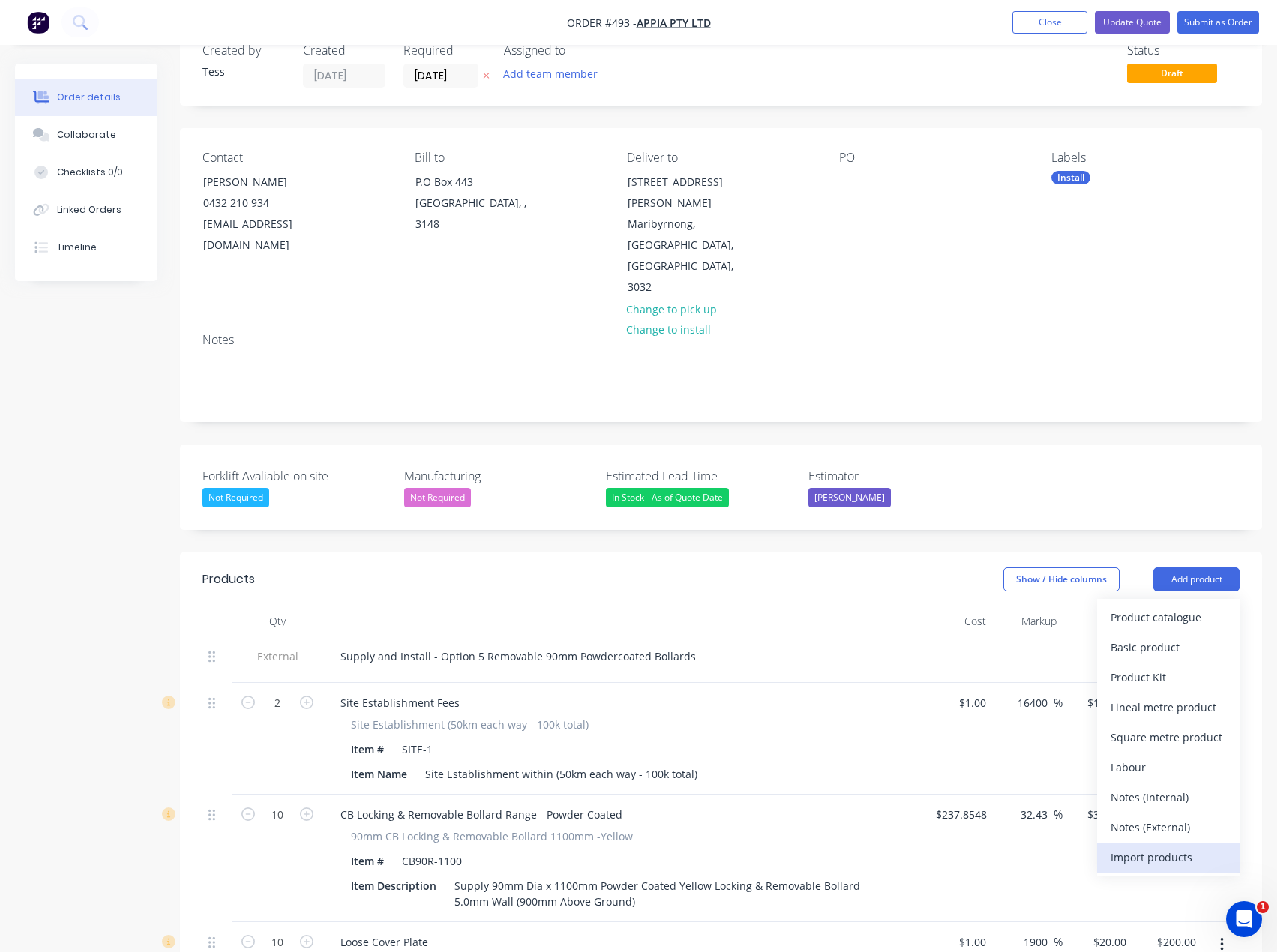
scroll to position [75, 0]
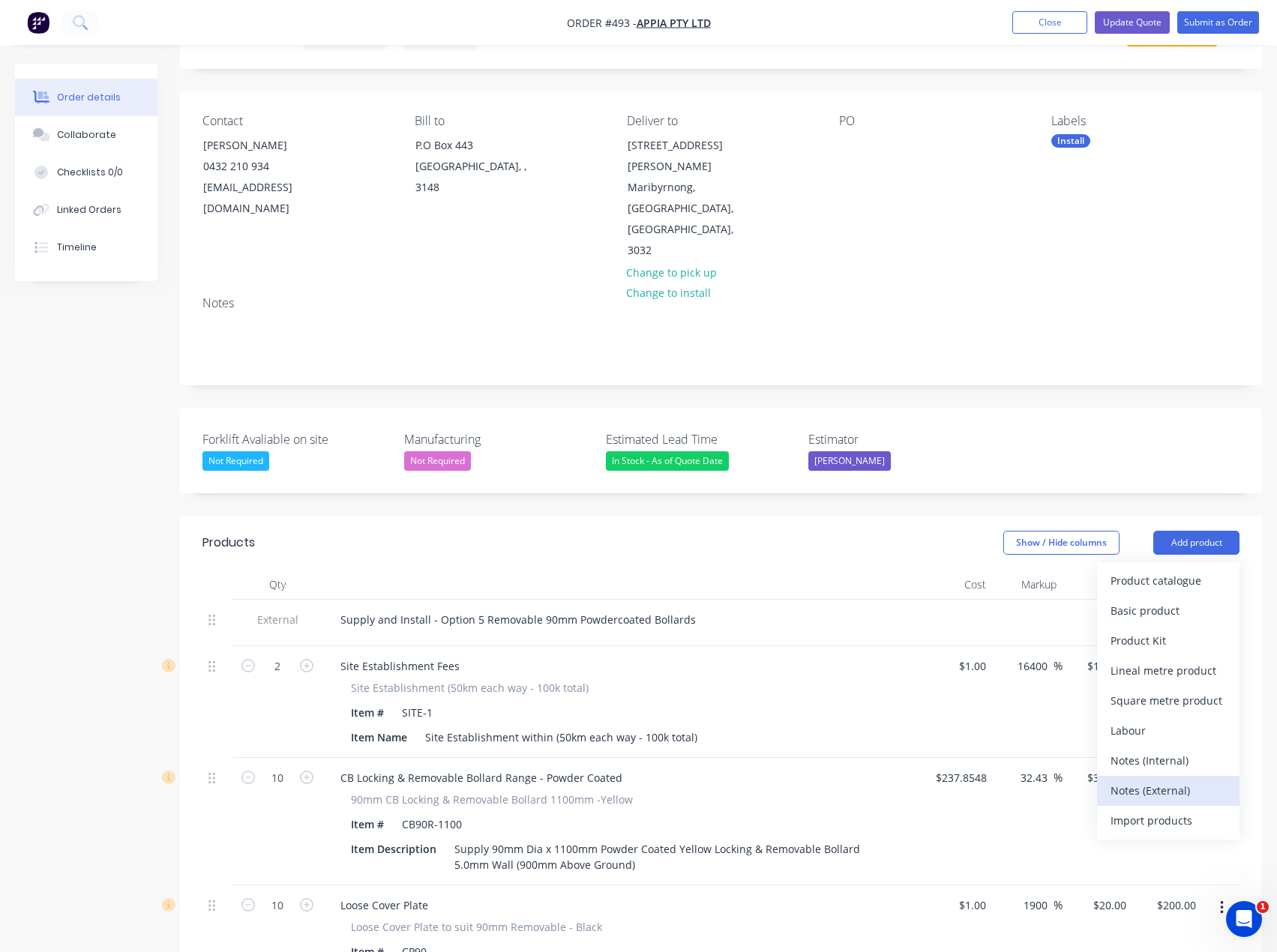
click at [1159, 780] on div "Notes (External)" at bounding box center [1167, 791] width 115 height 21
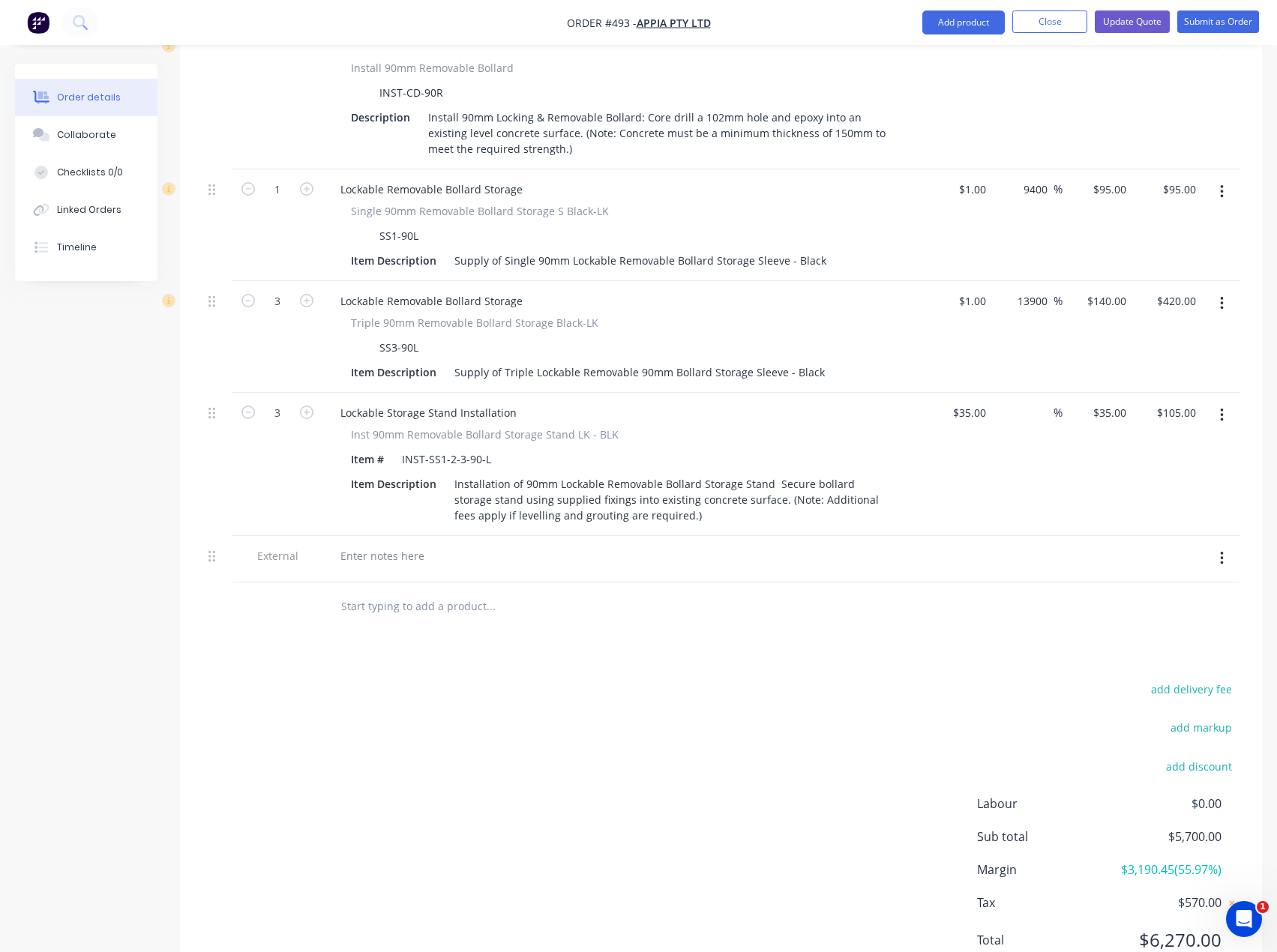
scroll to position [1050, 0]
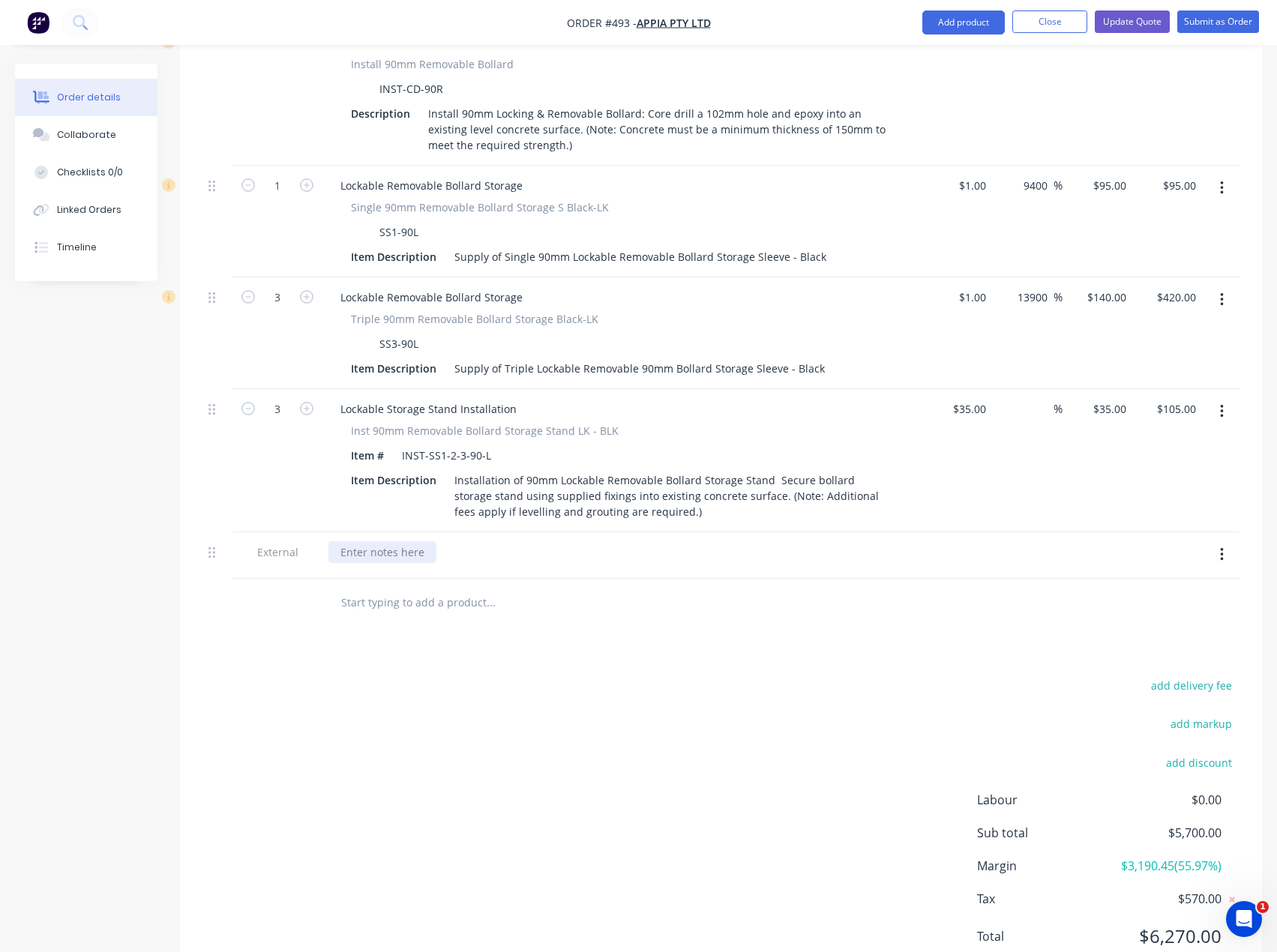
click at [373, 542] on div at bounding box center [382, 552] width 108 height 21
paste div
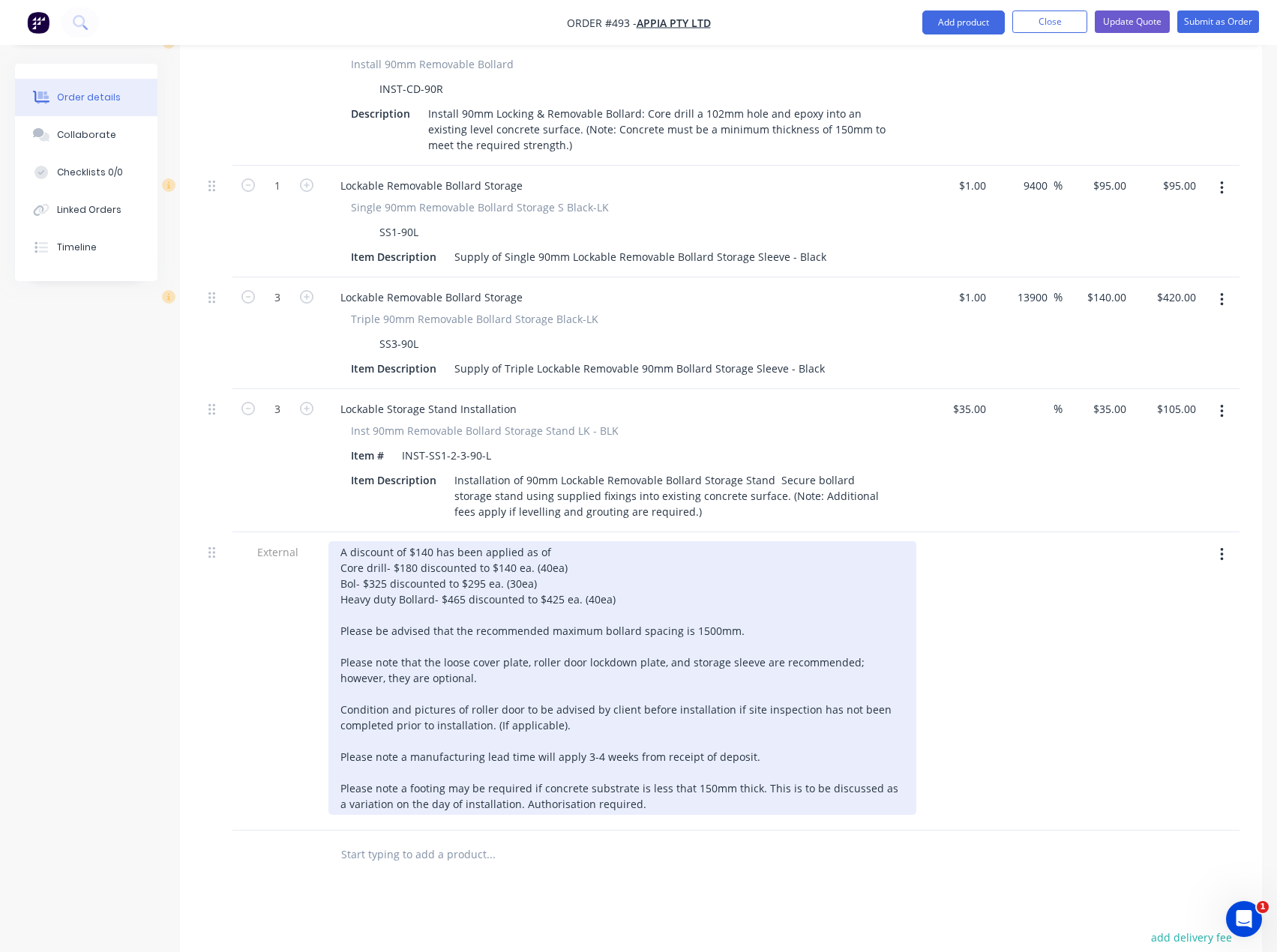
click at [431, 542] on div "A discount of $140 has been applied as of Core drill- $180 discounted to $140 e…" at bounding box center [622, 678] width 588 height 274
click at [576, 542] on div "A discount of $140 has been applied as of Core drill- $180 discounted to $140 e…" at bounding box center [622, 678] width 588 height 274
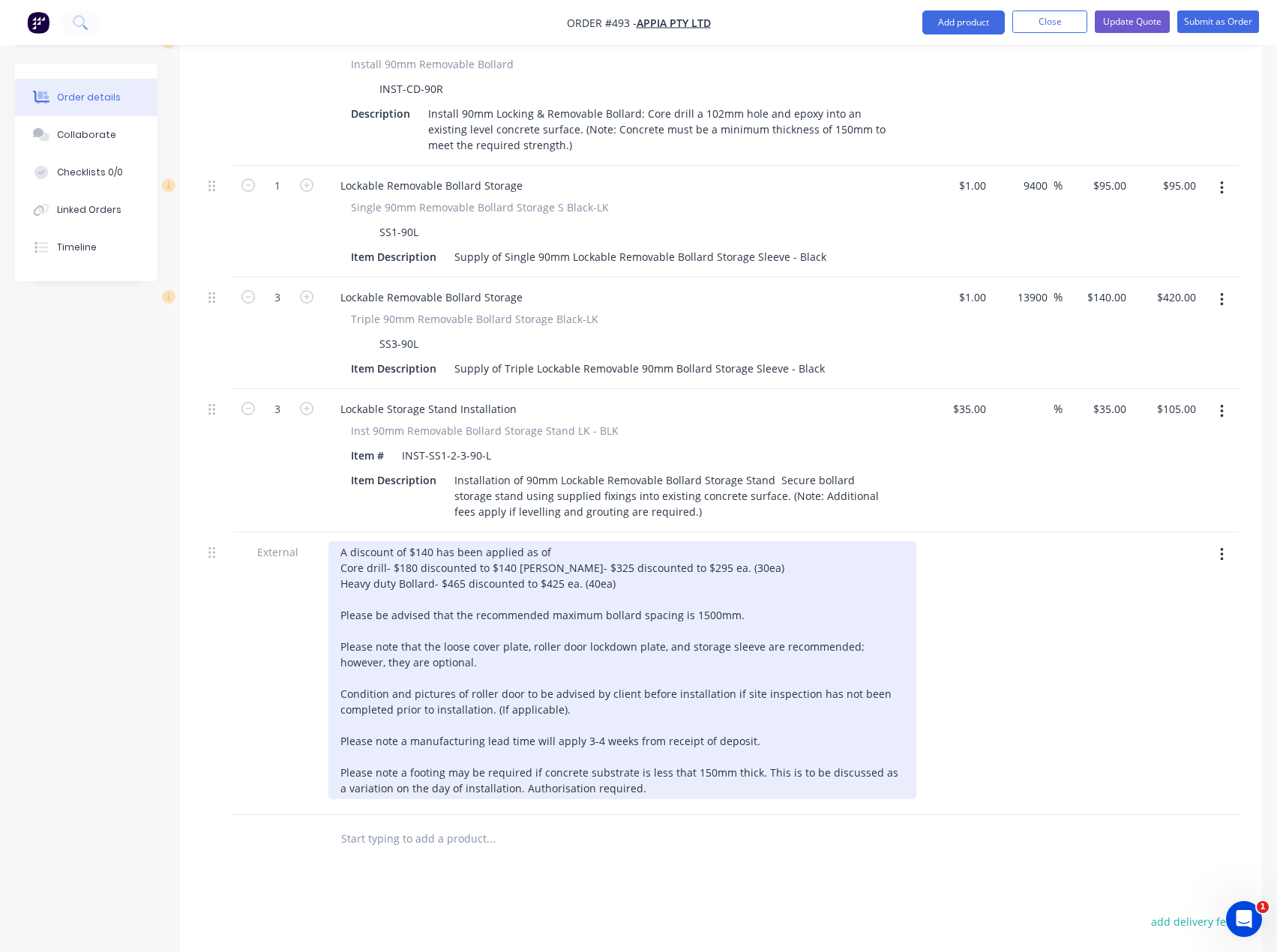
click at [549, 542] on div "A discount of $140 has been applied as of Core drill- $180 discounted to $140 […" at bounding box center [622, 670] width 588 height 258
drag, startPoint x: 545, startPoint y: 542, endPoint x: 500, endPoint y: 539, distance: 45.1
click at [500, 542] on div "A discount of $140 has been applied as of Core drill- $180 discounted to $140 […" at bounding box center [622, 670] width 588 height 258
click at [483, 542] on div "A discount of $140 has been applied as of Core drill- $180 discounted to $140 […" at bounding box center [622, 670] width 588 height 258
click at [564, 551] on div "A discount of $140 has been applied as of Core drill- $180 discounted to $140 […" at bounding box center [622, 670] width 588 height 258
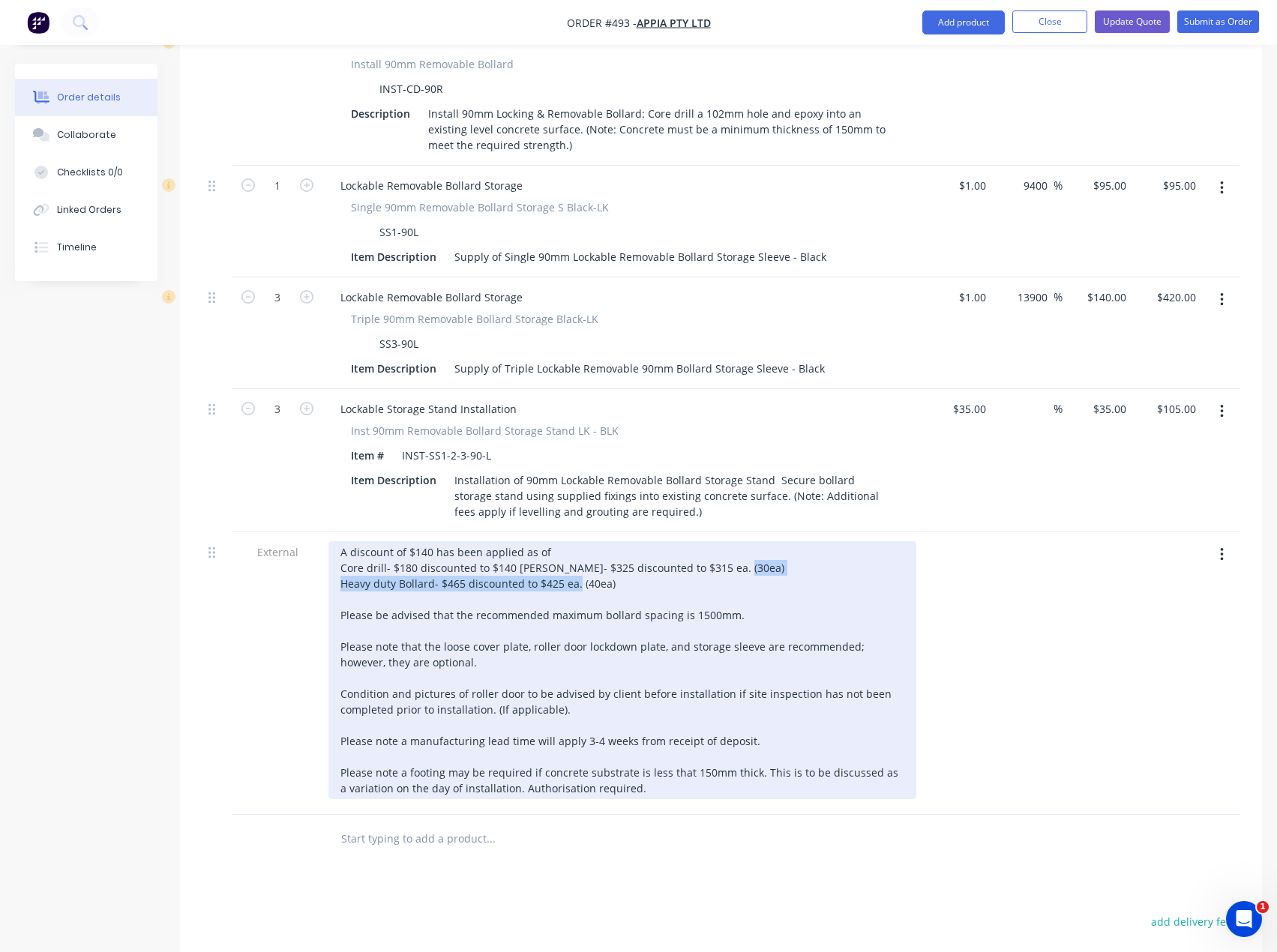
drag, startPoint x: 619, startPoint y: 552, endPoint x: 344, endPoint y: 561, distance: 275.1
click at [344, 561] on div "A discount of $140 has been applied as of Core drill- $180 discounted to $140 […" at bounding box center [622, 670] width 588 height 258
click at [345, 569] on div "A discount of $140 has been applied as of Core drill- $180 discounted to $140 […" at bounding box center [622, 670] width 588 height 258
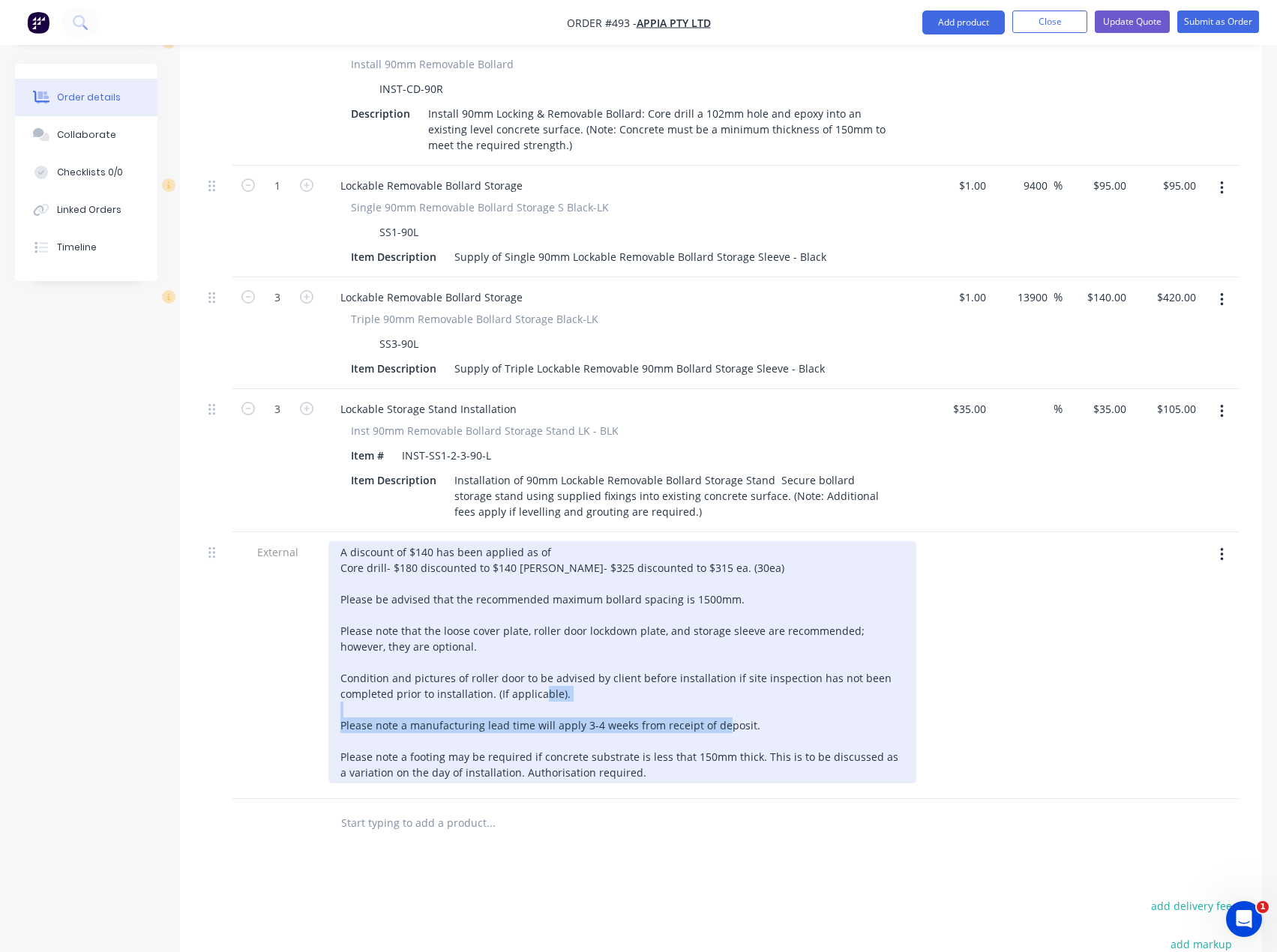
drag, startPoint x: 761, startPoint y: 701, endPoint x: 340, endPoint y: 701, distance: 421.0
click at [340, 701] on div "A discount of $140 has been applied as of Core drill- $180 discounted to $140 […" at bounding box center [622, 663] width 588 height 243
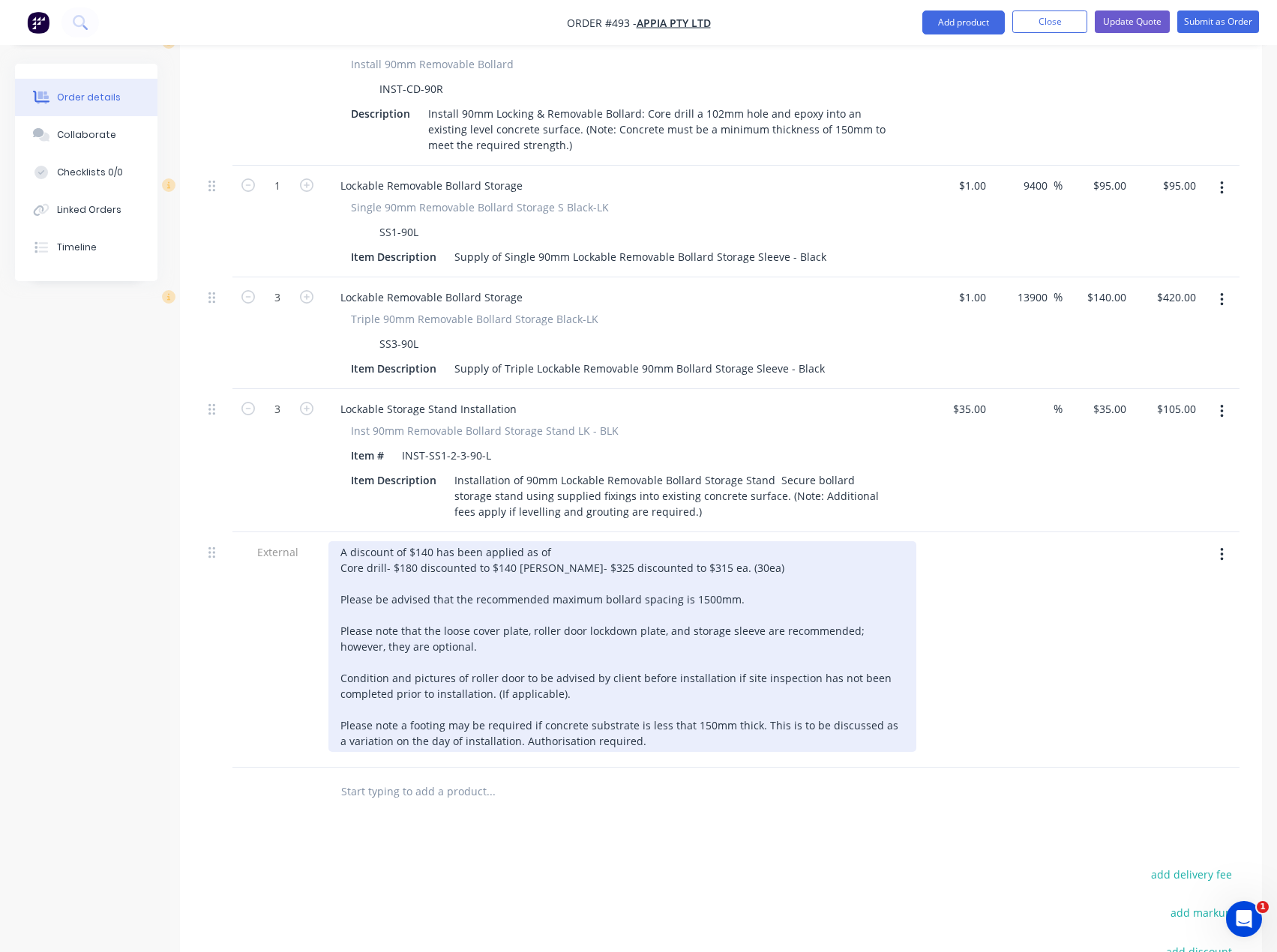
click at [549, 542] on div "A discount of $140 has been applied as of Core drill- $180 discounted to $140 […" at bounding box center [622, 647] width 588 height 211
click at [545, 542] on div "A discount of $140 has been applied as of [DATE]. Core drill- $180 discounted t…" at bounding box center [622, 647] width 588 height 211
click at [431, 542] on div "A discount of $140 has been applied as of [DATE]. Core drill- $180 discounted t…" at bounding box center [622, 647] width 588 height 211
click at [593, 542] on div "A discount of $500 has been applied as of [DATE]. Core drill- $180 discounted t…" at bounding box center [622, 647] width 588 height 211
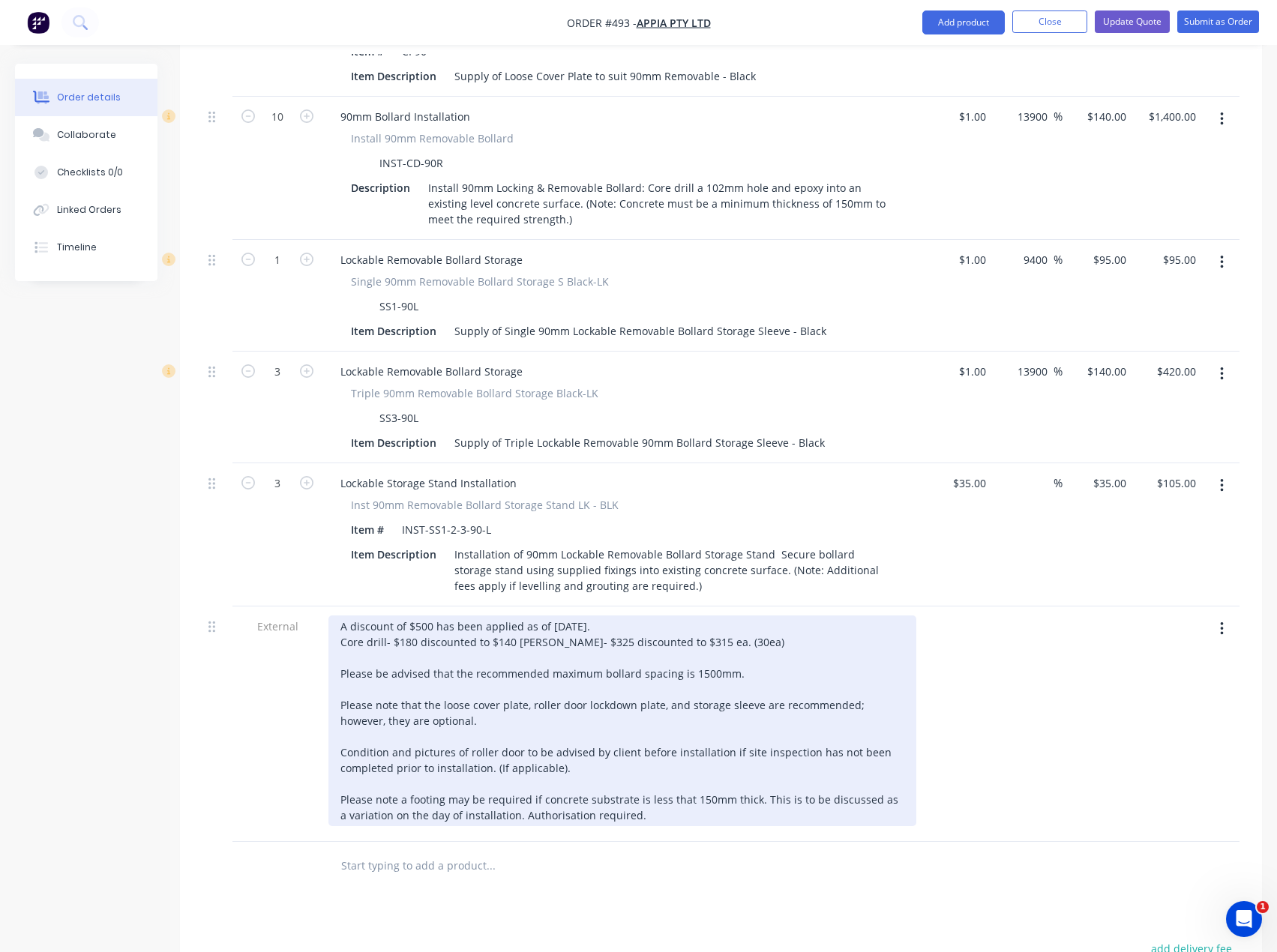
scroll to position [975, 0]
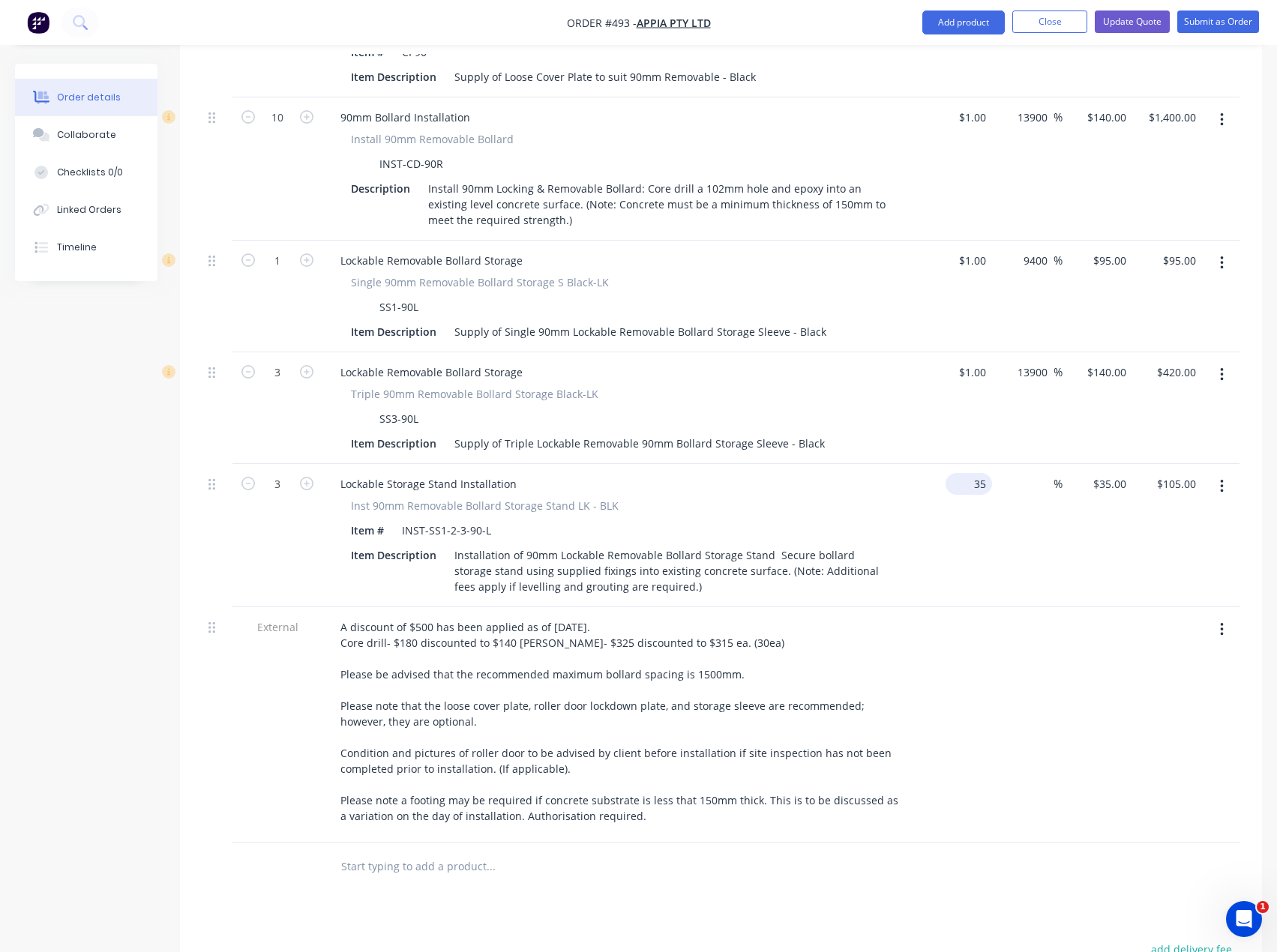
click at [966, 473] on div "35 $35.00" at bounding box center [968, 484] width 46 height 21
type input "$1.00"
type input "1"
type input "$3.00"
click at [1116, 473] on input "1" at bounding box center [1112, 484] width 41 height 21
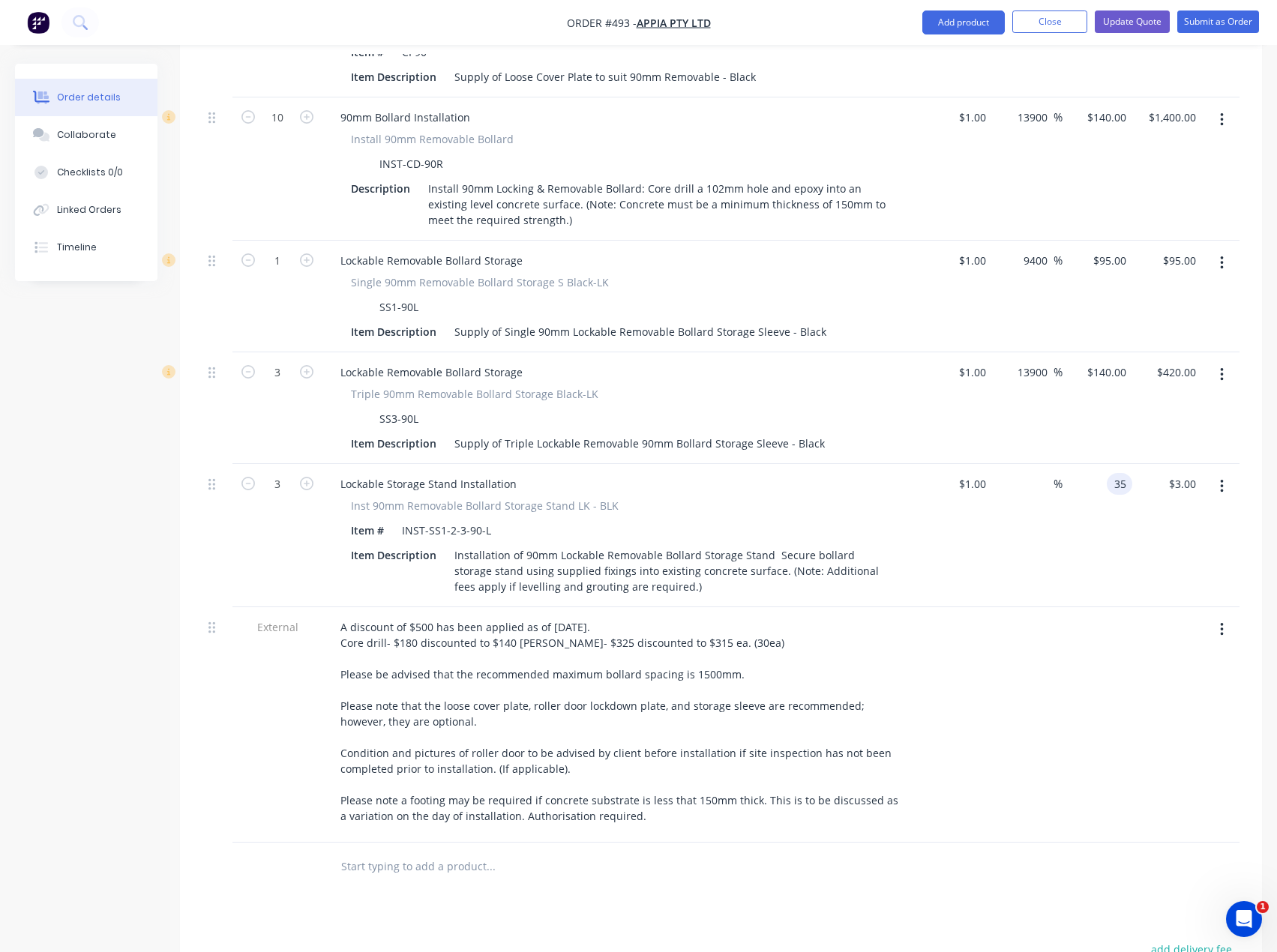
type input "35"
type input "3400"
type input "$35.00"
type input "$105.00"
click at [989, 608] on div at bounding box center [957, 725] width 70 height 235
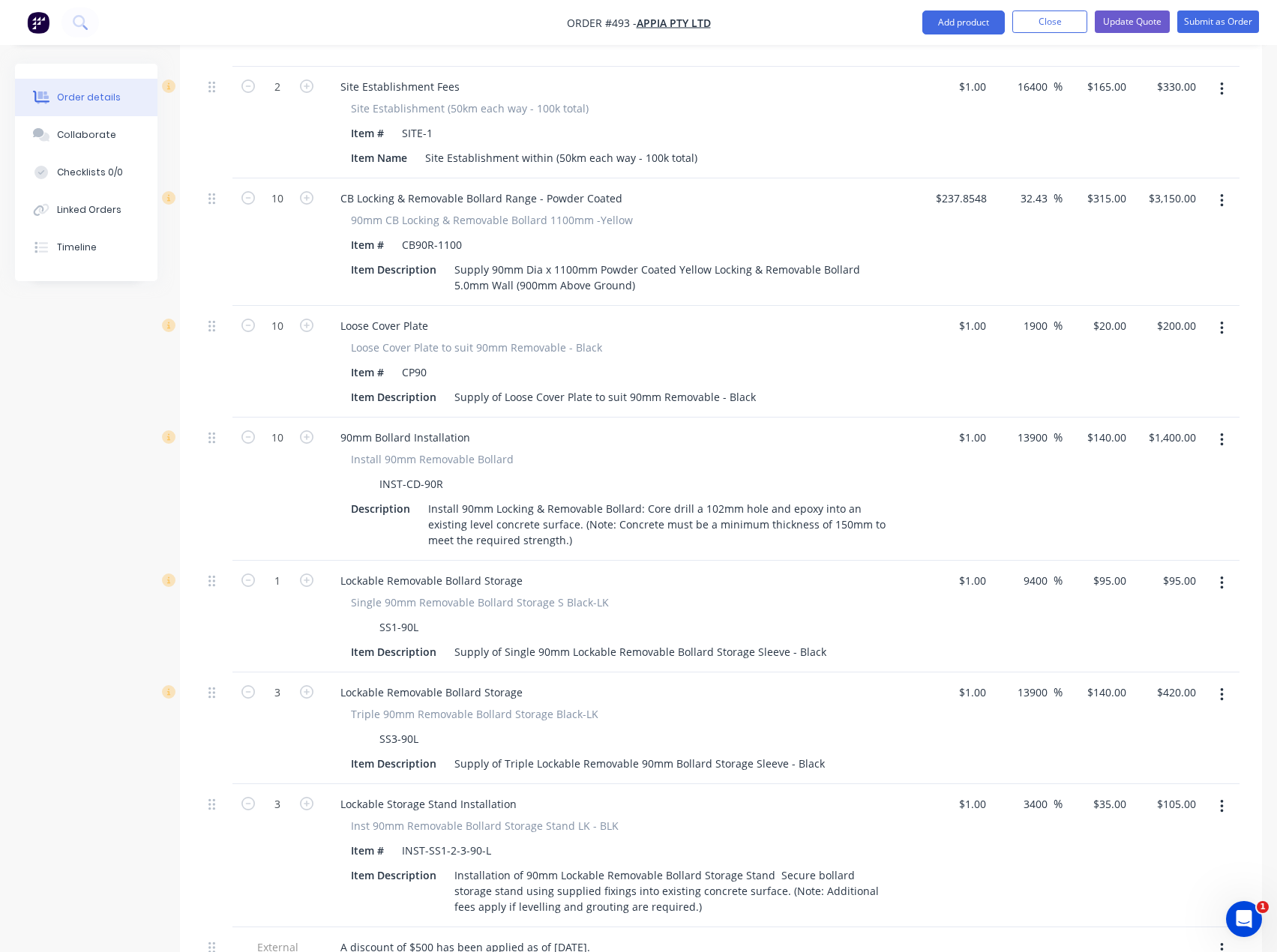
scroll to position [675, 0]
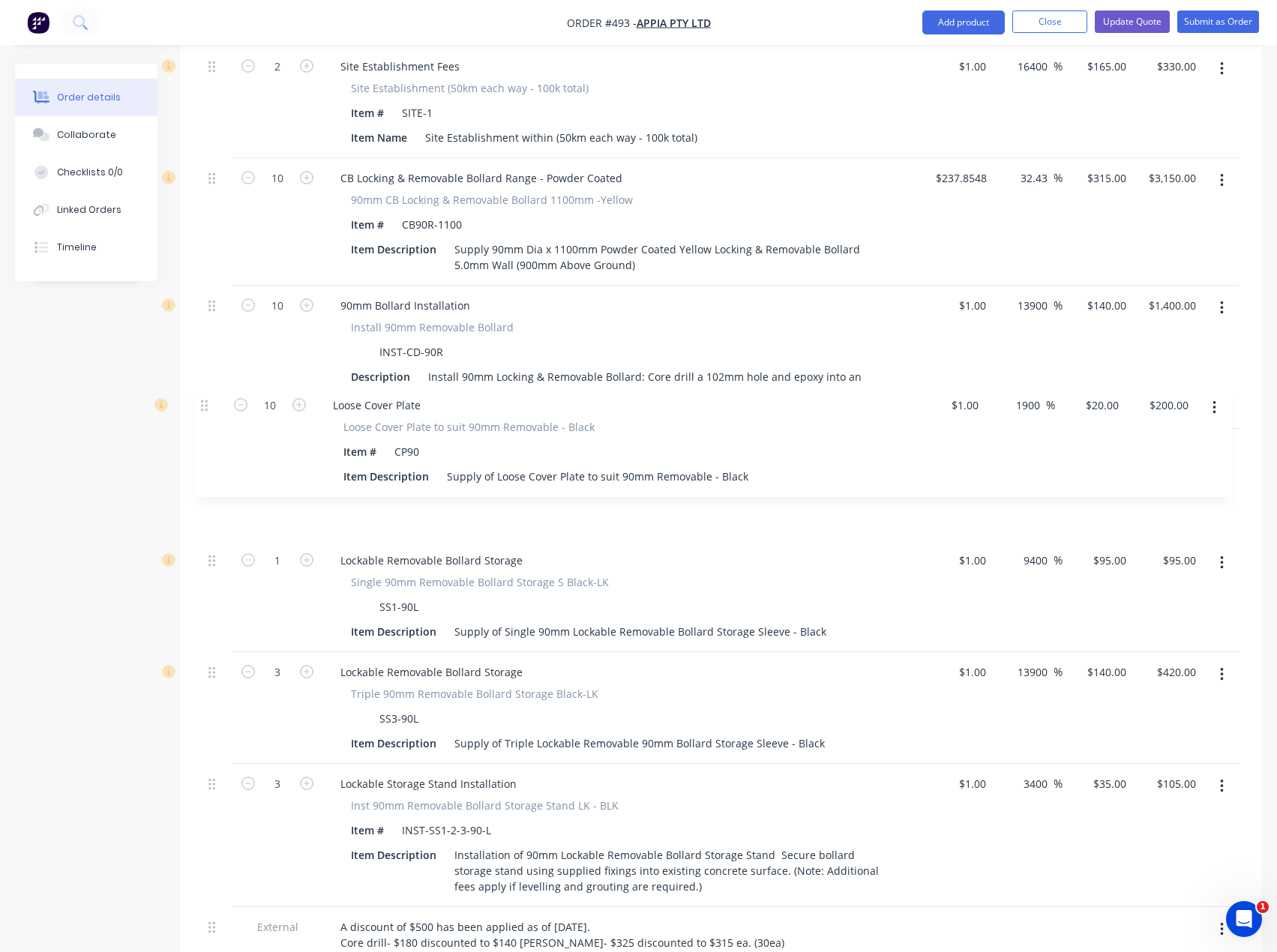
drag, startPoint x: 212, startPoint y: 266, endPoint x: 204, endPoint y: 411, distance: 145.2
click at [204, 411] on div "External Supply and Install - Option 5 Removable 90mm Powdercoated Bollards 2 S…" at bounding box center [721, 571] width 1037 height 1143
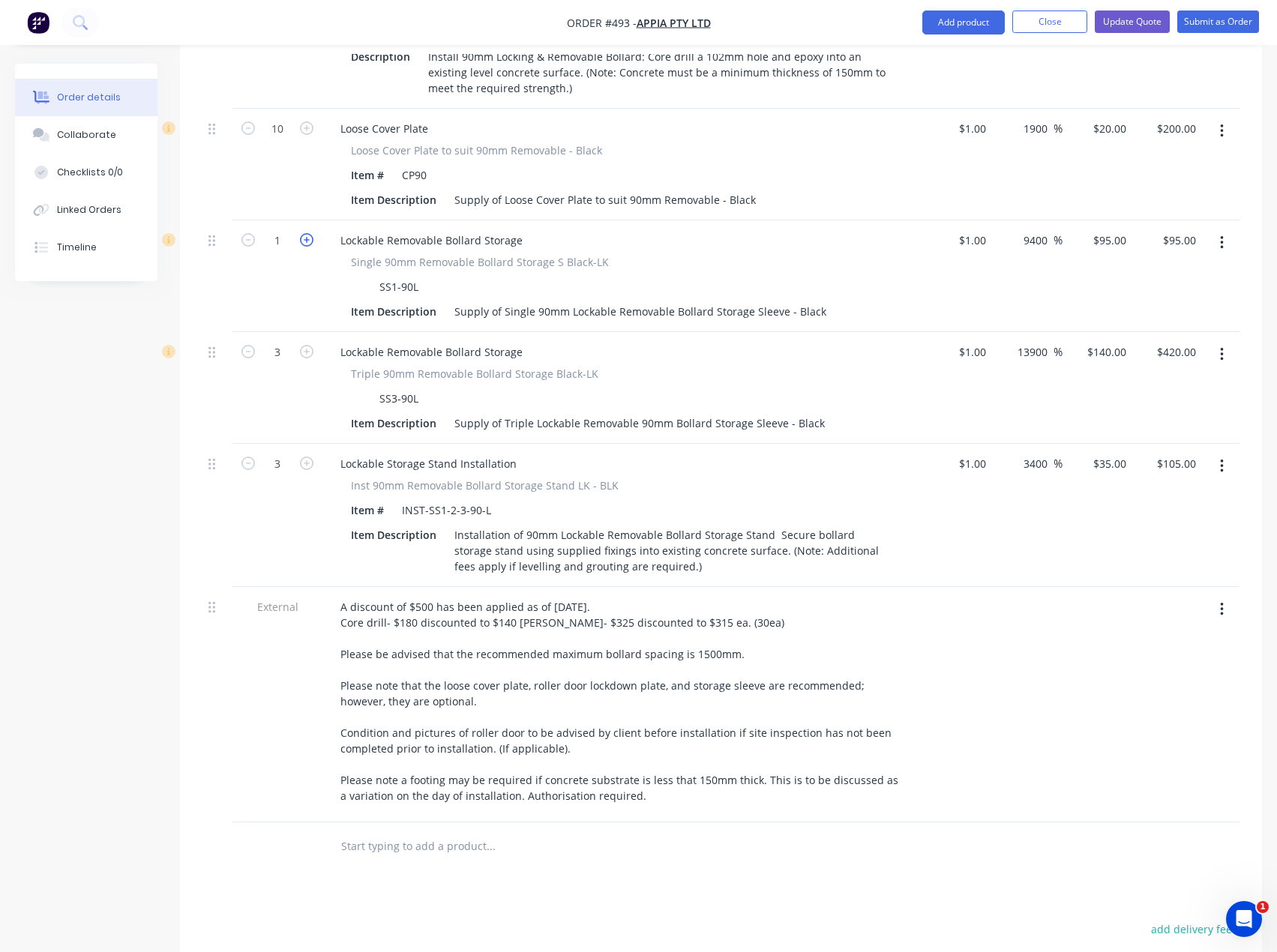
scroll to position [1050, 0]
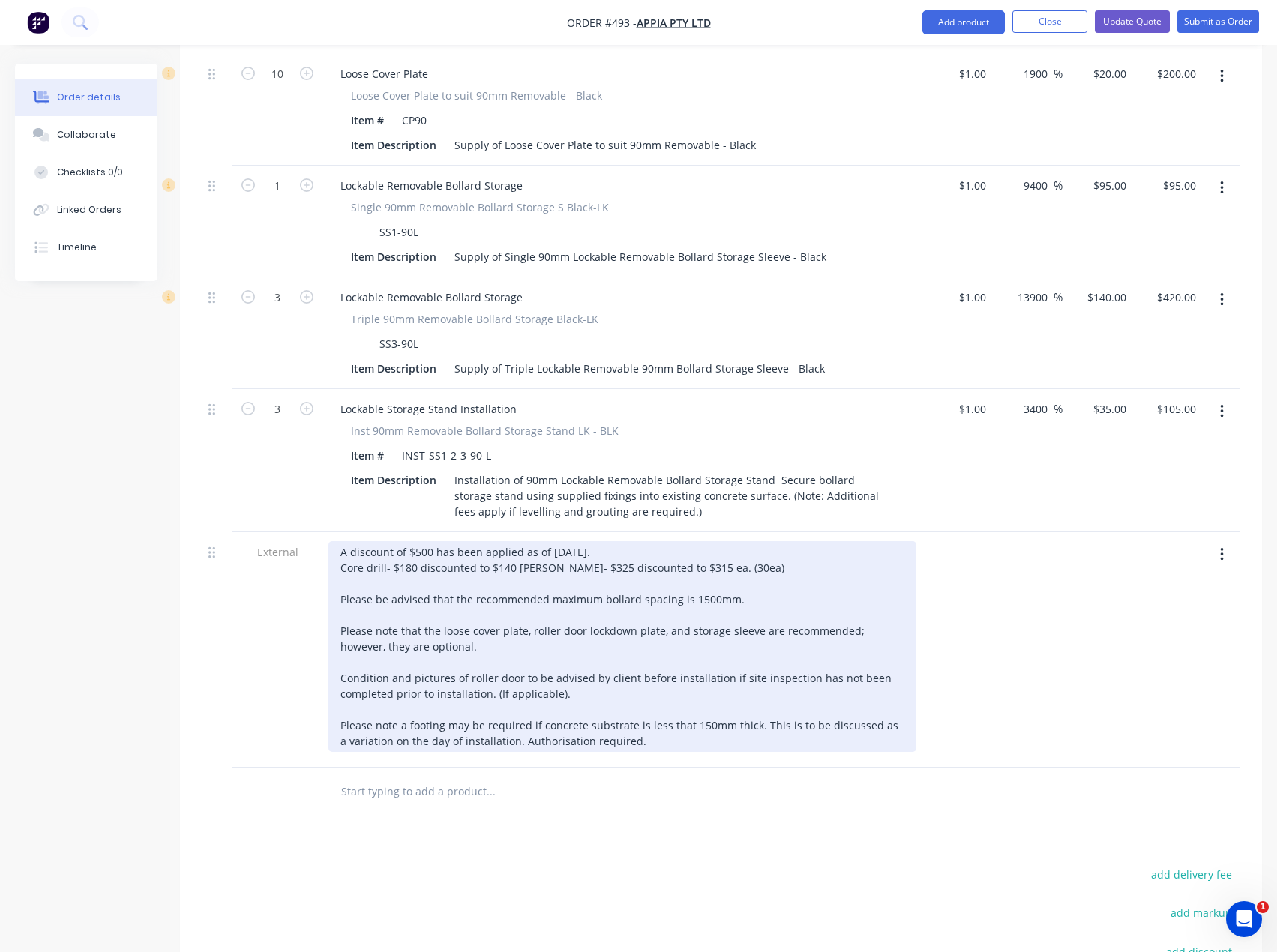
click at [536, 542] on div "A discount of $500 has been applied as of [DATE]. Core drill- $180 discounted t…" at bounding box center [622, 647] width 588 height 211
click at [490, 546] on div "A discount of $500 has been applied as of [DATE]. Core drill- $180 discounted t…" at bounding box center [622, 647] width 588 height 211
click at [516, 543] on div "A discount of $500 has been applied as of [DATE]. Core drill- $180 discounted t…" at bounding box center [622, 647] width 588 height 211
click at [531, 542] on div "A discount of $500 has been applied as of [DATE]. Core drill- $180 discounted t…" at bounding box center [622, 647] width 588 height 211
click at [521, 542] on div "A discount of $500 has been applied as of [DATE]. Core drill- $180 discounted t…" at bounding box center [622, 647] width 588 height 211
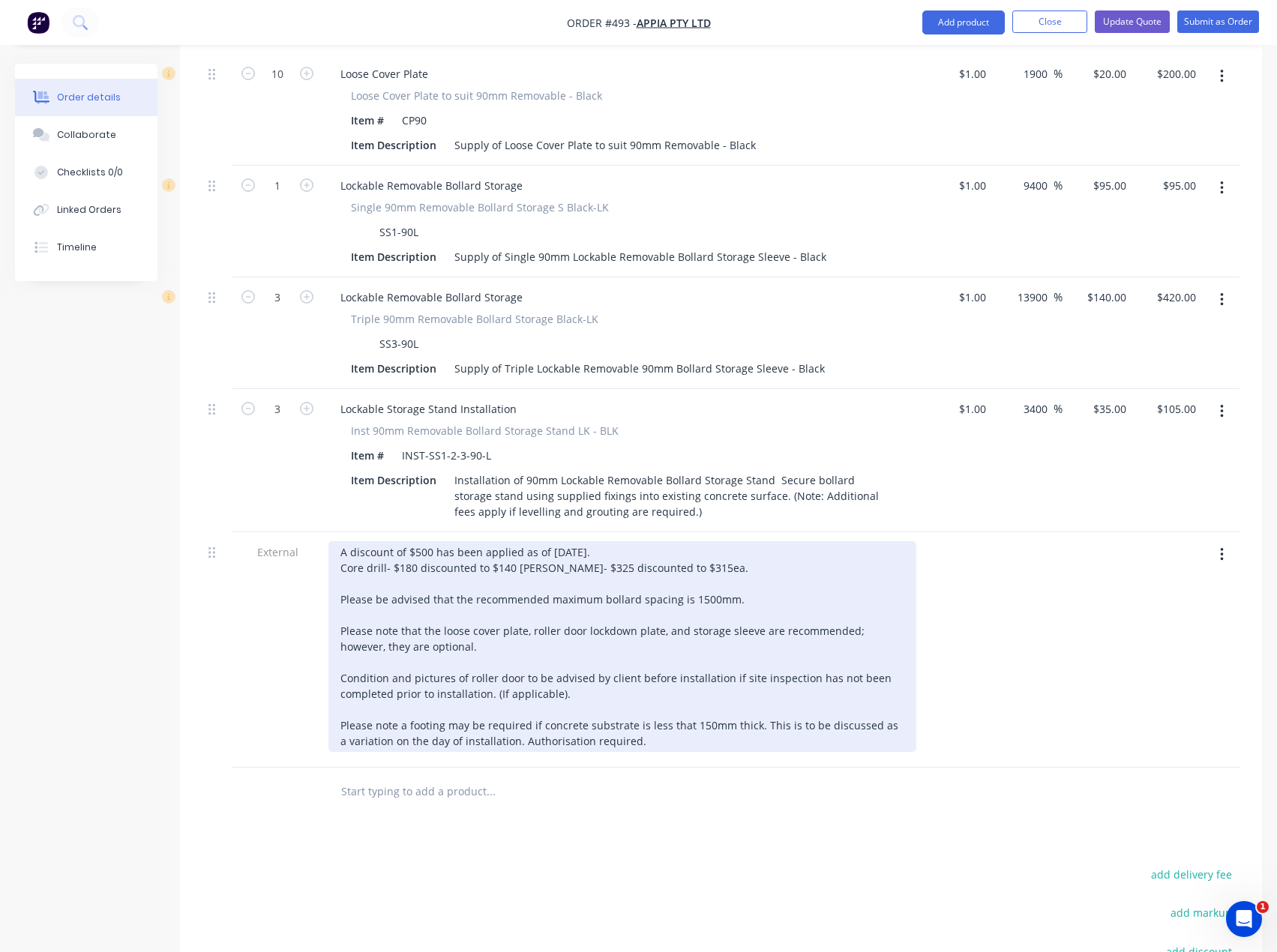
click at [517, 542] on div "A discount of $500 has been applied as of [DATE]. Core drill- $180 discounted t…" at bounding box center [622, 647] width 588 height 211
click at [536, 542] on div "A discount of $500 has been applied as of [DATE]. Core drill- $180 discounted t…" at bounding box center [622, 647] width 588 height 211
click at [527, 542] on div "A discount of $500 has been applied as of [DATE]. Core drill- $180 discounted t…" at bounding box center [622, 647] width 588 height 211
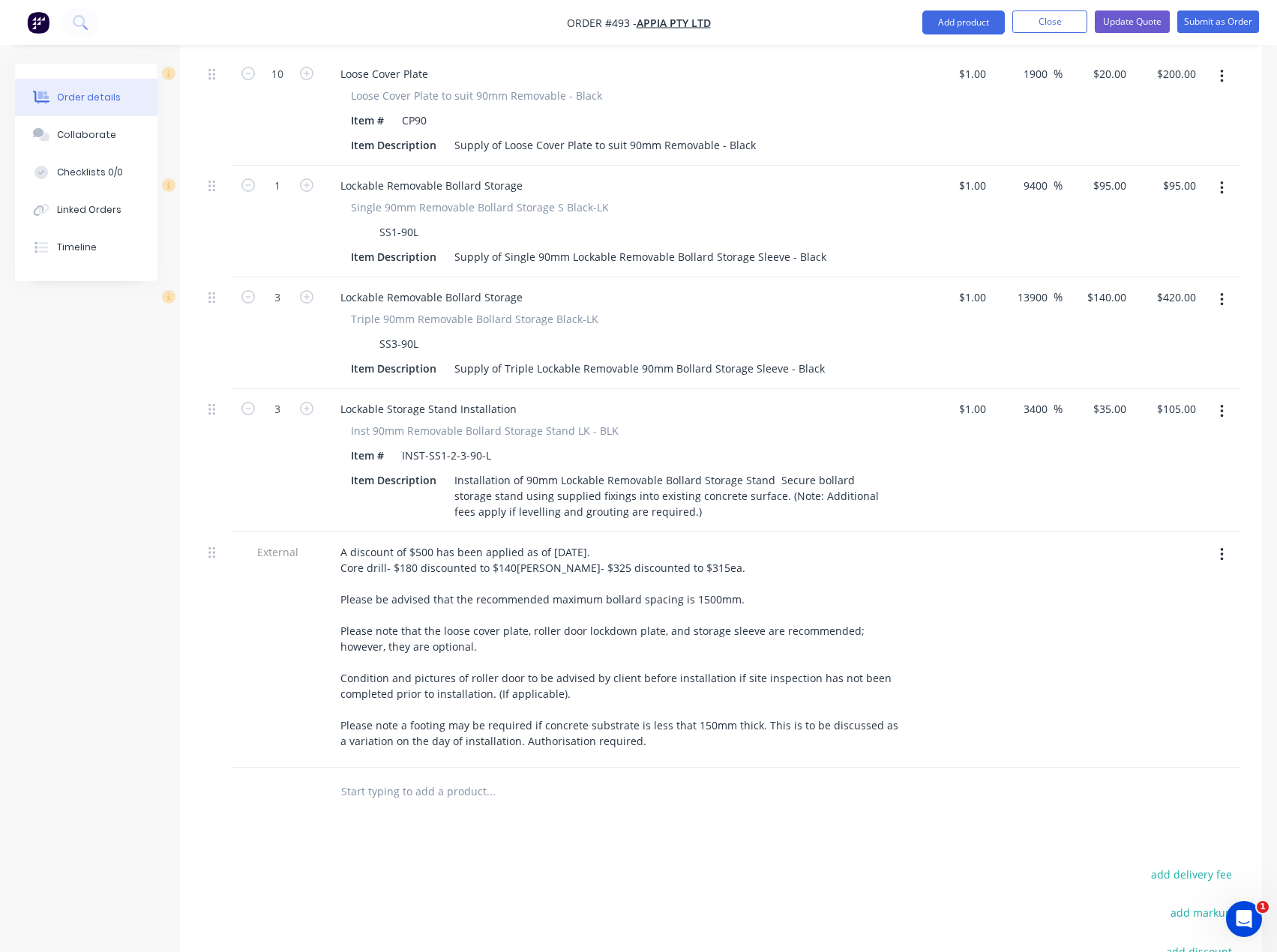
click at [941, 810] on div "Products Show / Hide columns Add product Qty Cost Markup Price Total External S…" at bounding box center [720, 359] width 1082 height 1635
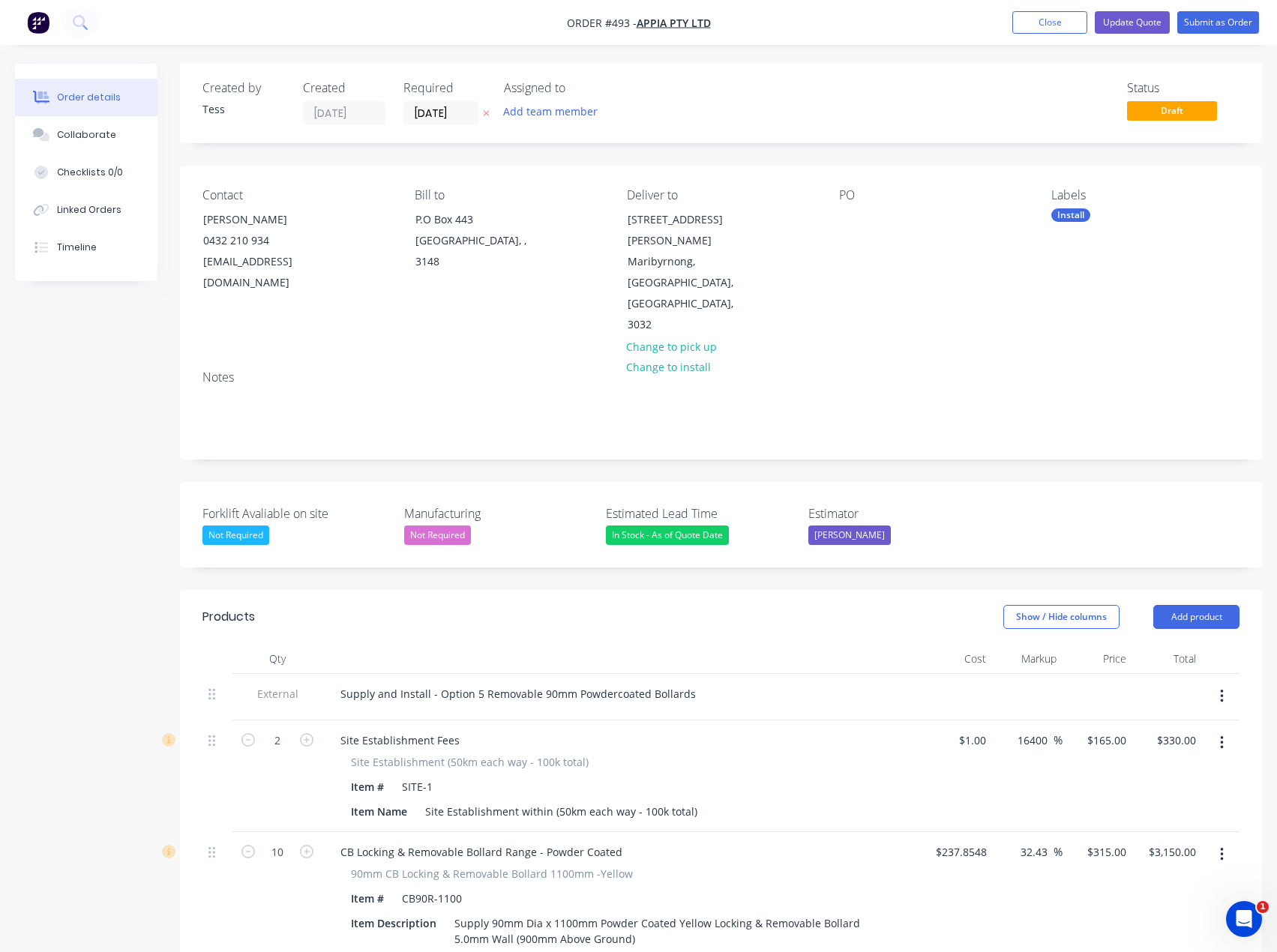
scroll to position [0, 0]
click at [544, 119] on button "Add team member" at bounding box center [550, 111] width 111 height 20
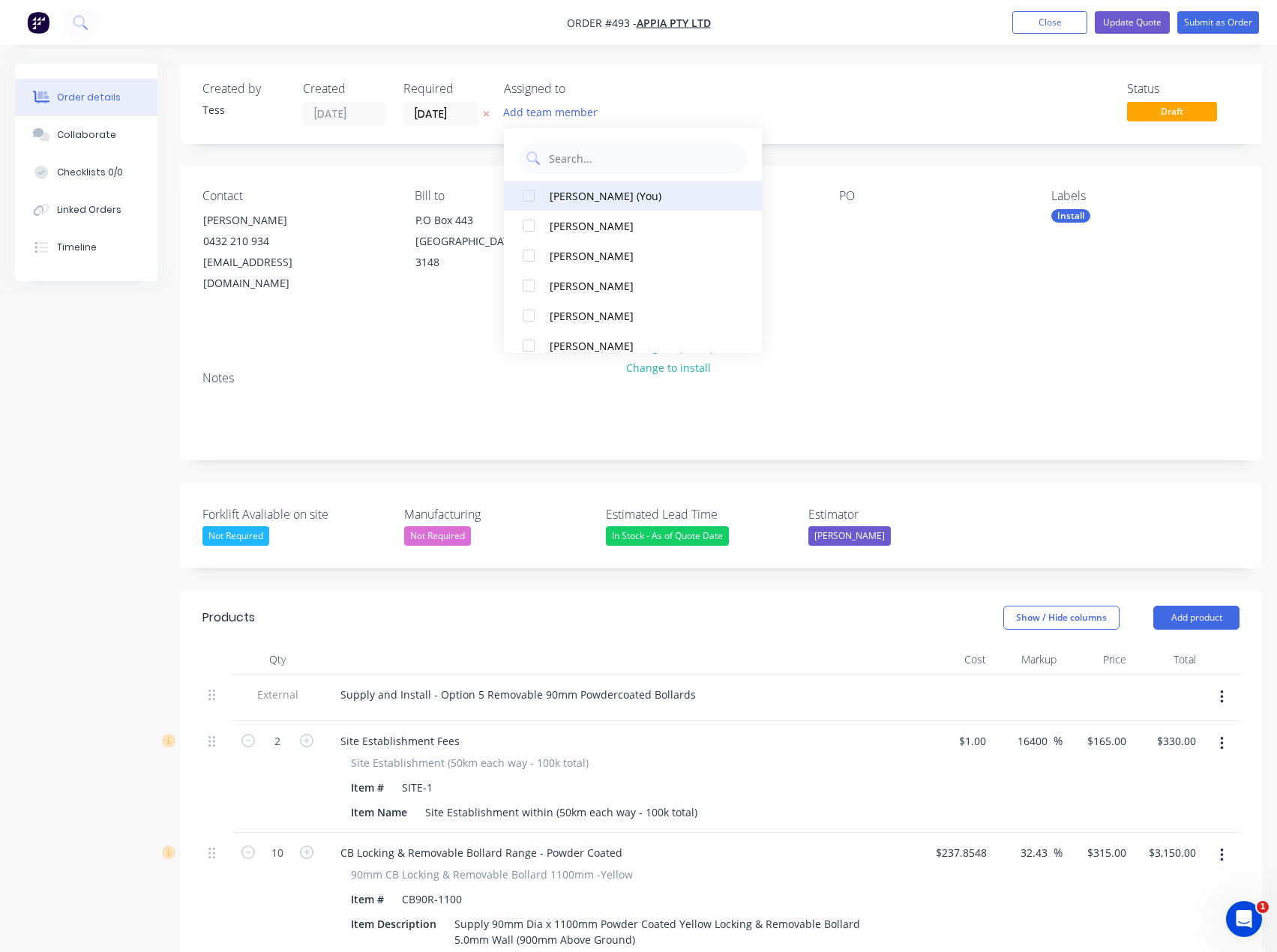
click at [564, 193] on div "[PERSON_NAME] (You)" at bounding box center [638, 196] width 177 height 16
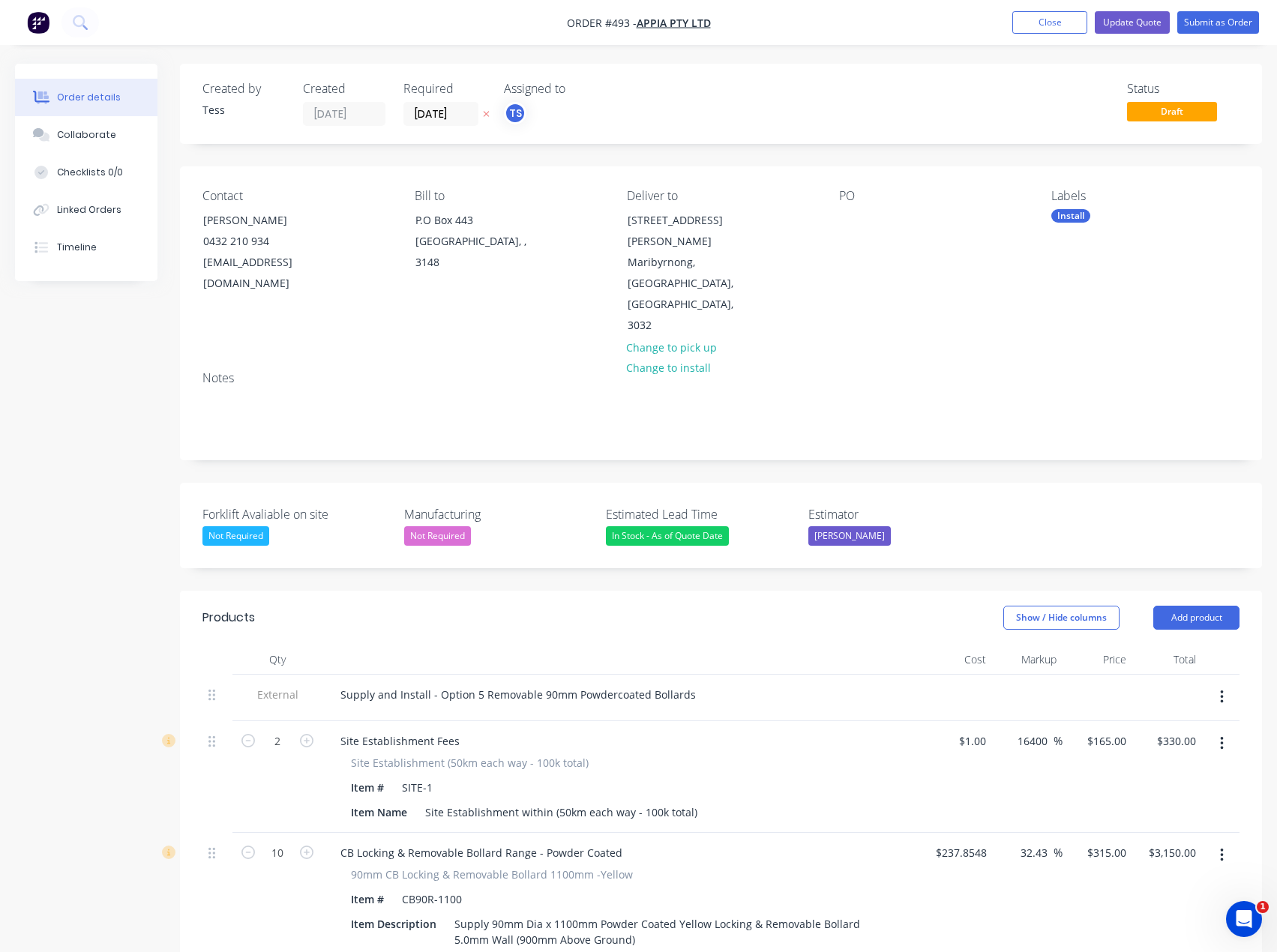
click at [663, 98] on div "Status Draft" at bounding box center [946, 104] width 585 height 45
click at [855, 222] on div at bounding box center [851, 220] width 24 height 21
click at [813, 294] on div "Deliver to [STREET_ADDRESS][PERSON_NAME] Change to pick up Change to install" at bounding box center [720, 263] width 188 height 148
click at [1137, 21] on button "Update Quote" at bounding box center [1132, 22] width 75 height 22
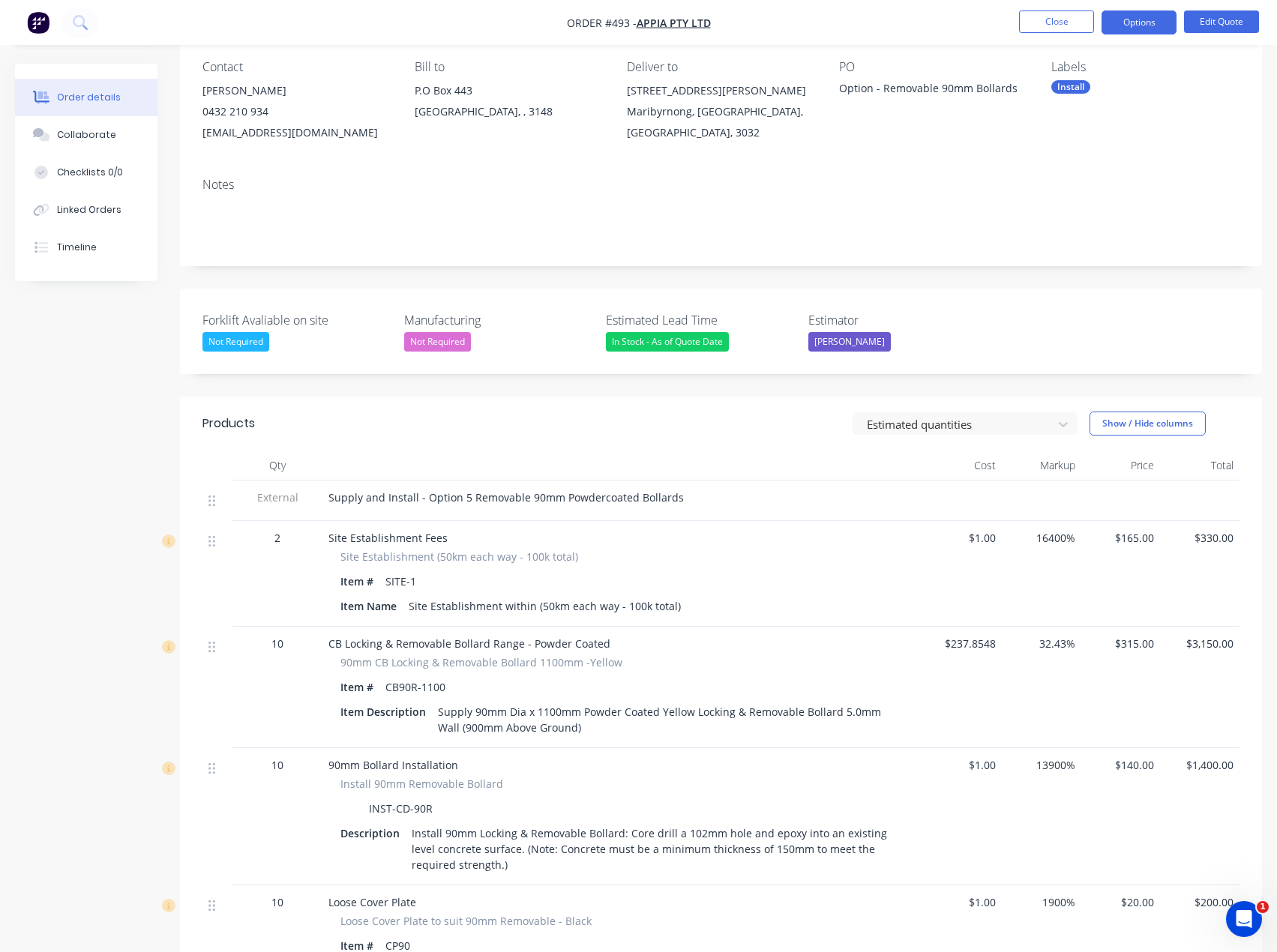
scroll to position [53, 0]
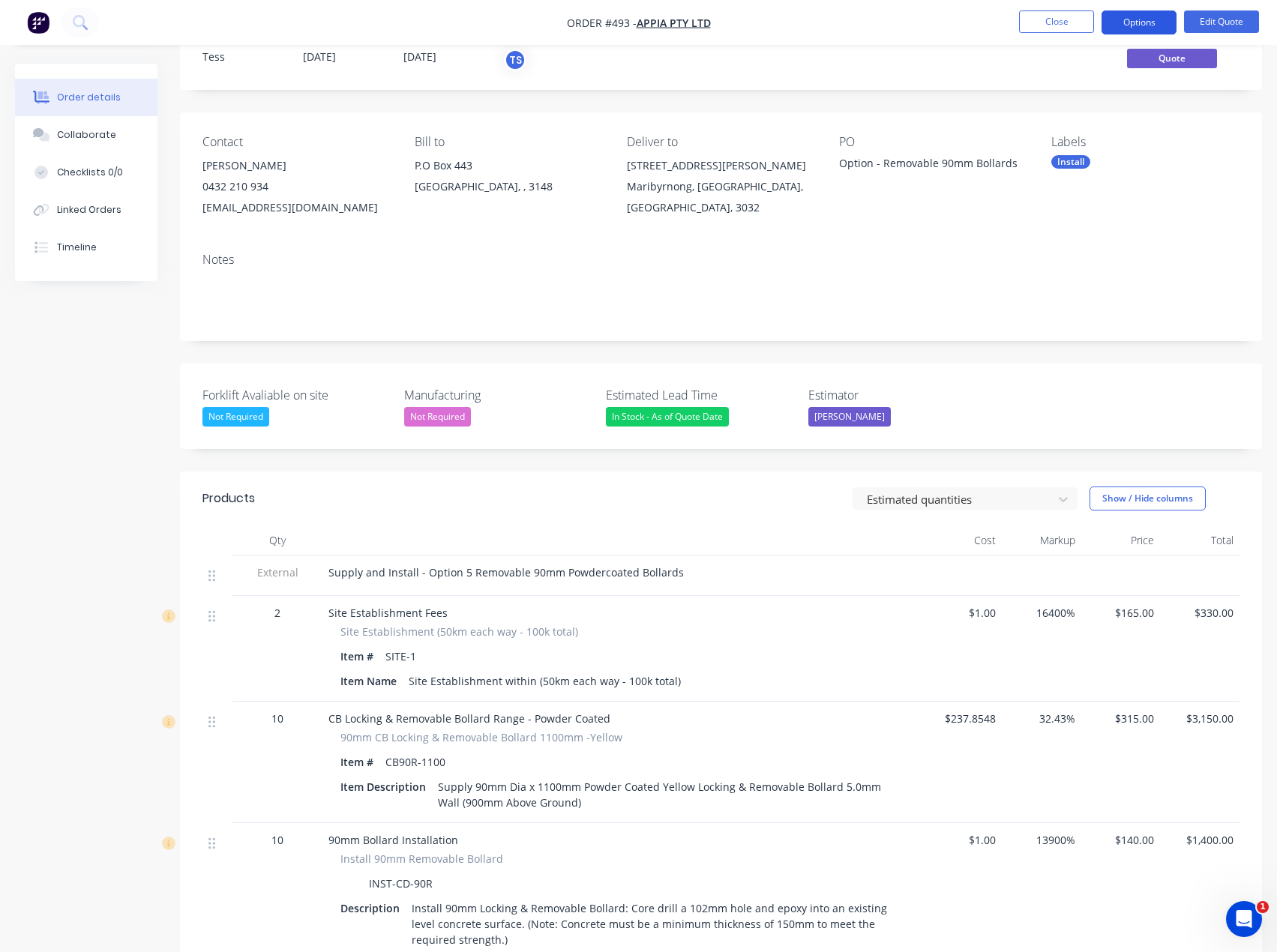
click at [1147, 19] on button "Options" at bounding box center [1139, 22] width 75 height 24
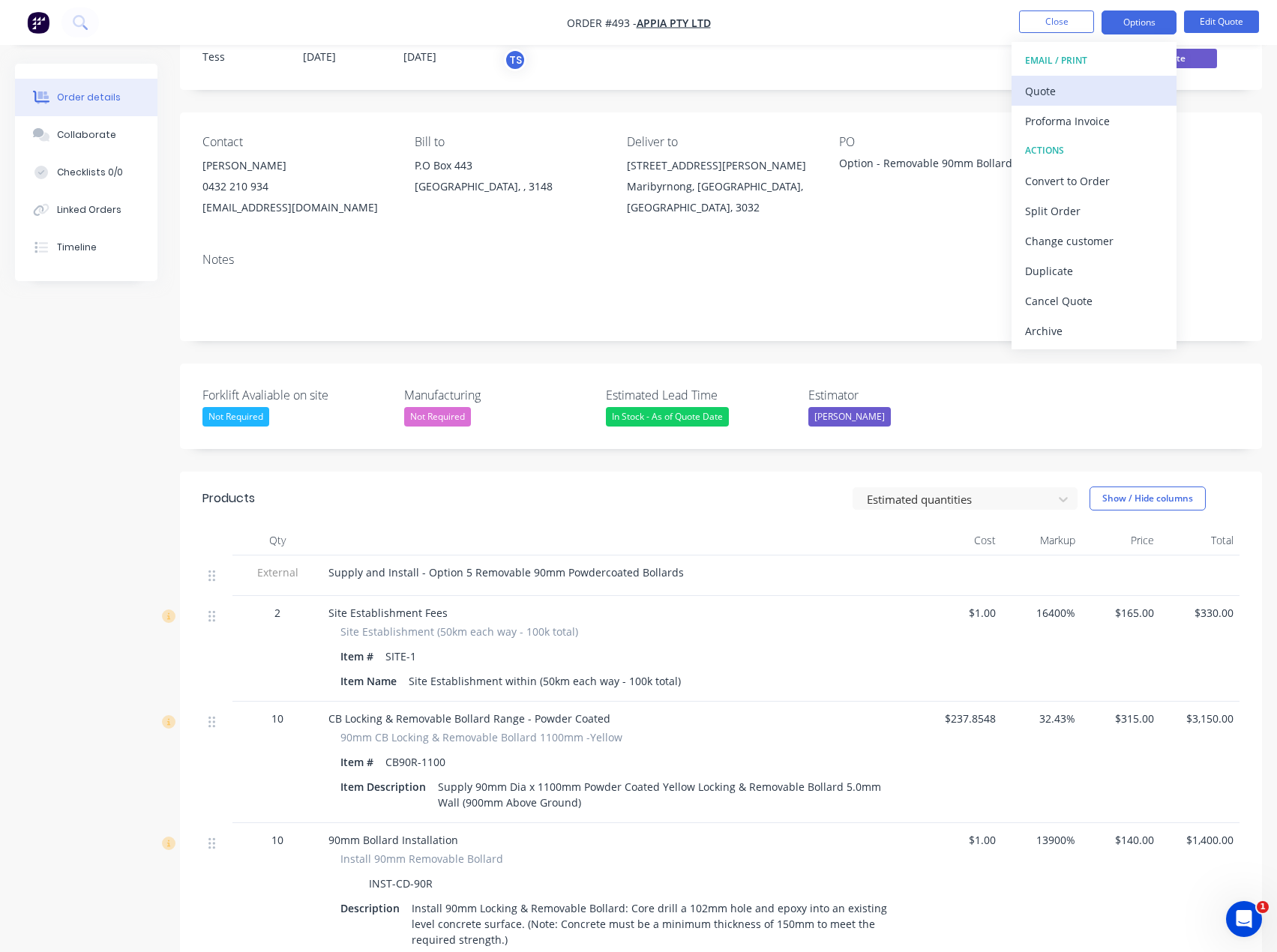
click at [1062, 89] on div "Quote" at bounding box center [1093, 91] width 138 height 21
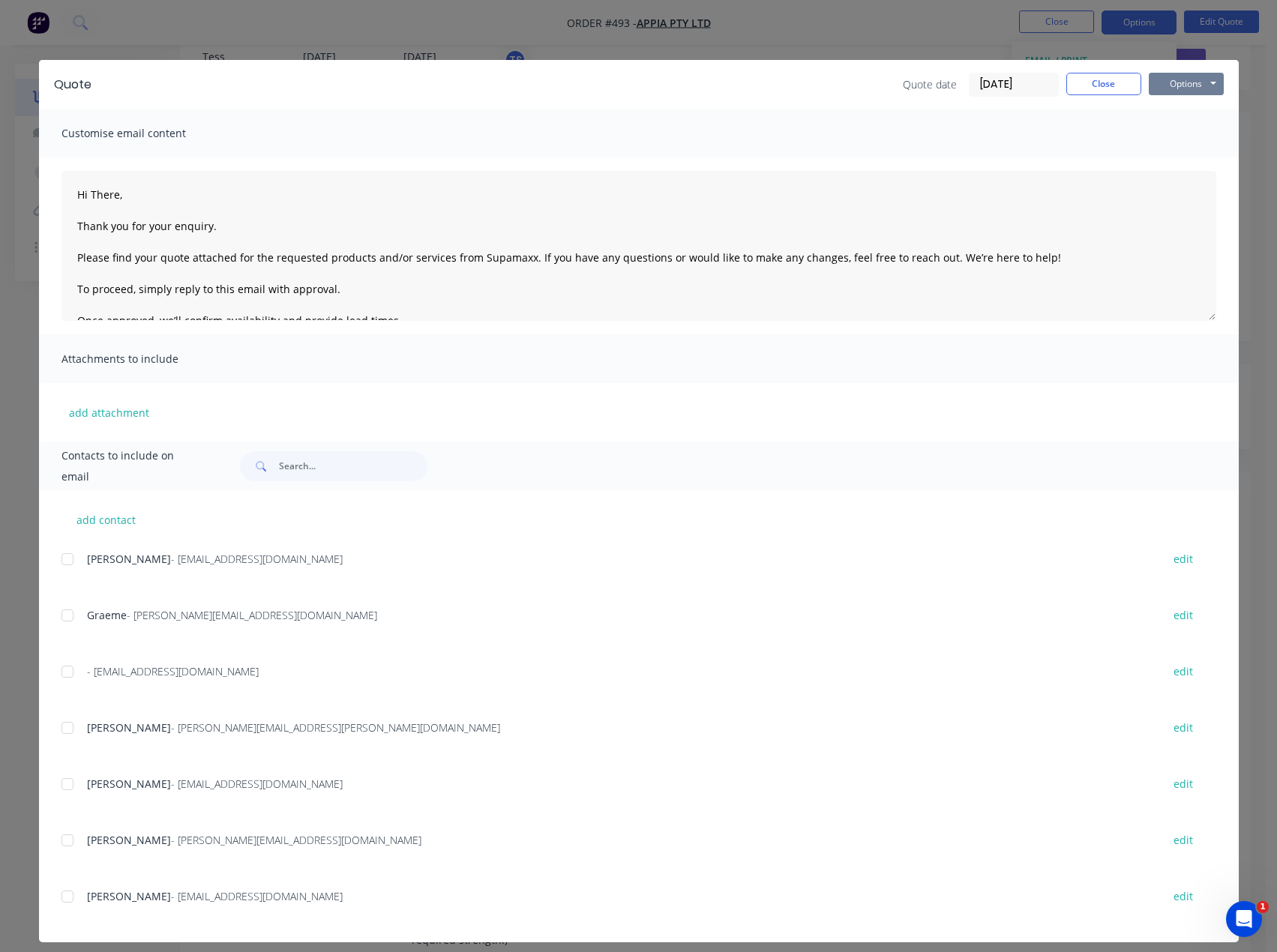
click at [1178, 84] on button "Options" at bounding box center [1186, 84] width 75 height 22
click at [1194, 119] on button "Preview" at bounding box center [1196, 111] width 96 height 25
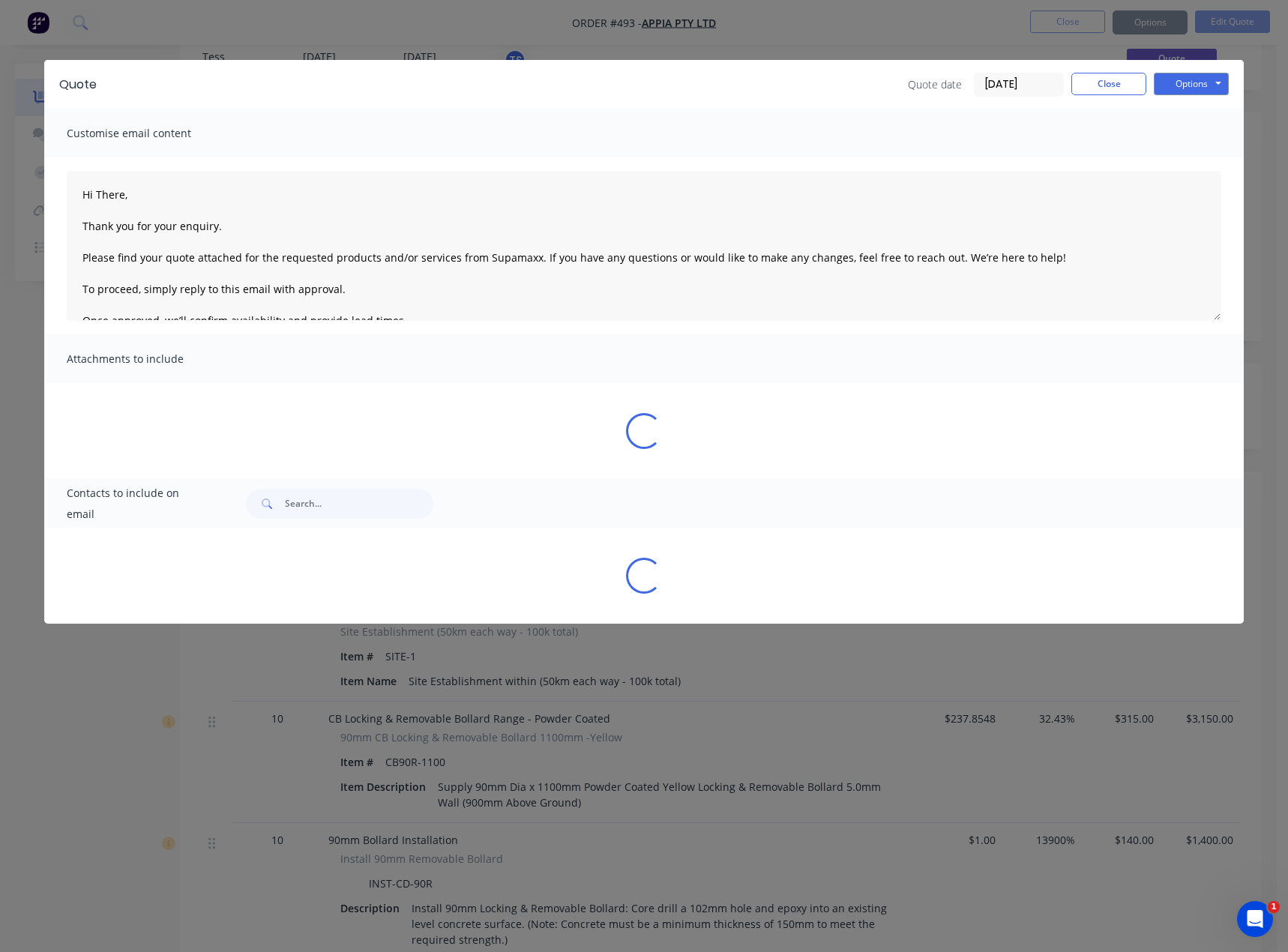
type textarea "Hi There, Thank you for your enquiry. Please find your quote attached for the r…"
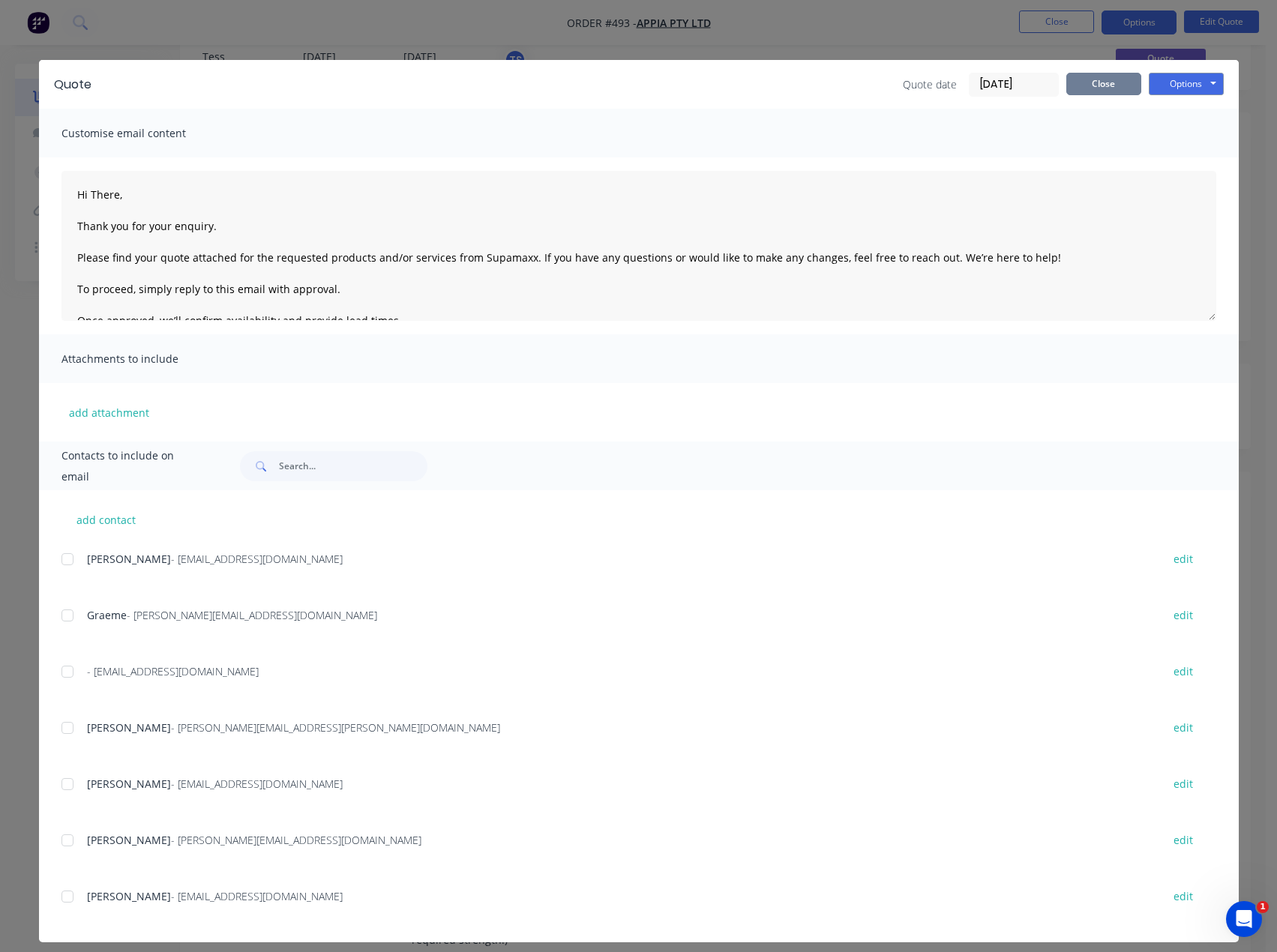
click at [1077, 87] on button "Close" at bounding box center [1104, 84] width 75 height 22
